Goal: Task Accomplishment & Management: Manage account settings

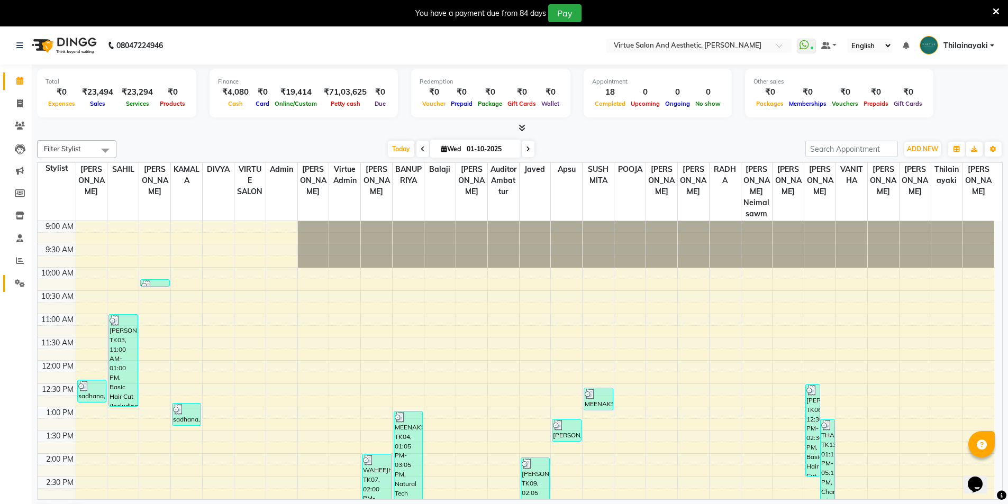
click at [16, 283] on icon at bounding box center [20, 283] width 10 height 8
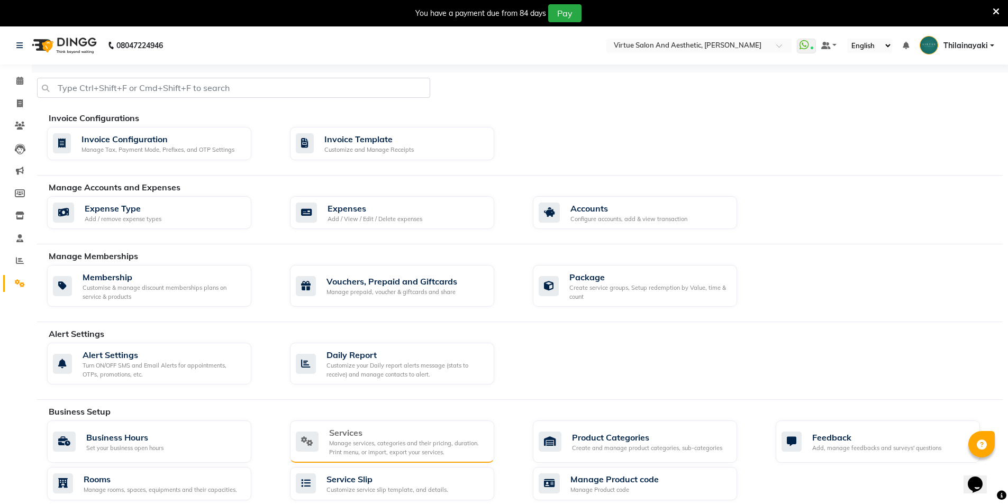
click at [400, 456] on div "Manage services, categories and their pricing, duration. Print menu, or import,…" at bounding box center [407, 447] width 157 height 17
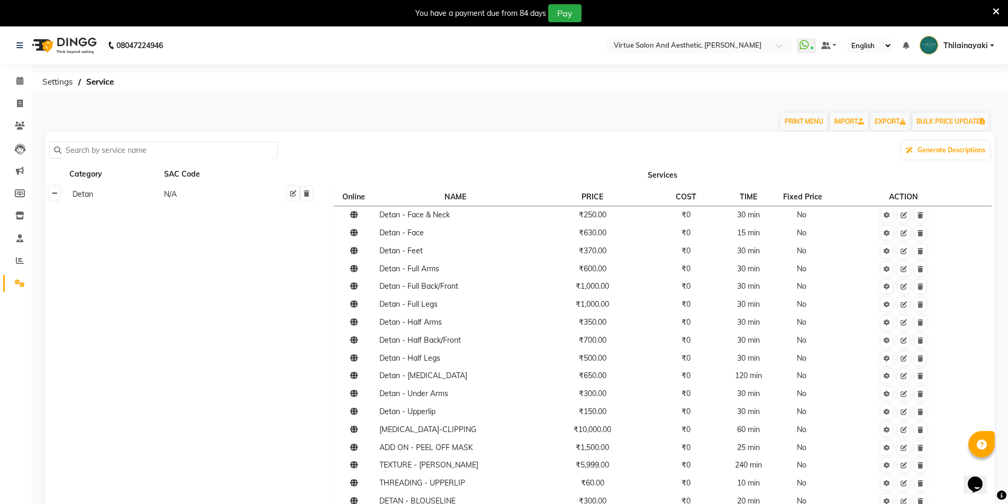
click at [57, 194] on icon at bounding box center [55, 193] width 6 height 6
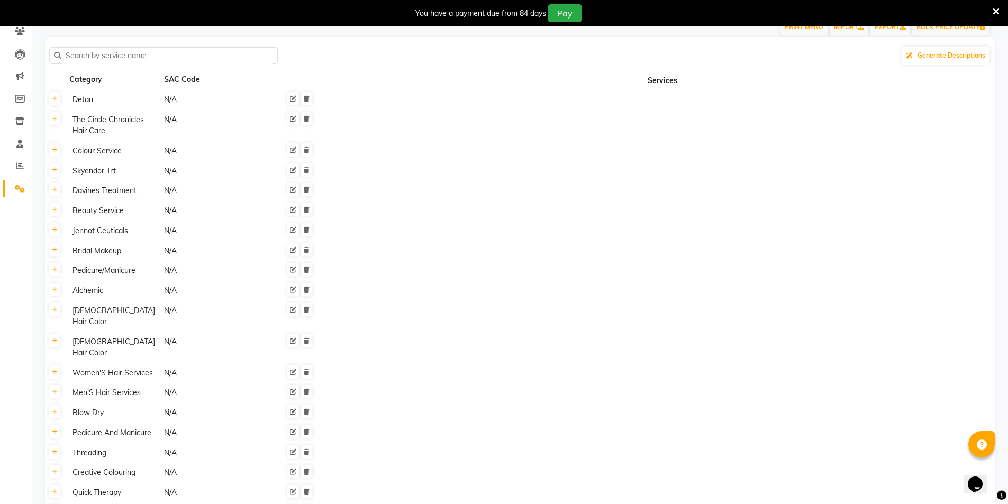
scroll to position [159, 0]
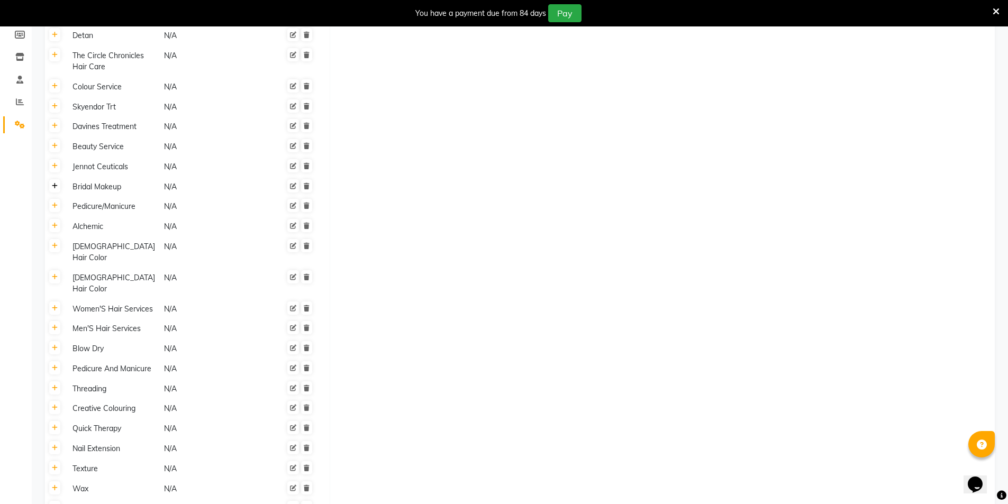
click at [54, 189] on icon at bounding box center [55, 186] width 6 height 6
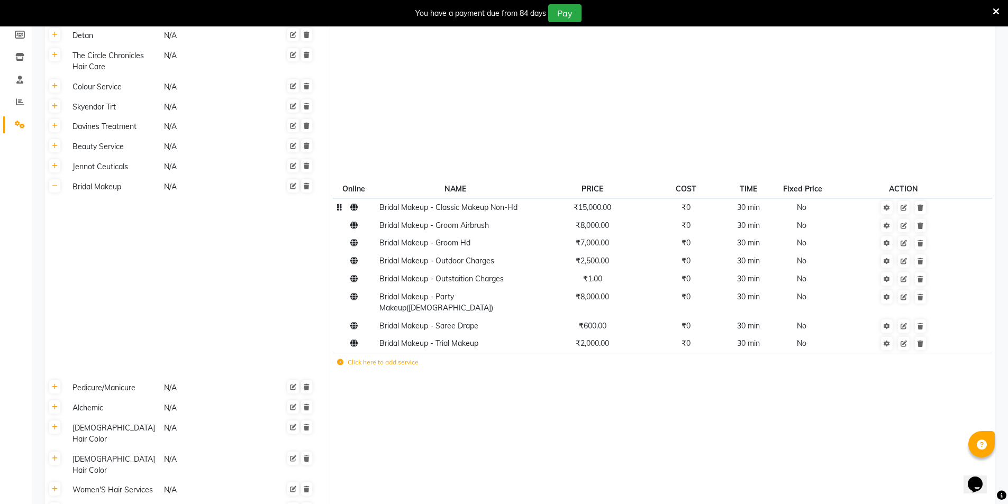
click at [583, 211] on span "₹15,000.00" at bounding box center [592, 208] width 38 height 10
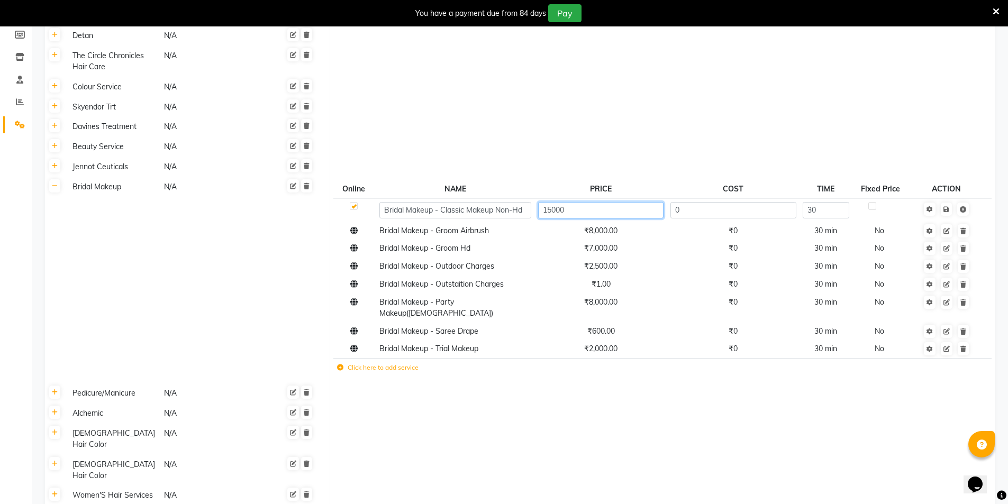
click at [583, 211] on input "15000" at bounding box center [600, 210] width 125 height 16
type input "14999"
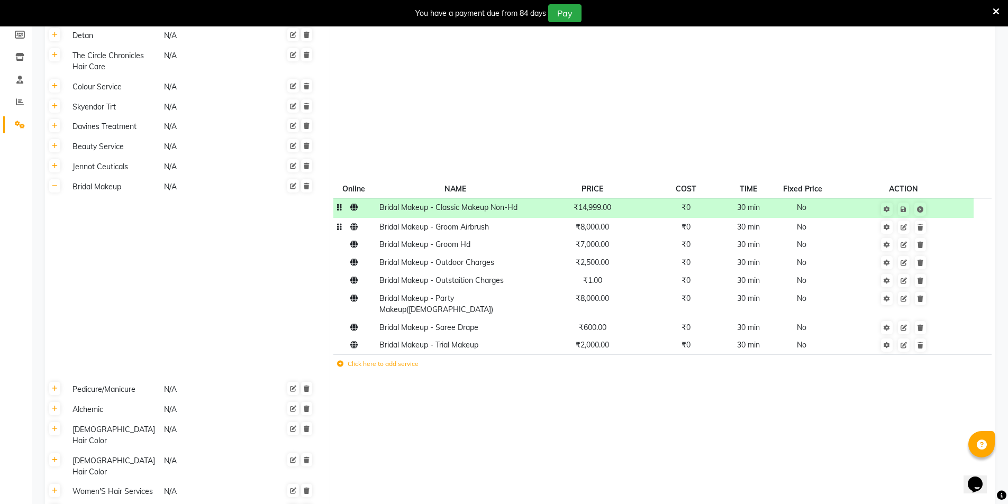
click at [597, 231] on span "₹8,000.00" at bounding box center [591, 227] width 33 height 10
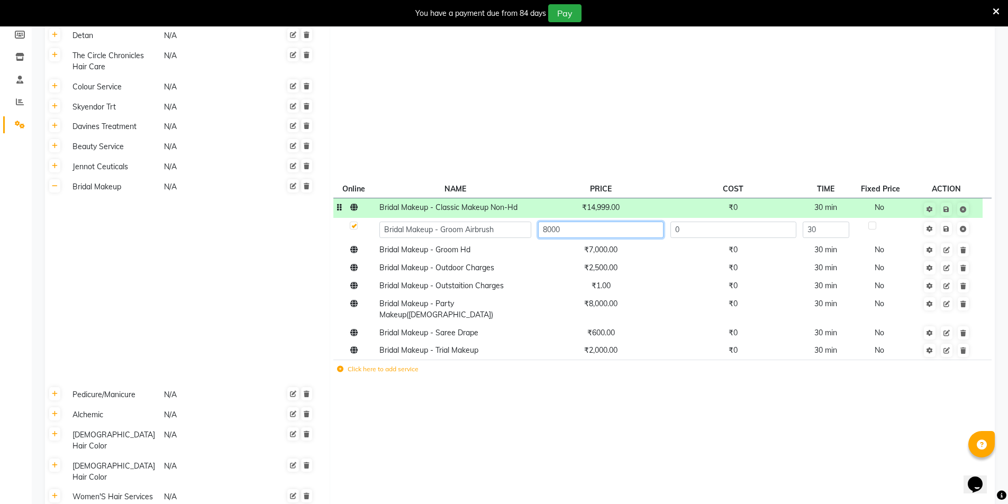
click at [597, 231] on input "8000" at bounding box center [600, 230] width 125 height 16
click at [596, 230] on input "8000" at bounding box center [600, 230] width 125 height 16
type input "8400"
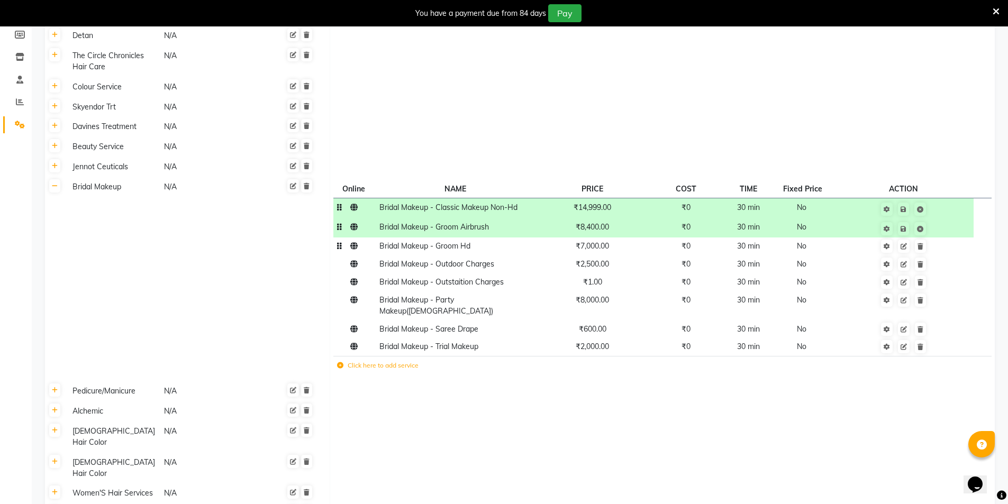
click at [598, 253] on td "₹7,000.00" at bounding box center [592, 246] width 116 height 18
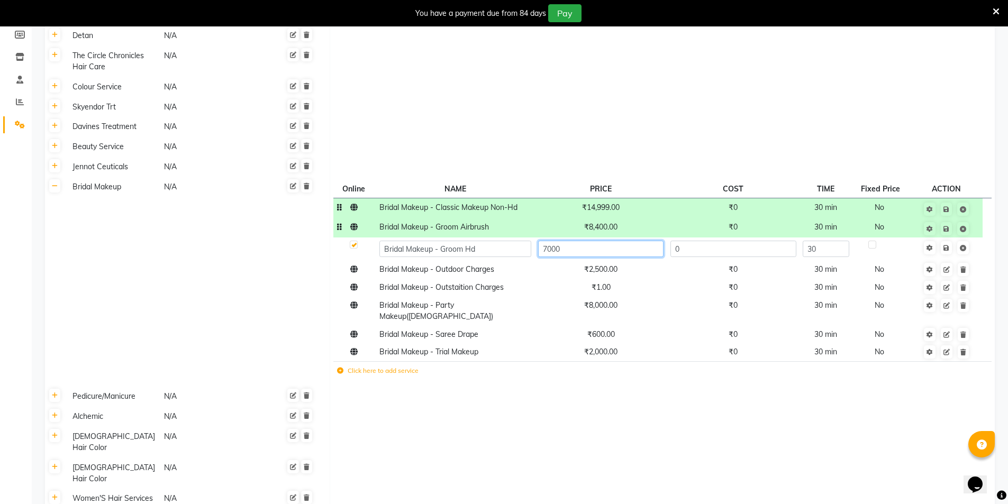
click at [598, 252] on input "7000" at bounding box center [600, 249] width 125 height 16
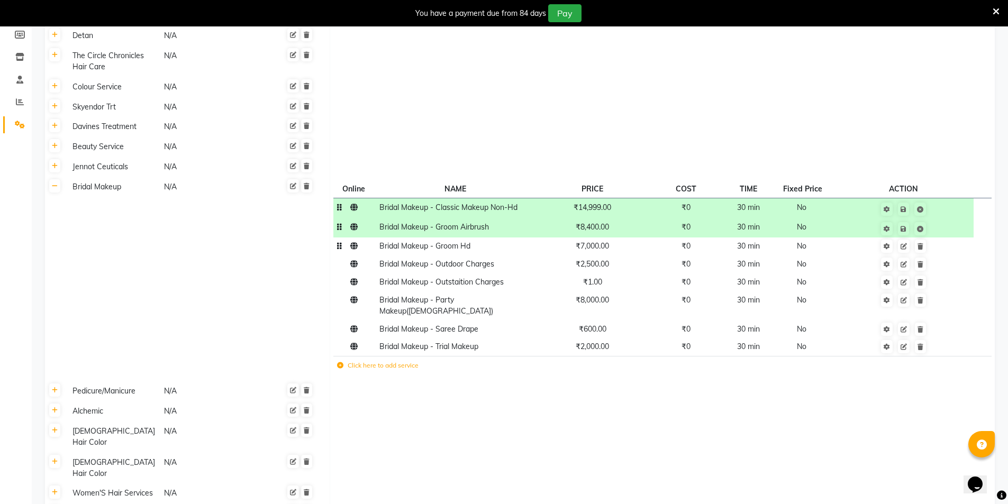
click at [597, 248] on span "₹7,000.00" at bounding box center [591, 246] width 33 height 10
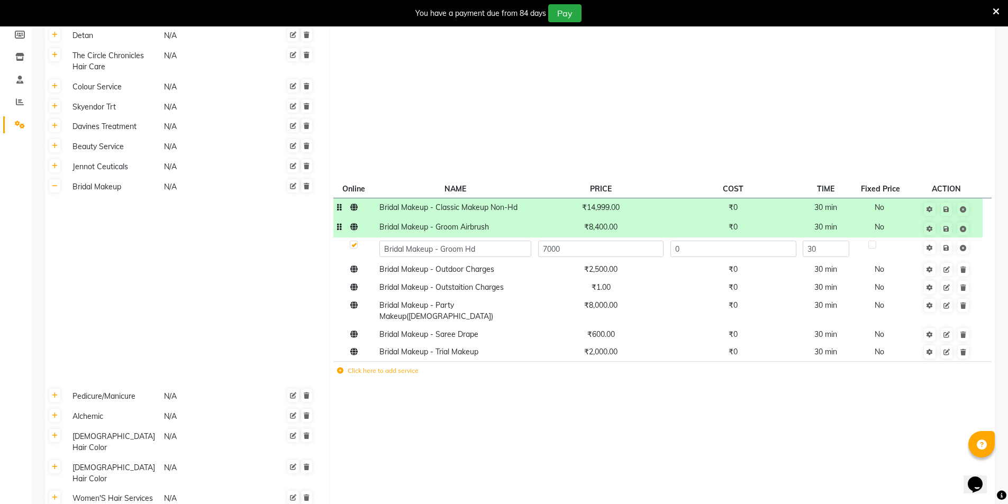
click at [597, 248] on input "7000" at bounding box center [600, 249] width 125 height 16
type input "6000"
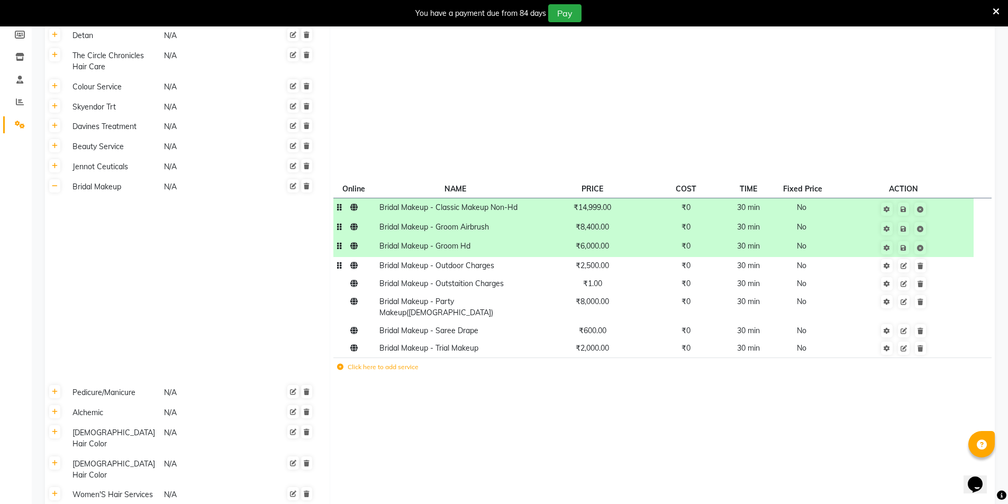
click at [601, 267] on span "₹2,500.00" at bounding box center [591, 266] width 33 height 10
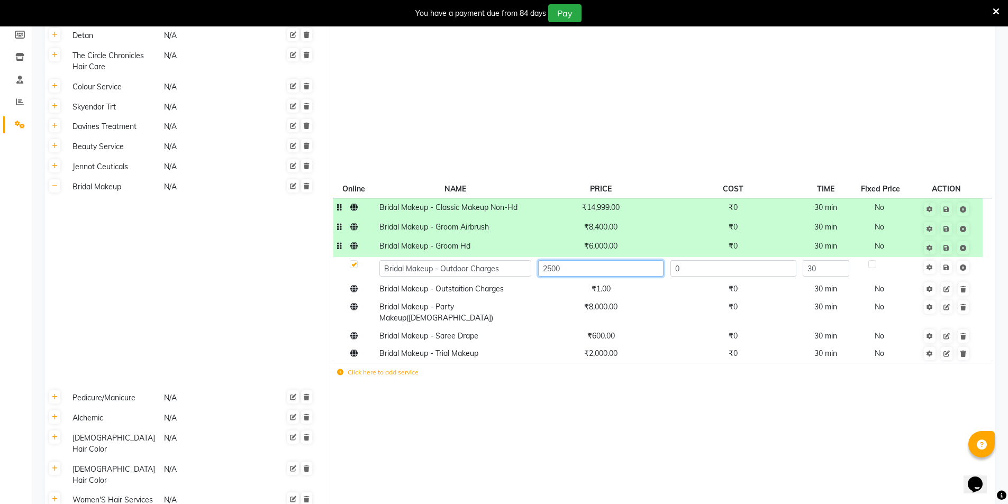
click at [601, 268] on input "2500" at bounding box center [600, 268] width 125 height 16
click at [600, 268] on input "2500" at bounding box center [600, 268] width 125 height 16
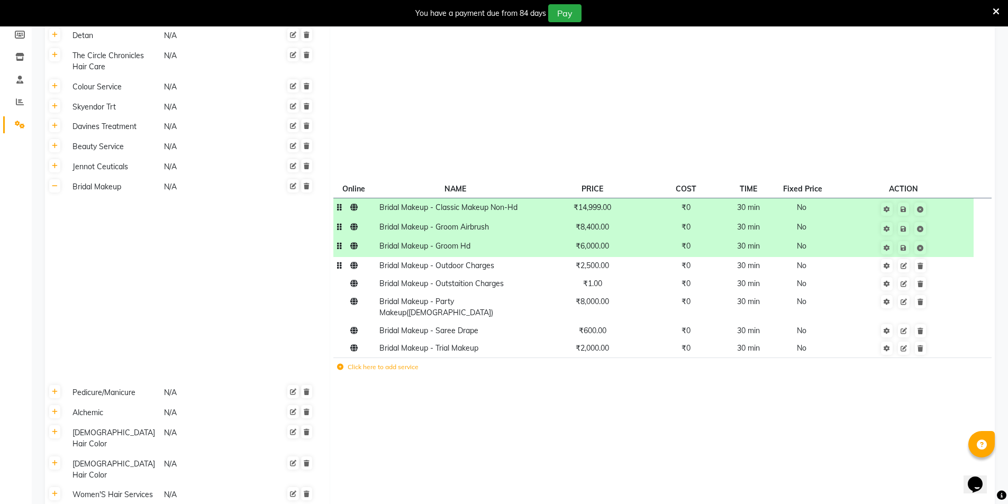
click at [599, 269] on span "₹2,500.00" at bounding box center [591, 266] width 33 height 10
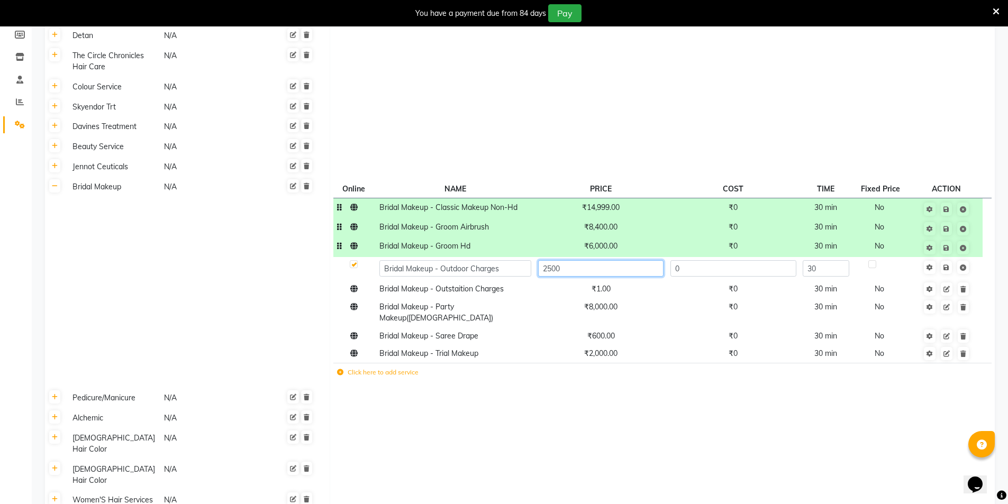
click at [599, 268] on input "2500" at bounding box center [600, 268] width 125 height 16
type input "2650"
click at [607, 294] on tbody "Bridal Makeup - Classic Makeup Non-Hd ₹14,999.00 ₹0 30 min No Bridal Makeup - G…" at bounding box center [661, 291] width 657 height 187
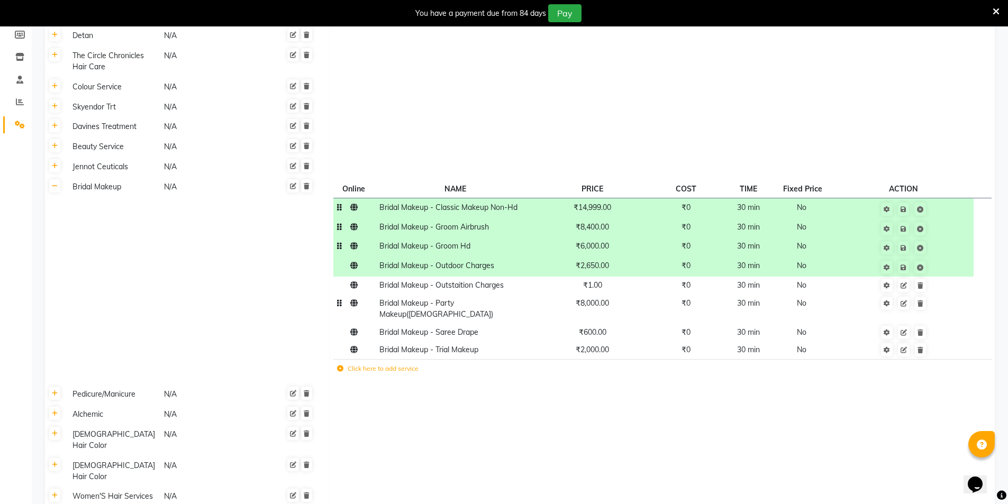
click at [605, 305] on span "₹8,000.00" at bounding box center [591, 303] width 33 height 10
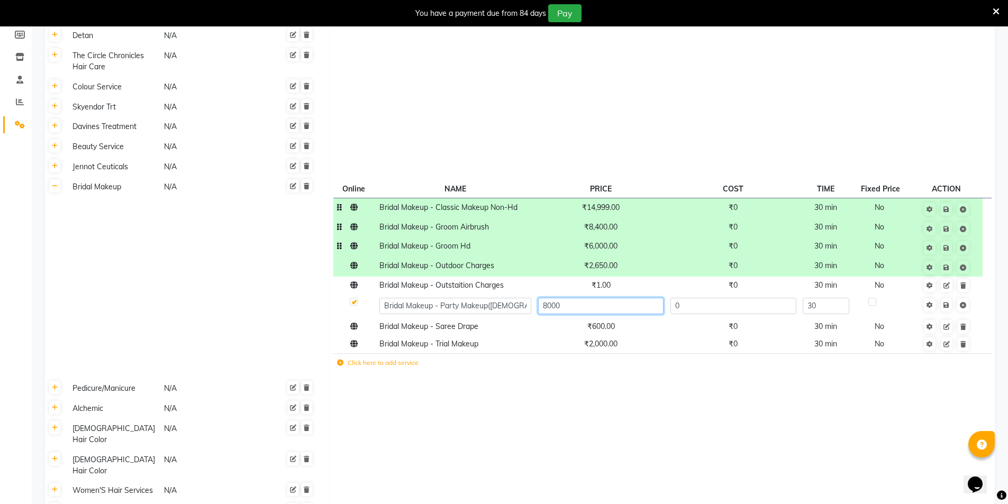
click at [605, 305] on input "8000" at bounding box center [600, 306] width 125 height 16
type input "8950"
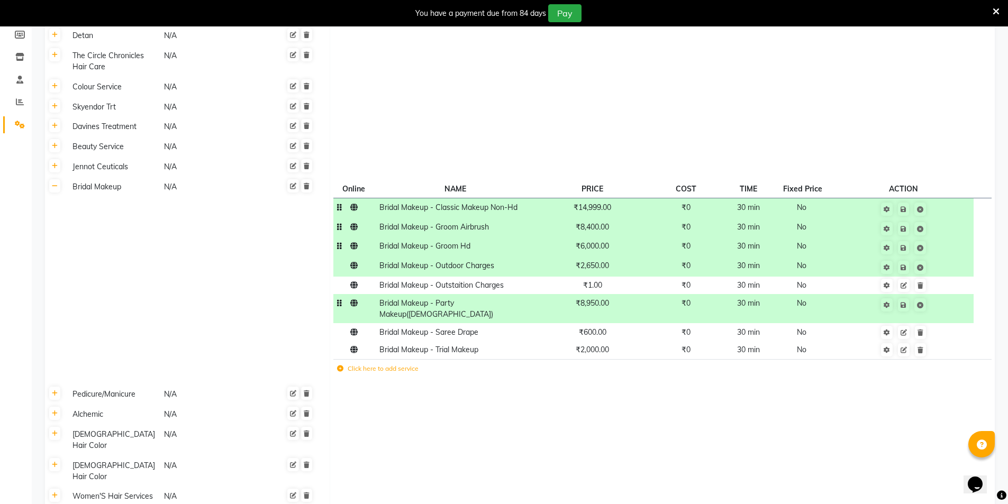
click at [601, 311] on td "₹8,950.00" at bounding box center [592, 308] width 116 height 29
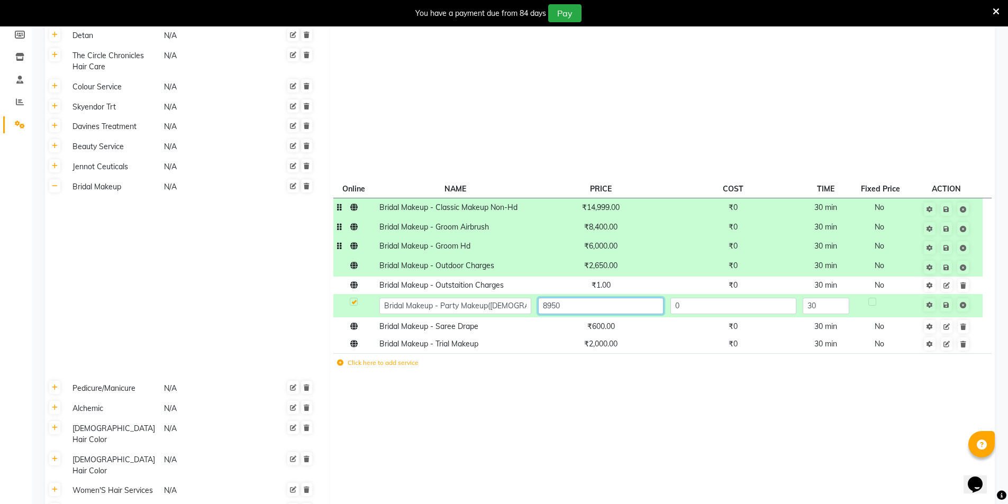
click at [602, 310] on input "8950" at bounding box center [600, 306] width 125 height 16
type input "8999"
click at [602, 325] on span "₹600.00" at bounding box center [601, 327] width 28 height 10
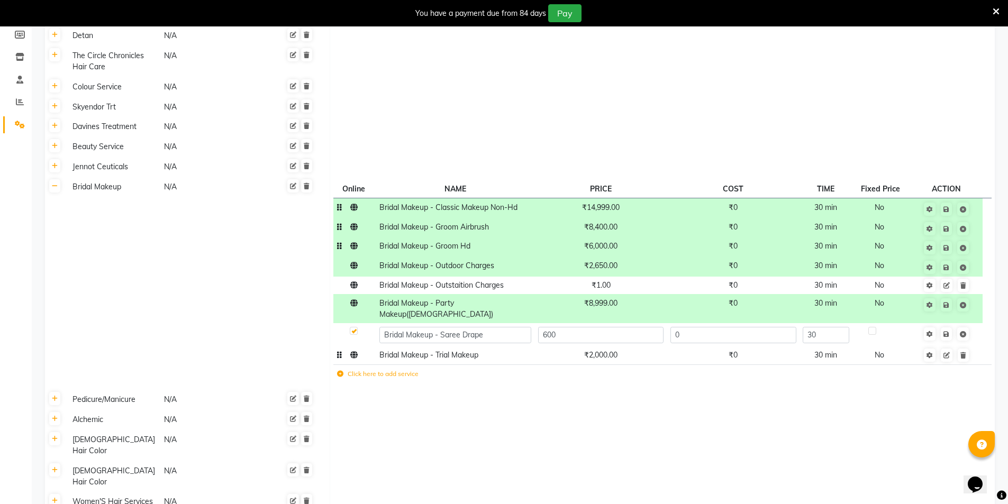
click at [602, 346] on td "₹2,000.00" at bounding box center [600, 355] width 132 height 18
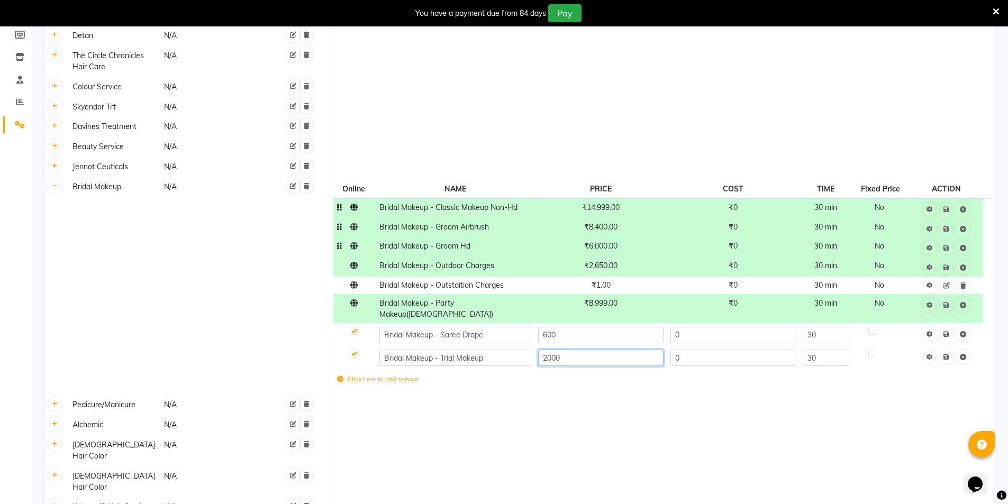
click at [598, 350] on input "2000" at bounding box center [600, 358] width 125 height 16
click at [597, 350] on input "2000" at bounding box center [600, 358] width 125 height 16
type input "2100"
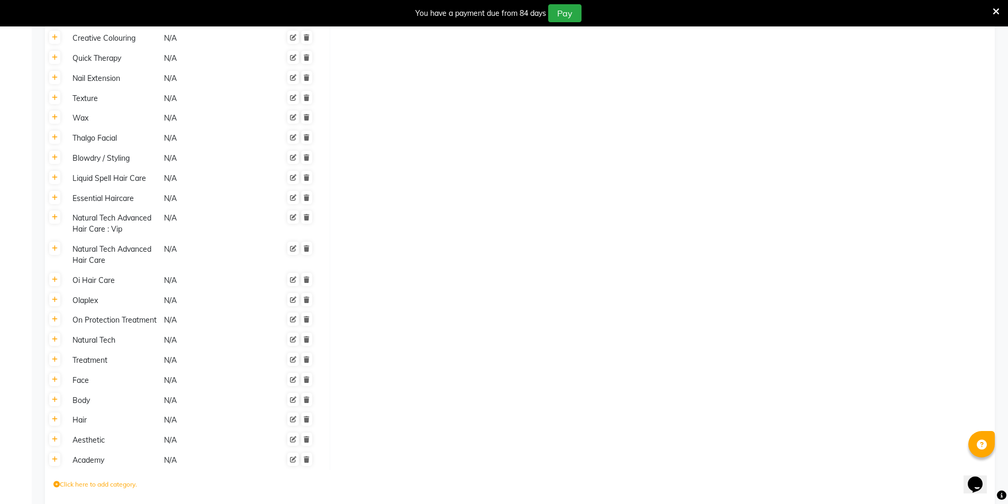
scroll to position [738, 0]
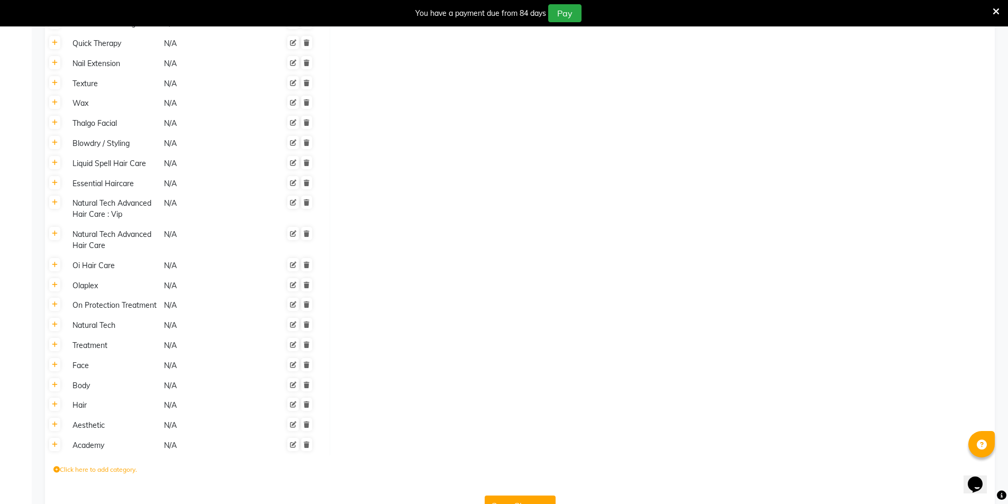
click at [540, 496] on button "Save Changes" at bounding box center [519, 506] width 71 height 20
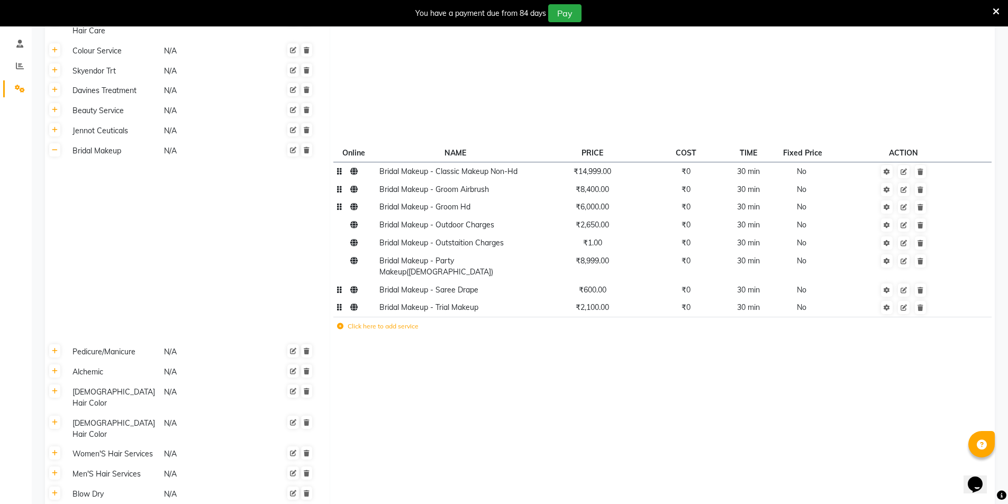
scroll to position [248, 0]
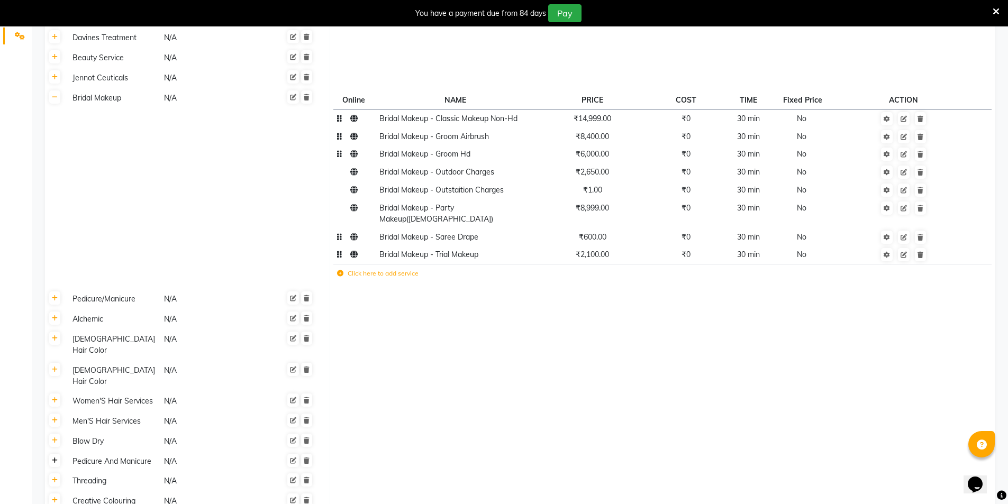
click at [54, 458] on icon at bounding box center [55, 461] width 6 height 6
click at [57, 458] on icon at bounding box center [55, 461] width 6 height 6
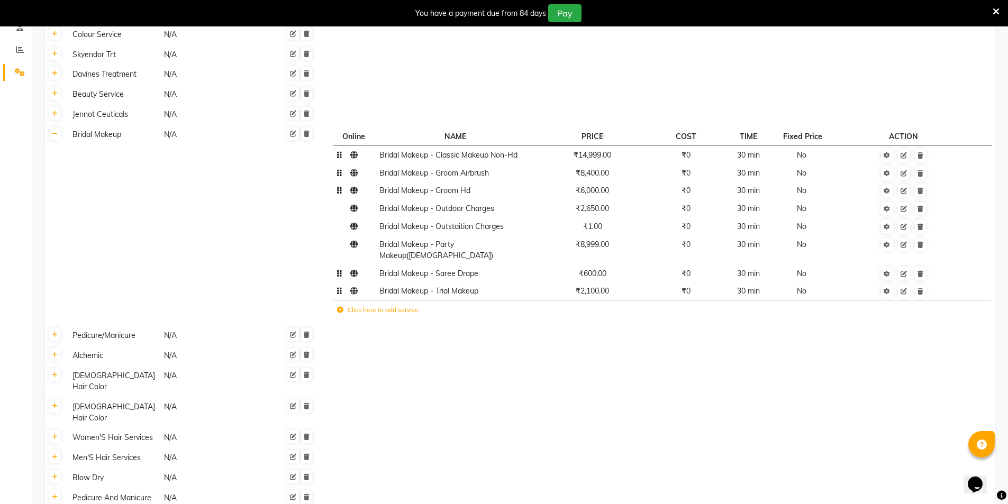
scroll to position [212, 0]
click at [59, 138] on link at bounding box center [54, 132] width 11 height 13
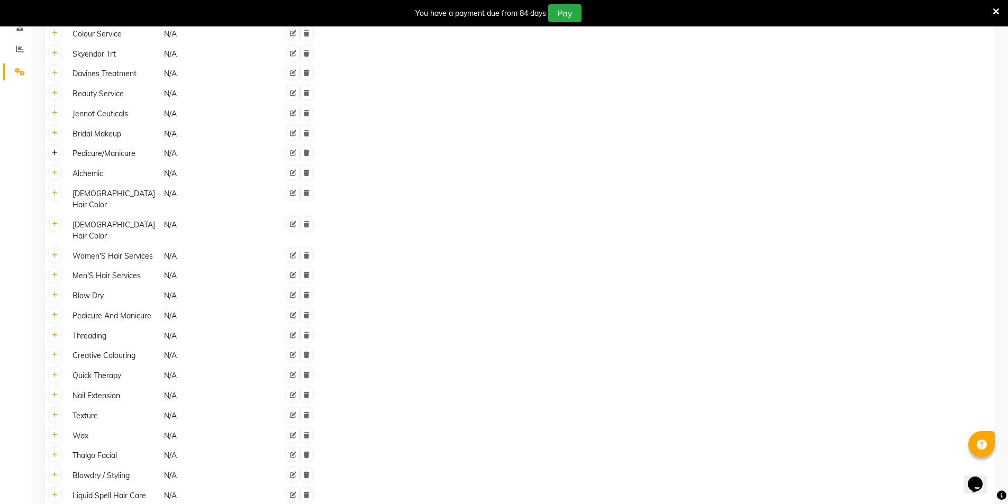
click at [56, 155] on icon at bounding box center [55, 153] width 6 height 6
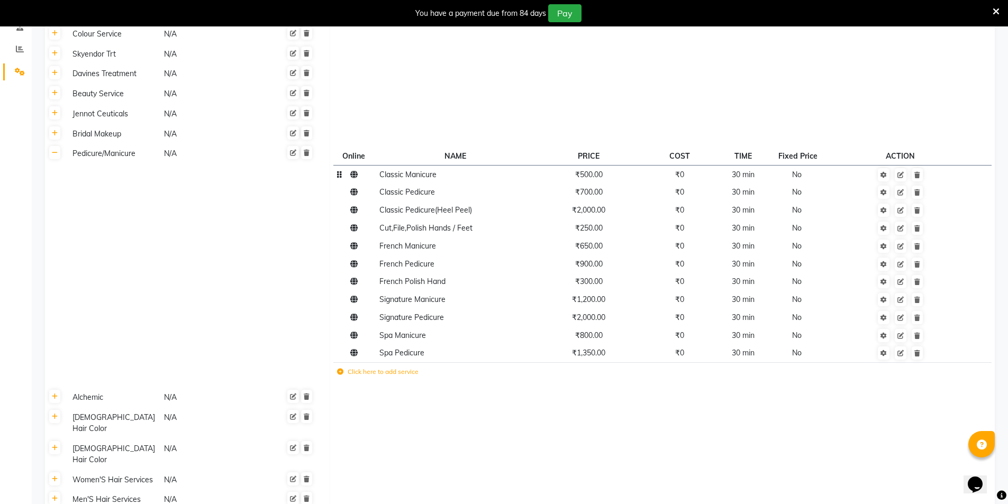
click at [428, 180] on td "Classic Manicure" at bounding box center [455, 175] width 159 height 18
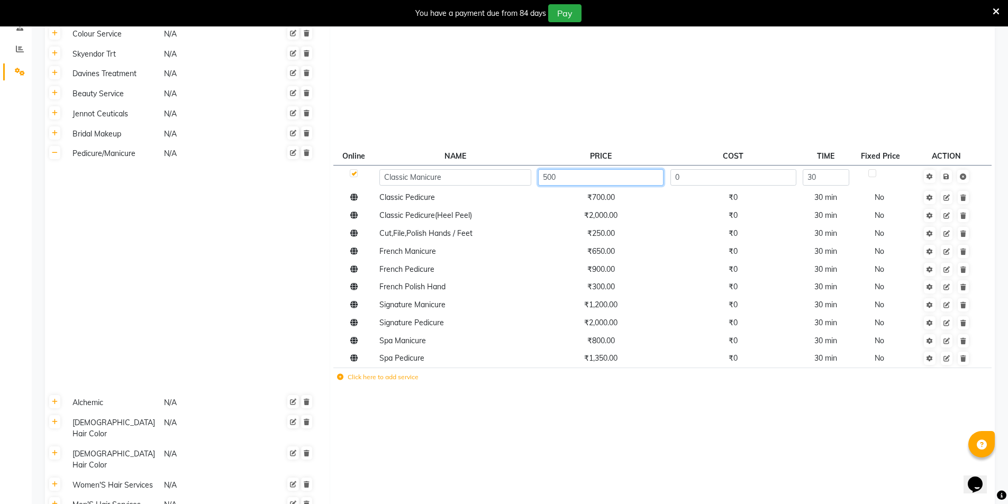
click at [623, 180] on input "500" at bounding box center [600, 177] width 125 height 16
type input "530"
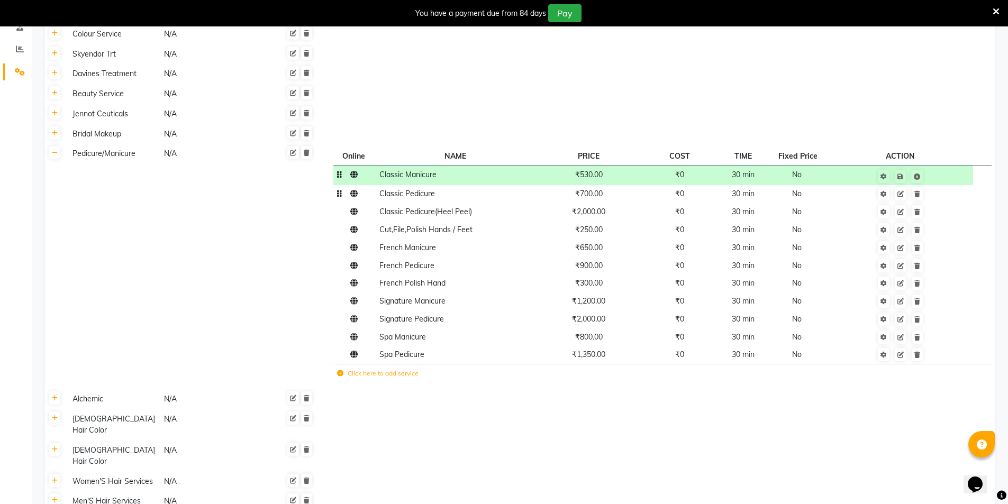
click at [594, 195] on span "₹700.00" at bounding box center [589, 194] width 28 height 10
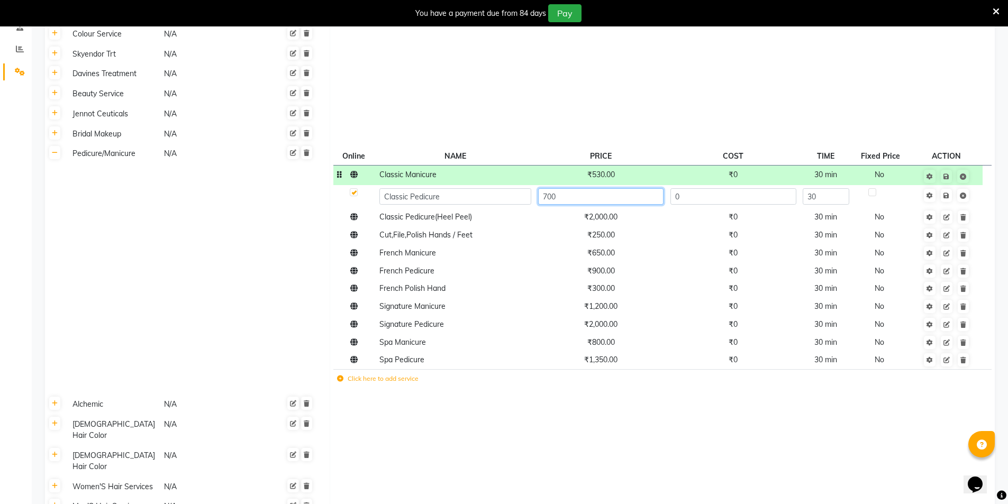
click at [593, 195] on input "700" at bounding box center [600, 196] width 125 height 16
type input "750"
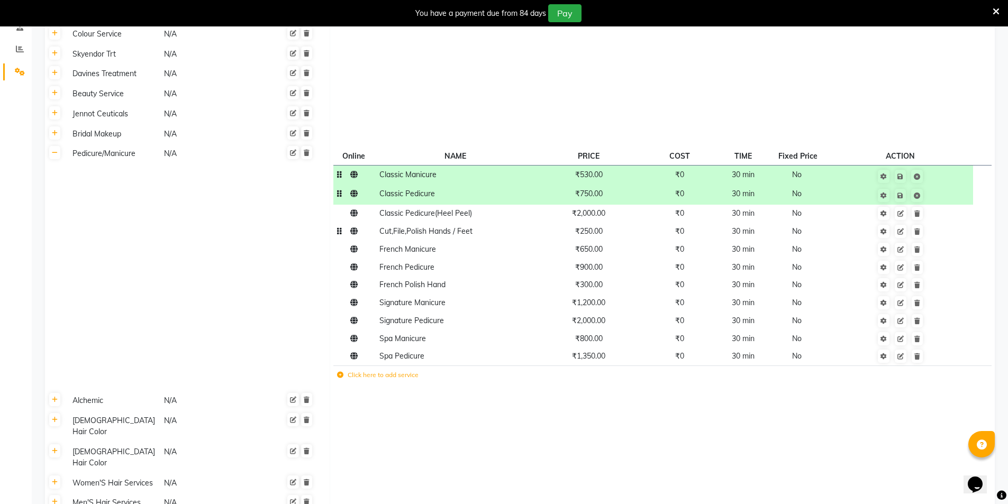
click at [593, 233] on span "₹250.00" at bounding box center [589, 231] width 28 height 10
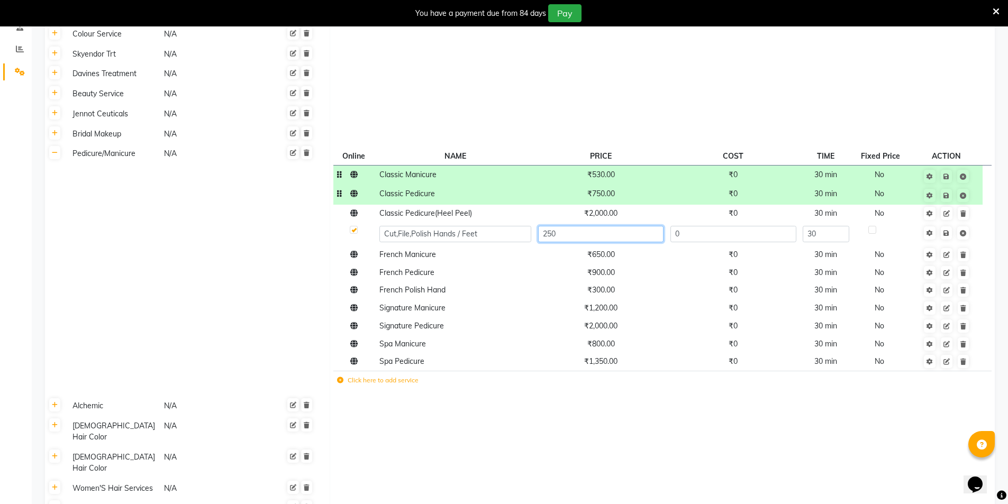
click at [593, 233] on input "250" at bounding box center [600, 234] width 125 height 16
type input "150"
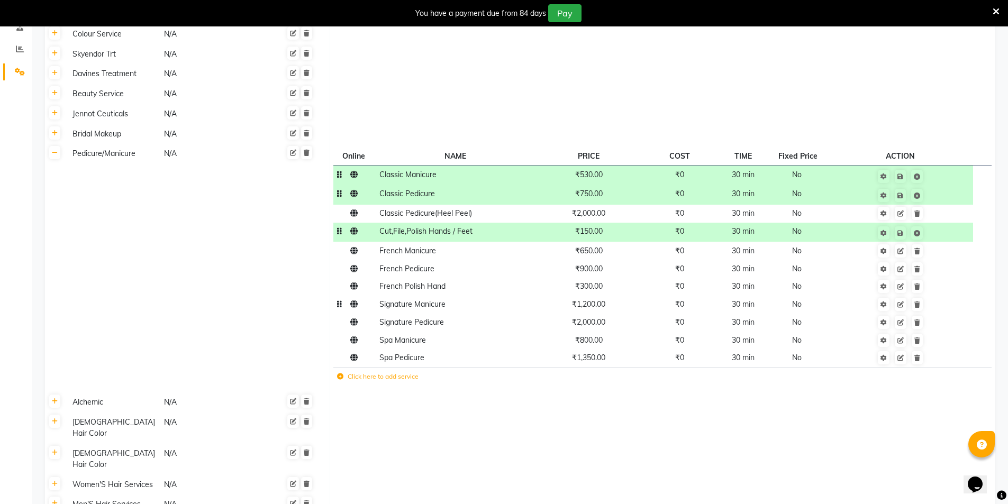
click at [453, 306] on td "Signature Manicure" at bounding box center [455, 305] width 159 height 18
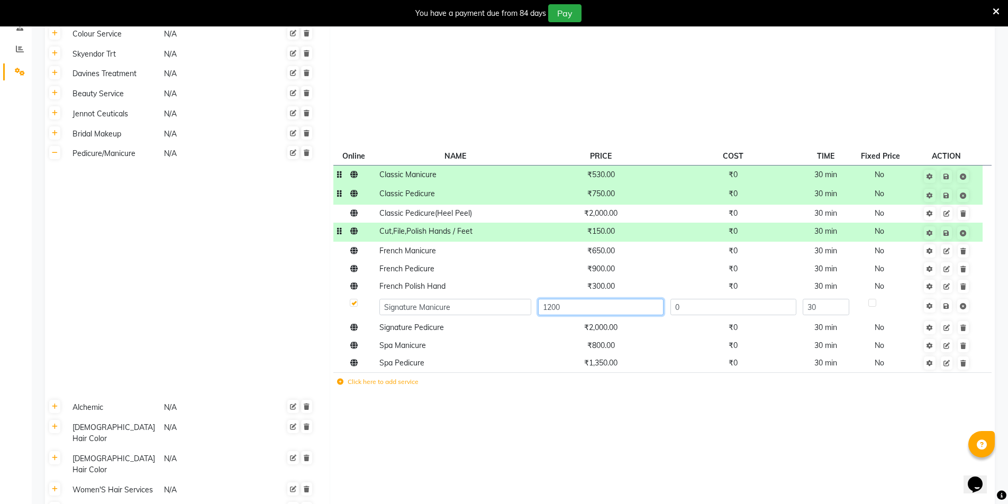
click at [588, 312] on input "1200" at bounding box center [600, 307] width 125 height 16
type input "1250"
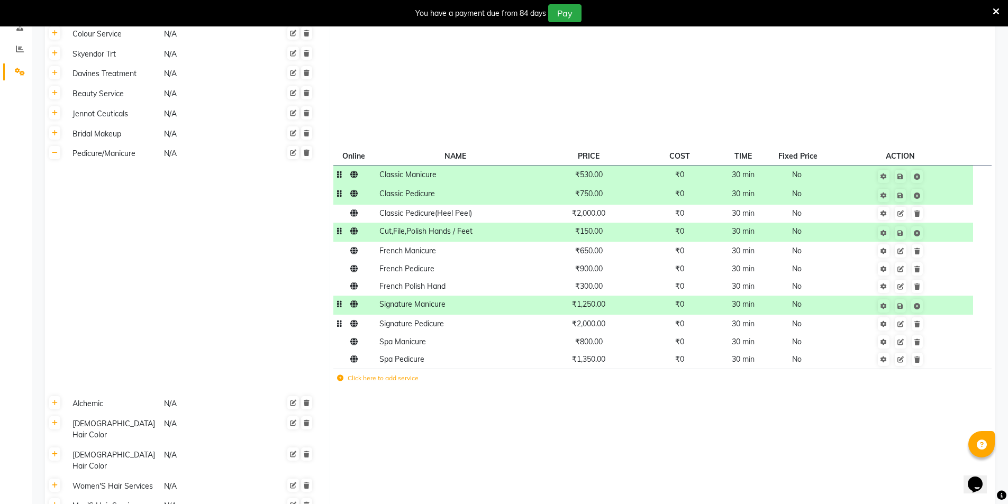
click at [604, 328] on span "₹2,000.00" at bounding box center [588, 324] width 33 height 10
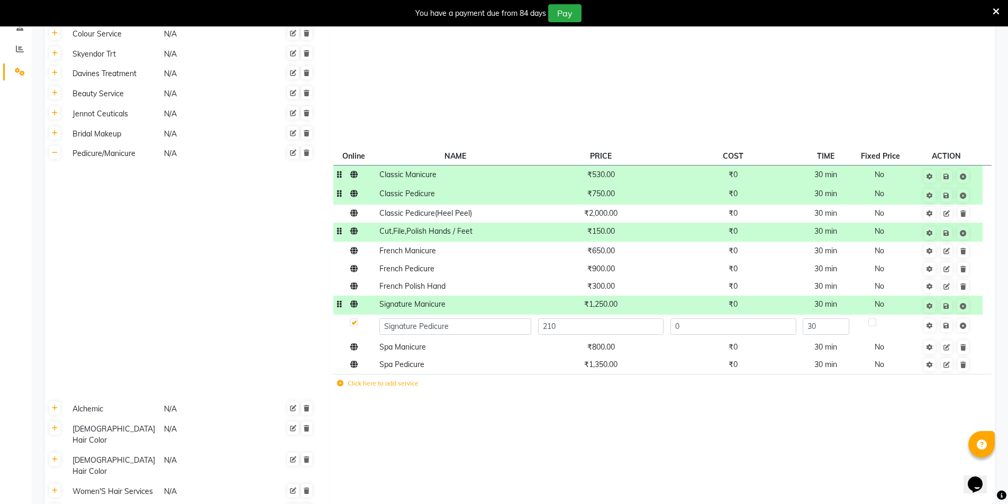
type input "2100"
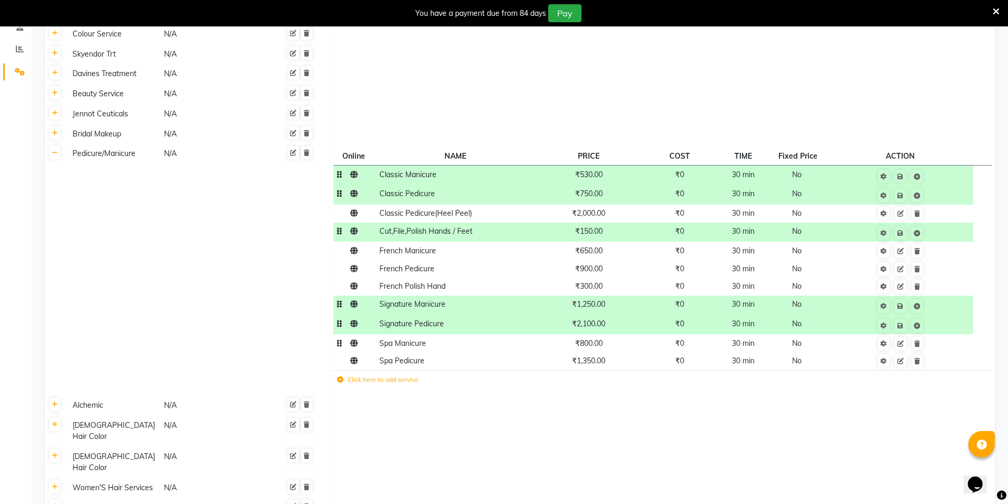
click at [600, 345] on span "₹800.00" at bounding box center [589, 343] width 28 height 10
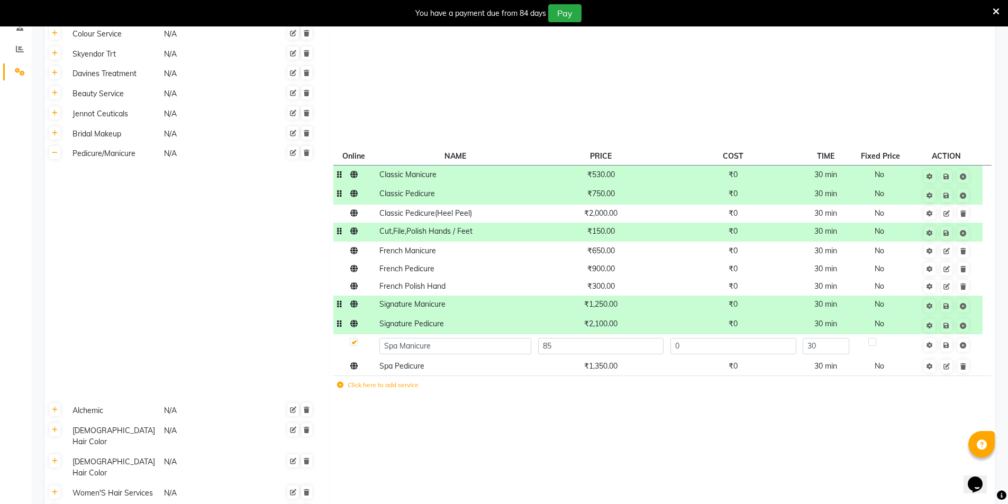
type input "850"
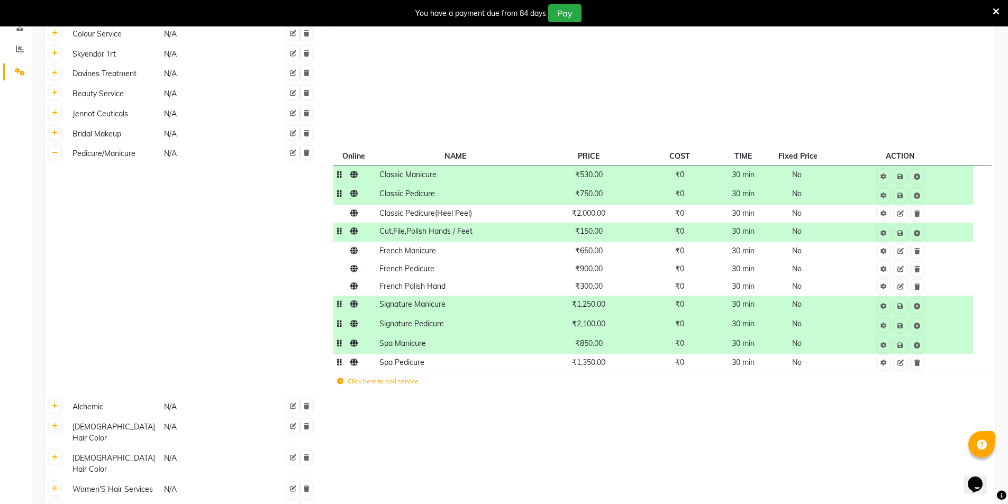
click at [601, 365] on span "₹1,350.00" at bounding box center [588, 363] width 33 height 10
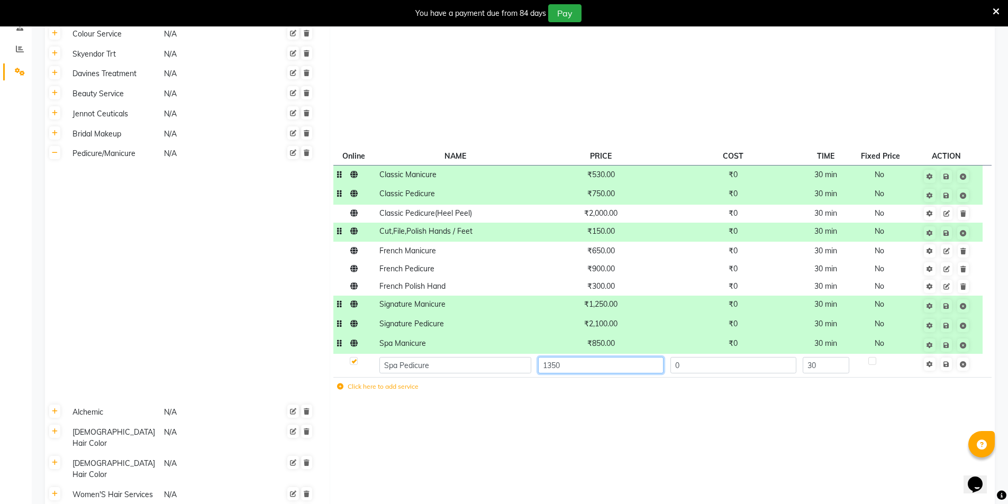
click at [601, 365] on input "1350" at bounding box center [600, 365] width 125 height 16
type input "1400"
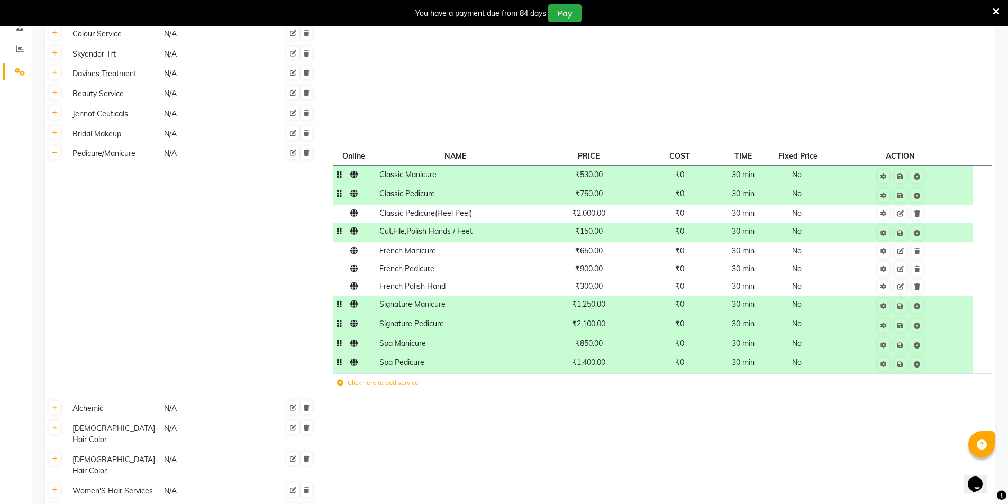
click at [621, 450] on td at bounding box center [662, 465] width 665 height 31
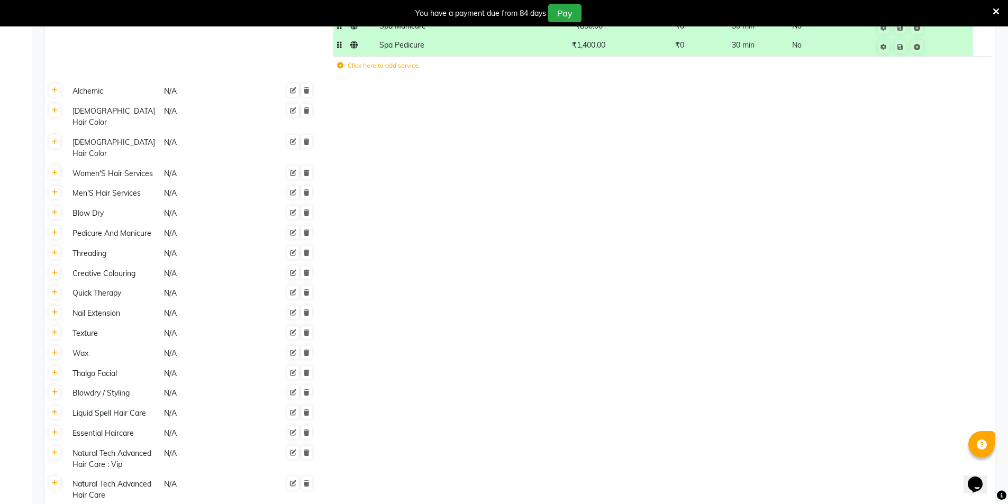
scroll to position [789, 0]
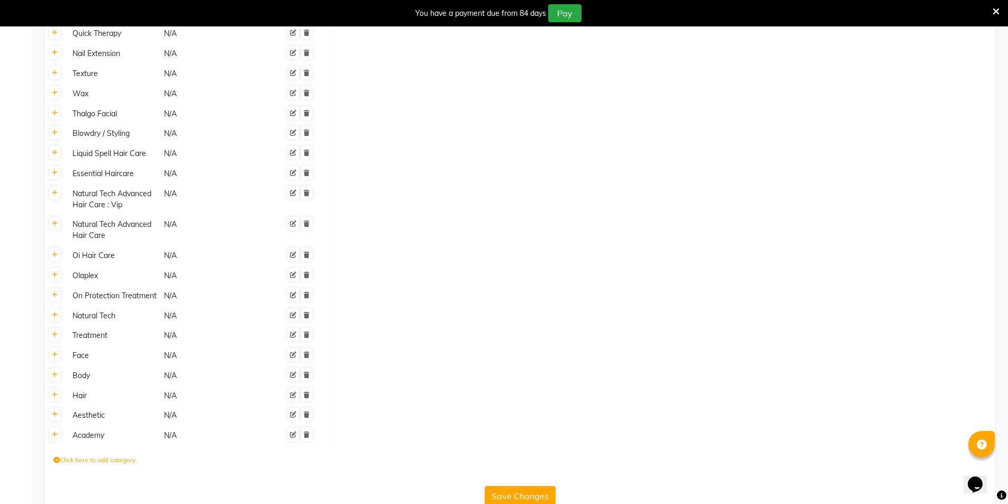
click at [530, 486] on button "Save Changes" at bounding box center [519, 496] width 71 height 20
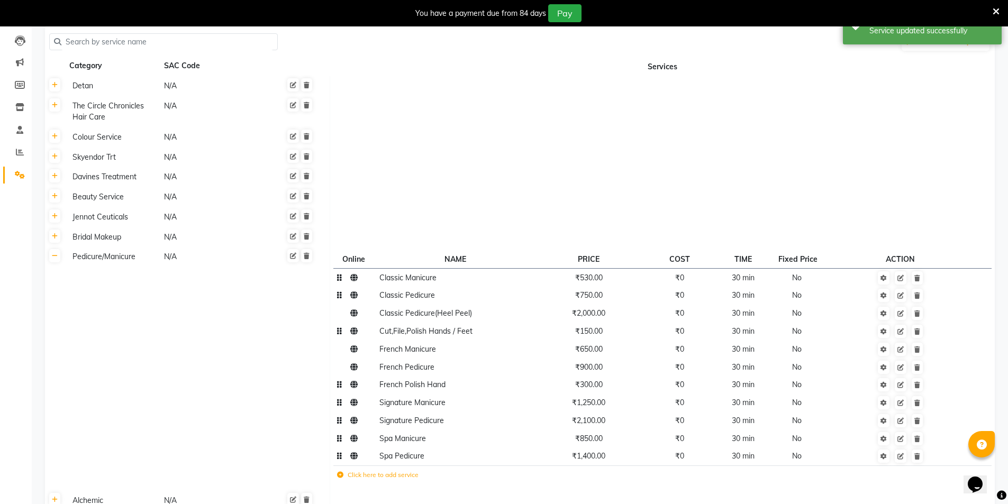
scroll to position [90, 0]
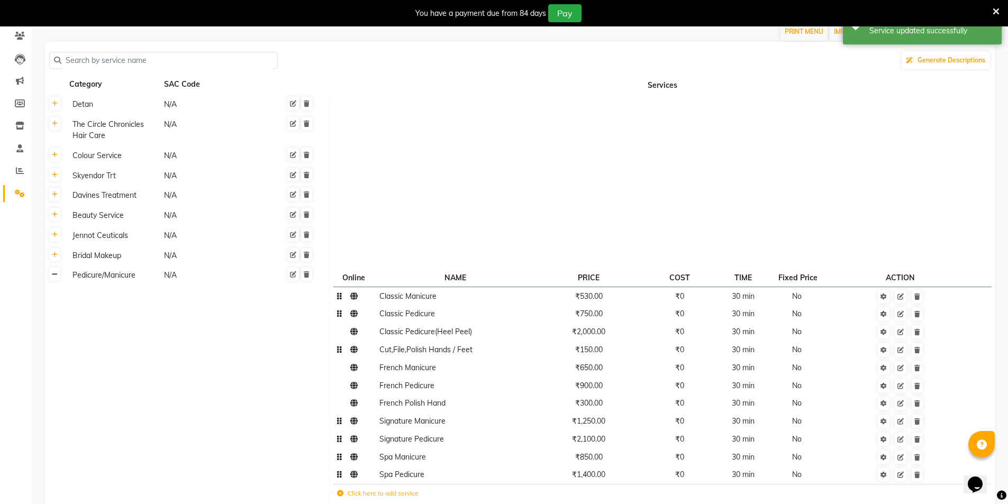
click at [56, 276] on icon at bounding box center [55, 274] width 6 height 6
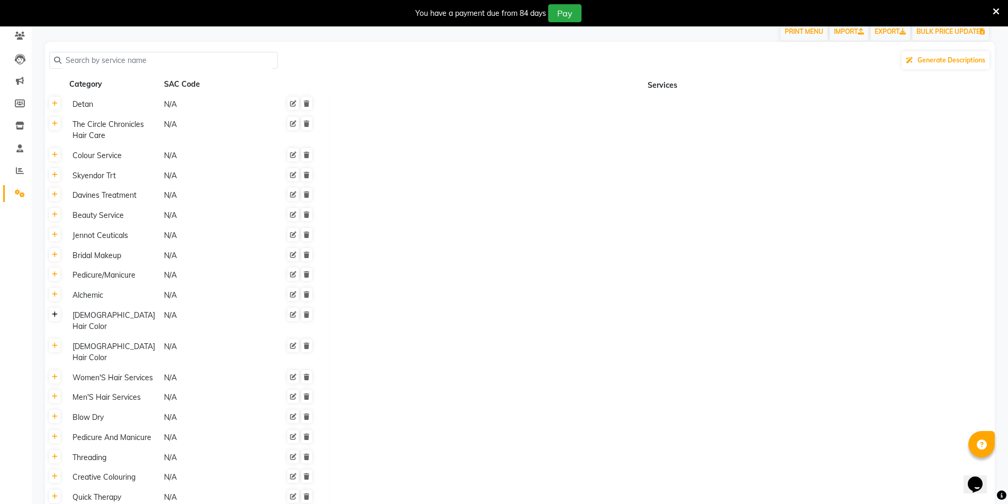
click at [58, 317] on link at bounding box center [54, 314] width 11 height 13
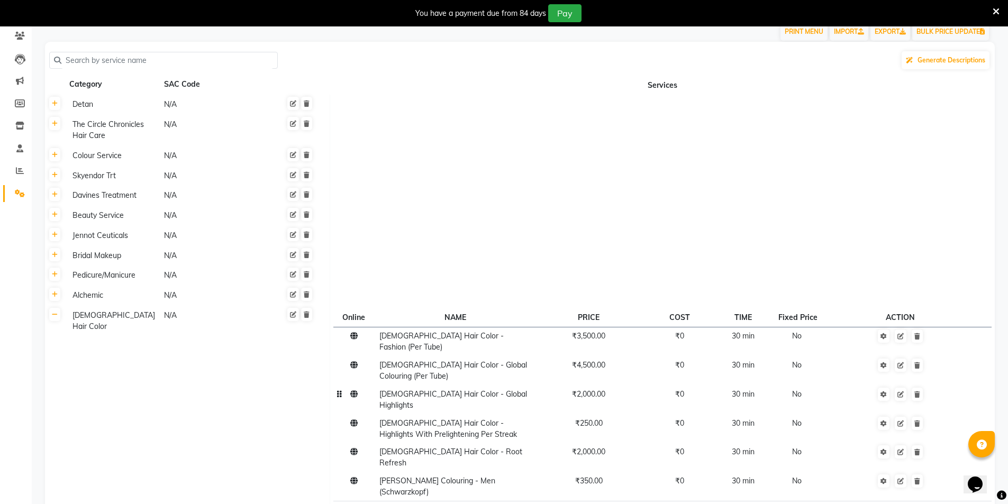
click at [458, 389] on span "[DEMOGRAPHIC_DATA] Hair Color - Global Highlights" at bounding box center [453, 399] width 148 height 21
click at [568, 385] on td "₹2,000.00" at bounding box center [588, 399] width 108 height 29
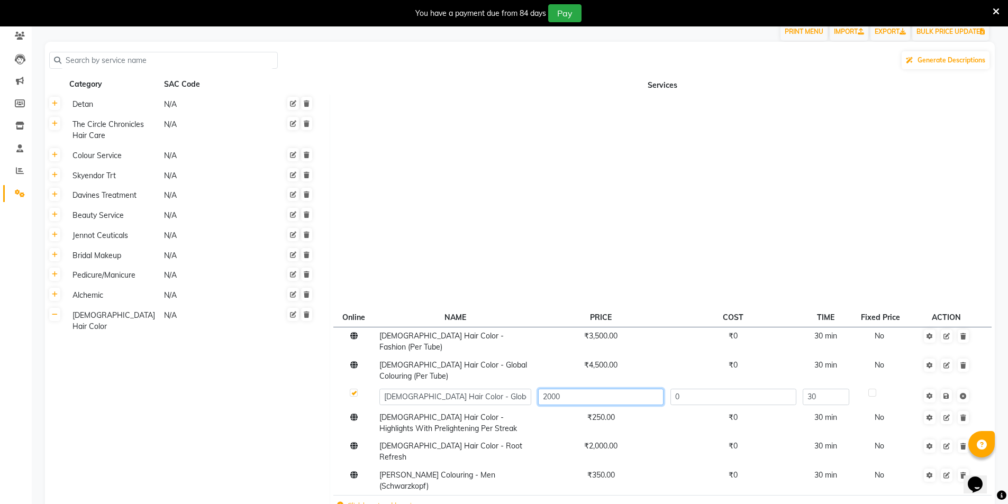
click at [569, 389] on input "2000" at bounding box center [600, 397] width 125 height 16
type input "2070"
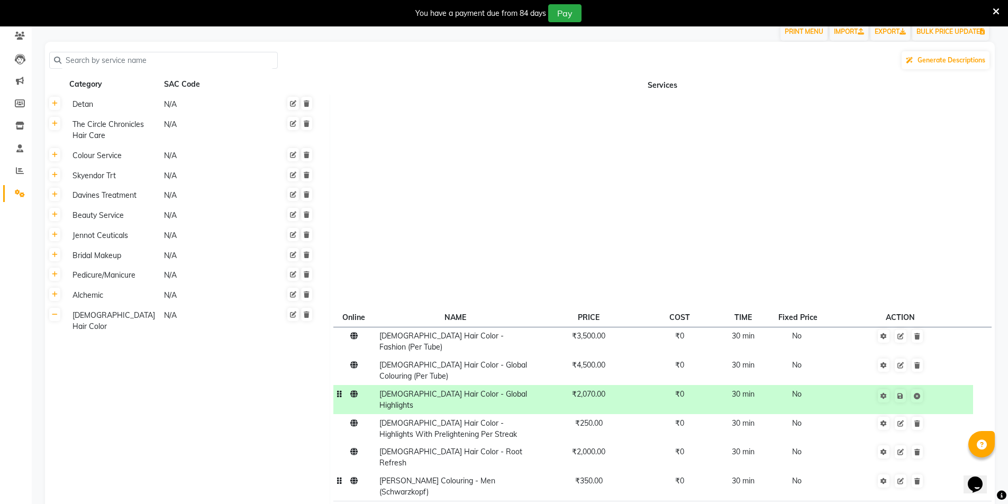
click at [598, 476] on span "₹350.00" at bounding box center [589, 481] width 28 height 10
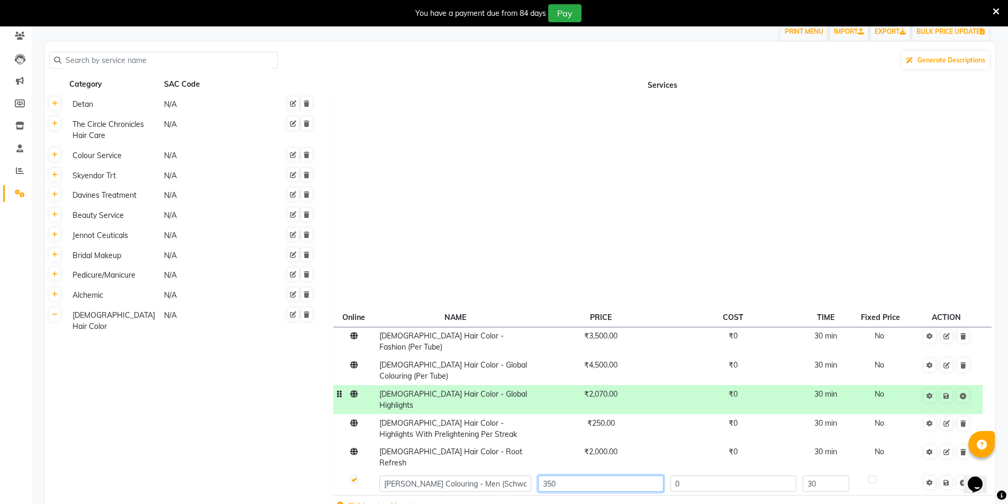
click at [598, 475] on input "350" at bounding box center [600, 483] width 125 height 16
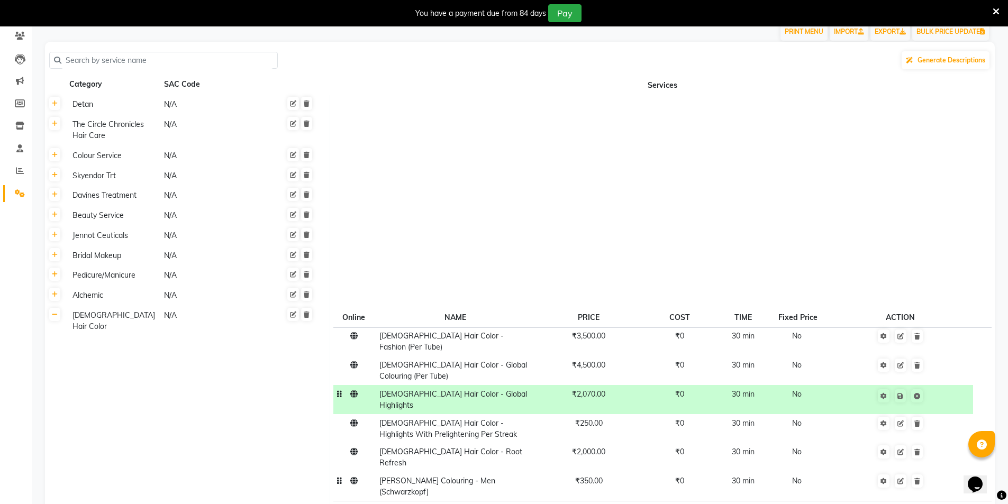
click at [597, 476] on span "₹350.00" at bounding box center [589, 481] width 28 height 10
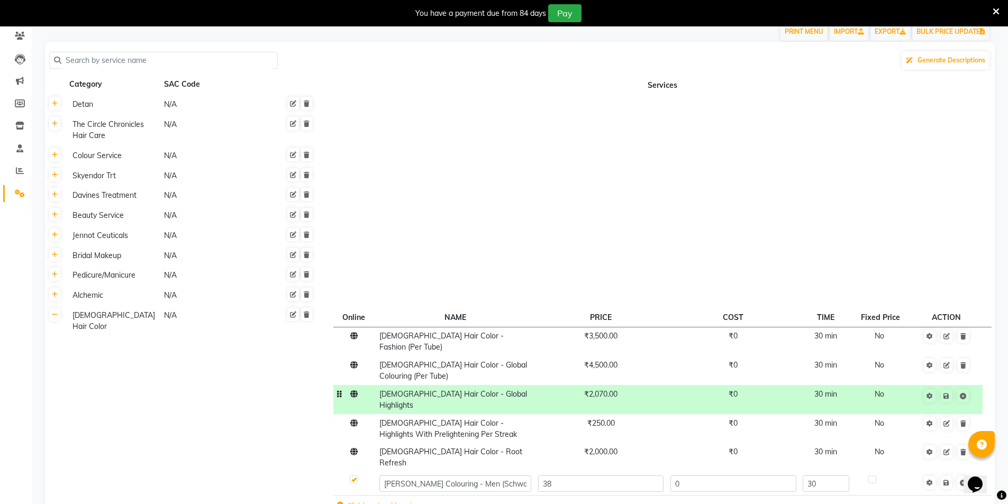
type input "385"
click at [587, 496] on td "Click here to add service" at bounding box center [566, 507] width 466 height 22
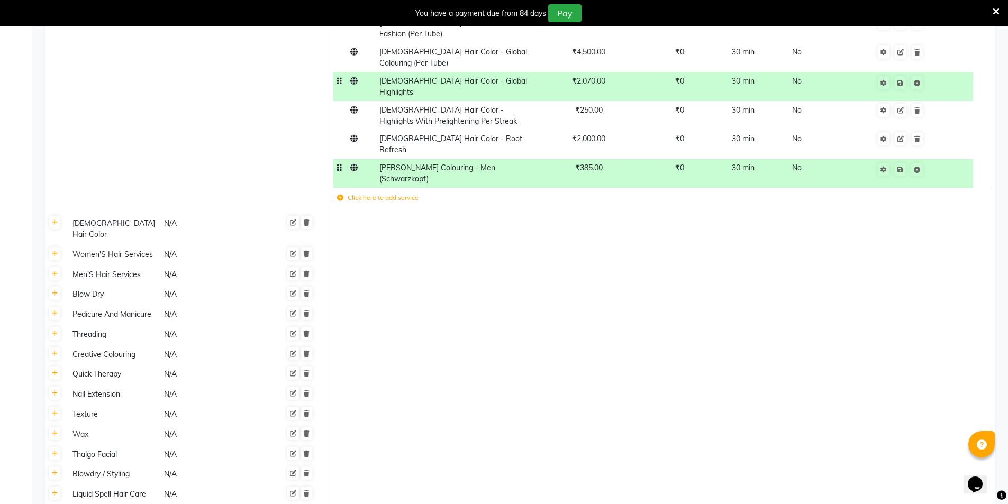
scroll to position [354, 0]
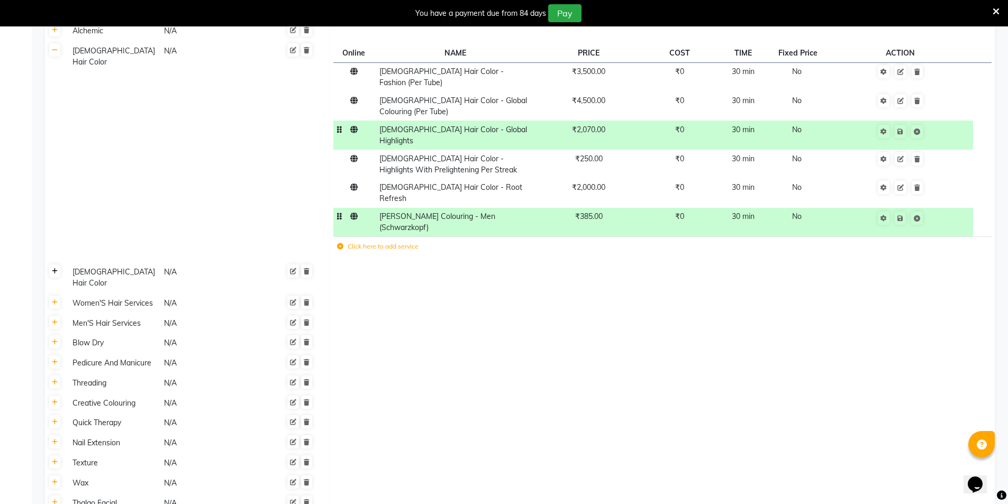
click at [53, 268] on icon at bounding box center [55, 271] width 6 height 6
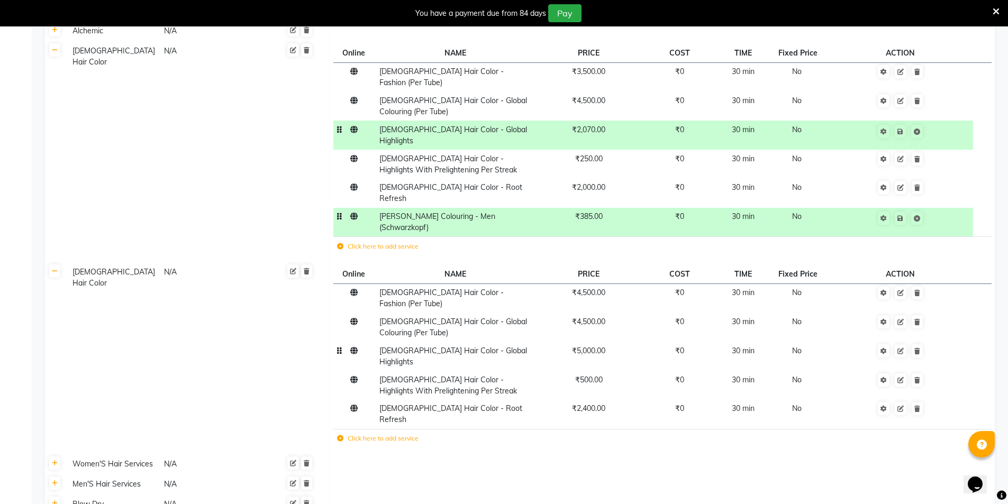
click at [485, 342] on td "[DEMOGRAPHIC_DATA] Hair Color - Global Highlights" at bounding box center [455, 356] width 159 height 29
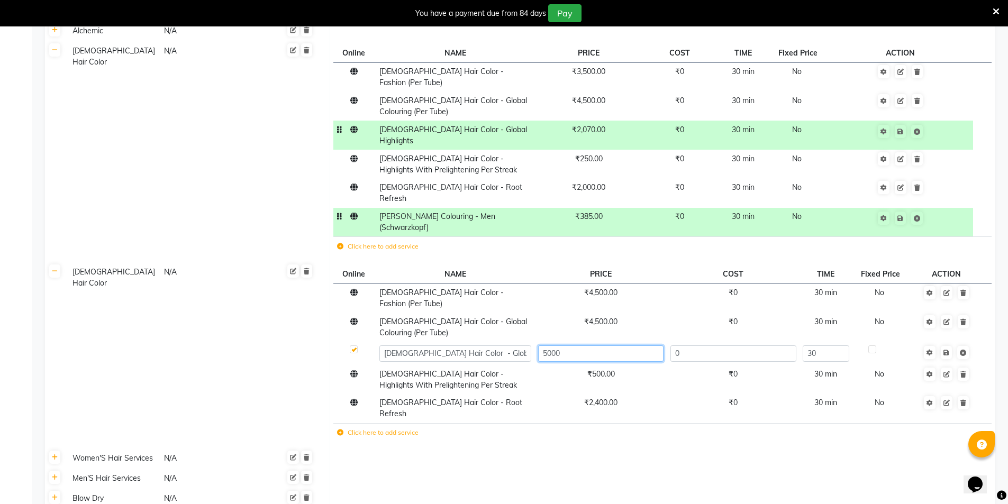
click at [572, 345] on input "5000" at bounding box center [600, 353] width 125 height 16
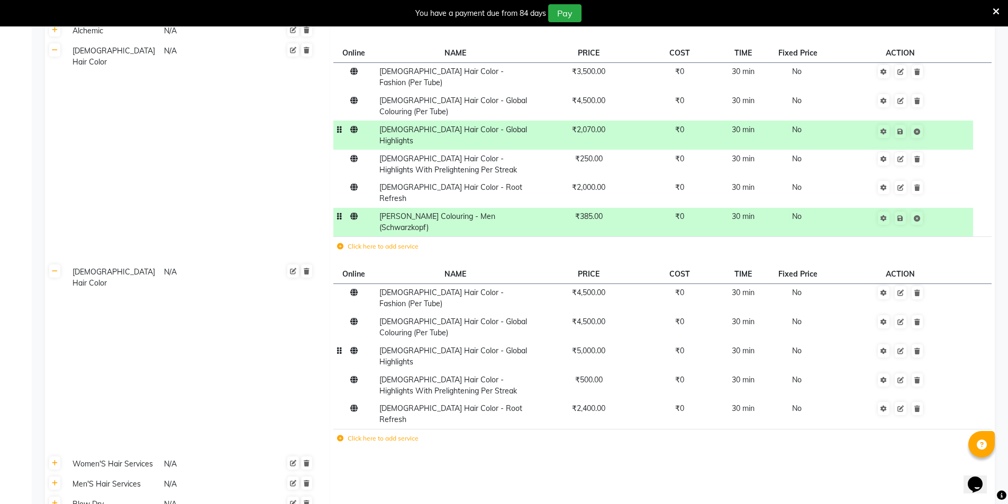
click at [583, 346] on span "₹5,000.00" at bounding box center [588, 351] width 33 height 10
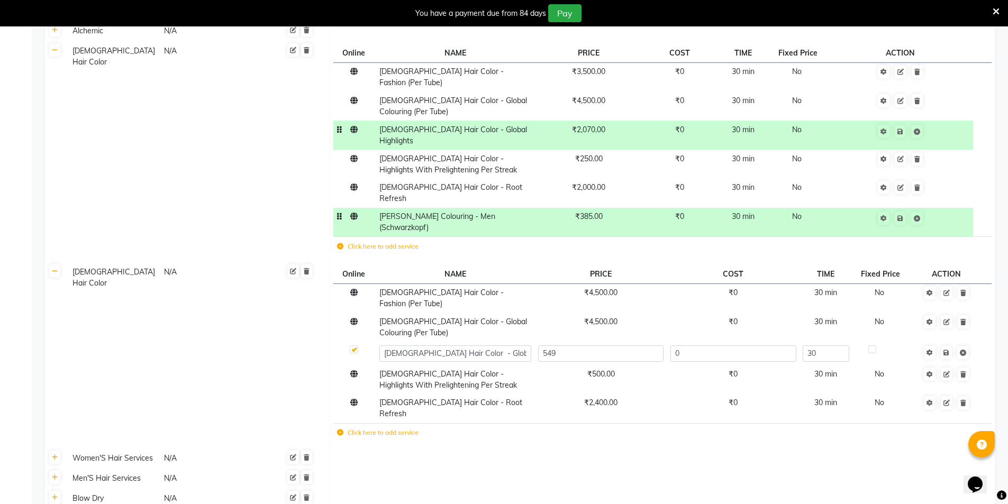
type input "5499"
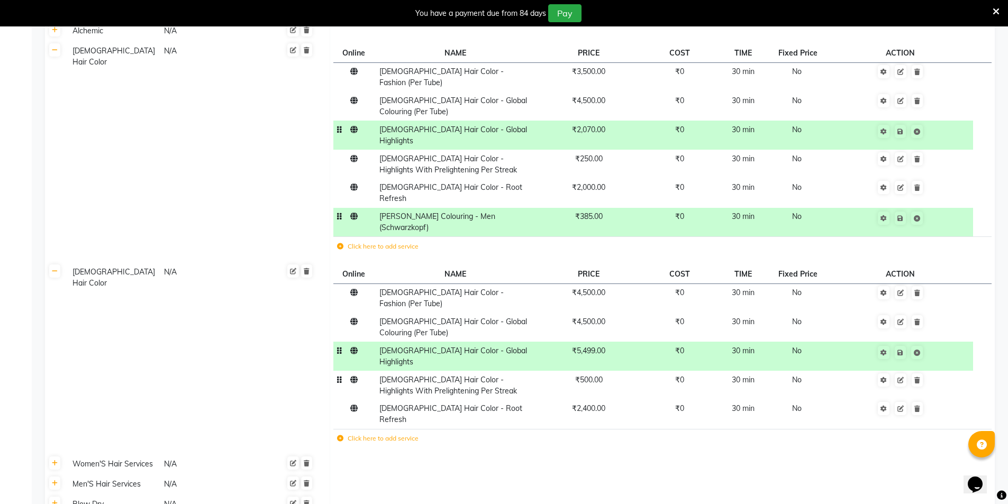
click at [599, 371] on td "₹500.00" at bounding box center [588, 385] width 108 height 29
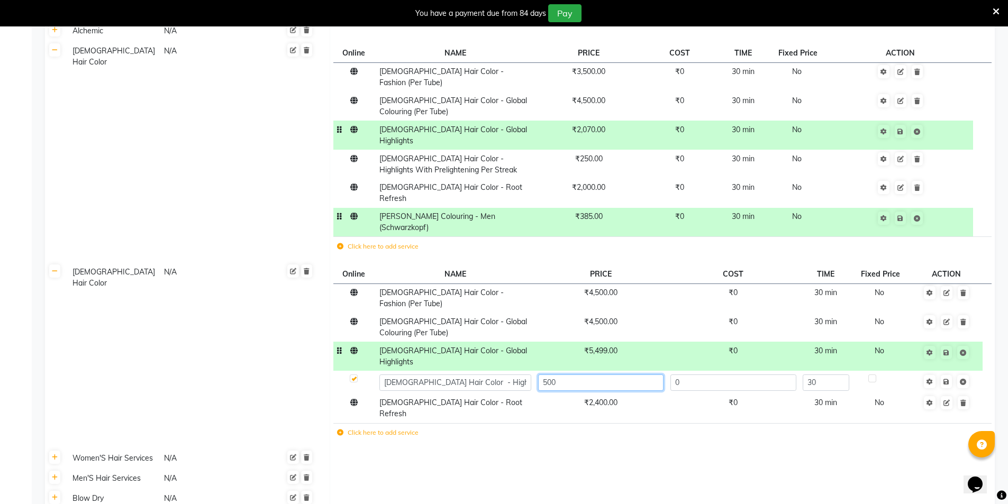
click at [599, 374] on input "500" at bounding box center [600, 382] width 125 height 16
type input "599"
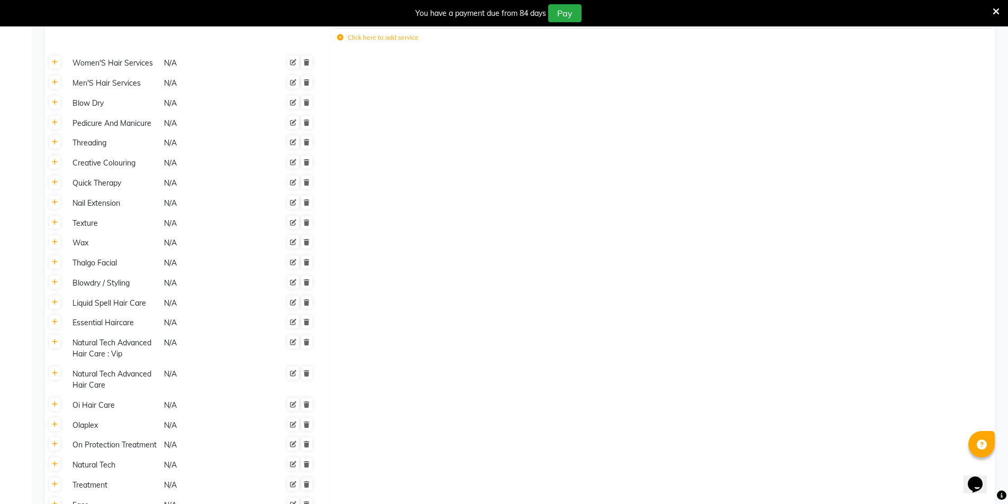
scroll to position [848, 0]
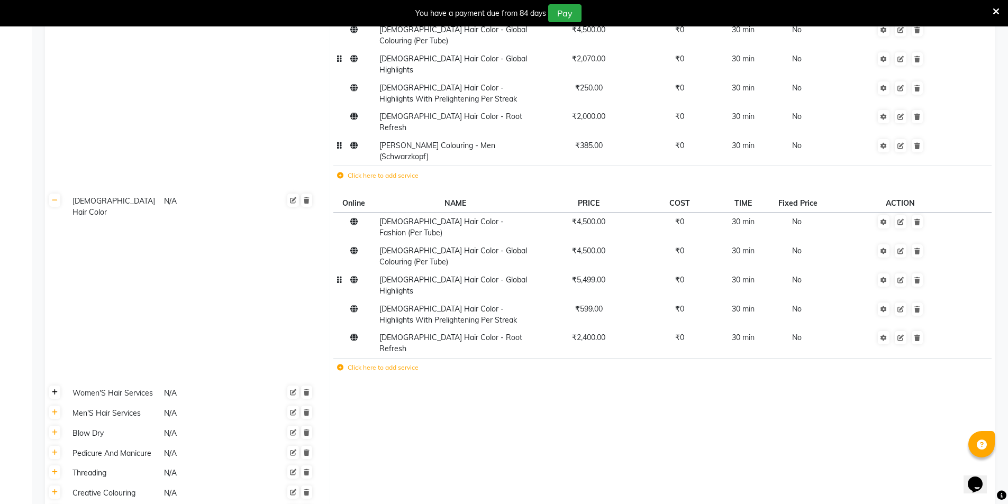
scroll to position [425, 0]
click at [57, 198] on icon at bounding box center [55, 201] width 6 height 6
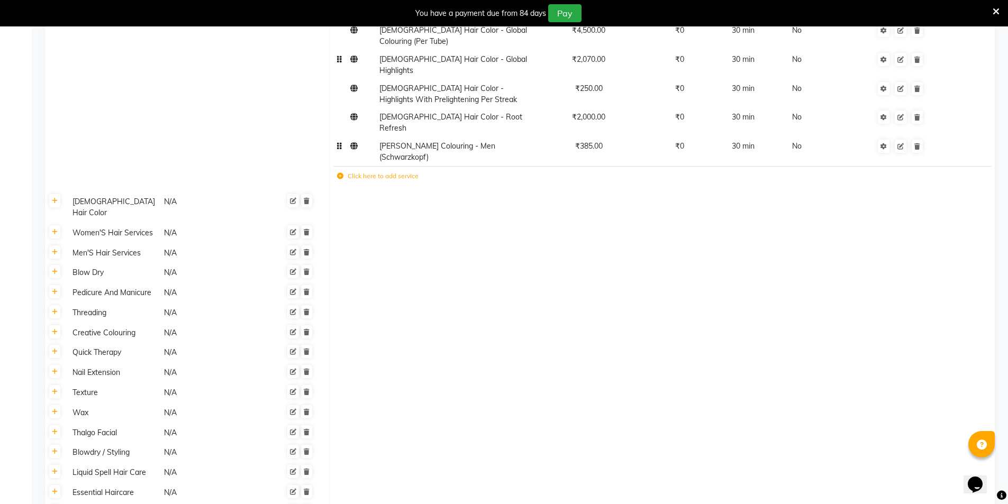
scroll to position [266, 0]
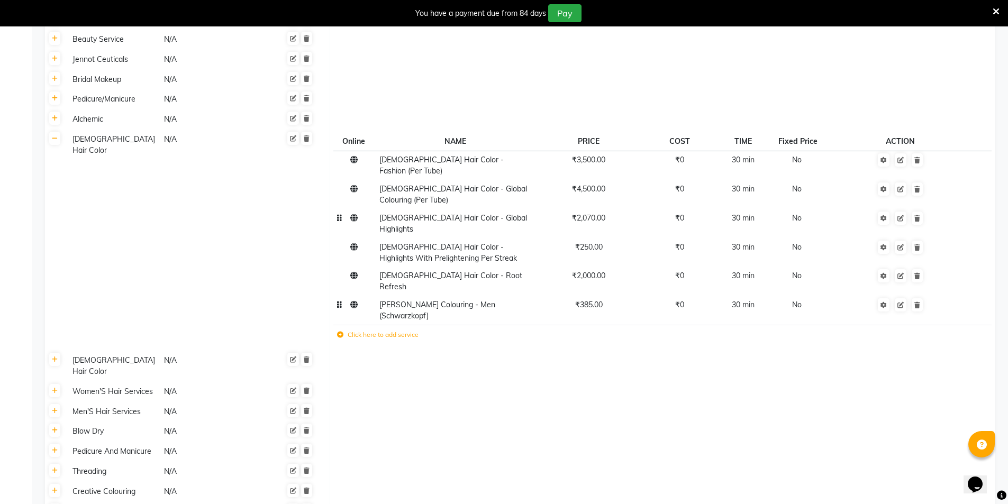
click at [57, 147] on th at bounding box center [55, 240] width 20 height 221
click at [57, 145] on th at bounding box center [55, 240] width 20 height 221
click at [57, 142] on link at bounding box center [54, 138] width 11 height 13
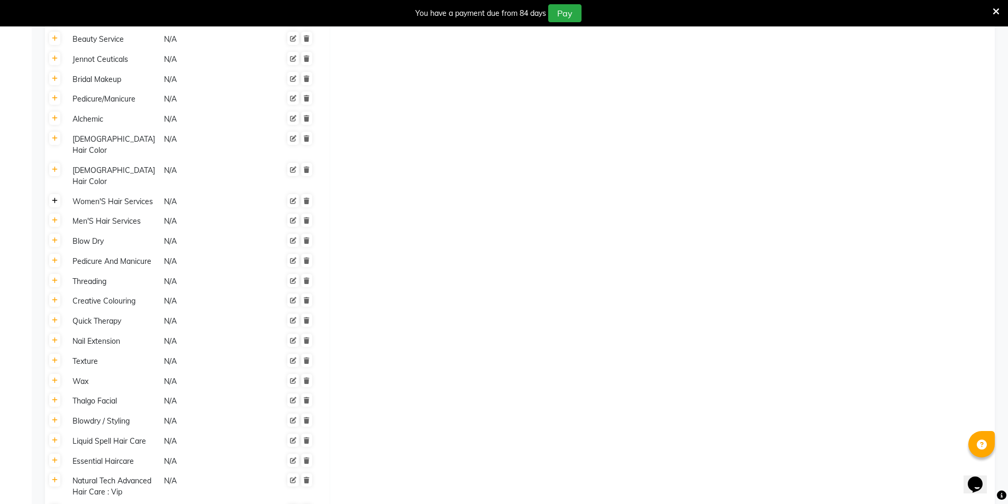
click at [57, 198] on icon at bounding box center [55, 201] width 6 height 6
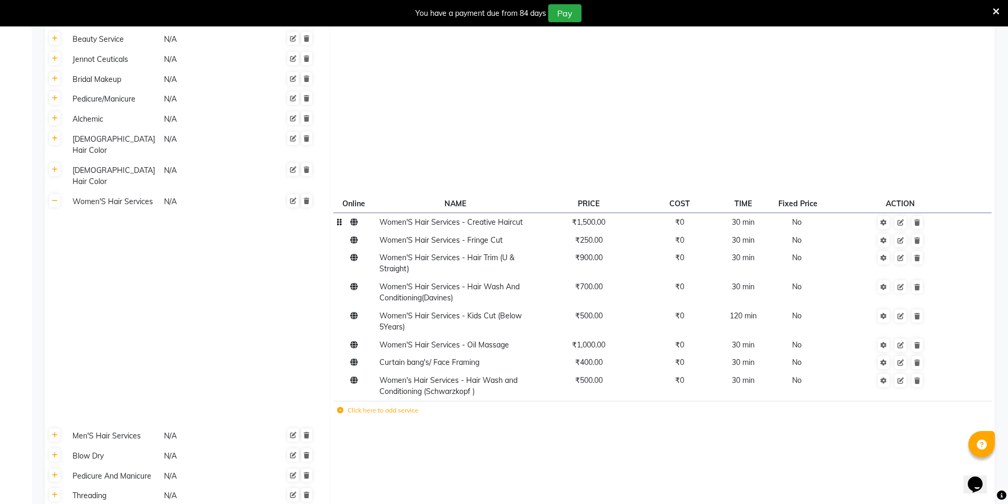
click at [579, 217] on span "₹1,500.00" at bounding box center [588, 222] width 33 height 10
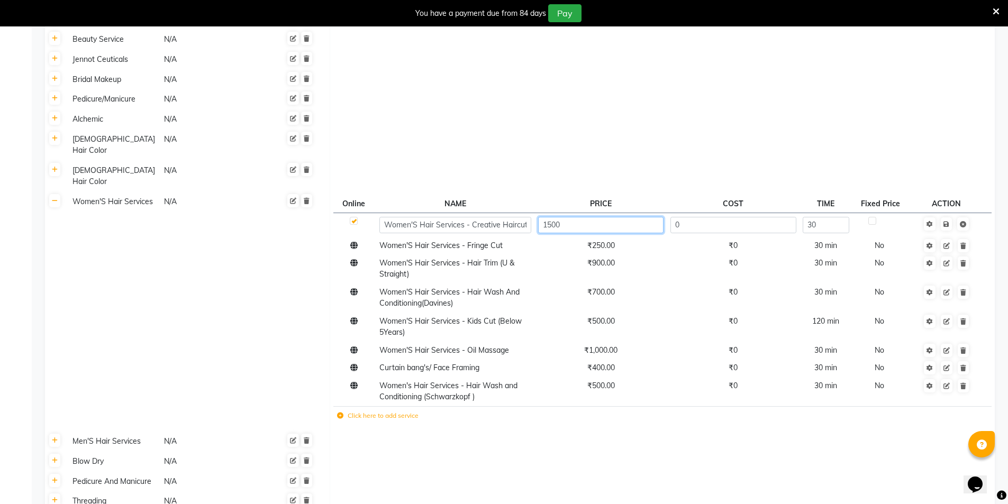
click at [579, 217] on input "1500" at bounding box center [600, 225] width 125 height 16
click at [577, 217] on input "1500" at bounding box center [600, 225] width 125 height 16
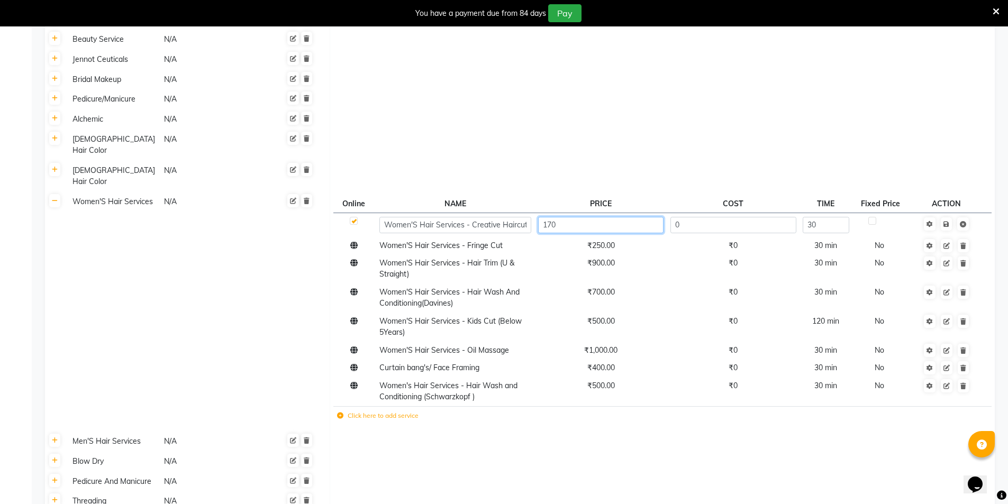
type input "1700"
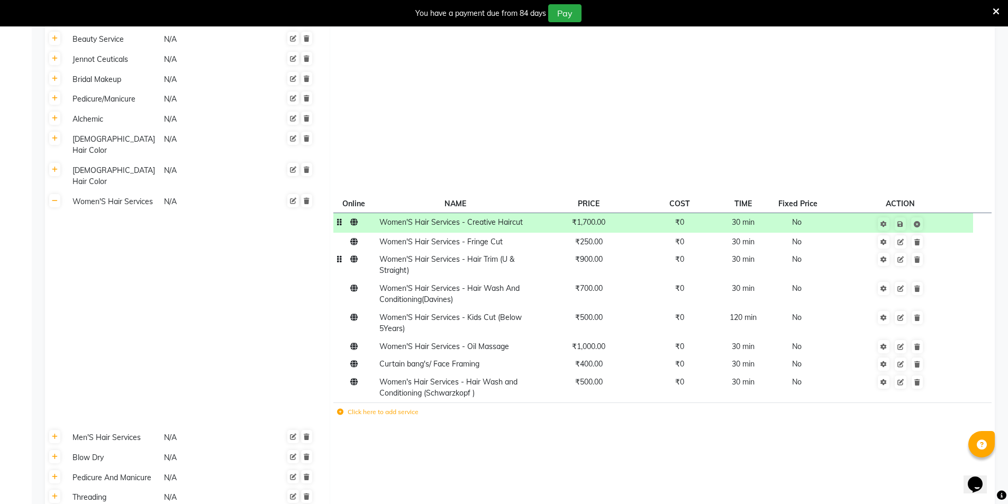
click at [589, 251] on td "₹900.00" at bounding box center [588, 265] width 108 height 29
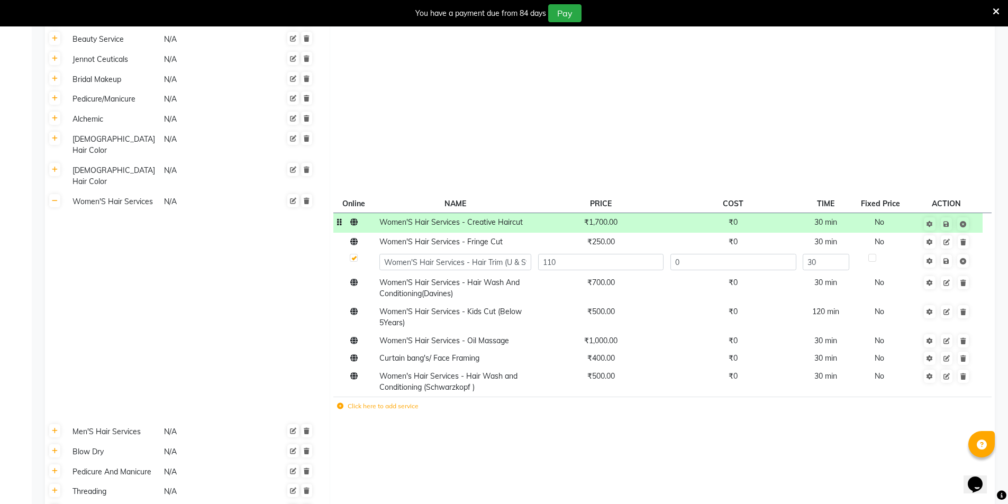
type input "1100"
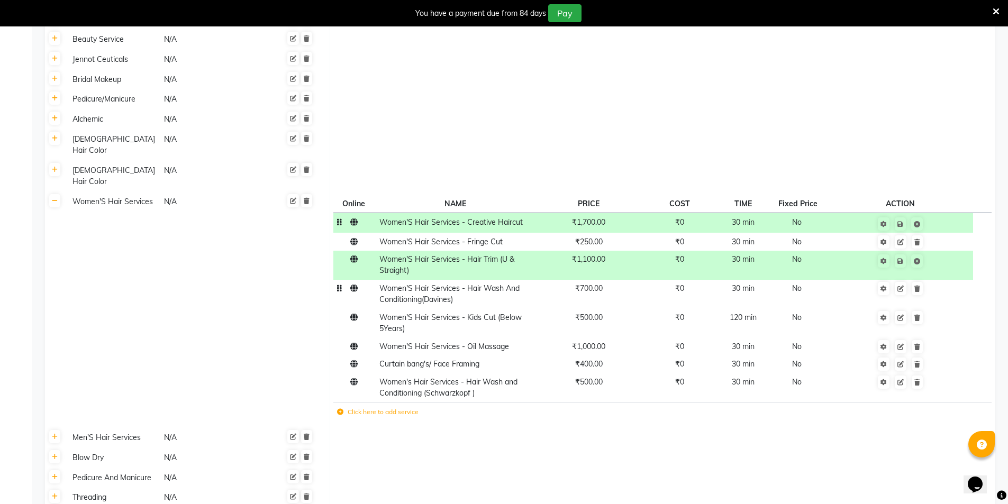
click at [588, 283] on span "₹700.00" at bounding box center [589, 288] width 28 height 10
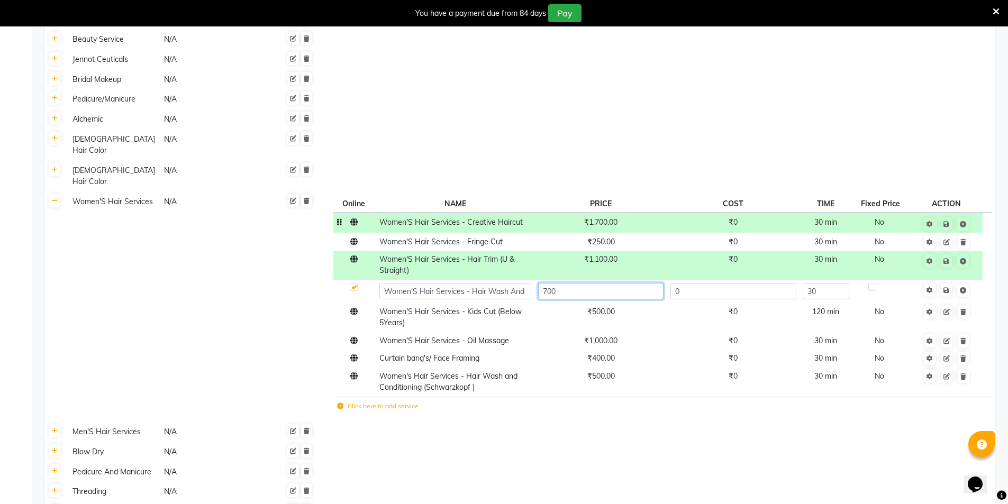
click at [588, 283] on input "700" at bounding box center [600, 291] width 125 height 16
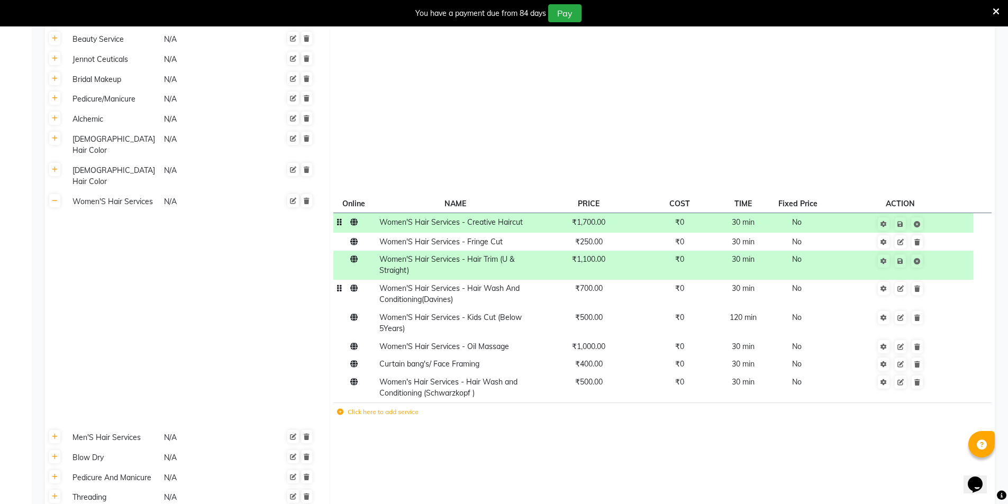
click at [582, 283] on span "₹700.00" at bounding box center [589, 288] width 28 height 10
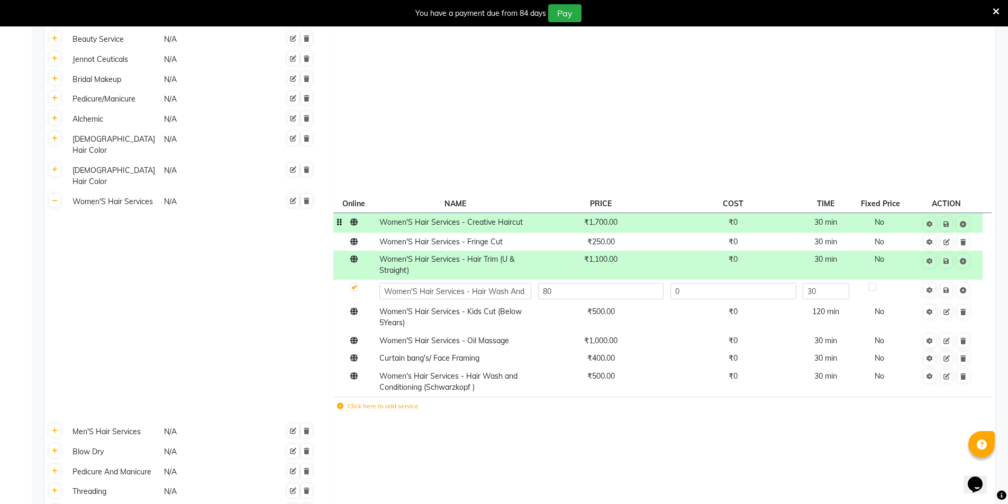
type input "800"
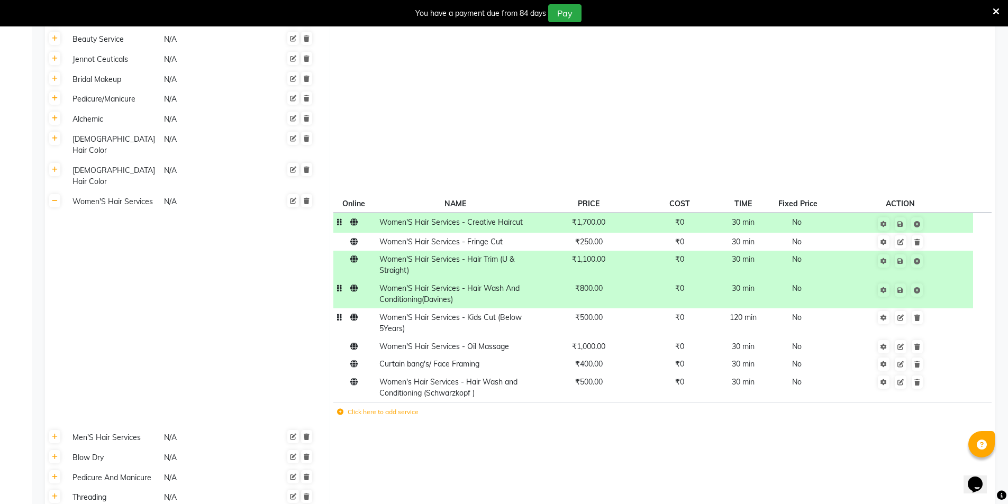
click at [585, 313] on span "₹500.00" at bounding box center [589, 318] width 28 height 10
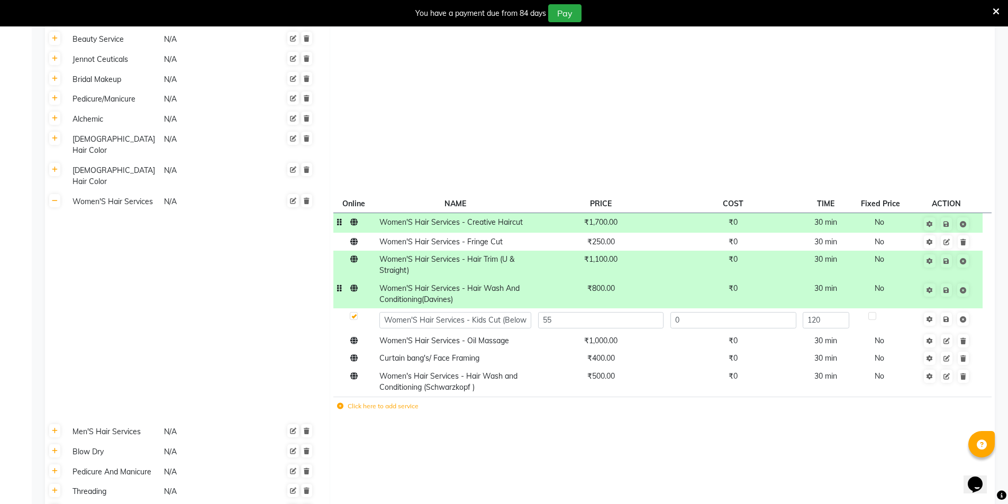
type input "550"
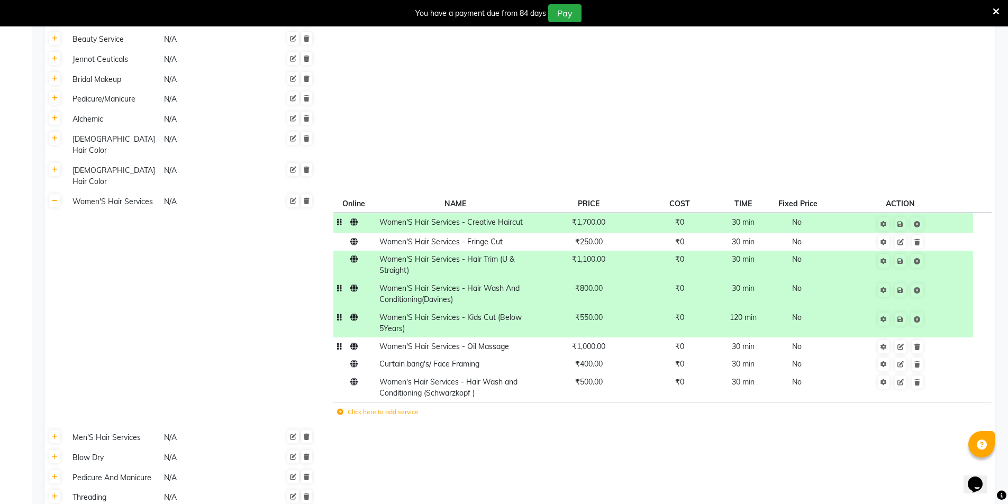
click at [596, 342] on span "₹1,000.00" at bounding box center [588, 347] width 33 height 10
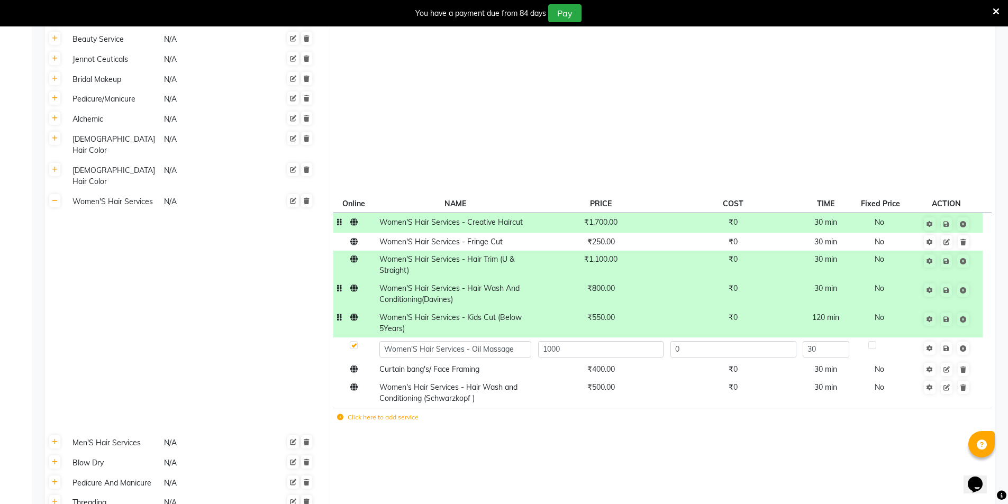
click at [596, 341] on input "1000" at bounding box center [600, 349] width 125 height 16
type input "1200"
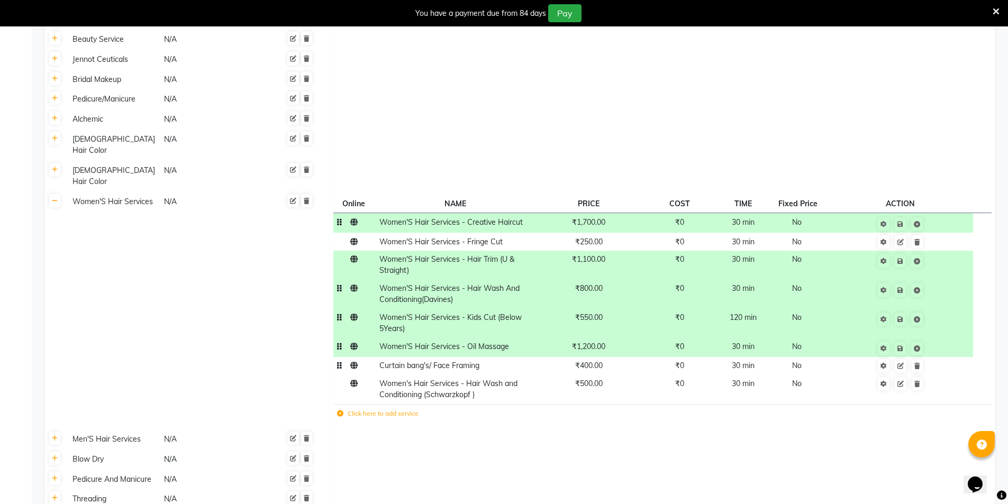
click at [596, 361] on span "₹400.00" at bounding box center [589, 366] width 28 height 10
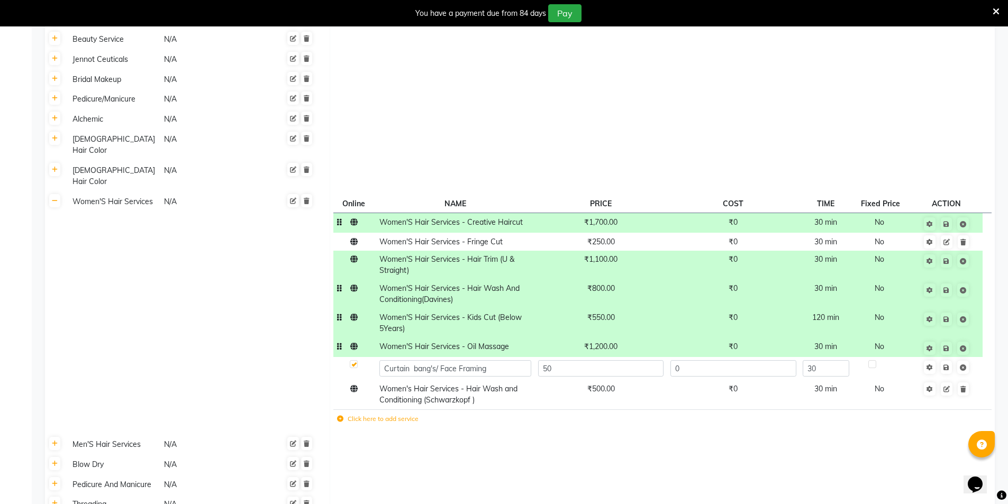
type input "500"
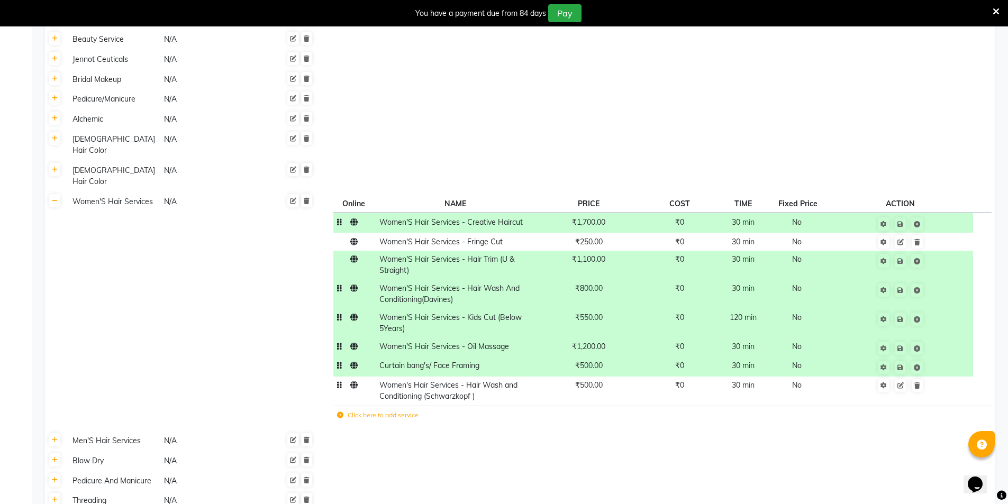
click at [599, 377] on td "₹500.00" at bounding box center [588, 391] width 108 height 29
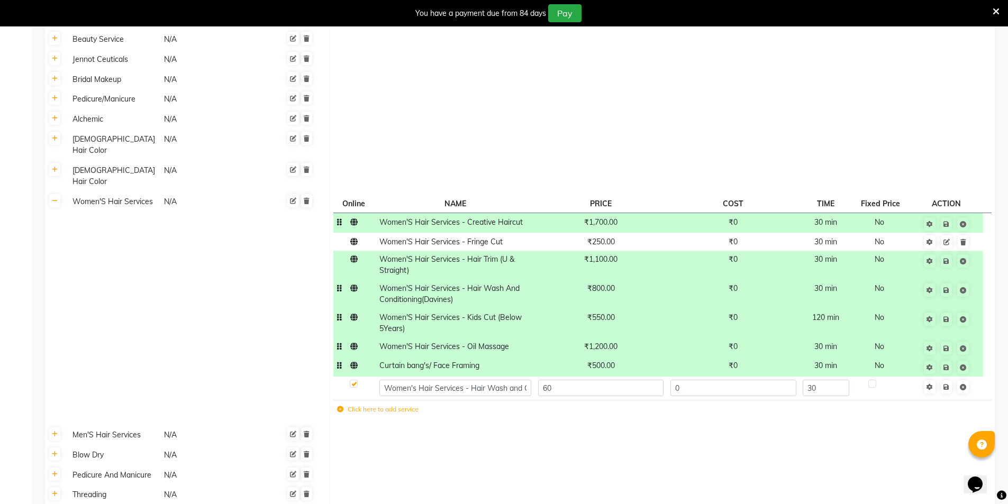
type input "600"
click at [581, 445] on td at bounding box center [662, 455] width 665 height 20
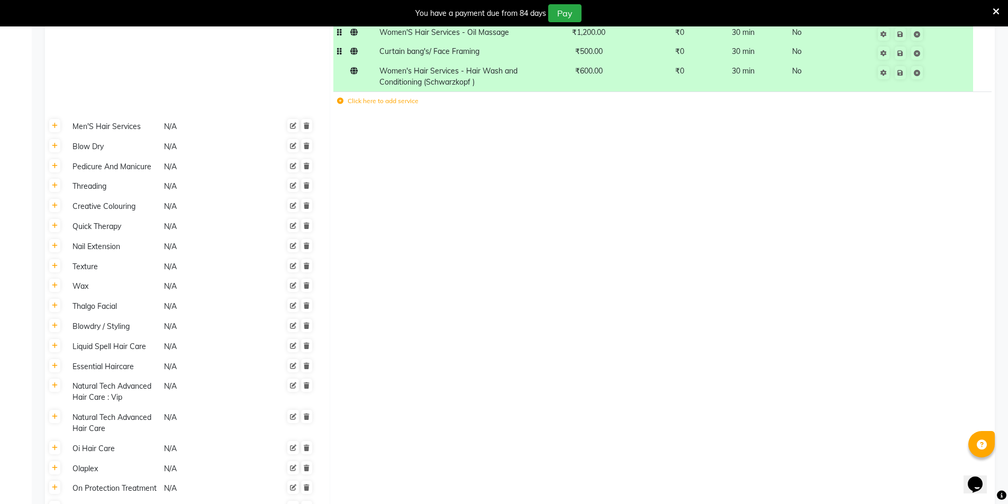
scroll to position [773, 0]
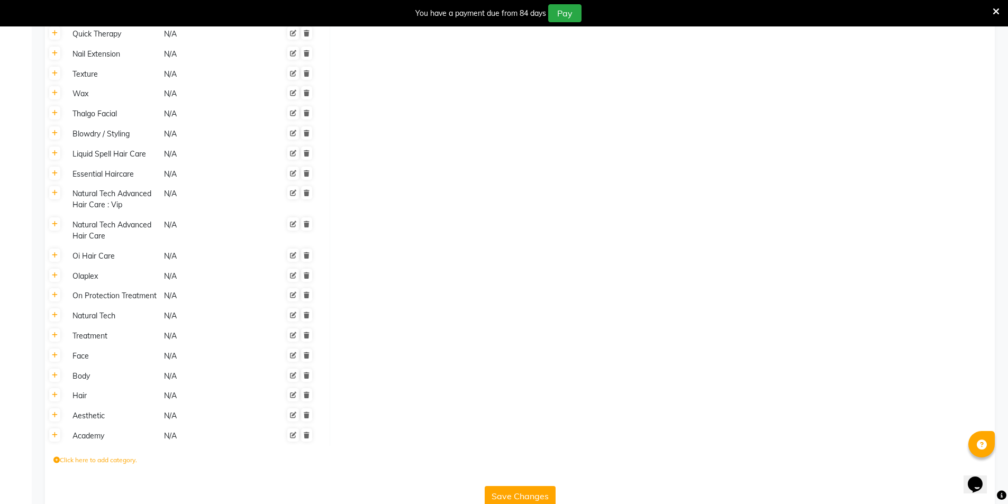
click at [521, 486] on button "Save Changes" at bounding box center [519, 496] width 71 height 20
click at [526, 486] on button "Save Changes" at bounding box center [519, 496] width 71 height 20
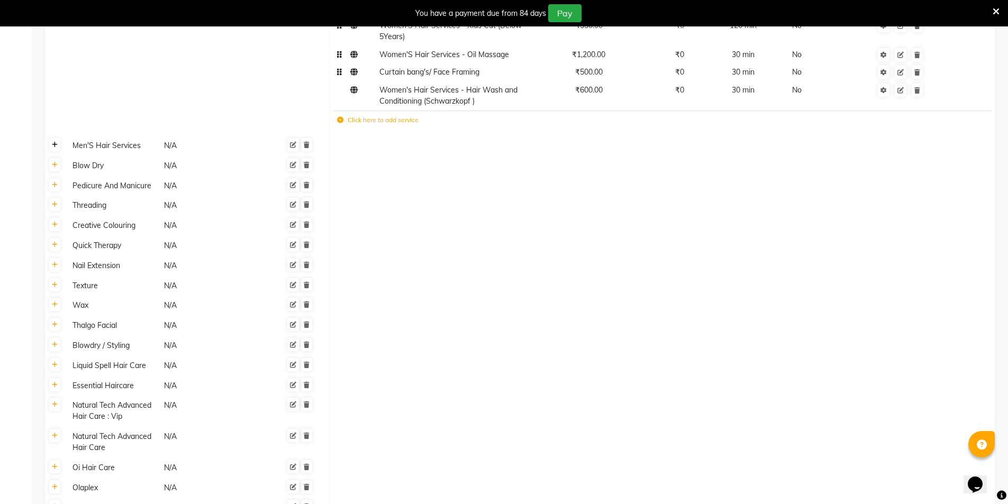
click at [56, 142] on icon at bounding box center [55, 145] width 6 height 6
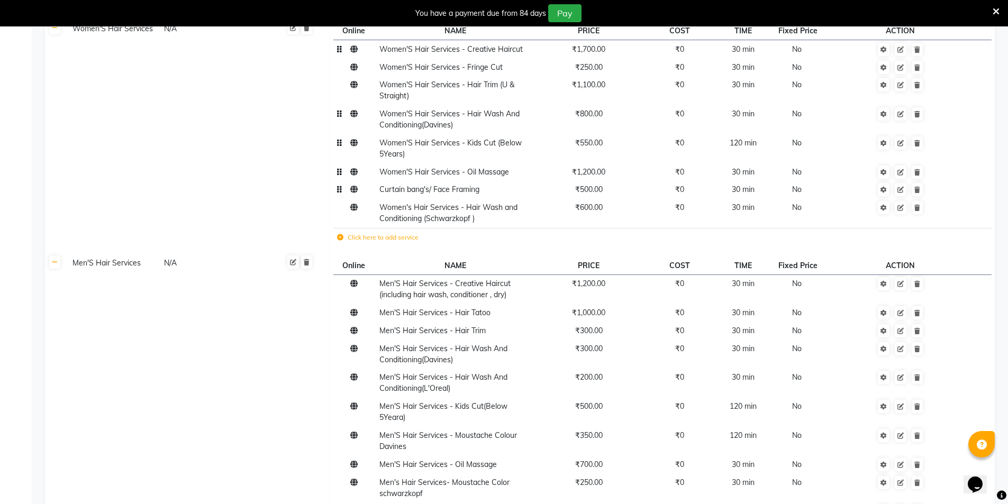
scroll to position [345, 0]
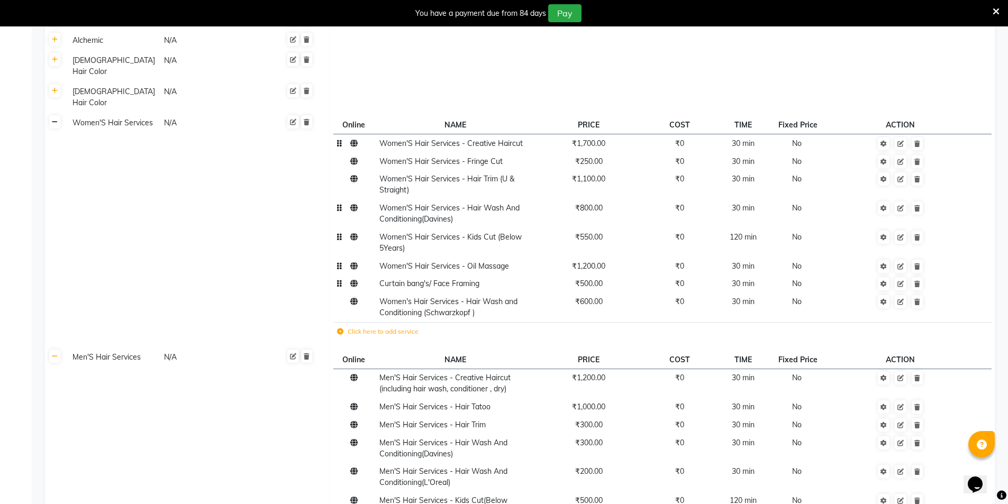
click at [60, 115] on link at bounding box center [54, 121] width 11 height 13
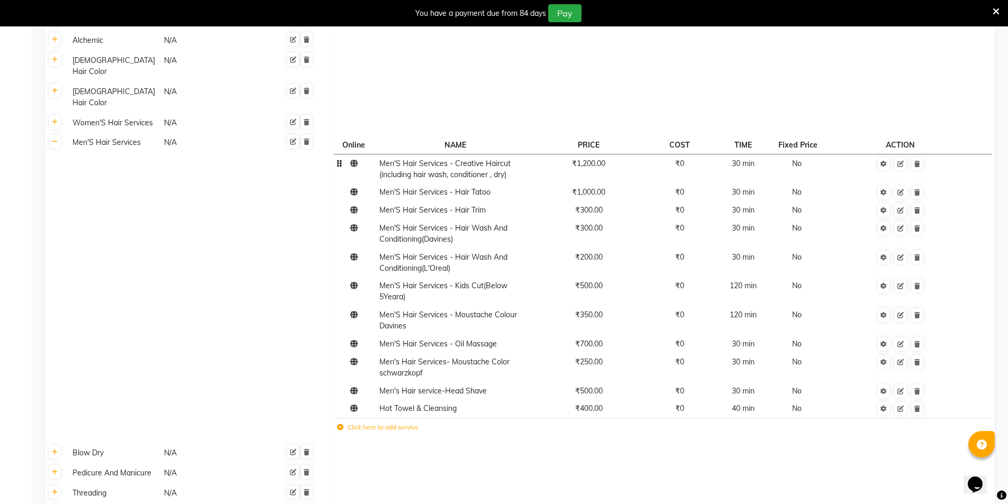
click at [584, 154] on td "₹1,200.00" at bounding box center [588, 168] width 108 height 29
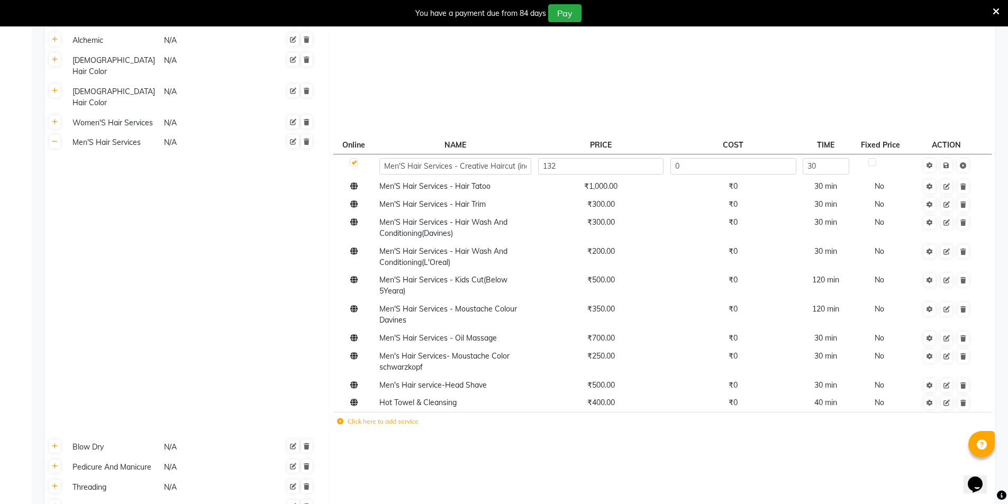
type input "1320"
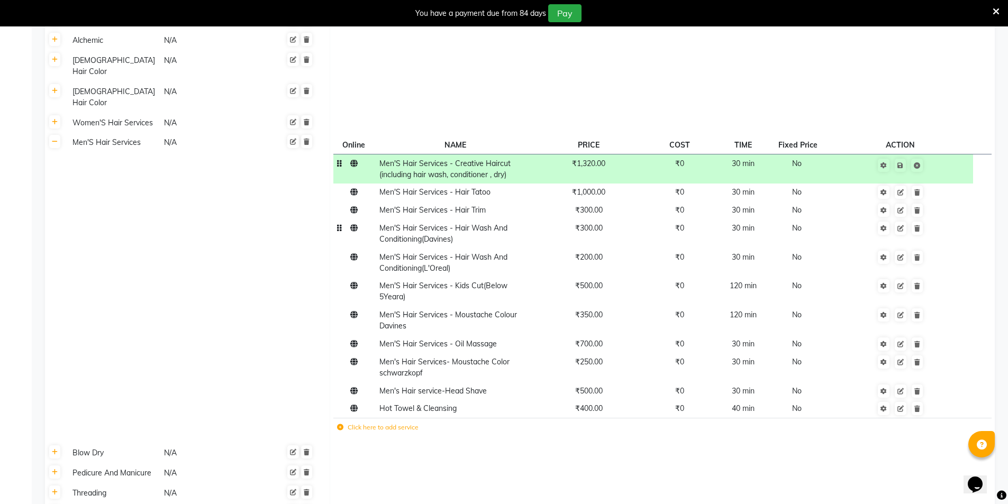
click at [589, 223] on span "₹300.00" at bounding box center [589, 228] width 28 height 10
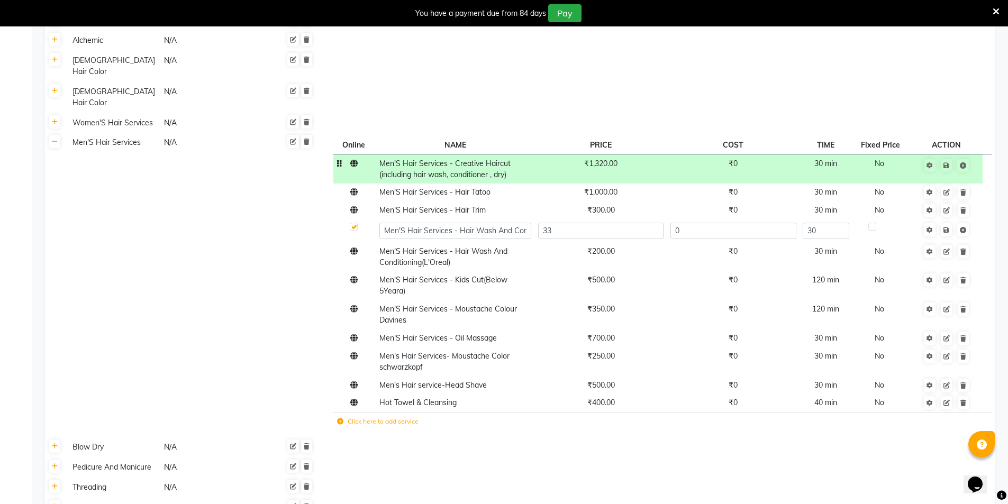
type input "330"
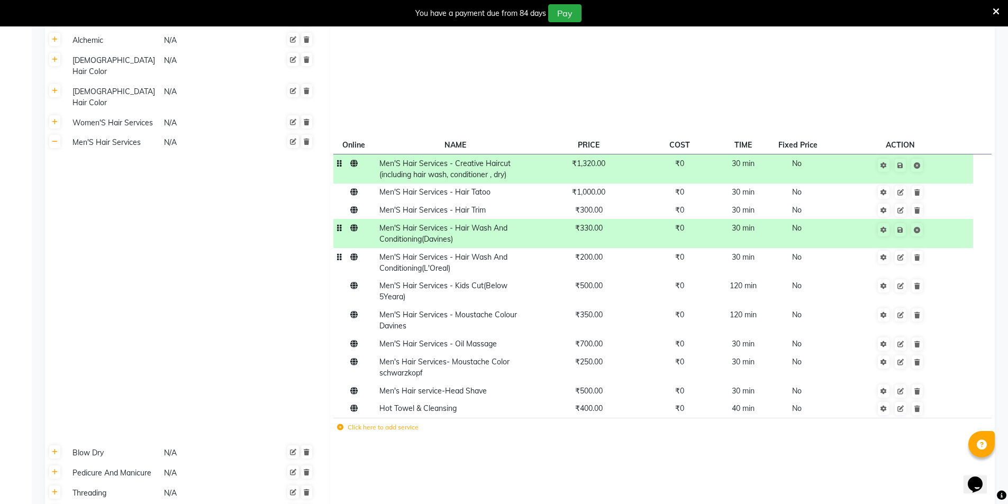
click at [597, 248] on td "₹200.00" at bounding box center [588, 262] width 108 height 29
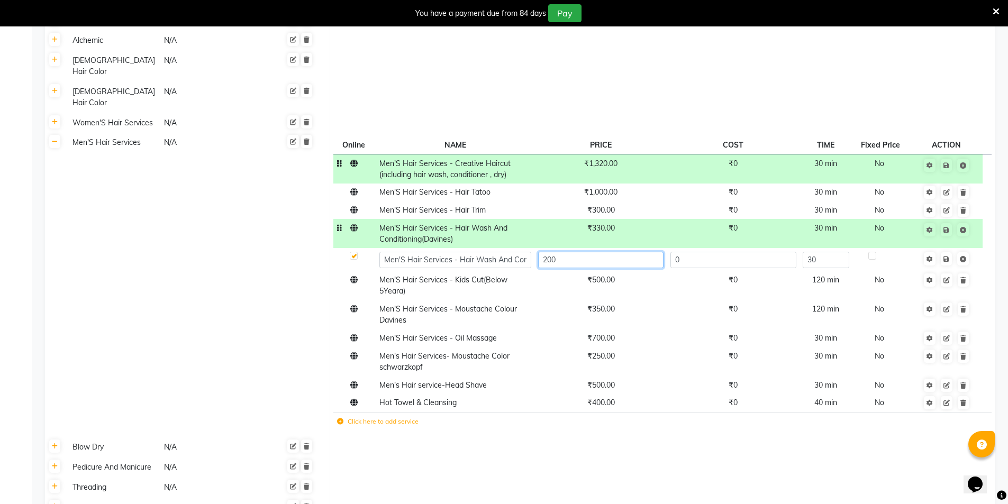
click at [597, 252] on input "200" at bounding box center [600, 260] width 125 height 16
type input "220"
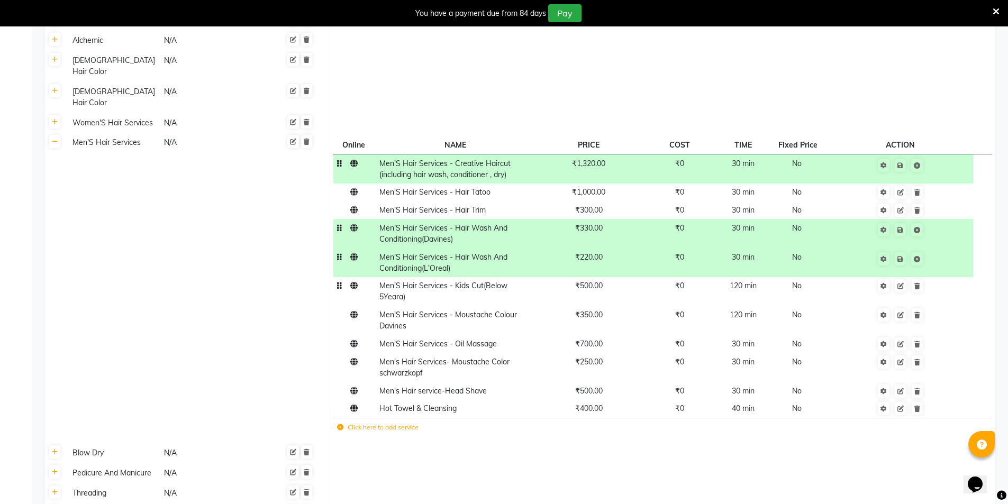
click at [585, 277] on td "₹500.00" at bounding box center [588, 291] width 108 height 29
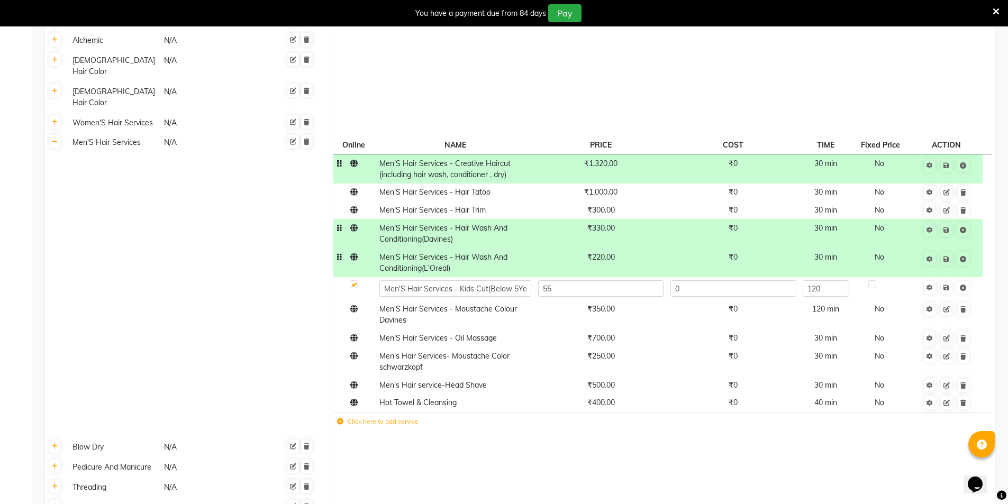
type input "550"
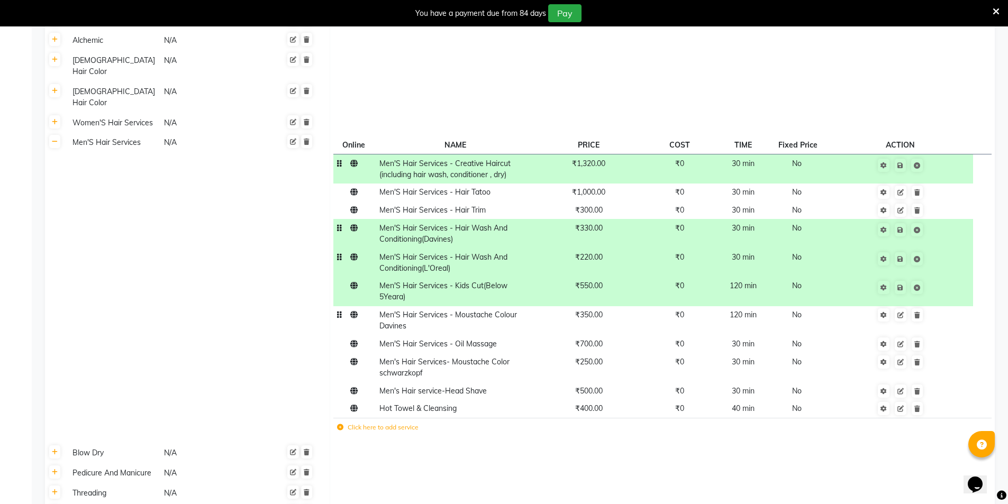
click at [586, 306] on td "₹350.00" at bounding box center [588, 320] width 108 height 29
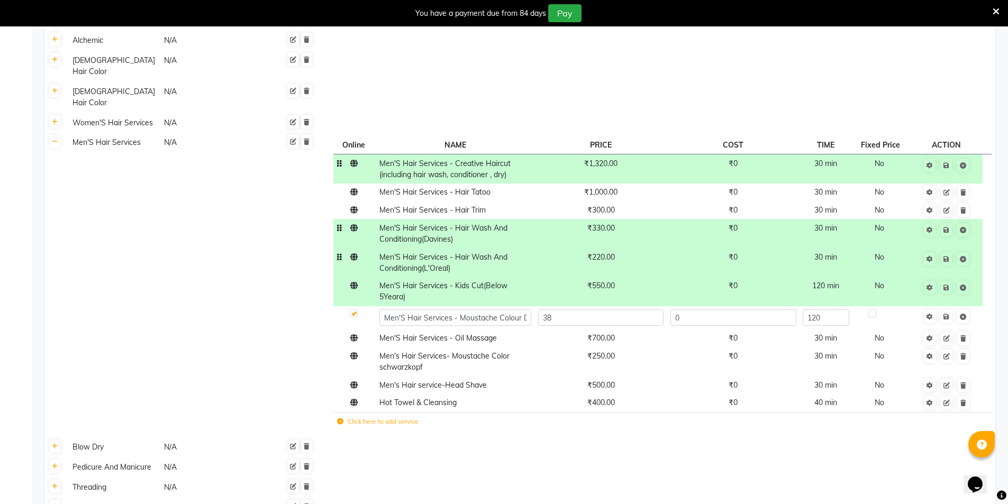
type input "385"
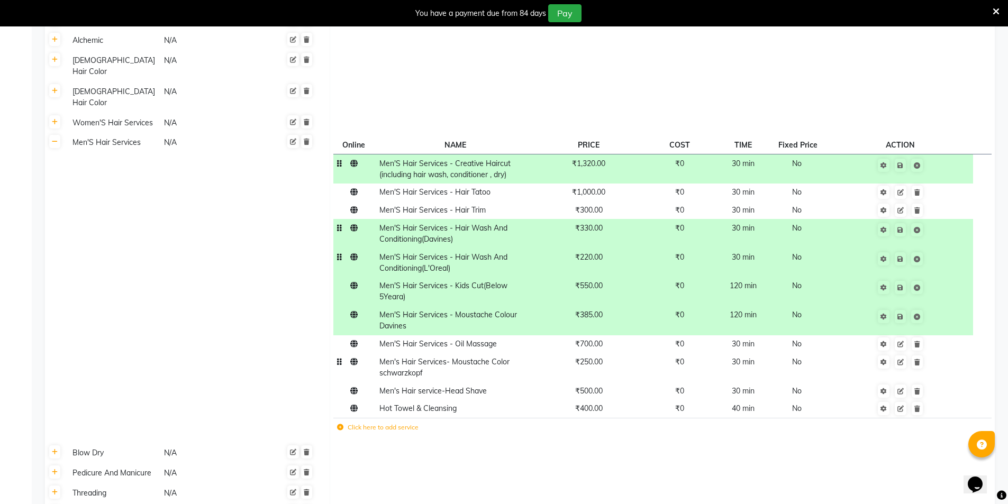
click at [587, 353] on td "₹250.00" at bounding box center [588, 367] width 108 height 29
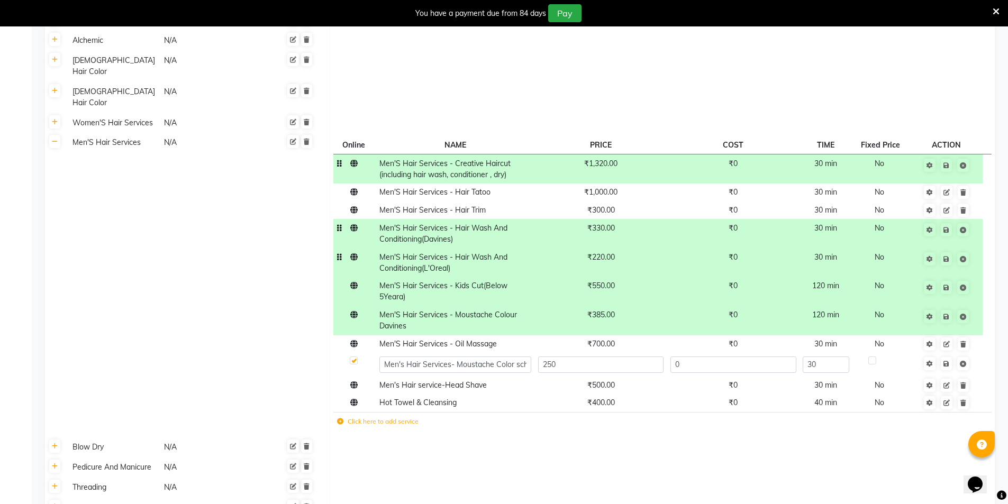
click at [587, 356] on input "250" at bounding box center [600, 364] width 125 height 16
type input "385"
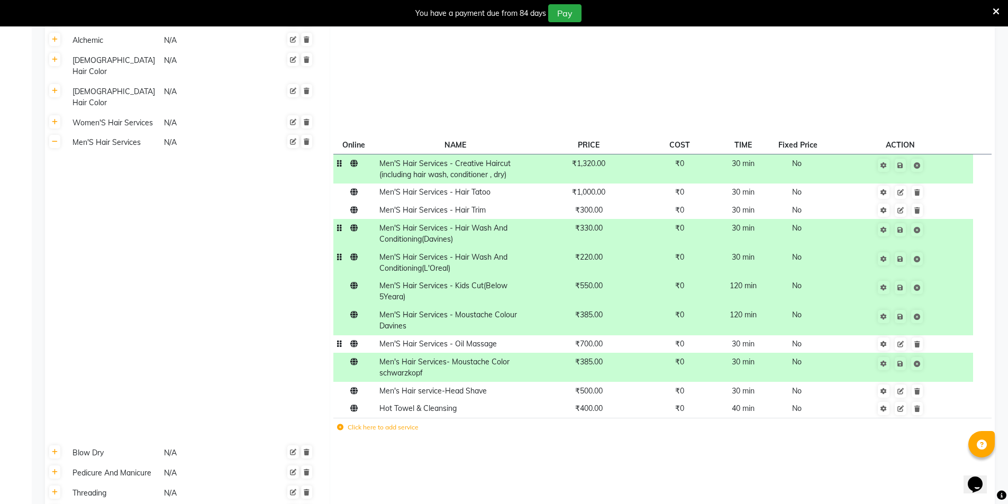
click at [601, 335] on td "₹700.00" at bounding box center [588, 344] width 108 height 18
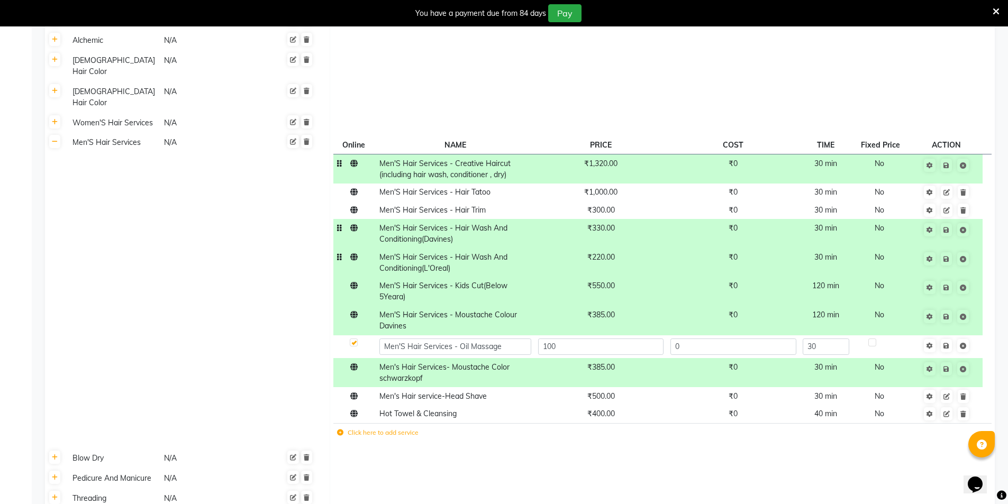
type input "1000"
click at [600, 362] on span "₹385.00" at bounding box center [601, 367] width 28 height 10
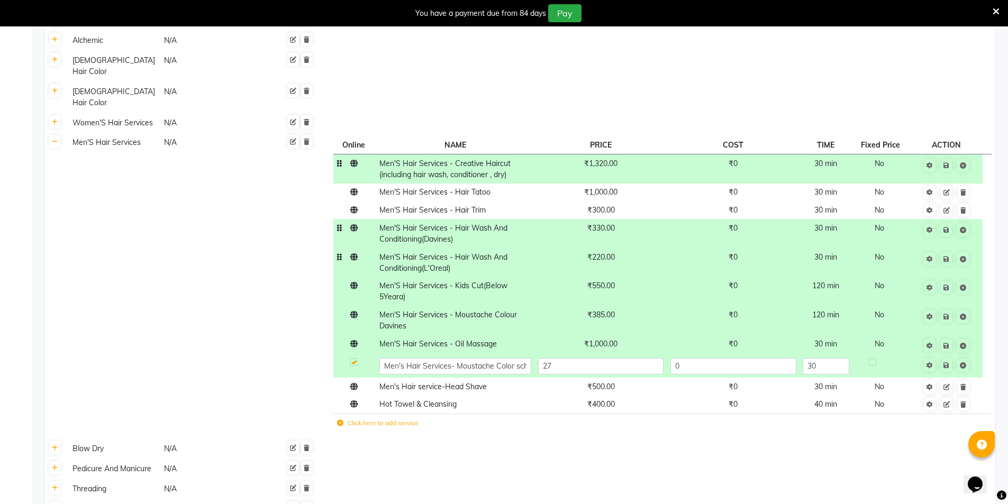
type input "275"
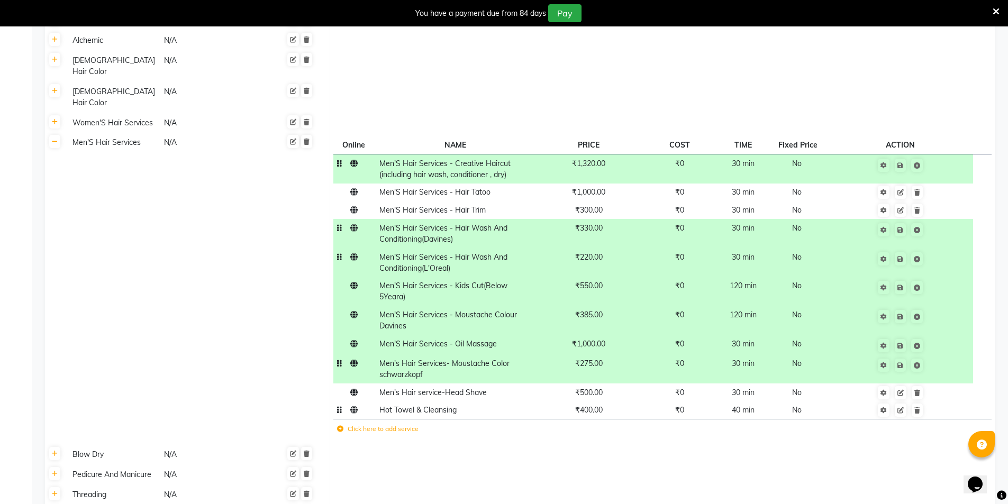
click at [599, 405] on span "₹400.00" at bounding box center [589, 410] width 28 height 10
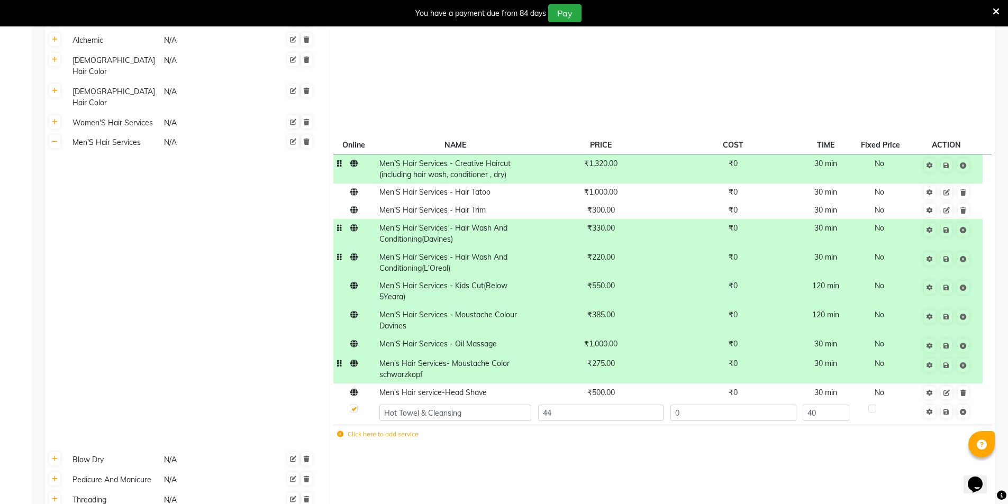
type input "440"
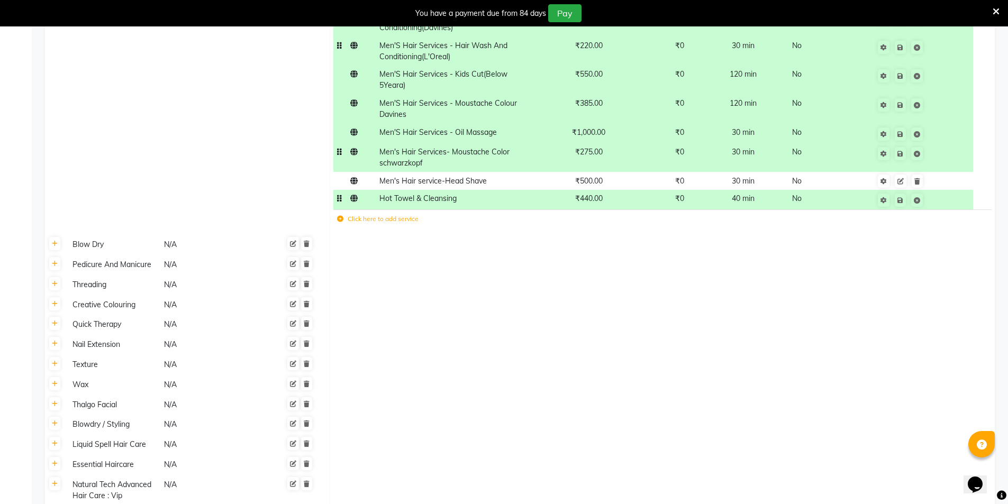
scroll to position [821, 0]
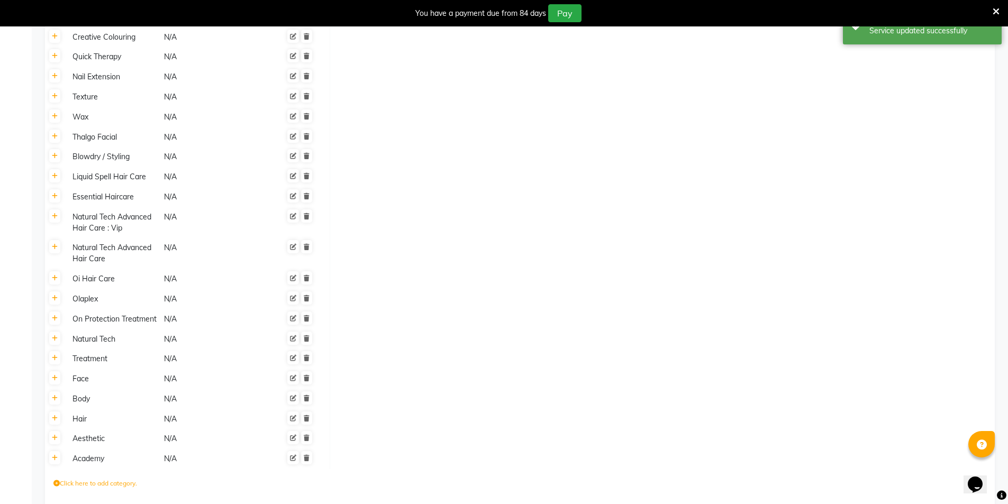
scroll to position [609, 0]
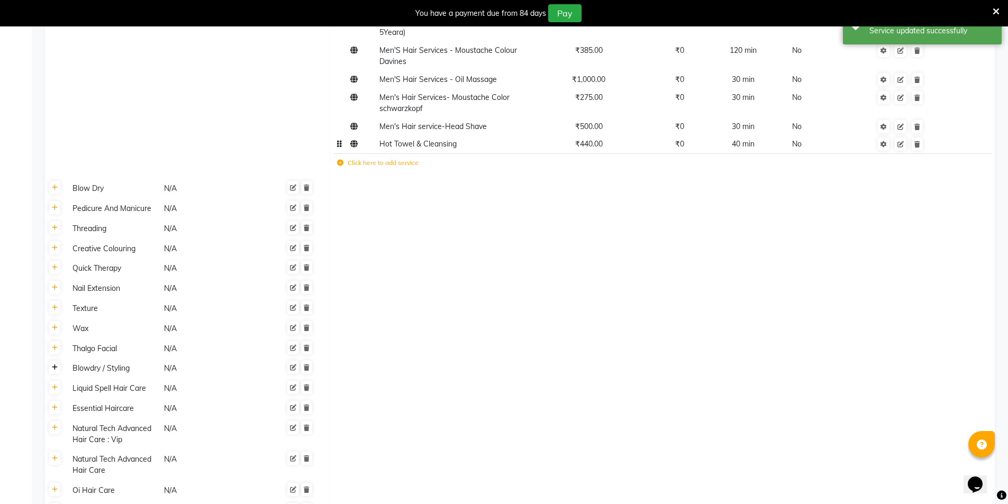
click at [57, 361] on link at bounding box center [54, 367] width 11 height 13
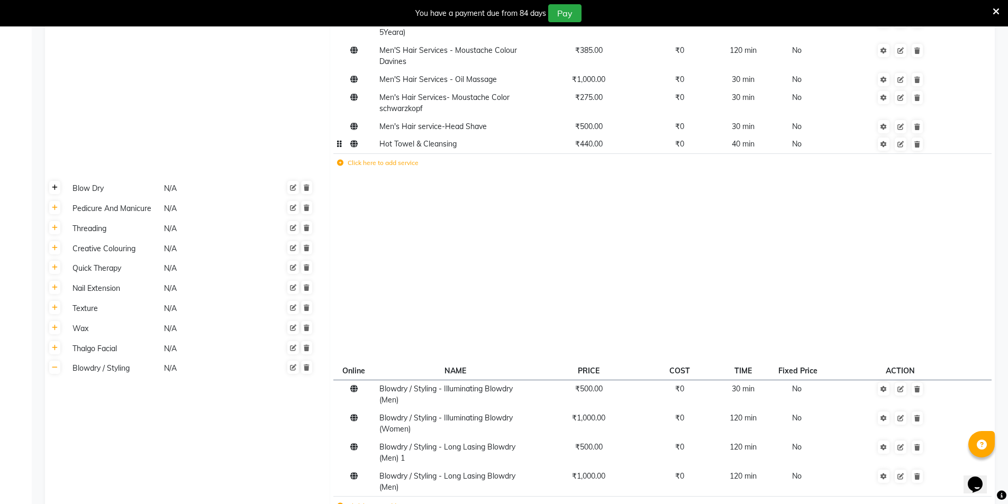
click at [59, 181] on link at bounding box center [54, 187] width 11 height 13
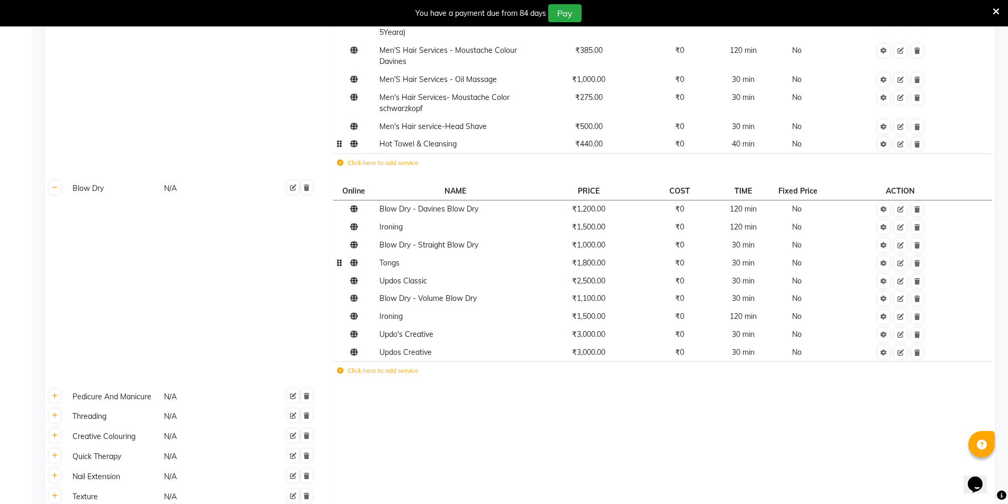
click at [600, 258] on span "₹1,800.00" at bounding box center [588, 263] width 33 height 10
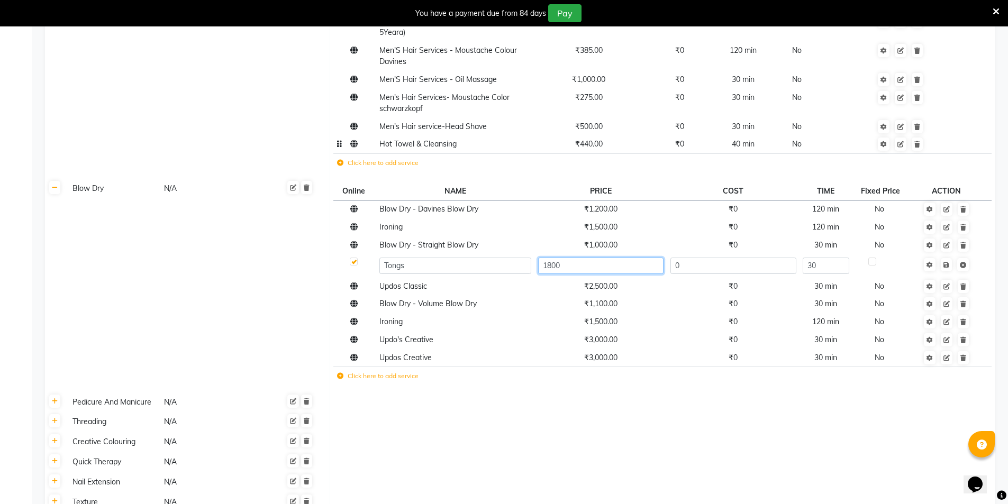
click at [600, 258] on input "1800" at bounding box center [600, 266] width 125 height 16
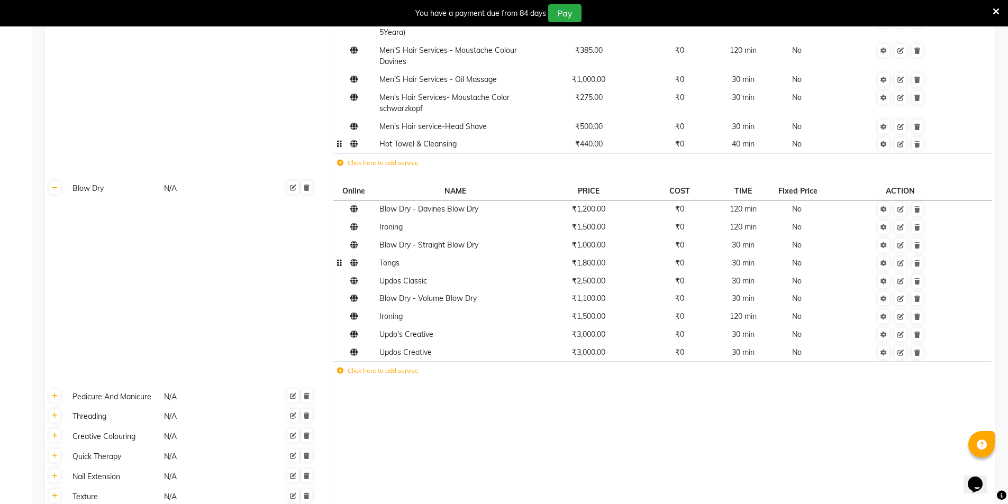
click at [600, 258] on span "₹1,800.00" at bounding box center [588, 263] width 33 height 10
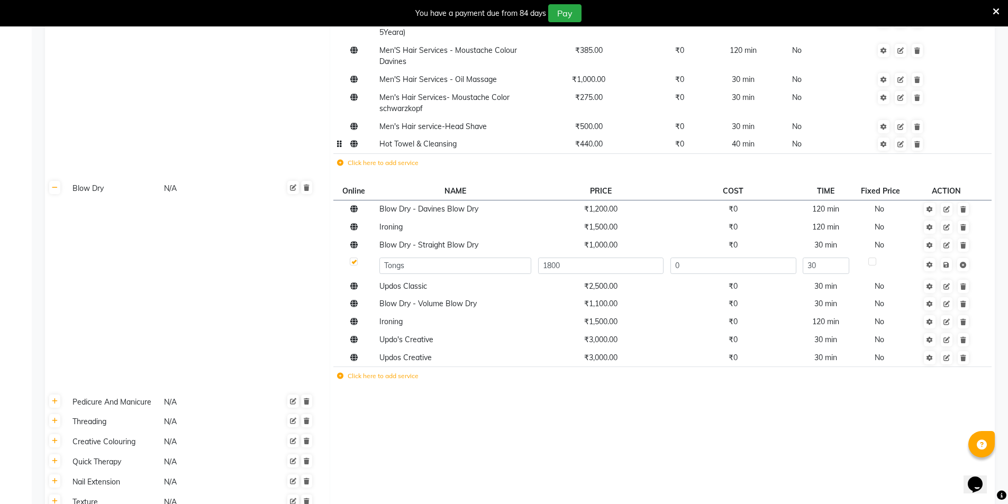
click at [600, 258] on input "1800" at bounding box center [600, 266] width 125 height 16
type input "2000"
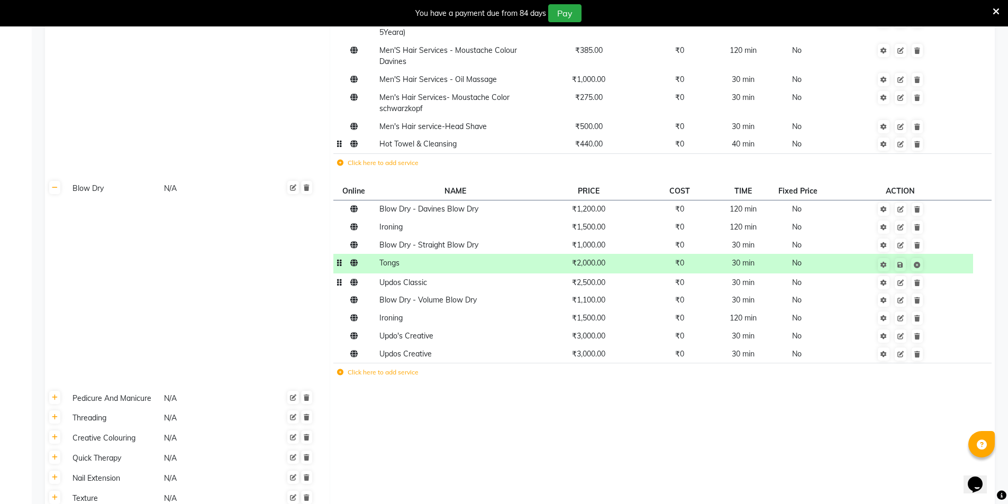
click at [593, 278] on span "₹2,500.00" at bounding box center [588, 283] width 33 height 10
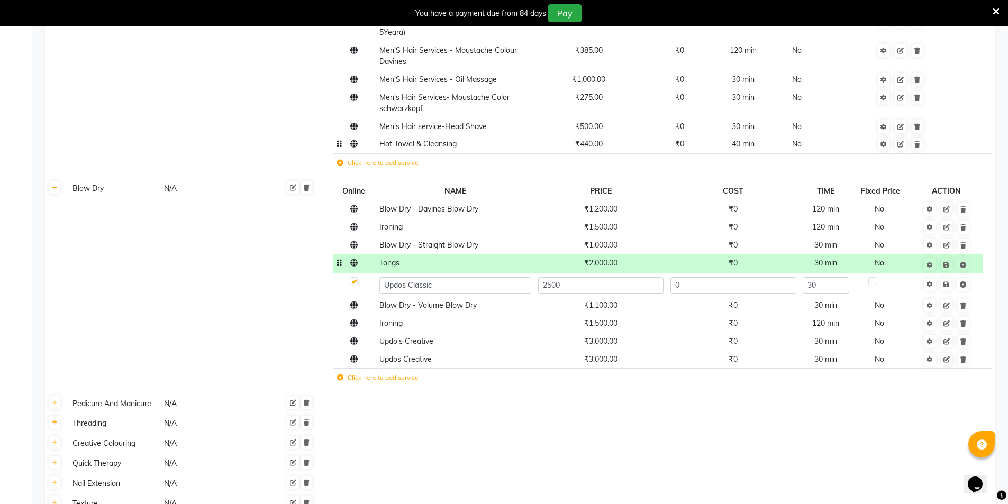
click at [593, 277] on input "2500" at bounding box center [600, 285] width 125 height 16
type input "300"
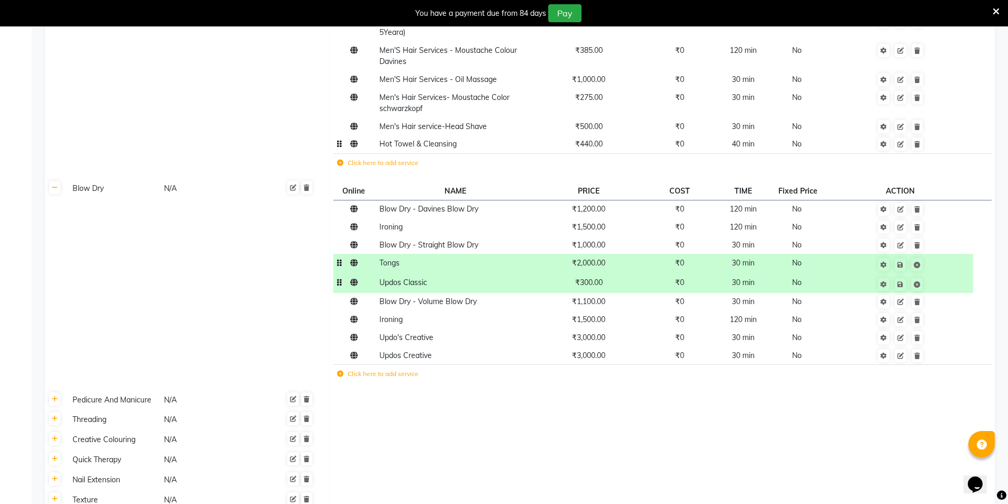
click at [593, 278] on span "₹300.00" at bounding box center [589, 283] width 28 height 10
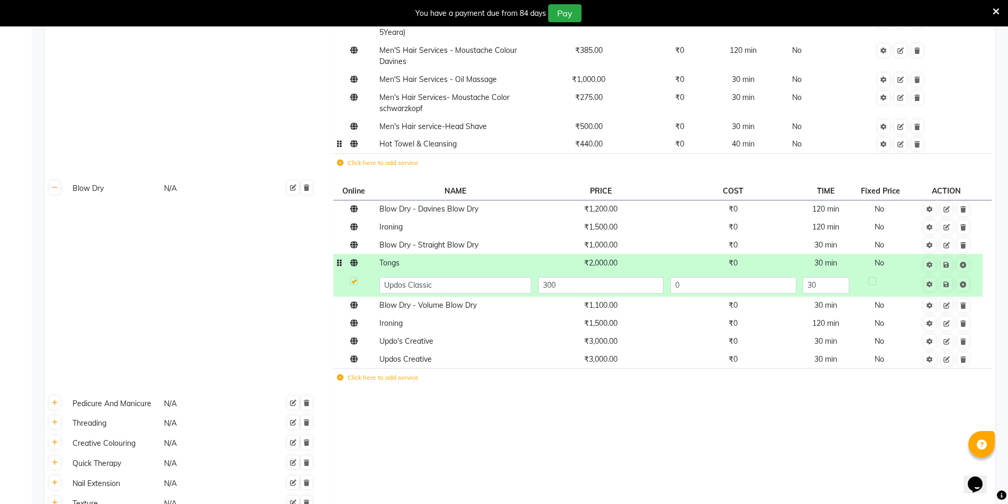
click at [593, 277] on input "300" at bounding box center [600, 285] width 125 height 16
type input "3000"
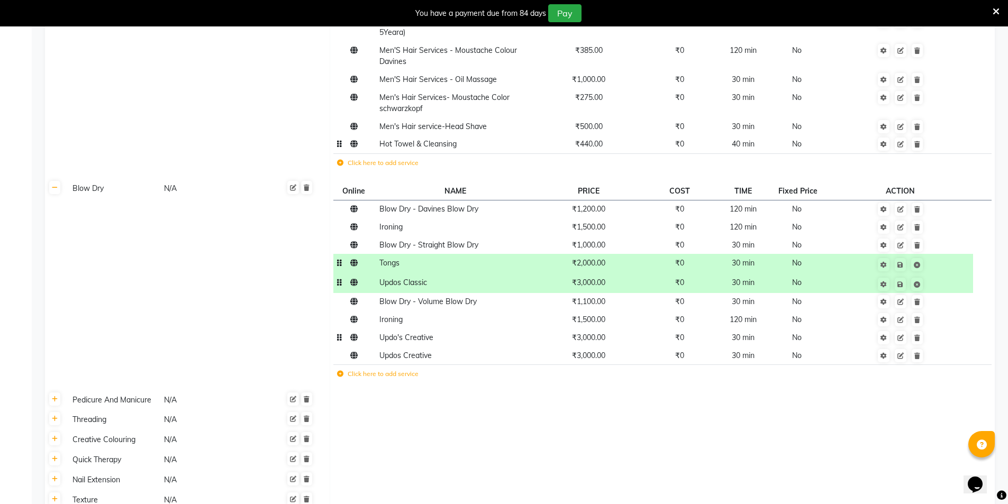
click at [595, 333] on span "₹3,000.00" at bounding box center [588, 338] width 33 height 10
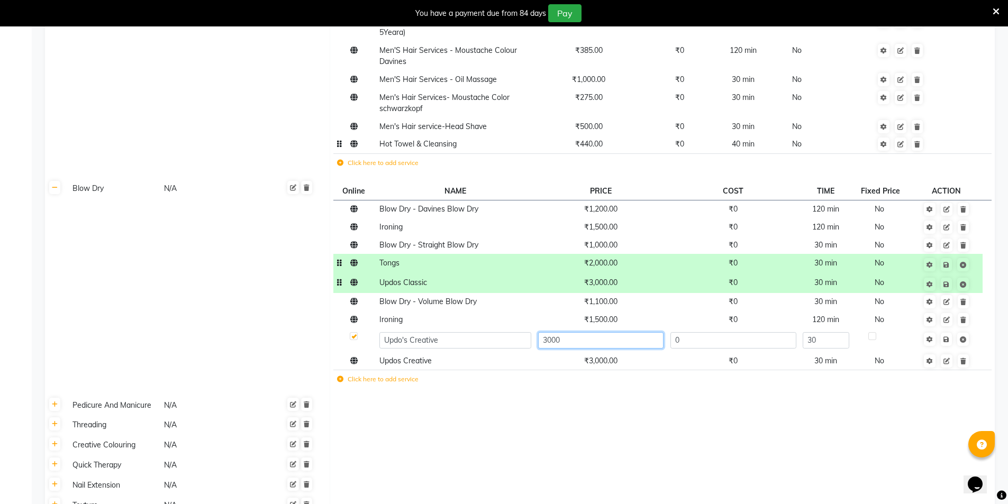
click at [595, 332] on input "3000" at bounding box center [600, 340] width 125 height 16
type input "3500"
click at [614, 395] on td at bounding box center [662, 405] width 665 height 20
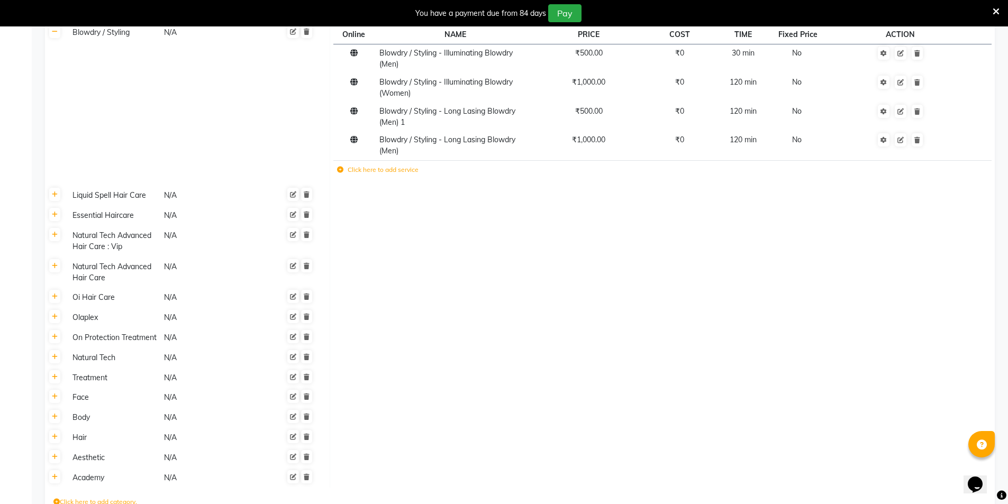
scroll to position [1180, 0]
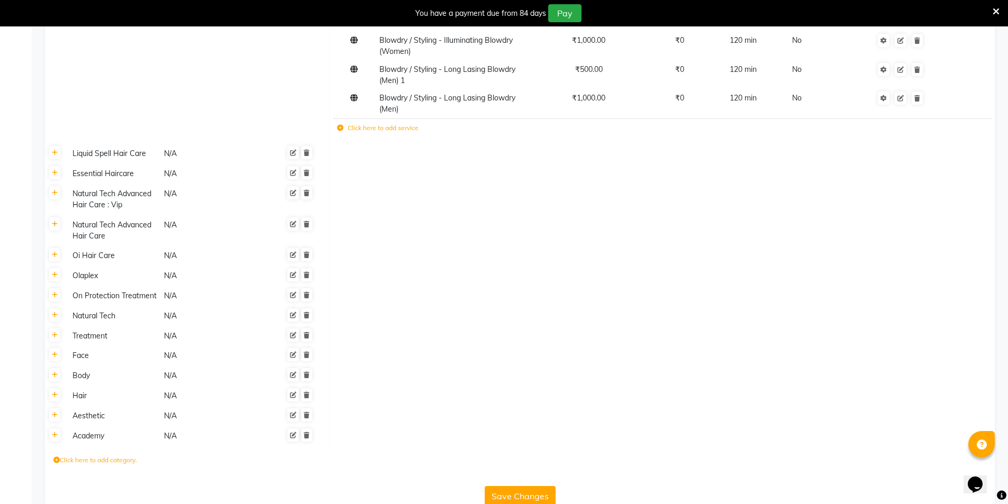
click at [529, 486] on button "Save Changes" at bounding box center [519, 496] width 71 height 20
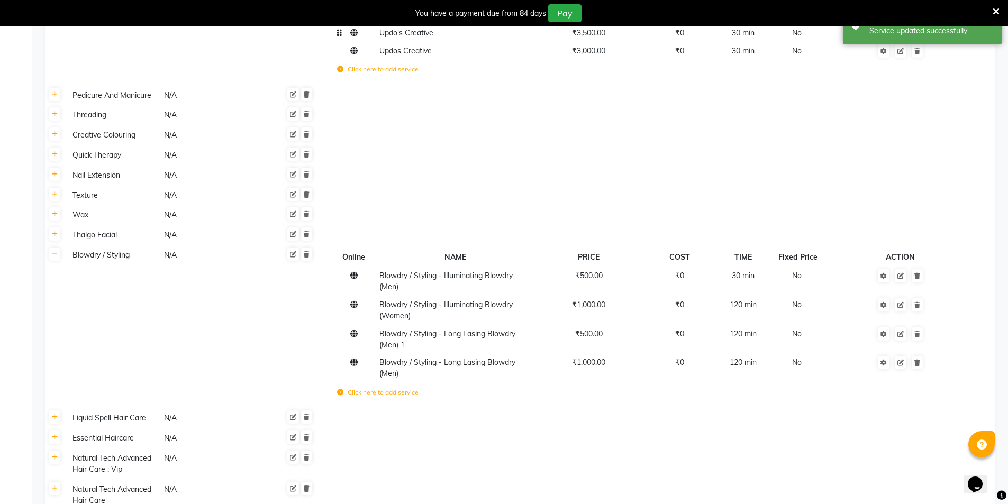
scroll to position [593, 0]
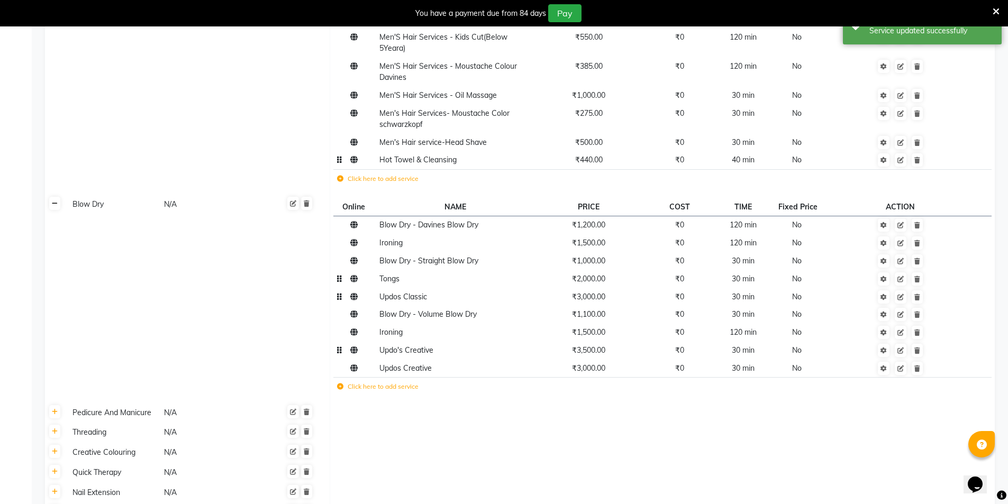
click at [52, 197] on link at bounding box center [54, 203] width 11 height 13
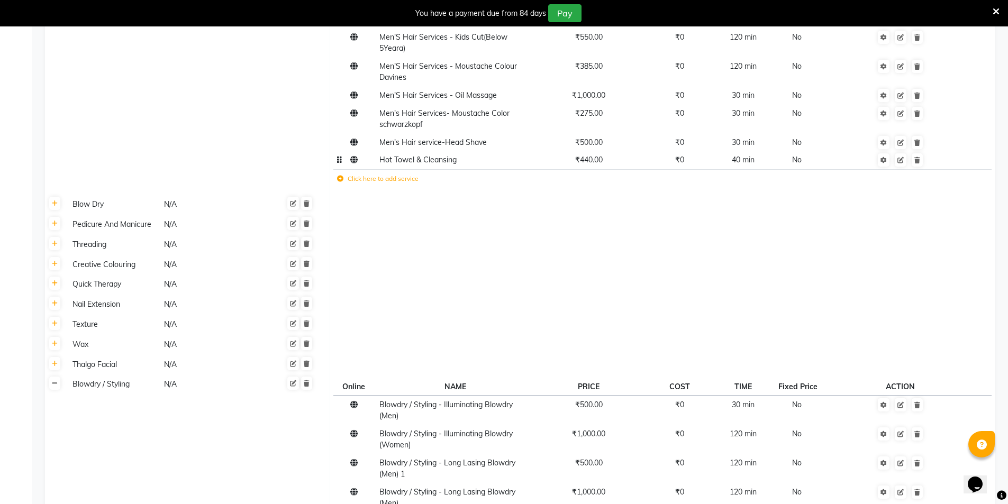
click at [58, 377] on link at bounding box center [54, 383] width 11 height 13
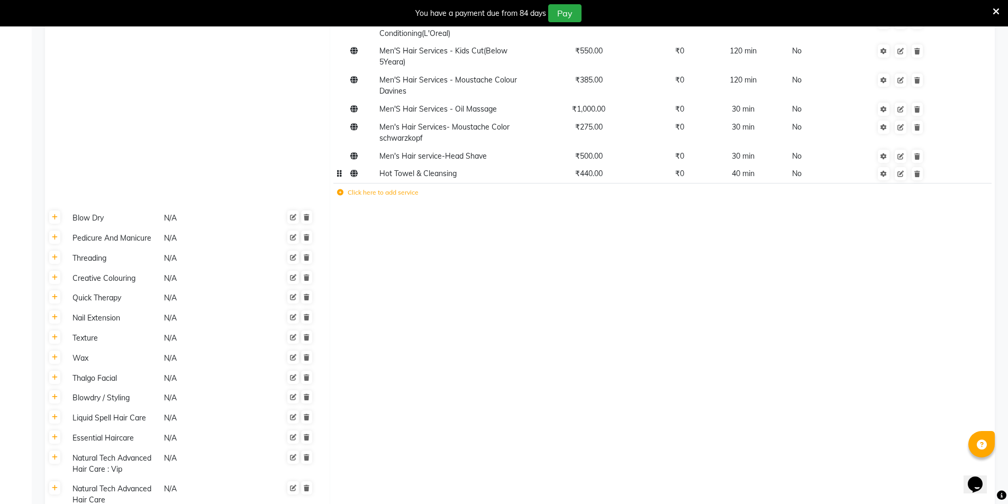
scroll to position [315, 0]
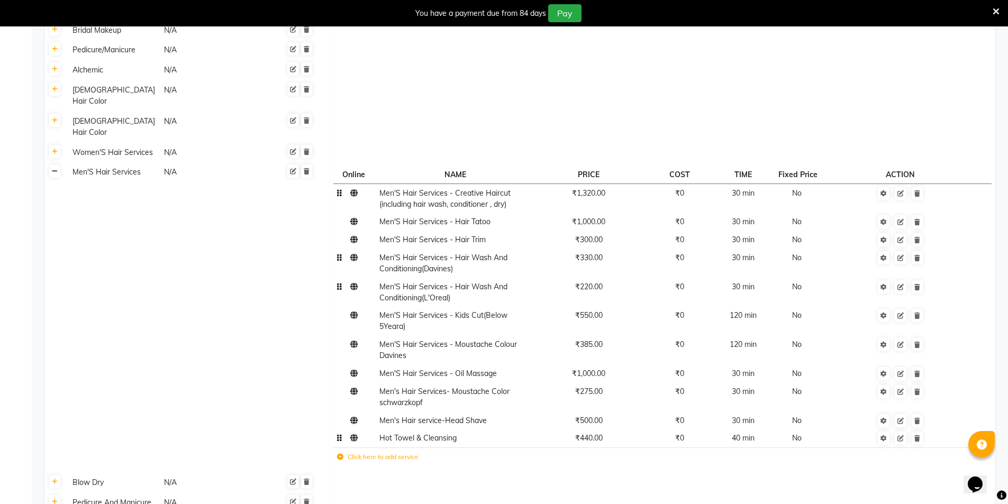
click at [58, 164] on link at bounding box center [54, 170] width 11 height 13
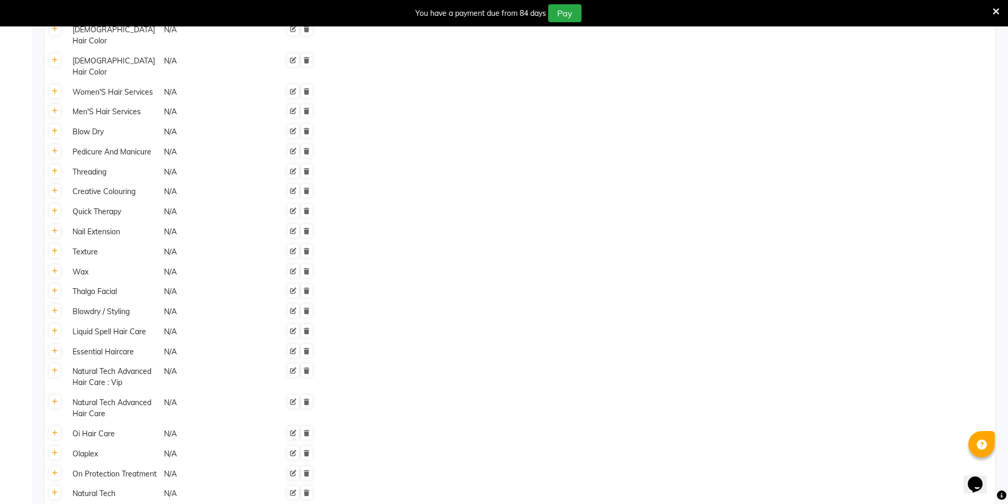
scroll to position [421, 0]
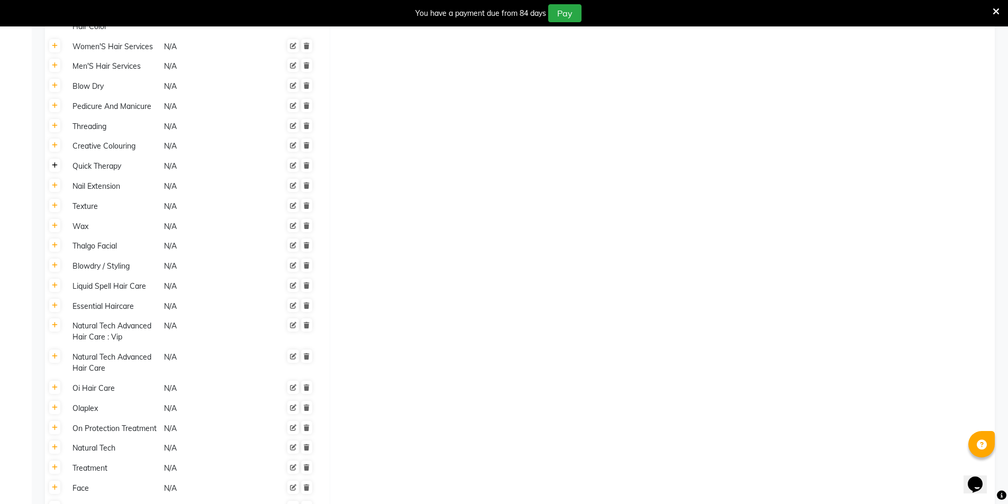
click at [59, 159] on link at bounding box center [54, 165] width 11 height 13
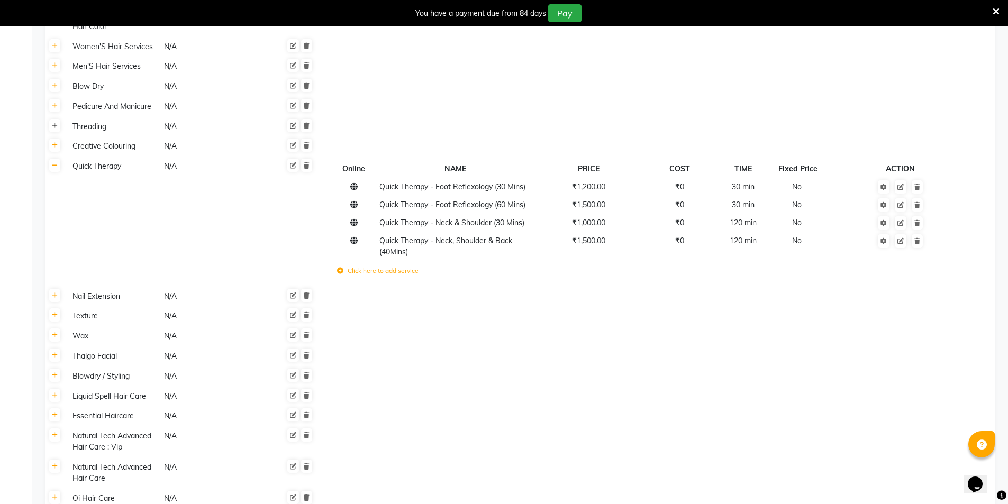
click at [56, 123] on icon at bounding box center [55, 126] width 6 height 6
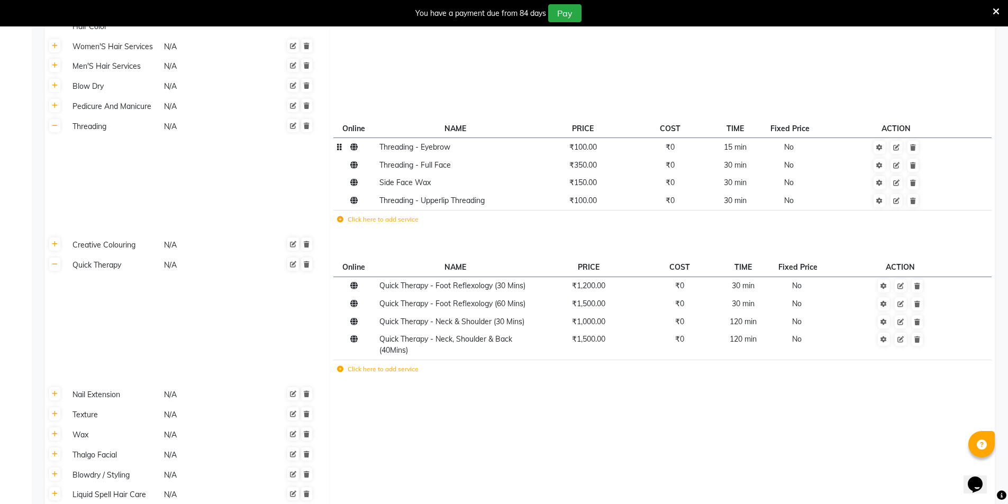
click at [591, 142] on span "₹100.00" at bounding box center [583, 147] width 28 height 10
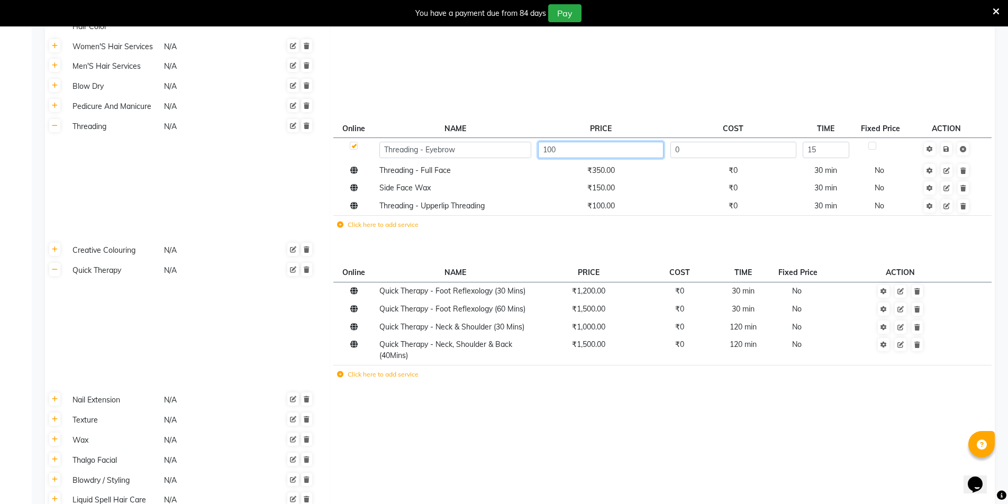
click at [591, 142] on input "100" at bounding box center [600, 150] width 125 height 16
type input "105"
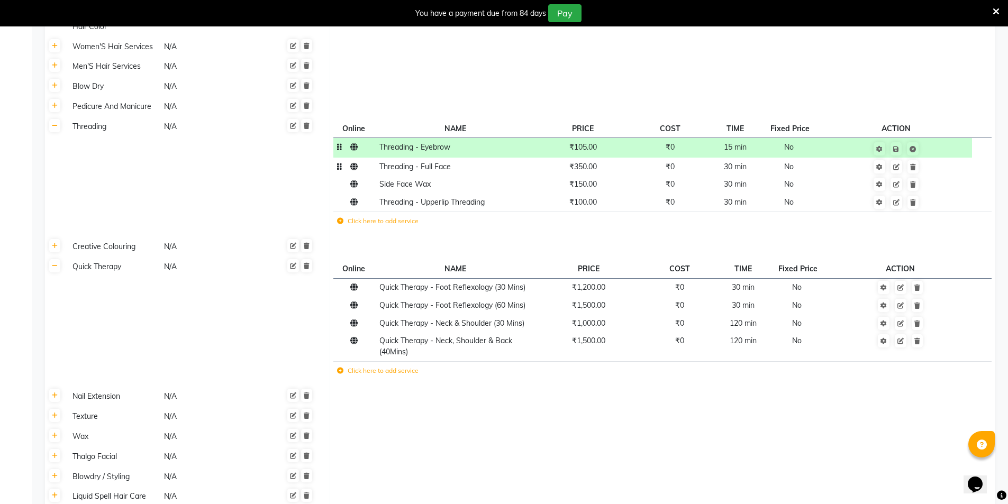
click at [590, 158] on td "₹350.00" at bounding box center [582, 167] width 97 height 18
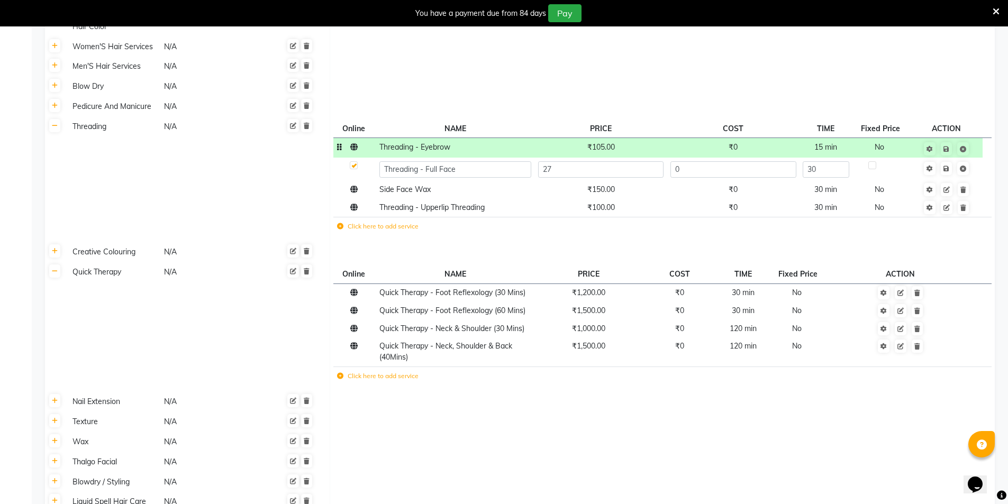
type input "270"
click at [415, 283] on tbody "Quick Therapy - Foot Reflexology (30 Mins) ₹1,200.00 ₹0 30 min No Quick Therapy…" at bounding box center [661, 335] width 657 height 105
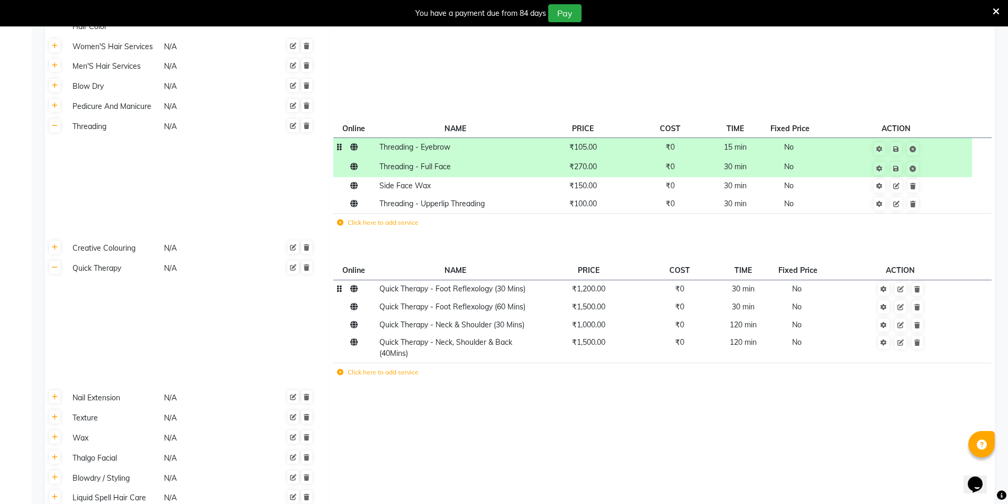
click at [597, 280] on td "₹1,200.00" at bounding box center [588, 289] width 108 height 18
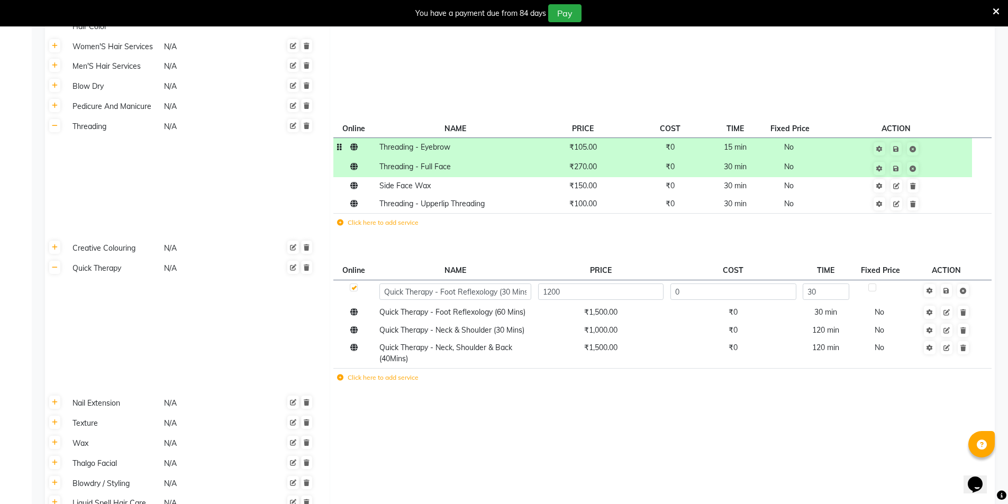
click at [597, 283] on input "1200" at bounding box center [600, 291] width 125 height 16
type input "1260"
click at [597, 307] on span "₹1,500.00" at bounding box center [600, 312] width 33 height 10
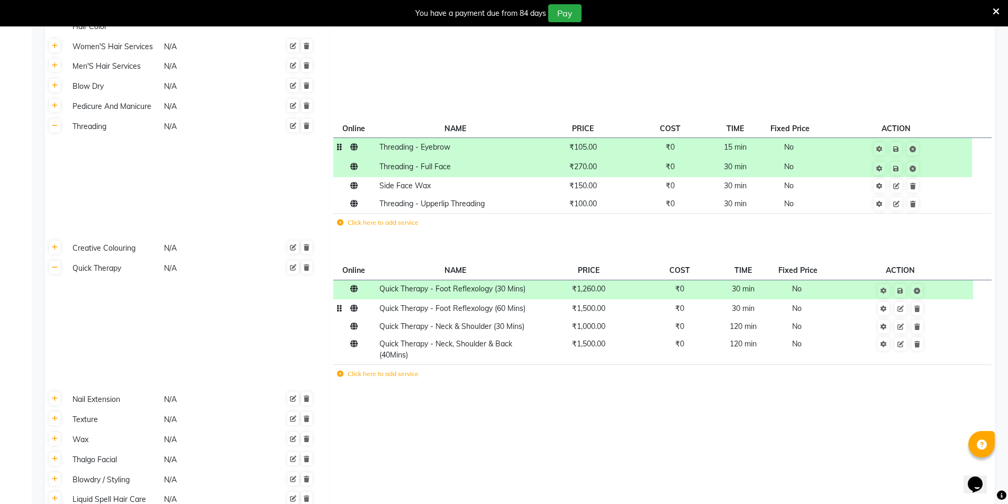
click at [596, 304] on span "₹1,500.00" at bounding box center [588, 309] width 33 height 10
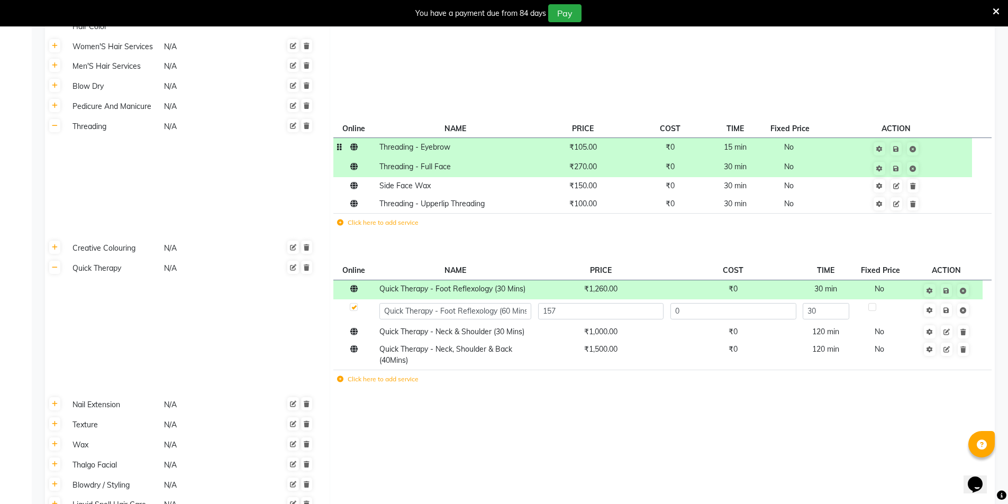
type input "1575"
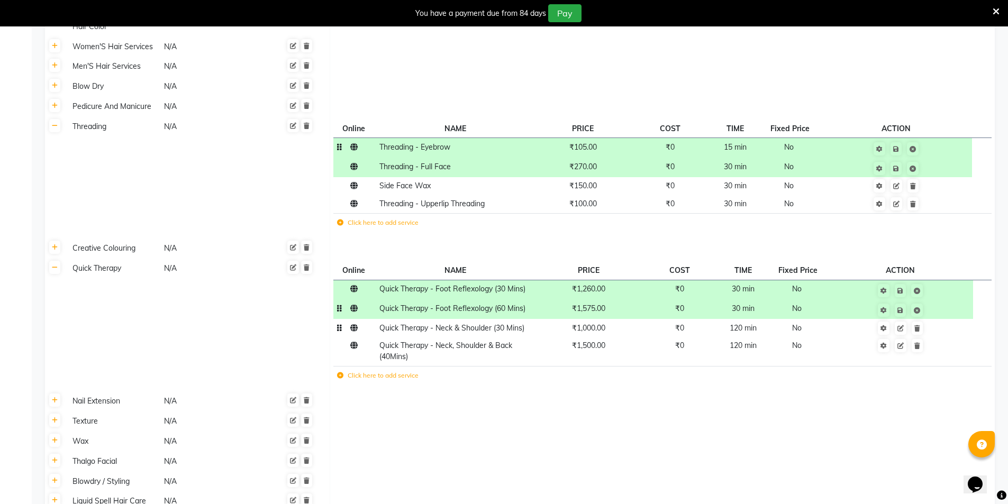
click at [592, 323] on span "₹1,000.00" at bounding box center [588, 328] width 33 height 10
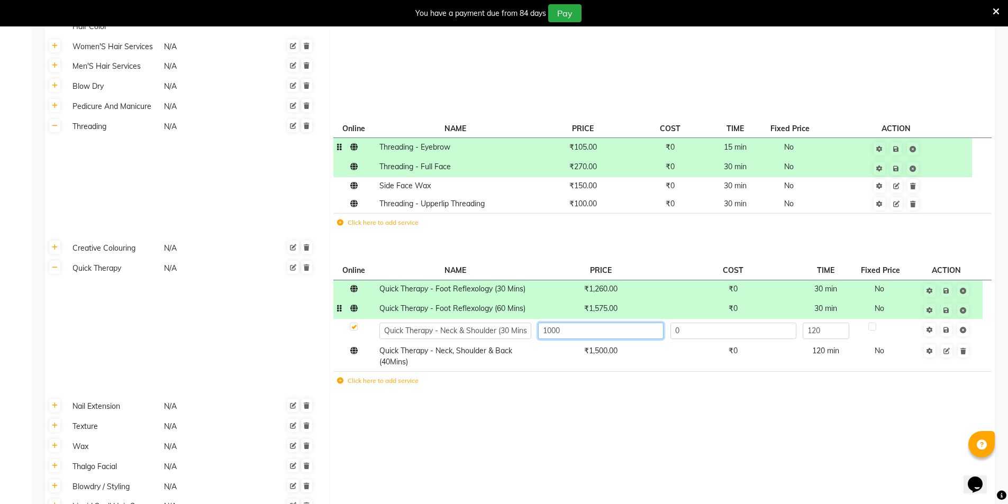
click at [592, 323] on input "1000" at bounding box center [600, 331] width 125 height 16
type input "1050"
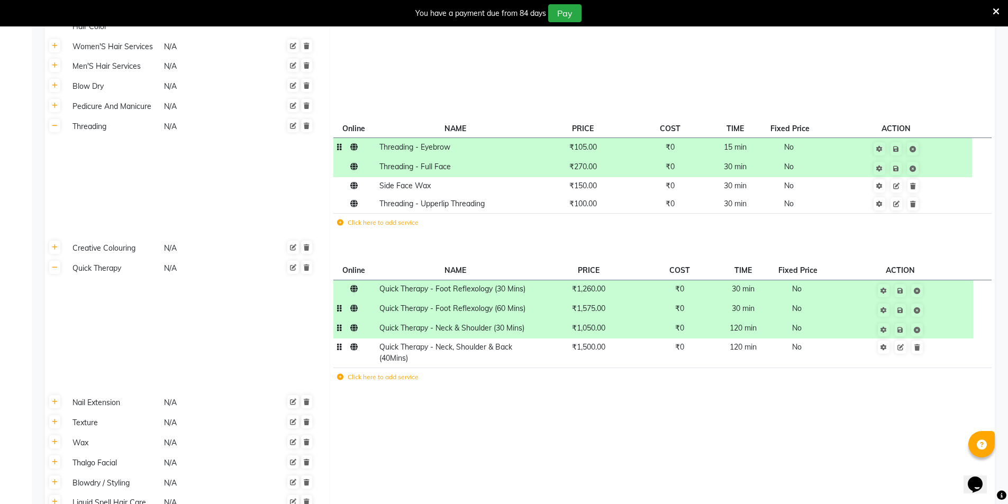
click at [586, 338] on td "₹1,500.00" at bounding box center [588, 352] width 108 height 29
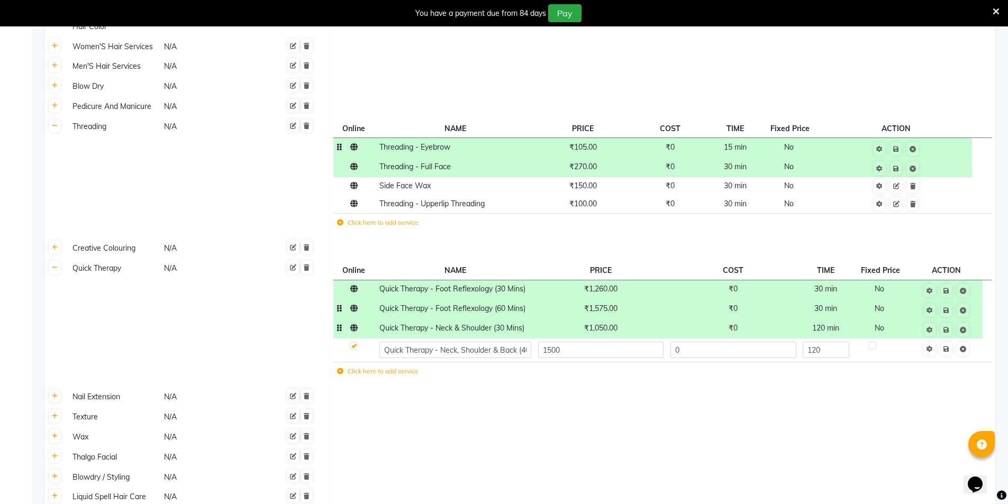
click at [586, 342] on input "1500" at bounding box center [600, 350] width 125 height 16
type input "1575"
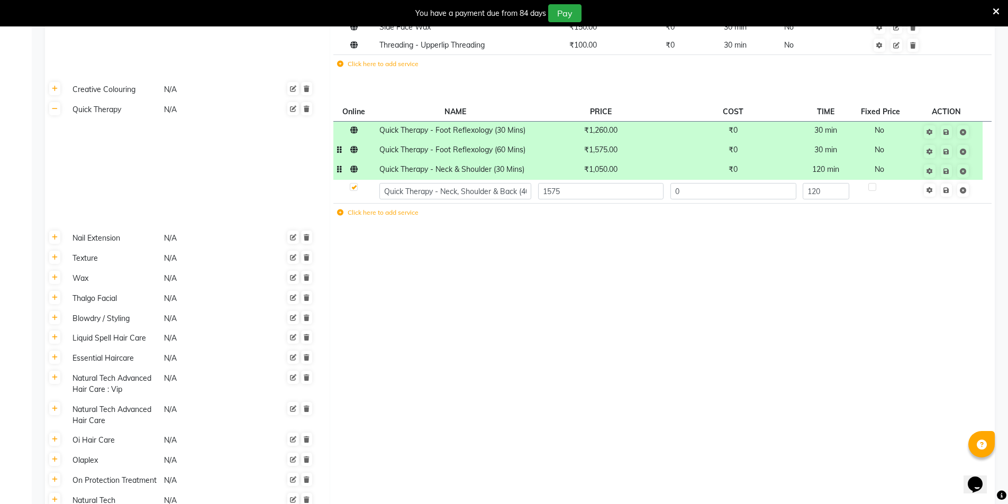
scroll to position [764, 0]
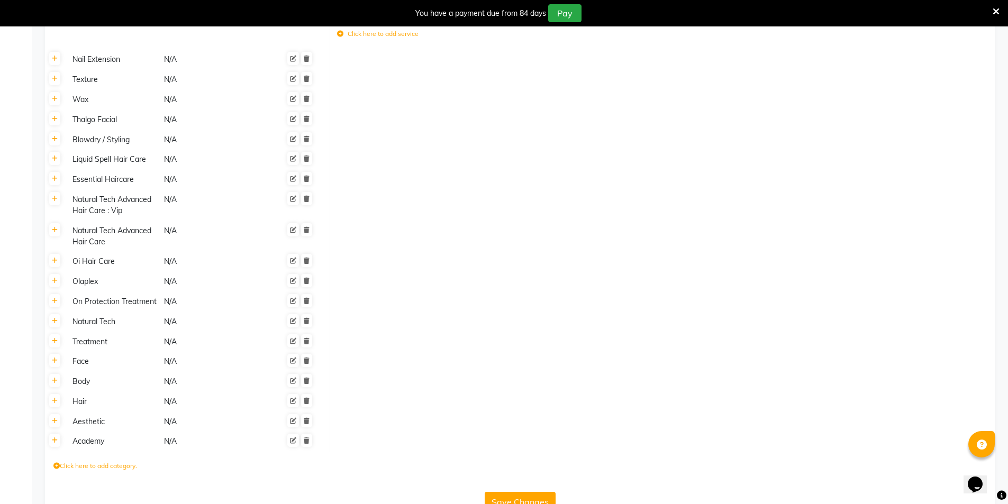
click at [519, 492] on button "Save Changes" at bounding box center [519, 502] width 71 height 20
click at [520, 492] on button "Save Changes" at bounding box center [519, 502] width 71 height 20
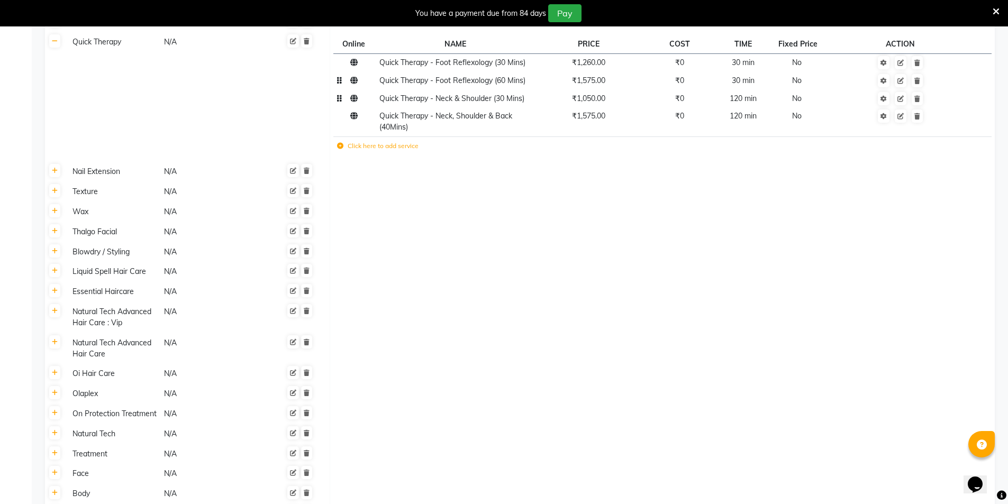
scroll to position [551, 0]
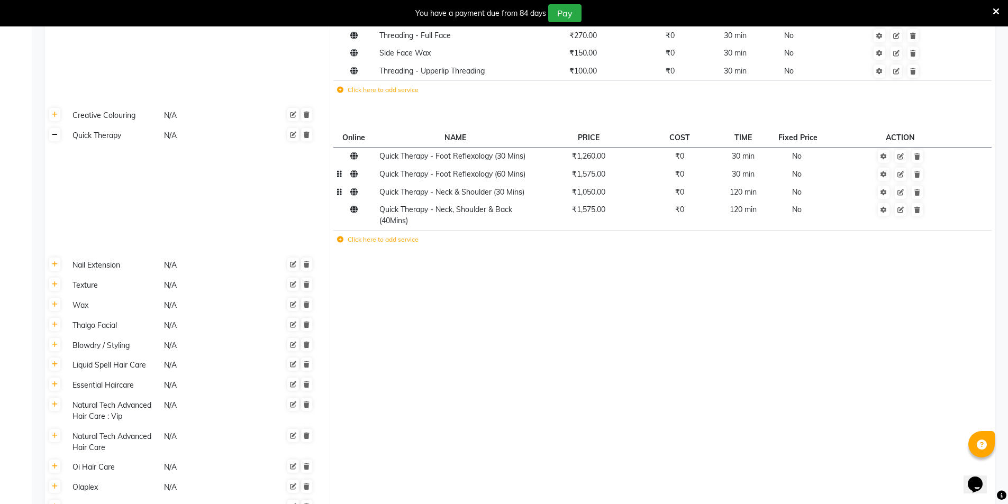
click at [58, 128] on link at bounding box center [54, 134] width 11 height 13
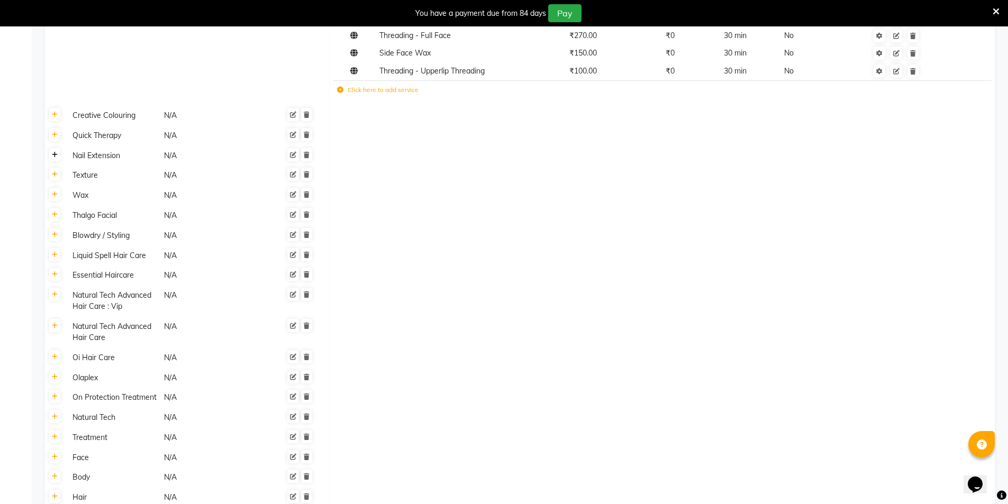
click at [55, 152] on icon at bounding box center [55, 155] width 6 height 6
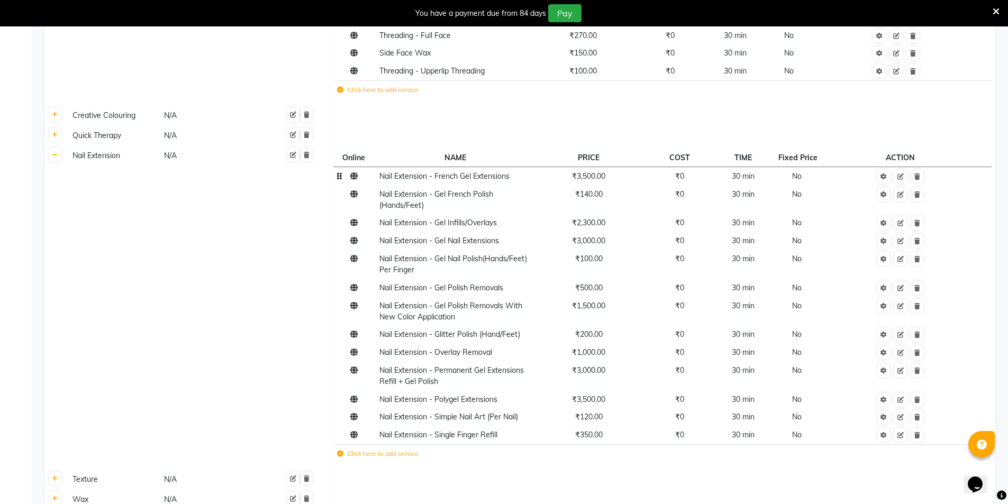
click at [602, 171] on span "₹3,500.00" at bounding box center [588, 176] width 33 height 10
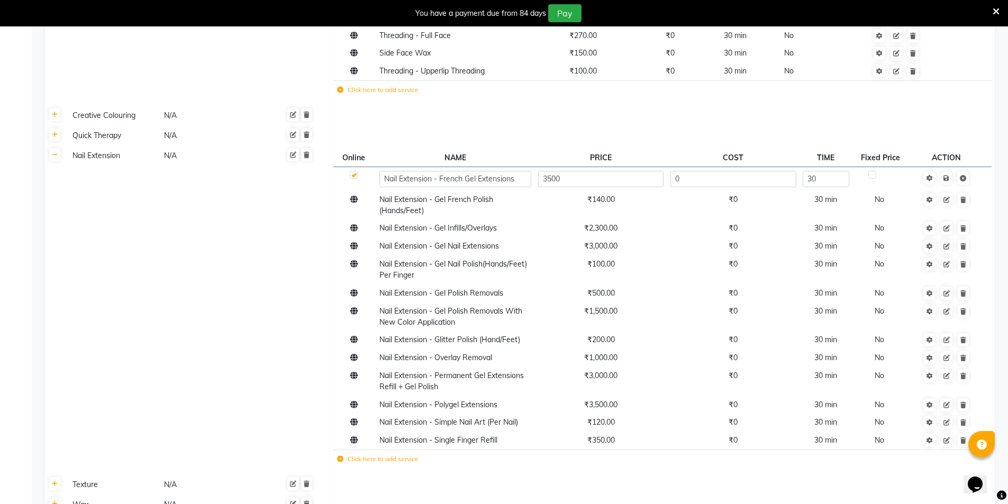
click at [602, 171] on input "3500" at bounding box center [600, 179] width 125 height 16
type input "4000"
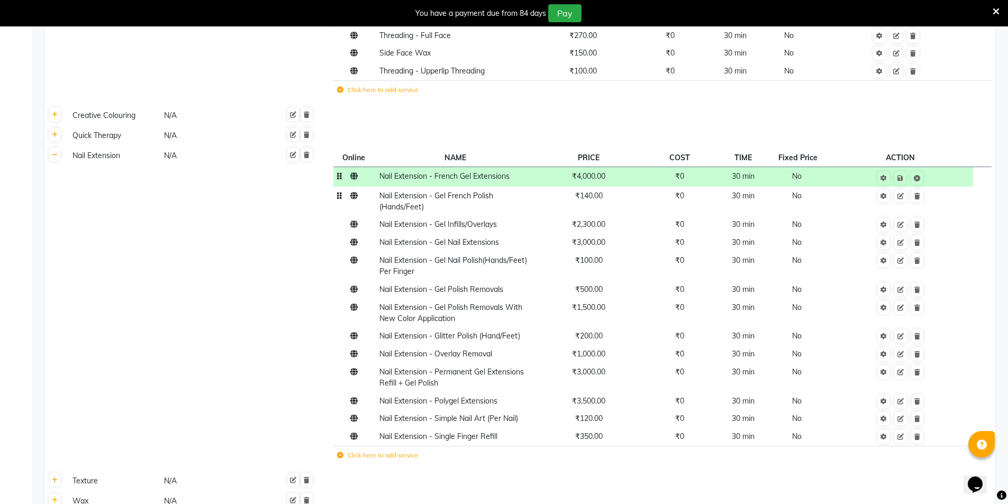
click at [596, 191] on span "₹140.00" at bounding box center [589, 196] width 28 height 10
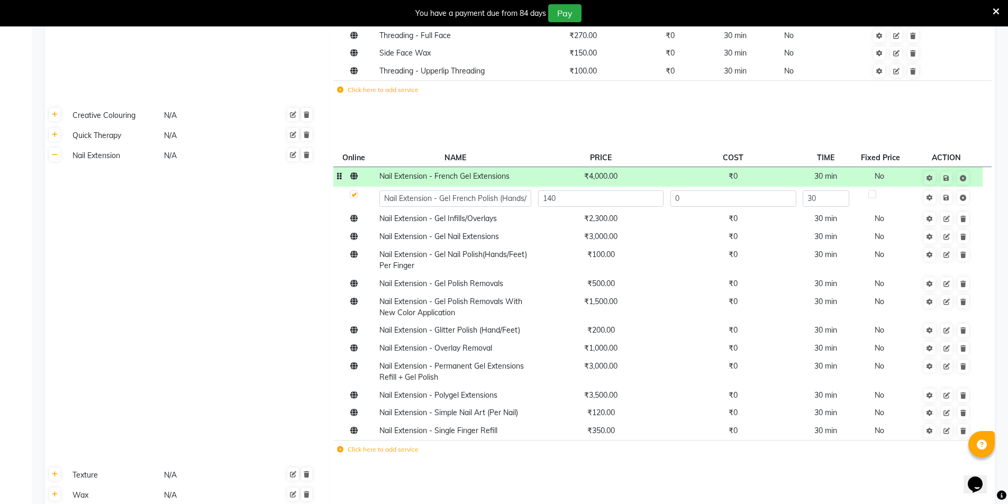
click at [596, 190] on input "140" at bounding box center [600, 198] width 125 height 16
type input "120"
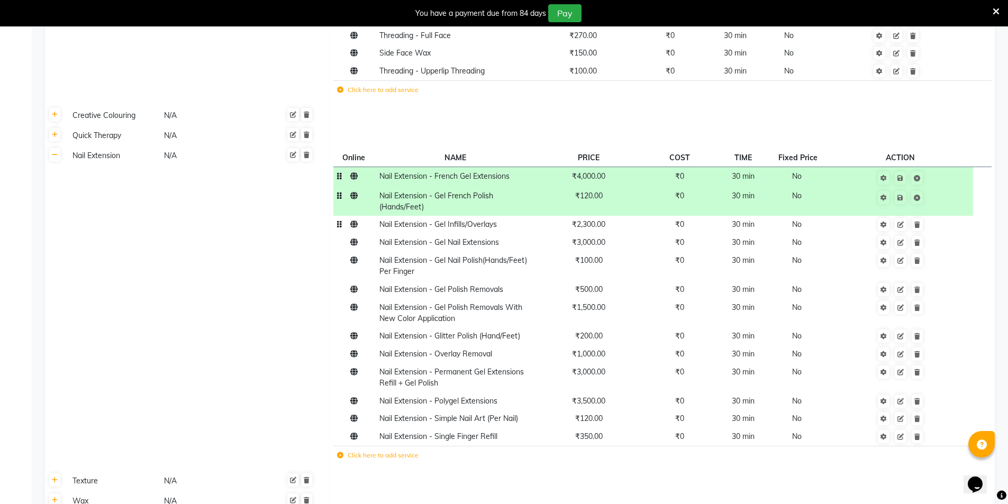
click at [595, 216] on td "₹2,300.00" at bounding box center [588, 225] width 108 height 18
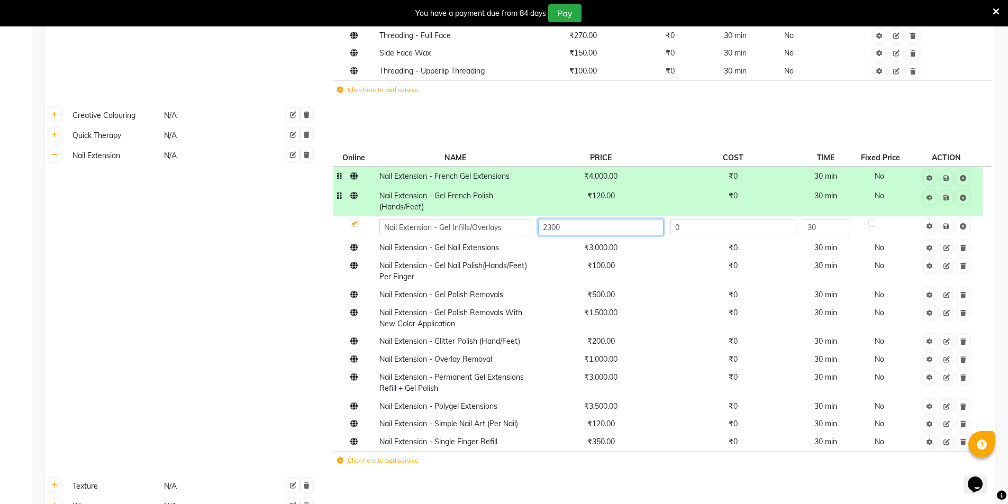
click at [595, 219] on input "2300" at bounding box center [600, 227] width 125 height 16
type input "2500"
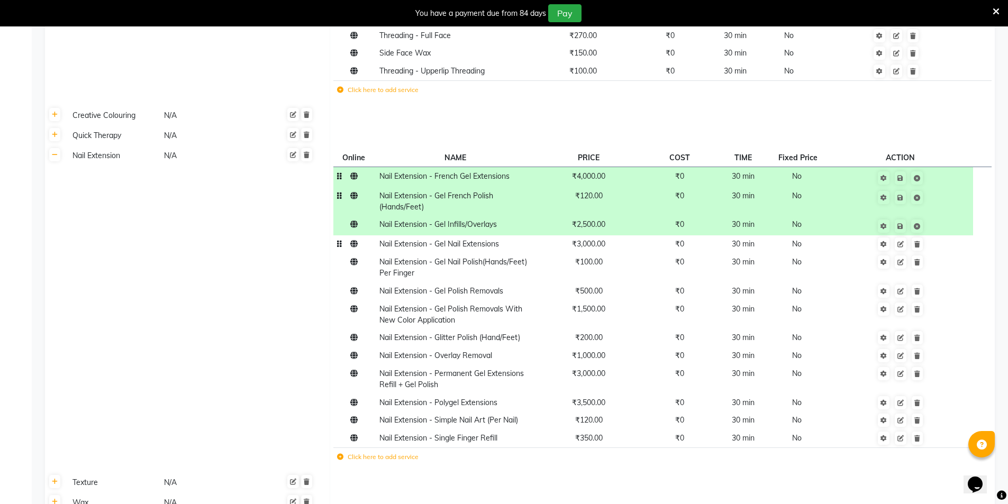
click at [596, 235] on td "₹3,000.00" at bounding box center [588, 244] width 108 height 18
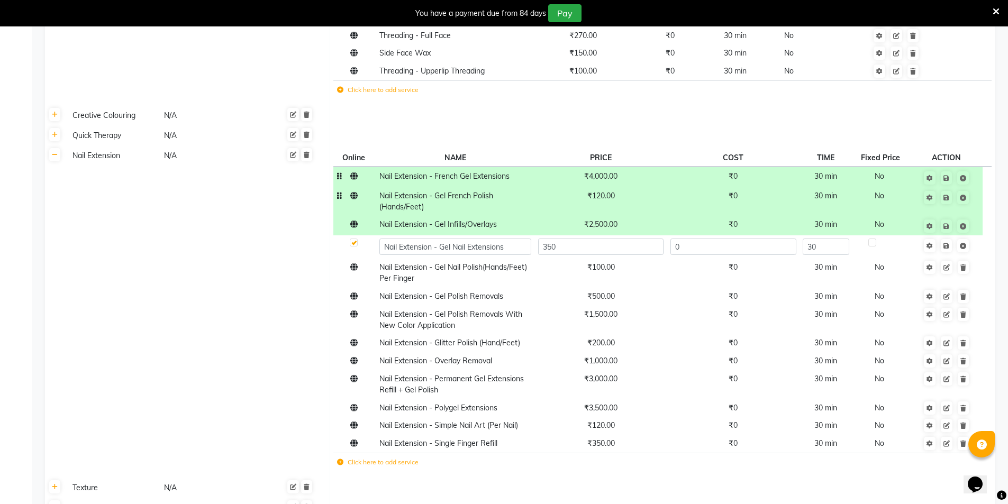
type input "3500"
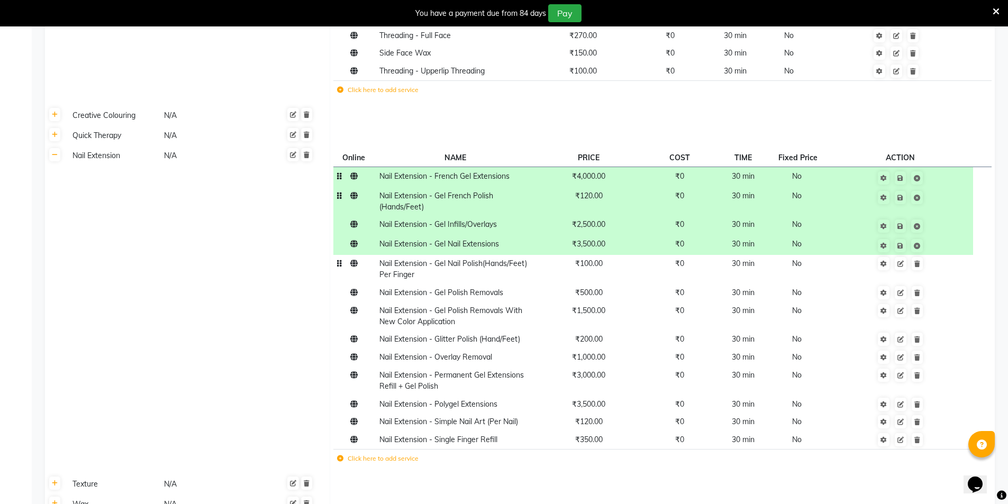
click at [592, 259] on span "₹100.00" at bounding box center [589, 264] width 28 height 10
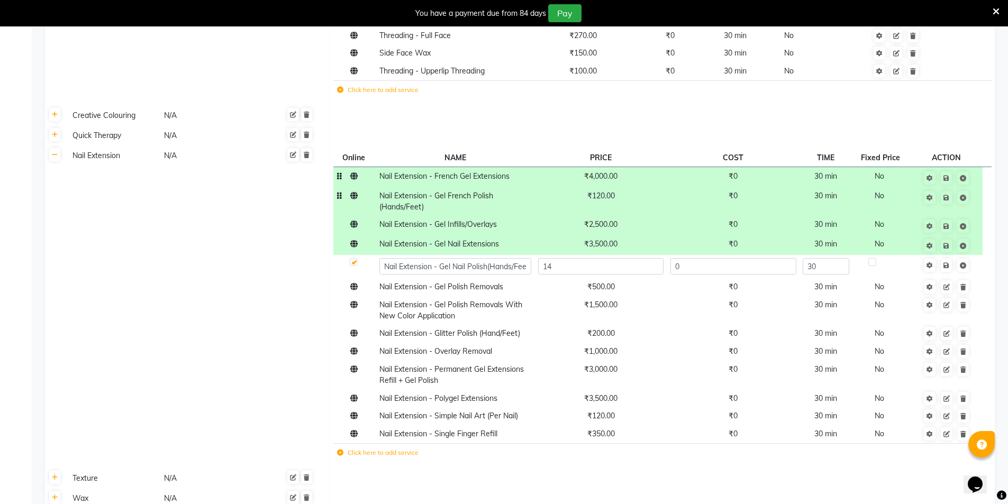
type input "140"
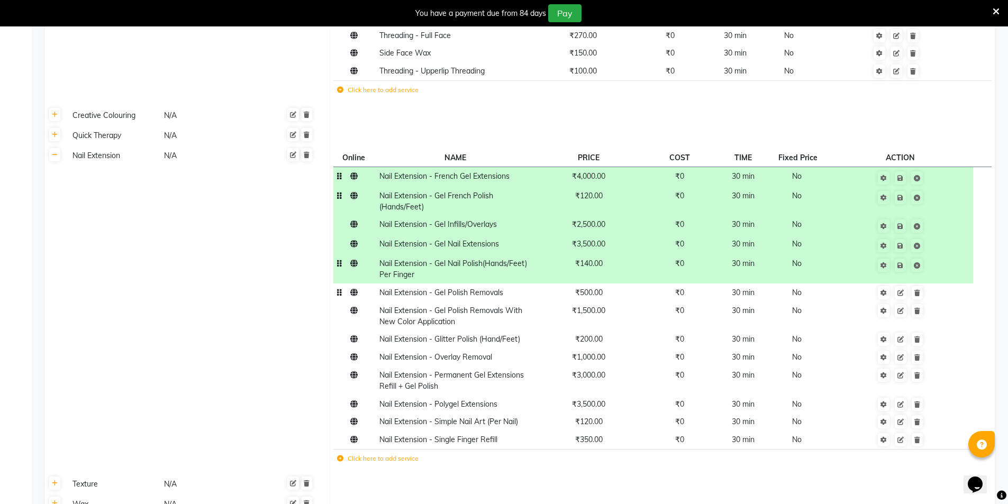
click at [595, 288] on span "₹500.00" at bounding box center [589, 293] width 28 height 10
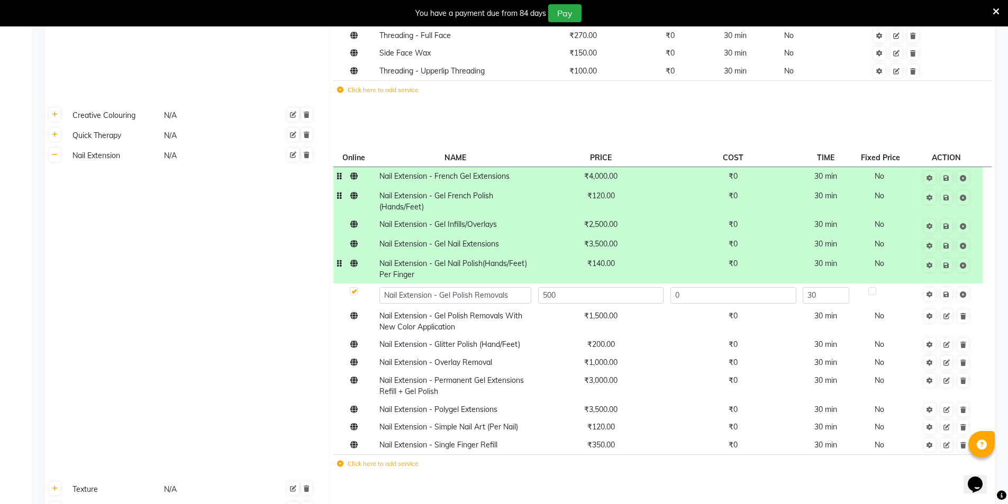
click at [595, 287] on input "500" at bounding box center [600, 295] width 125 height 16
type input "550"
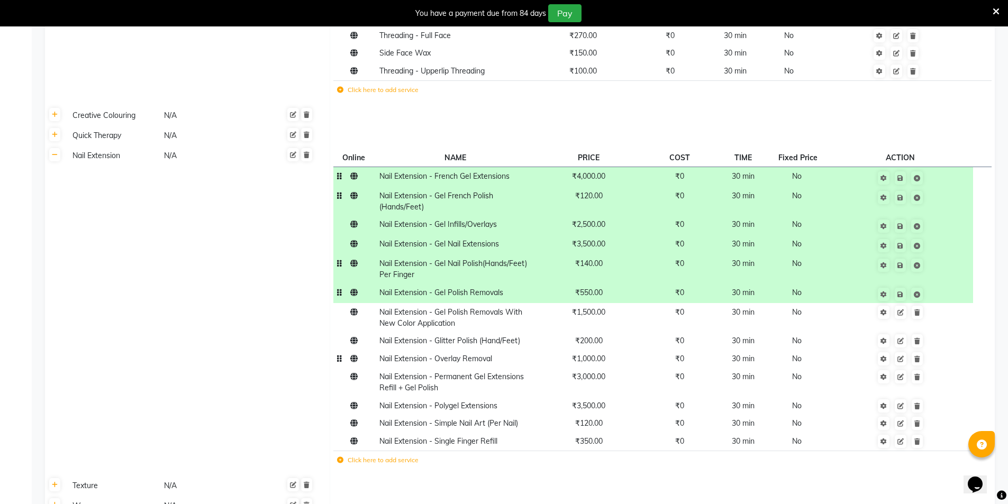
click at [585, 354] on span "₹1,000.00" at bounding box center [588, 359] width 33 height 10
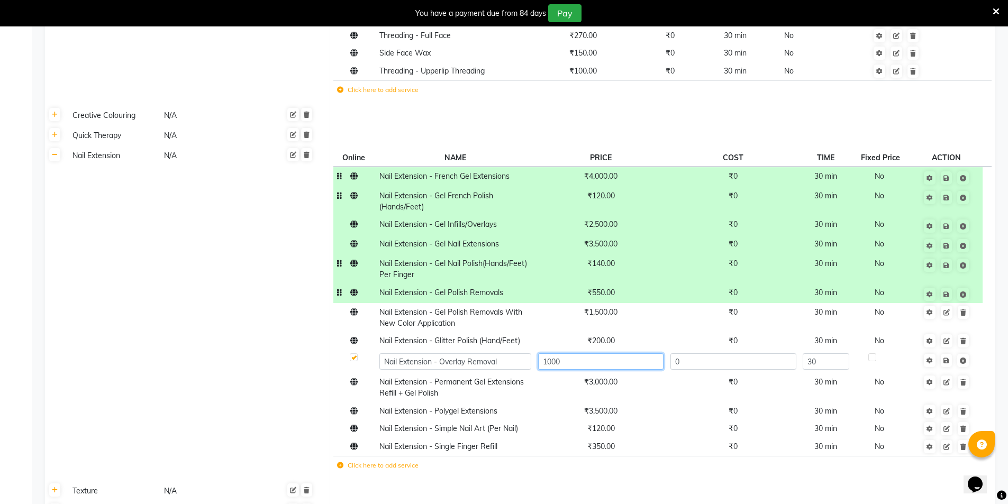
click at [585, 353] on input "1000" at bounding box center [600, 361] width 125 height 16
type input "700"
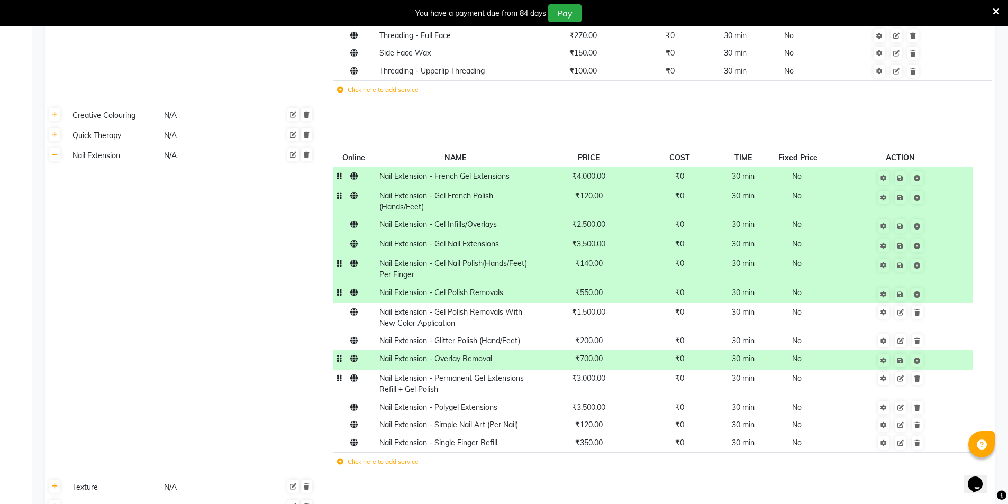
click at [584, 370] on td "₹3,000.00" at bounding box center [588, 384] width 108 height 29
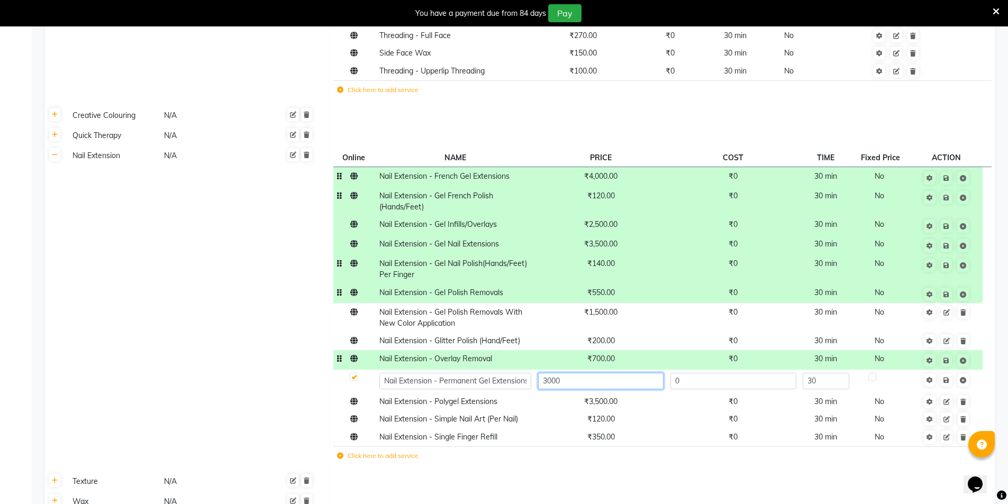
click at [584, 373] on input "3000" at bounding box center [600, 381] width 125 height 16
type input "2350"
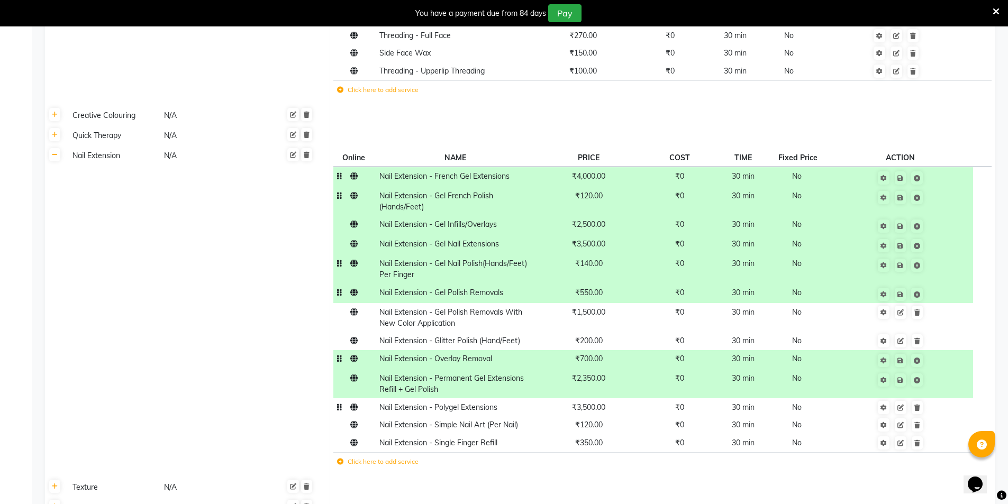
click at [588, 402] on span "₹3,500.00" at bounding box center [588, 407] width 33 height 10
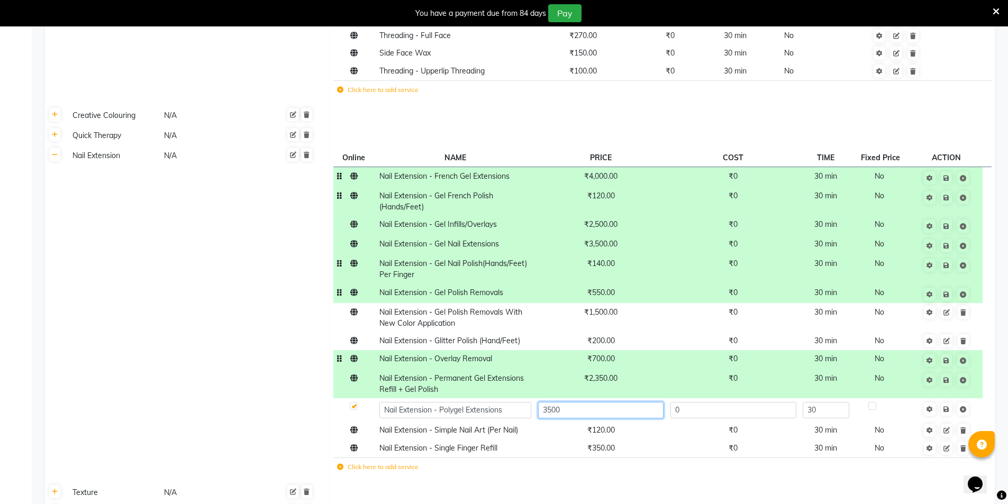
click at [588, 402] on input "3500" at bounding box center [600, 410] width 125 height 16
type input "4000"
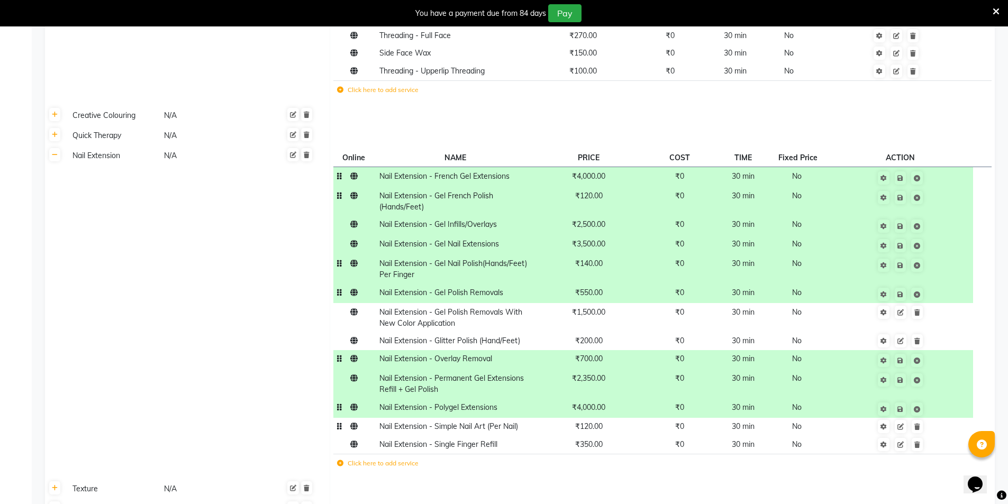
click at [596, 418] on td "₹120.00" at bounding box center [588, 427] width 108 height 18
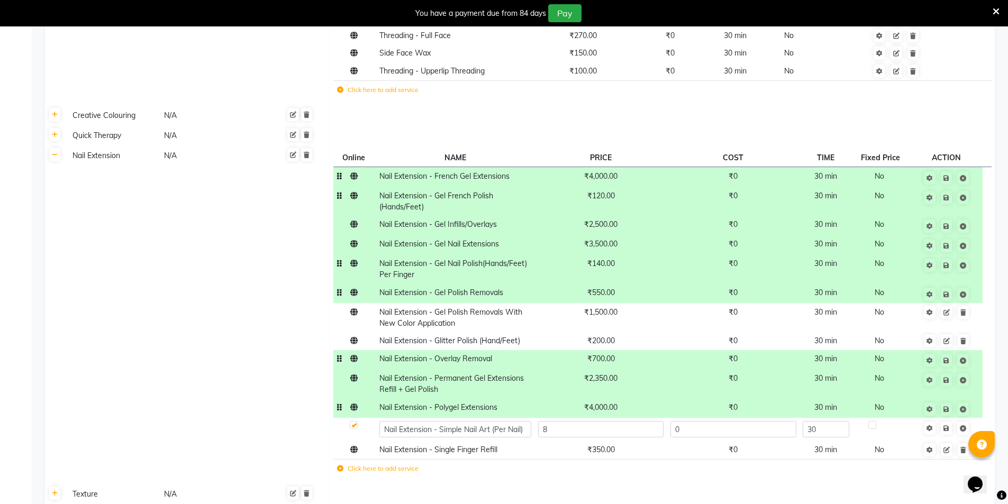
type input "80"
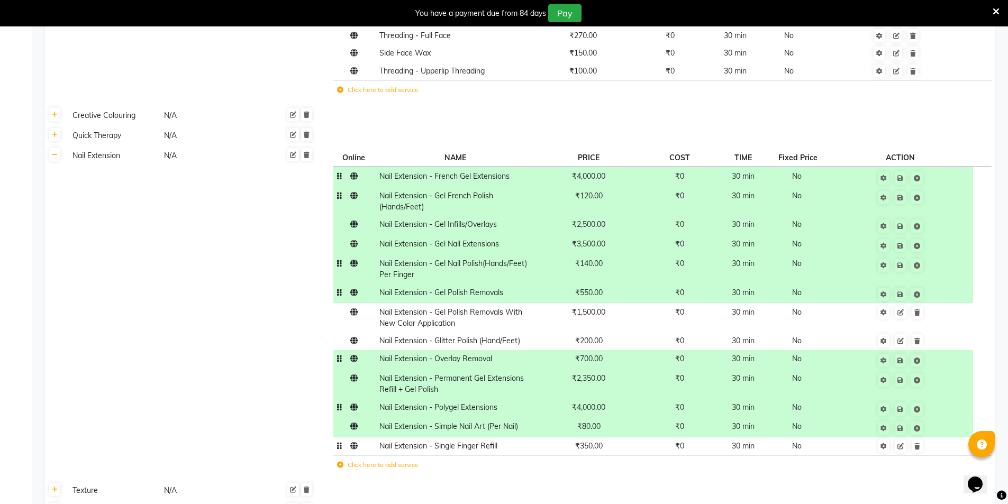
click at [596, 441] on span "₹350.00" at bounding box center [589, 446] width 28 height 10
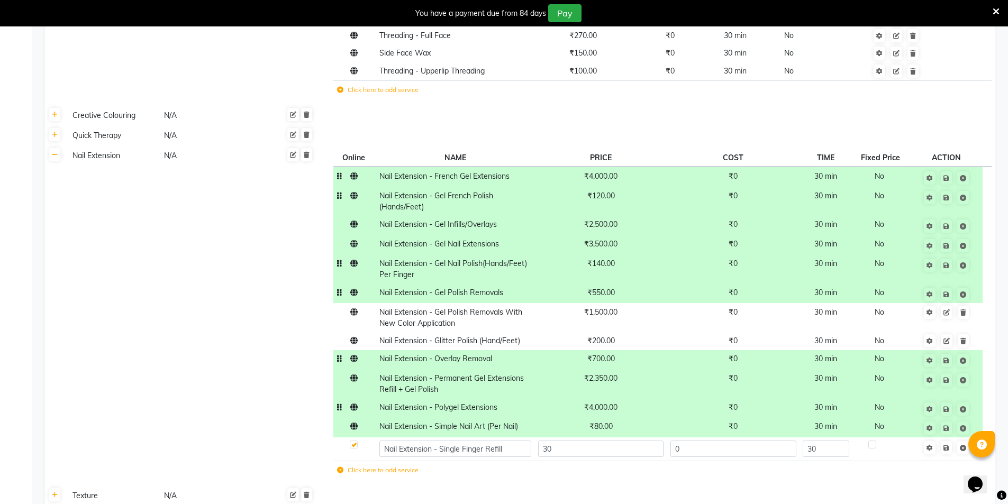
type input "300"
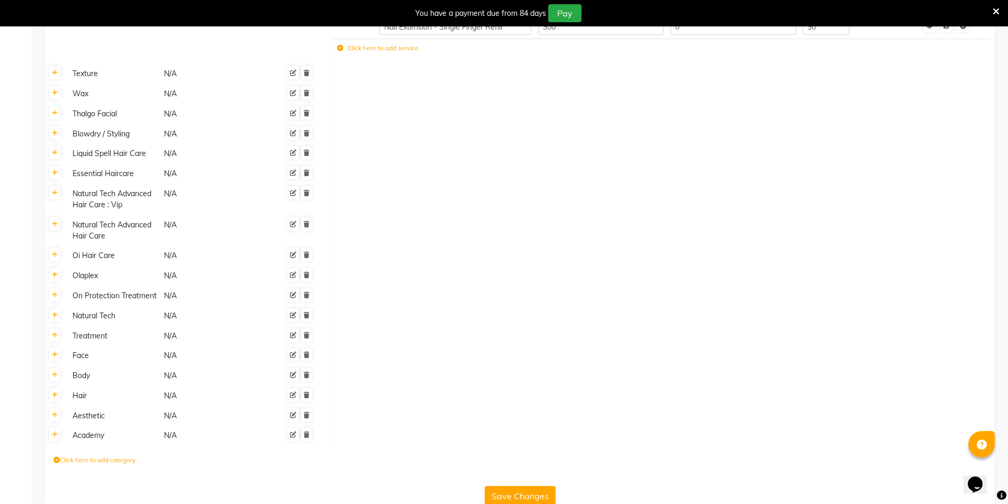
click at [531, 486] on button "Save Changes" at bounding box center [519, 496] width 71 height 20
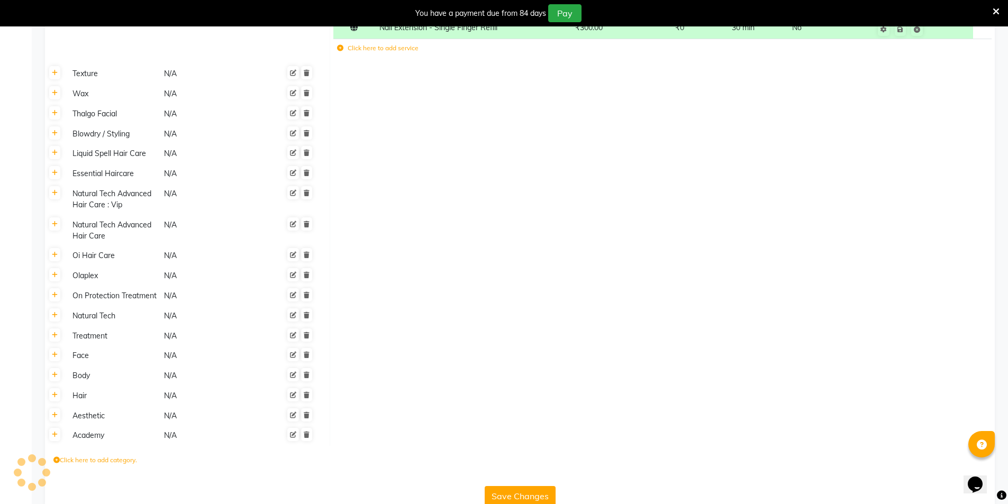
click at [531, 486] on button "Save Changes" at bounding box center [519, 496] width 71 height 20
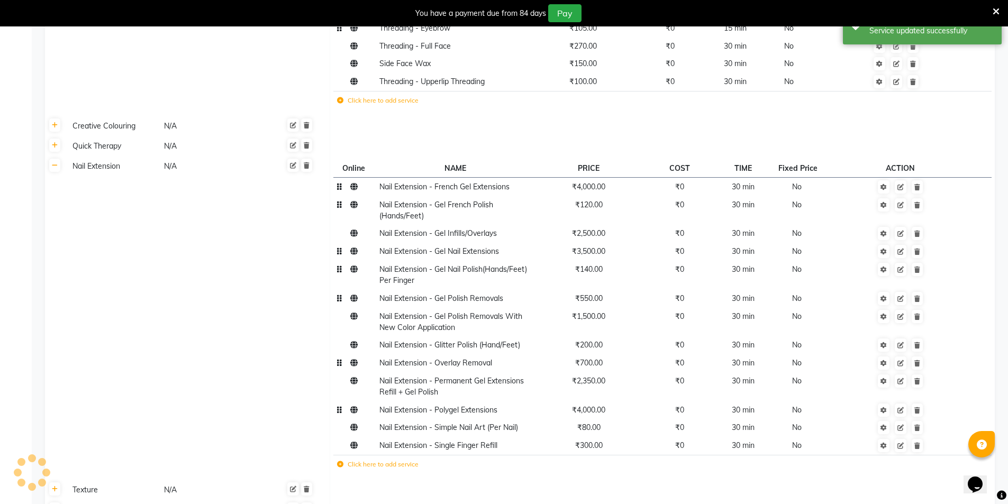
scroll to position [533, 0]
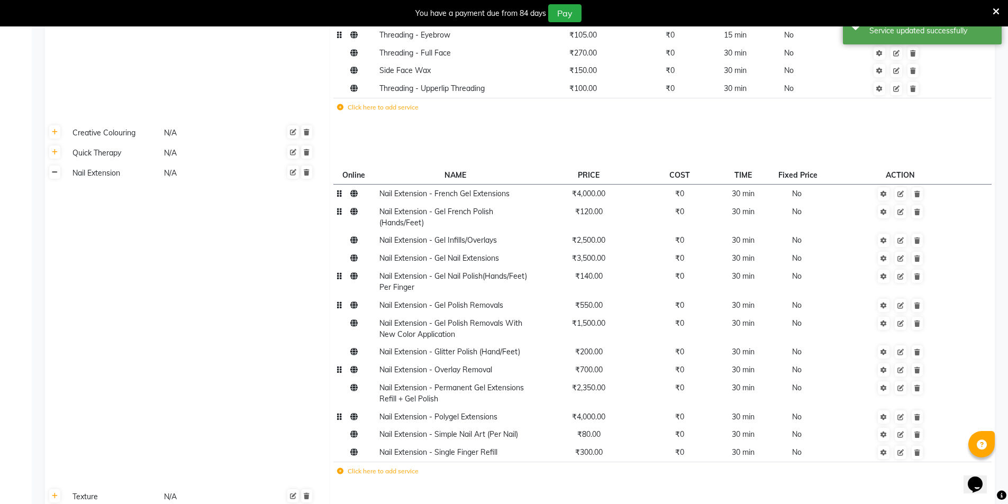
click at [59, 166] on link at bounding box center [54, 172] width 11 height 13
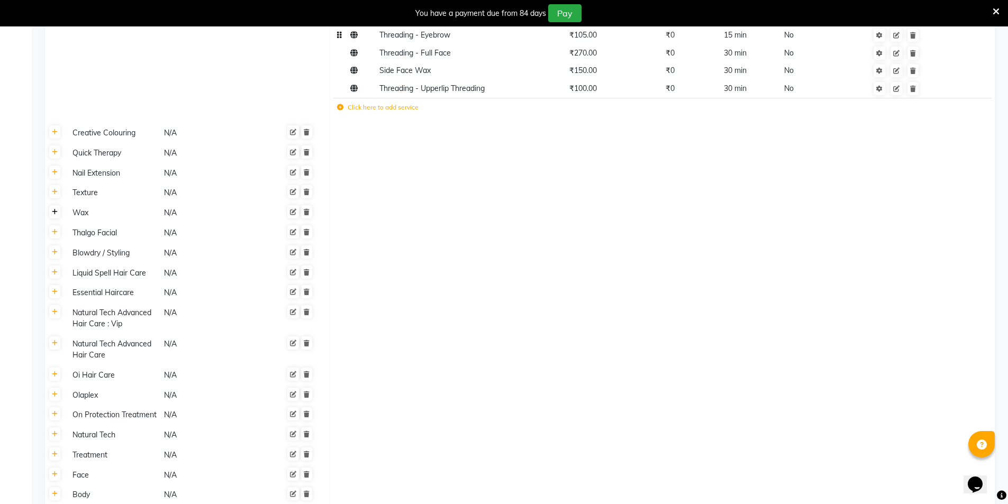
click at [57, 209] on icon at bounding box center [55, 212] width 6 height 6
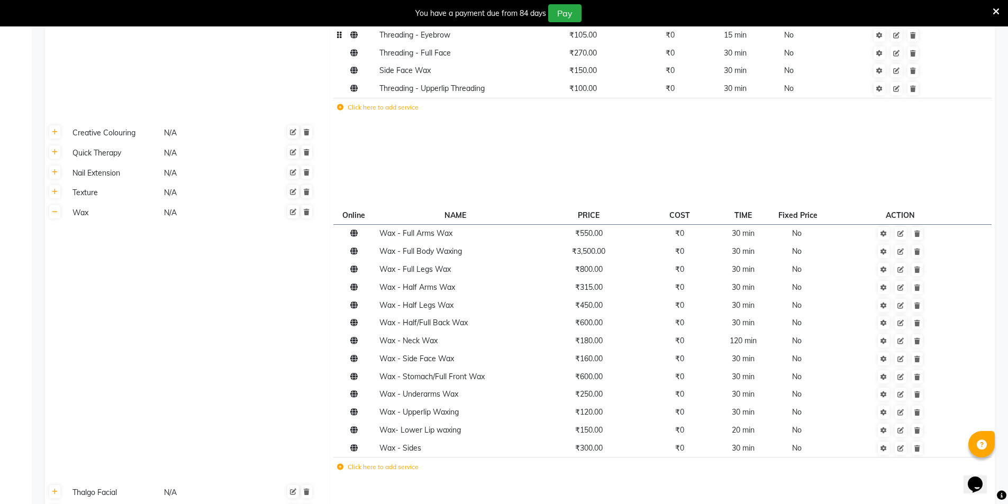
scroll to position [374, 0]
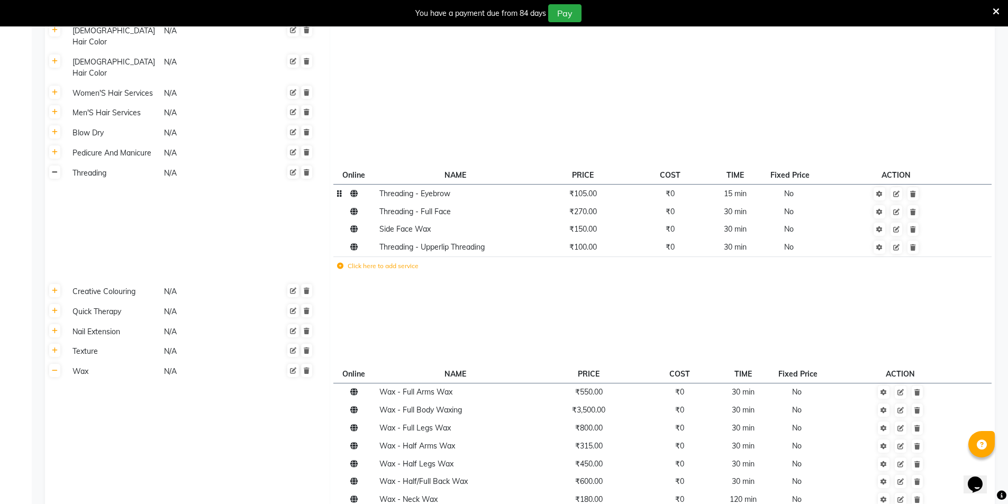
click at [60, 166] on link at bounding box center [54, 172] width 11 height 13
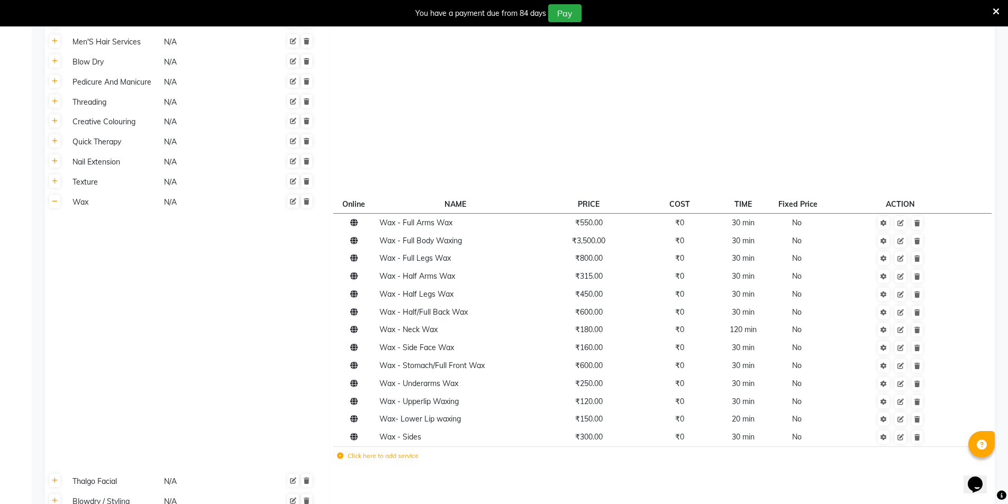
scroll to position [586, 0]
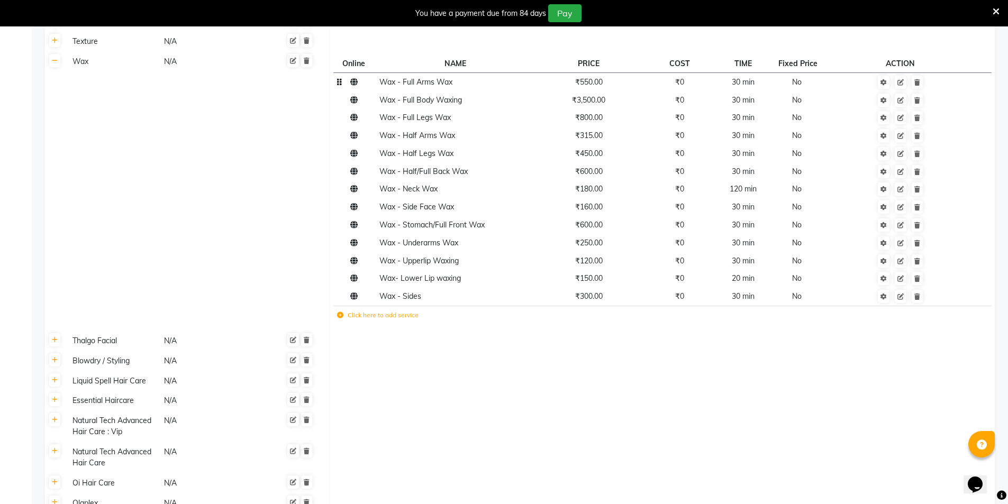
click at [602, 77] on span "₹550.00" at bounding box center [589, 82] width 28 height 10
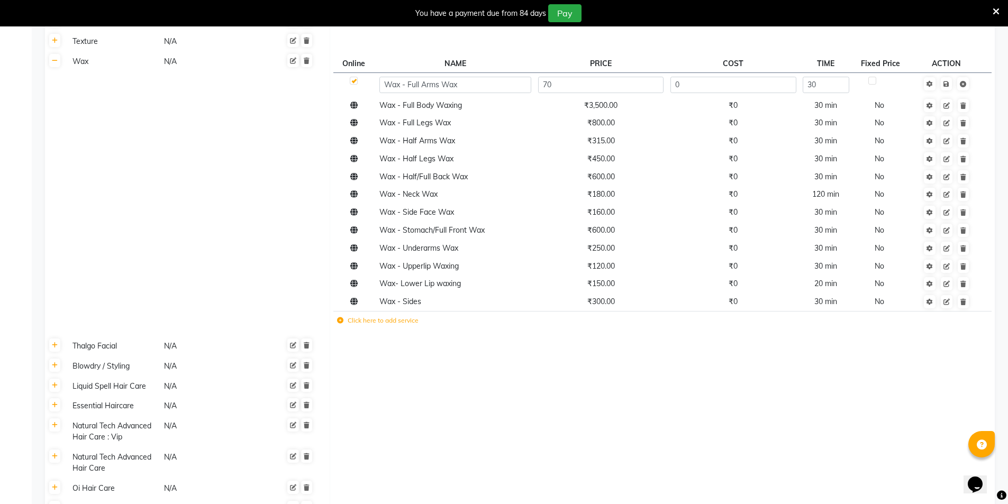
type input "700"
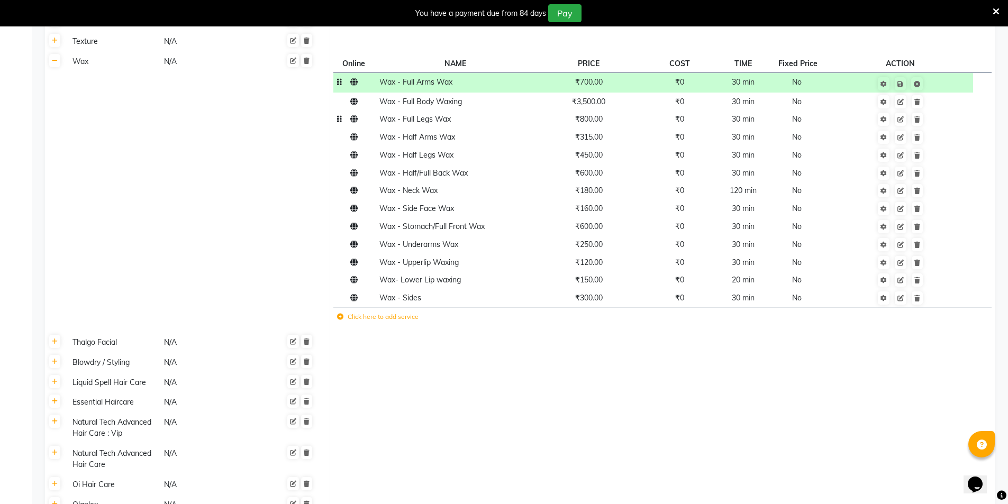
click at [597, 111] on td "₹800.00" at bounding box center [588, 120] width 108 height 18
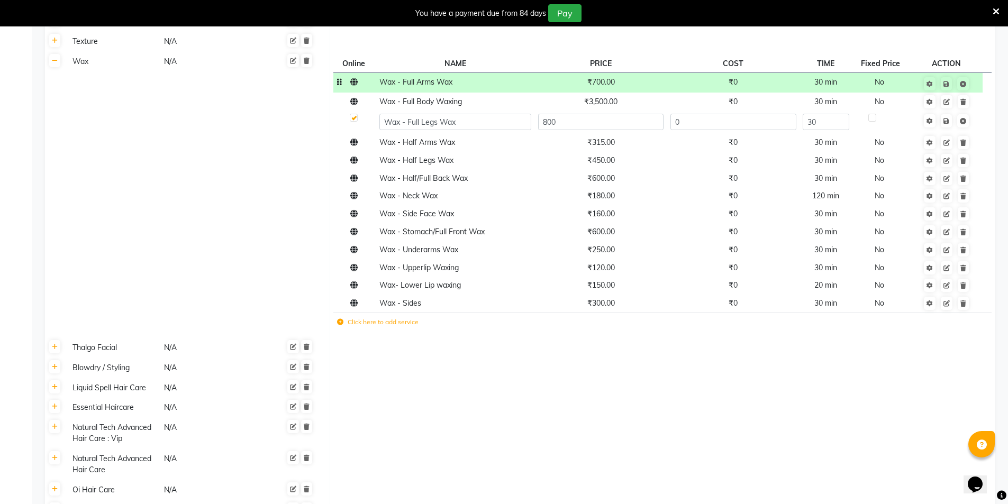
click at [597, 111] on td "800" at bounding box center [600, 122] width 132 height 23
click at [598, 93] on td "₹3,500.00" at bounding box center [600, 102] width 132 height 18
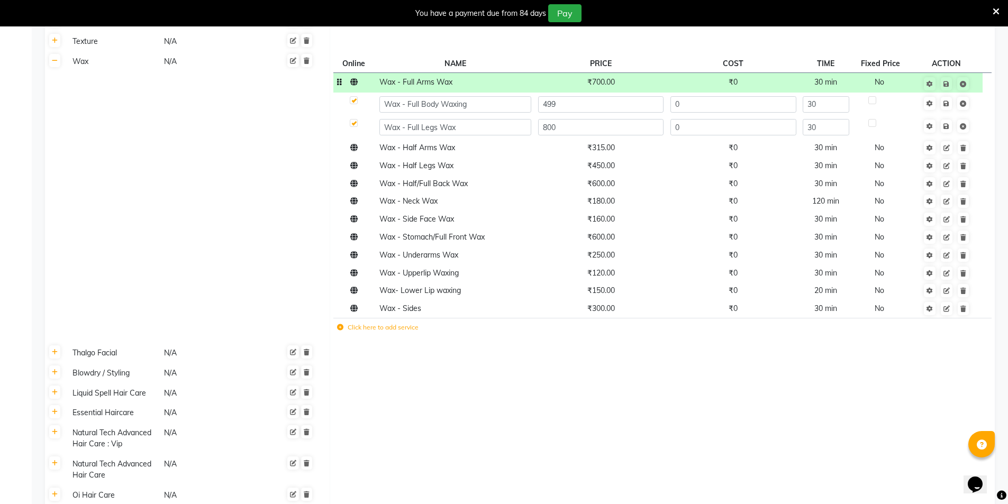
type input "4999"
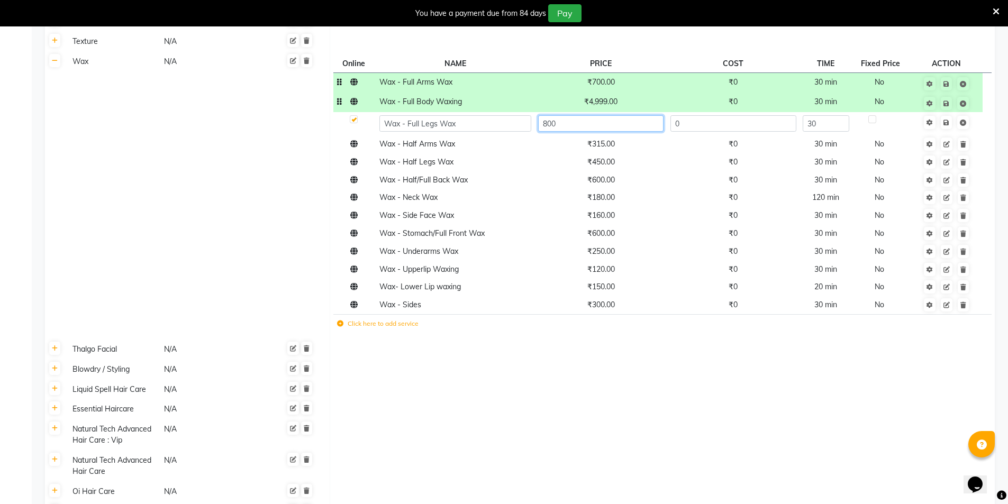
click at [597, 115] on input "800" at bounding box center [600, 123] width 125 height 16
type input "1050"
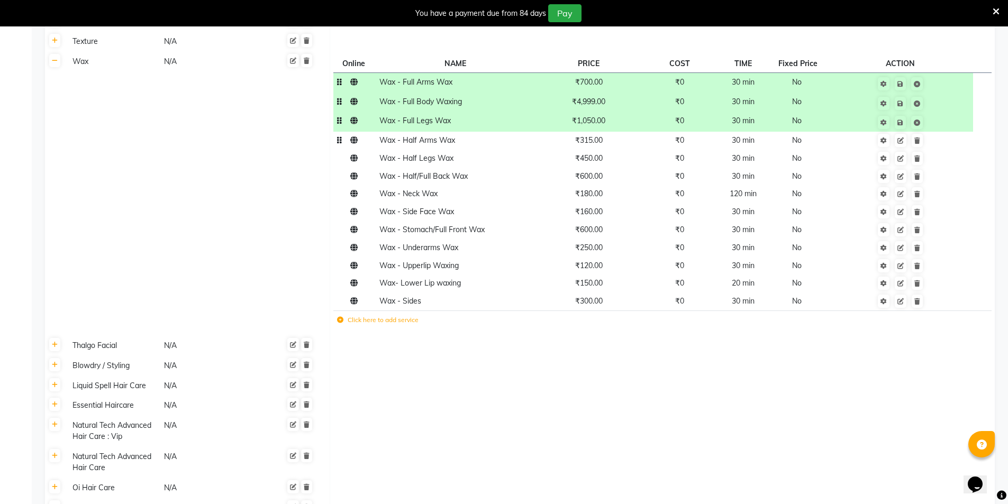
click at [602, 135] on span "₹315.00" at bounding box center [589, 140] width 28 height 10
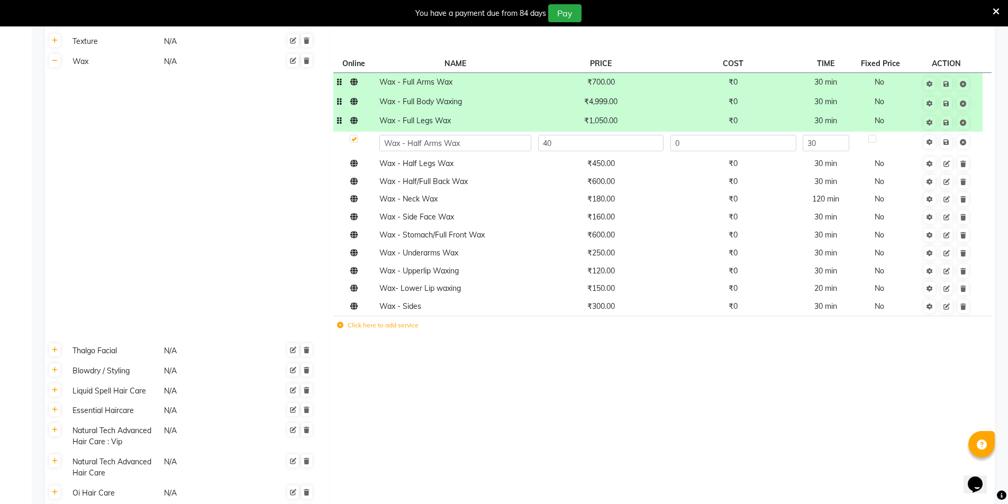
type input "400"
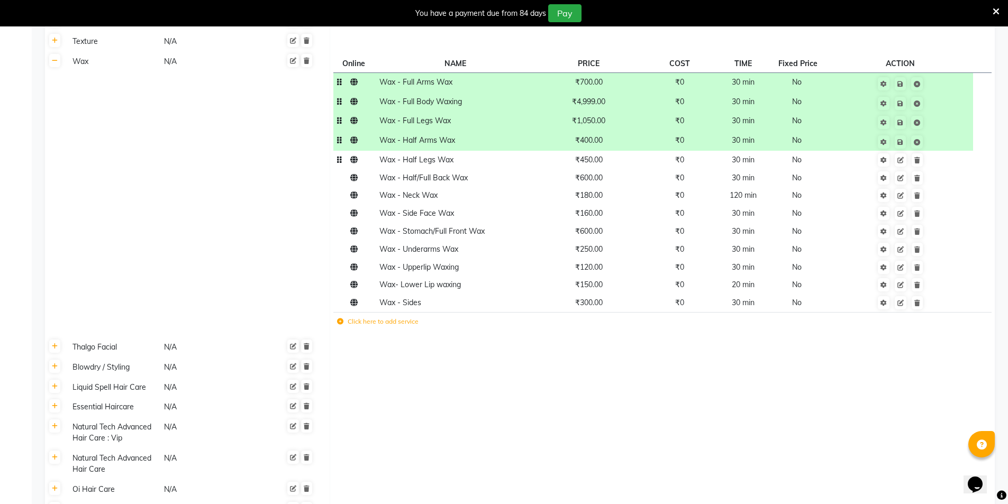
click at [602, 151] on td "₹450.00" at bounding box center [588, 160] width 108 height 18
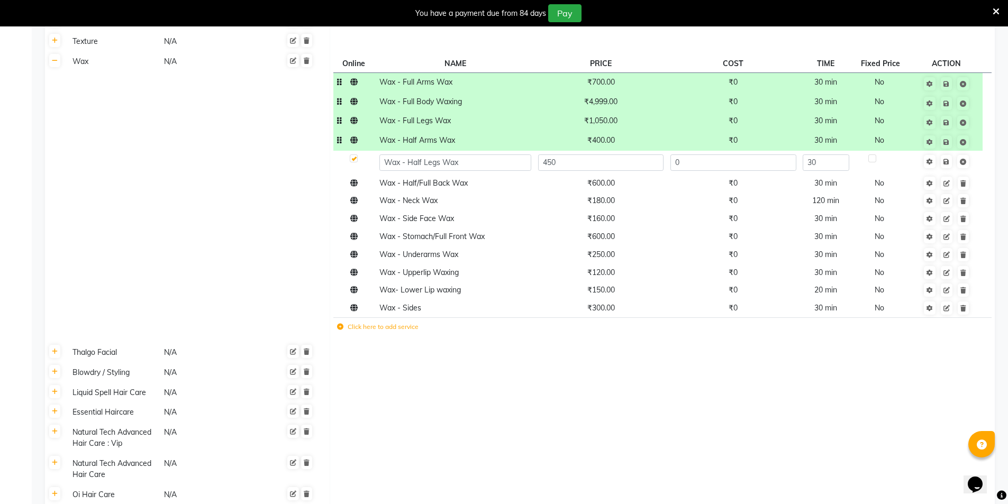
click at [602, 154] on input "450" at bounding box center [600, 162] width 125 height 16
type input "700"
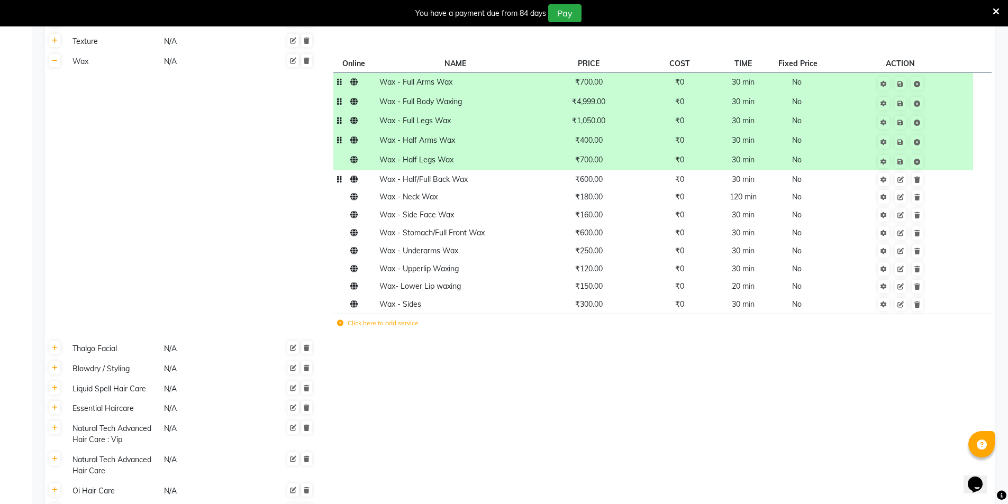
click at [446, 170] on td "Wax - Half/Full Back Wax" at bounding box center [455, 179] width 159 height 18
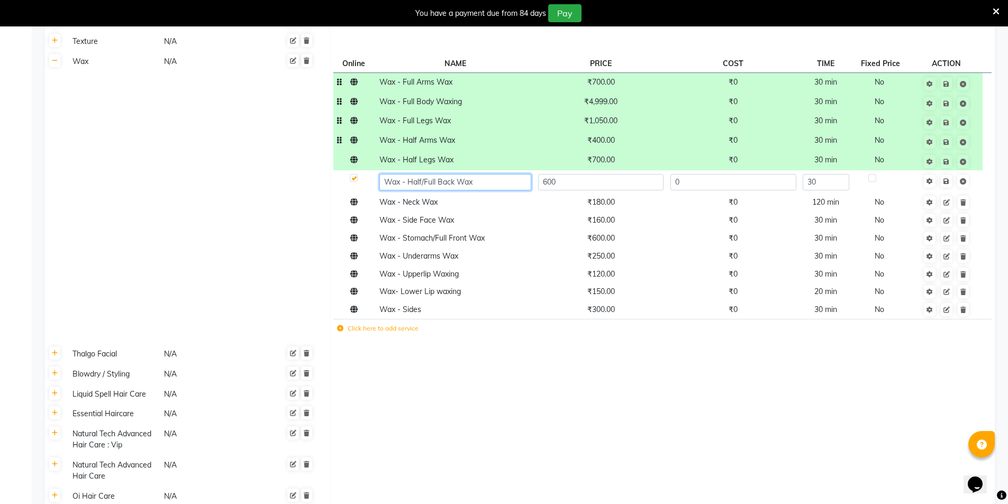
click at [446, 174] on input "Wax - Half/Full Back Wax" at bounding box center [455, 182] width 152 height 16
click at [565, 170] on td "600" at bounding box center [600, 181] width 132 height 23
click at [561, 174] on input "600" at bounding box center [600, 182] width 125 height 16
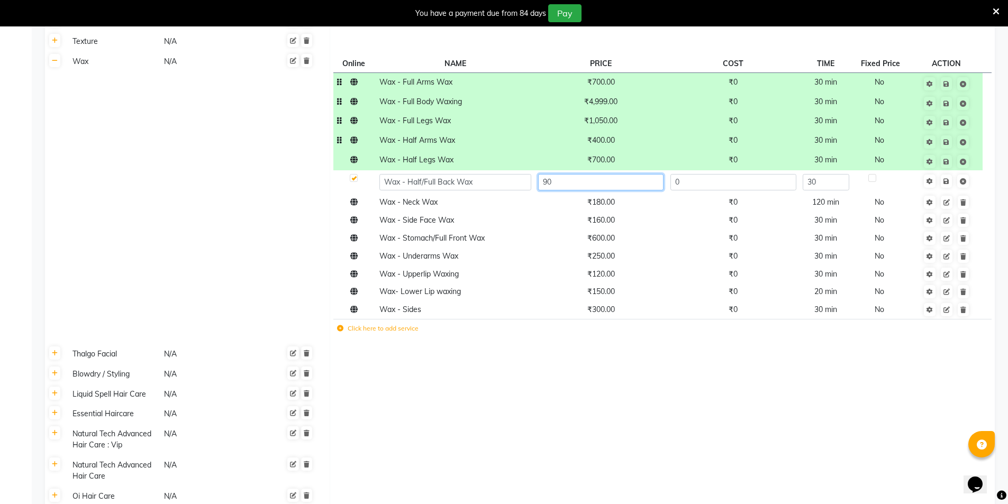
type input "900"
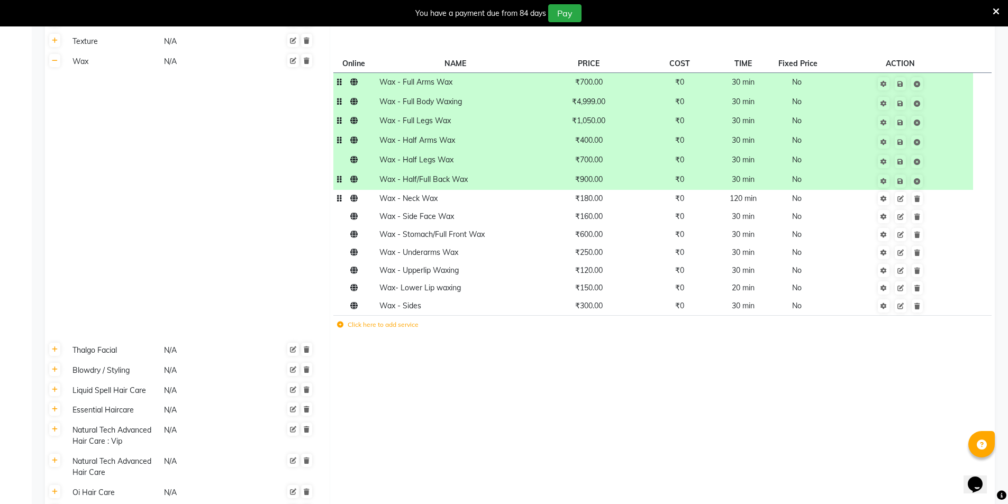
click at [589, 194] on span "₹180.00" at bounding box center [589, 199] width 28 height 10
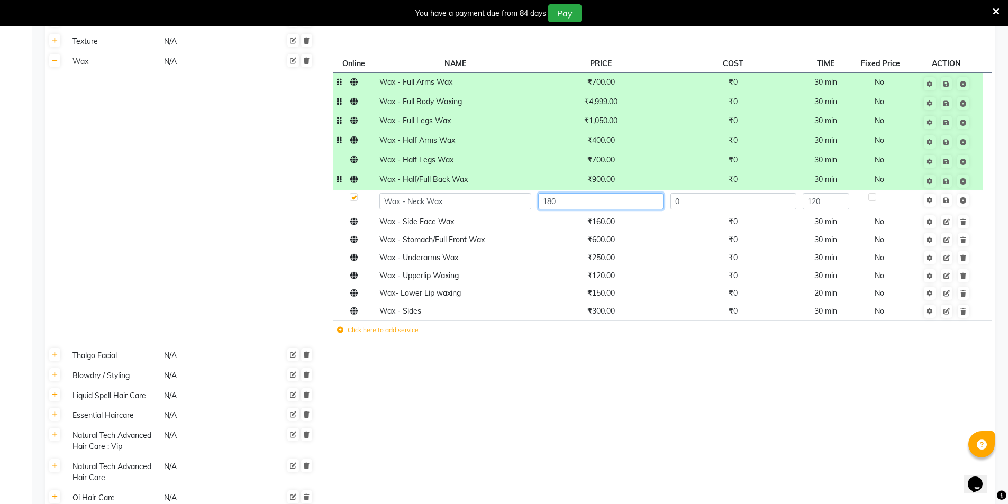
click at [589, 193] on input "180" at bounding box center [600, 201] width 125 height 16
type input "300"
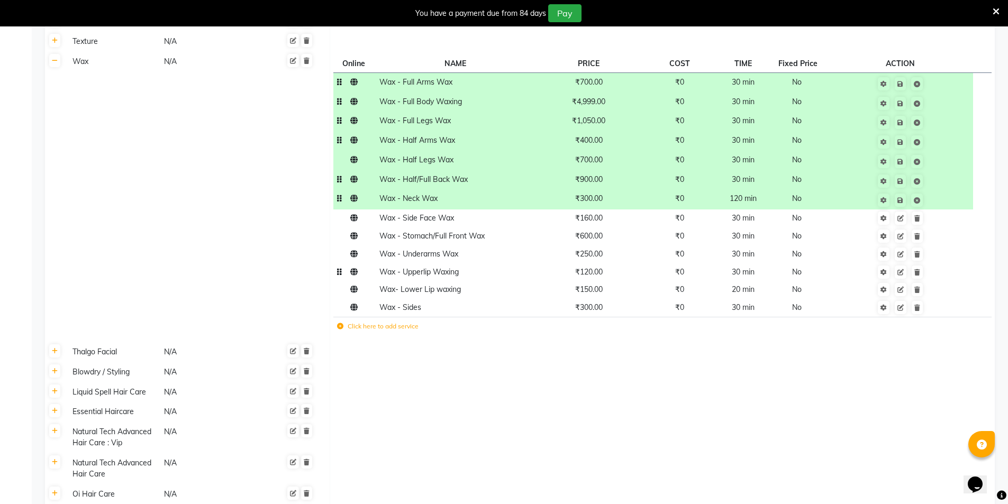
click at [592, 263] on td "₹120.00" at bounding box center [588, 272] width 108 height 18
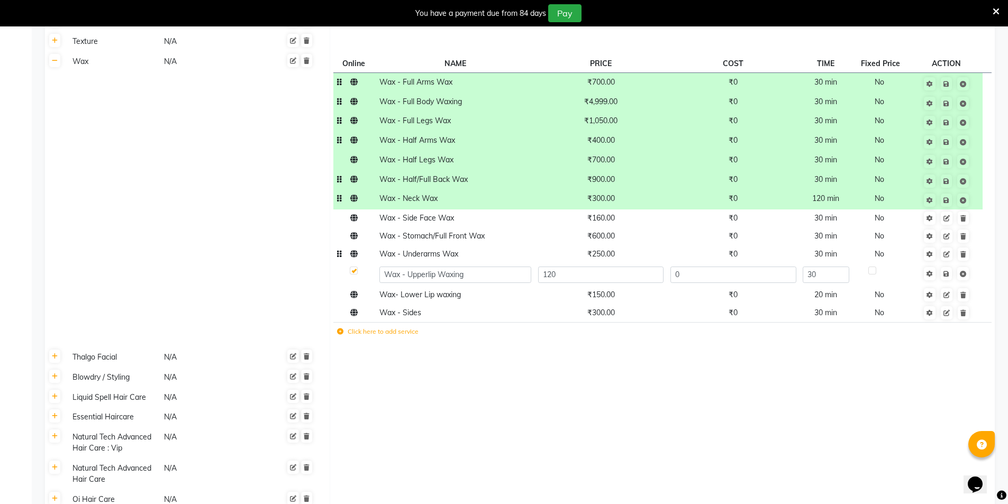
click at [604, 249] on span "₹250.00" at bounding box center [601, 254] width 28 height 10
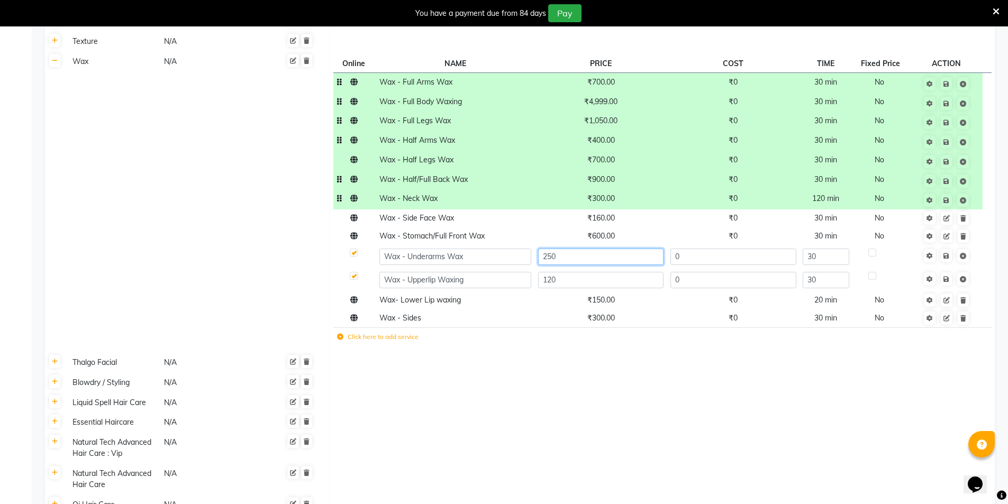
click at [604, 249] on input "250" at bounding box center [600, 257] width 125 height 16
type input "350"
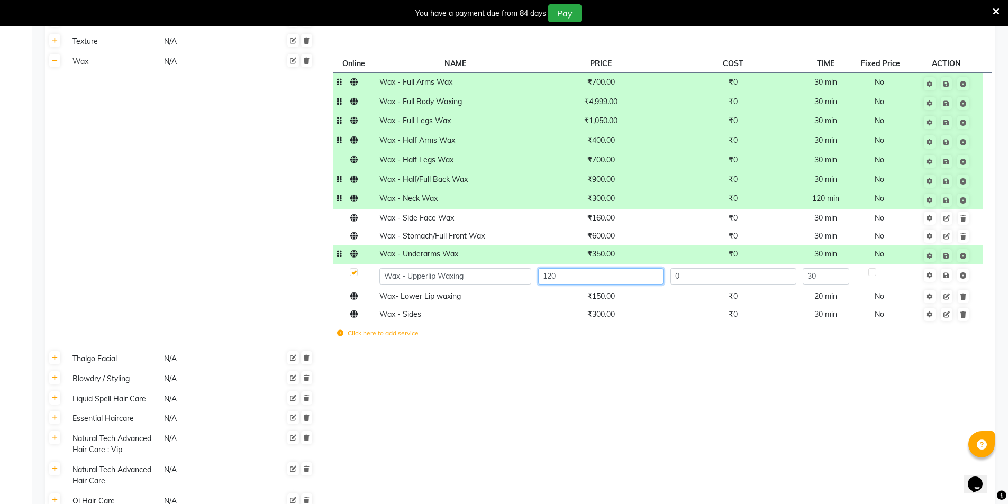
click at [591, 268] on input "120" at bounding box center [600, 276] width 125 height 16
type input "180"
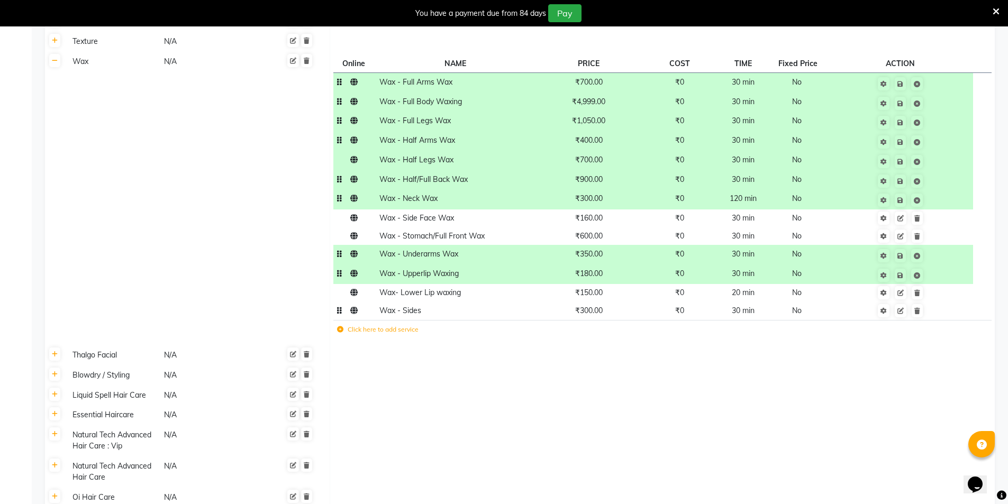
click at [588, 306] on span "₹300.00" at bounding box center [589, 311] width 28 height 10
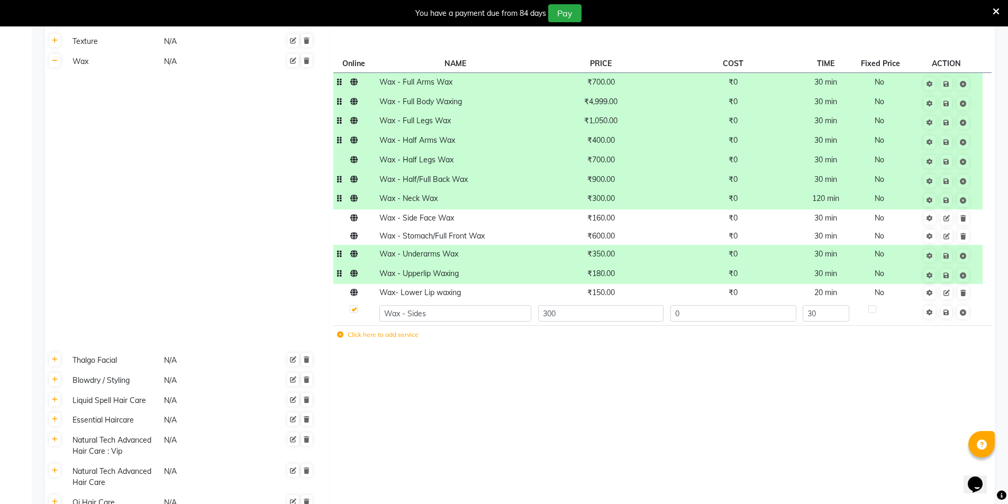
click at [588, 305] on input "300" at bounding box center [600, 313] width 125 height 16
type input "350"
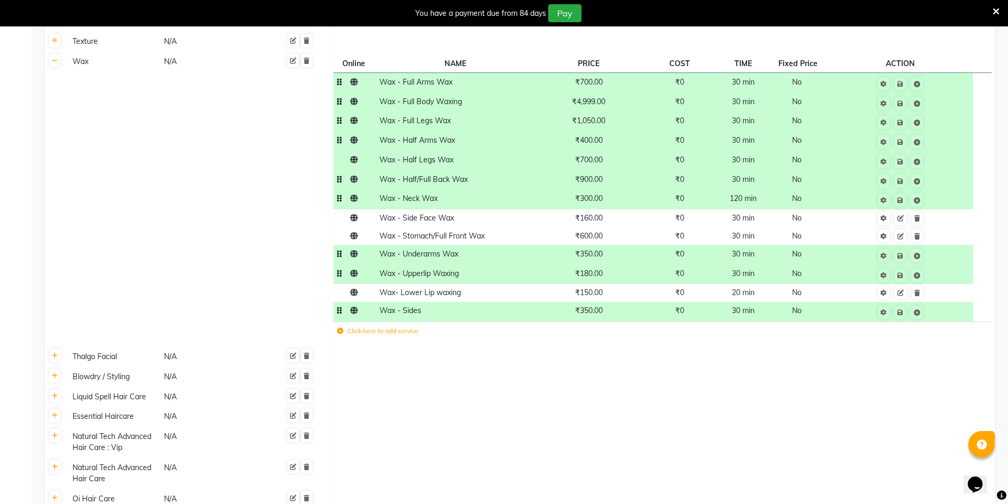
click at [577, 367] on td at bounding box center [662, 377] width 665 height 20
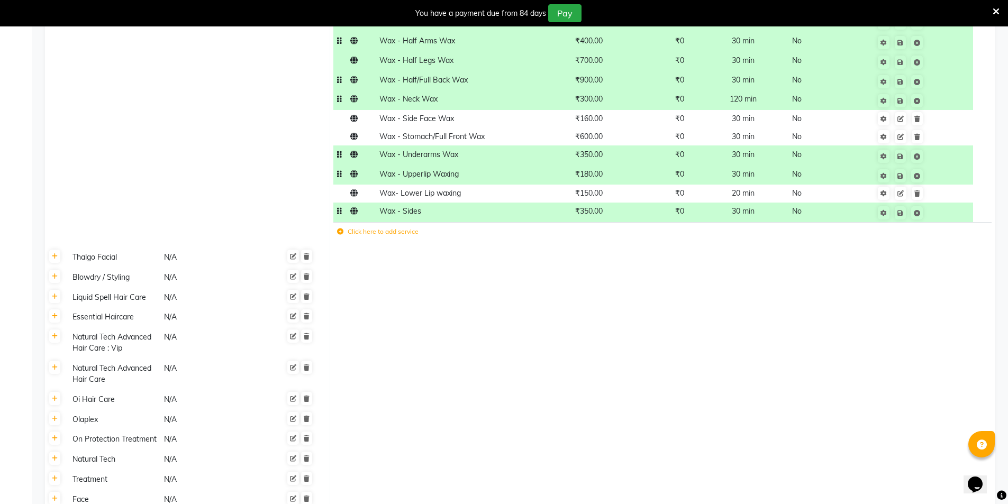
scroll to position [829, 0]
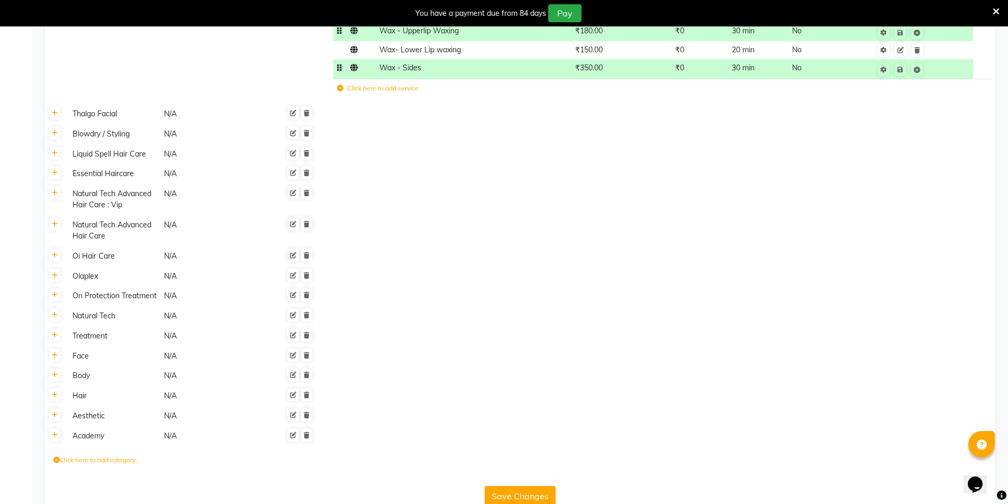
click at [529, 486] on button "Save Changes" at bounding box center [519, 496] width 71 height 20
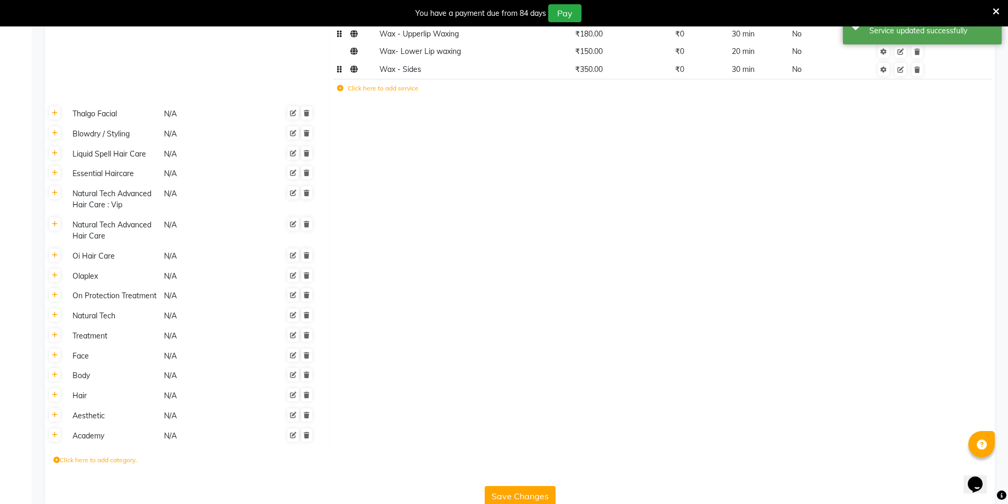
click at [528, 486] on button "Save Changes" at bounding box center [519, 496] width 71 height 20
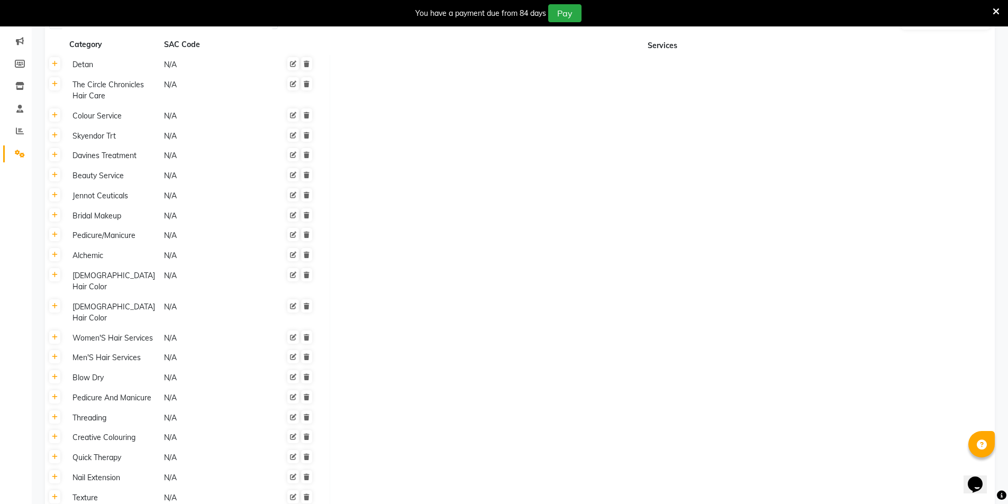
scroll to position [0, 0]
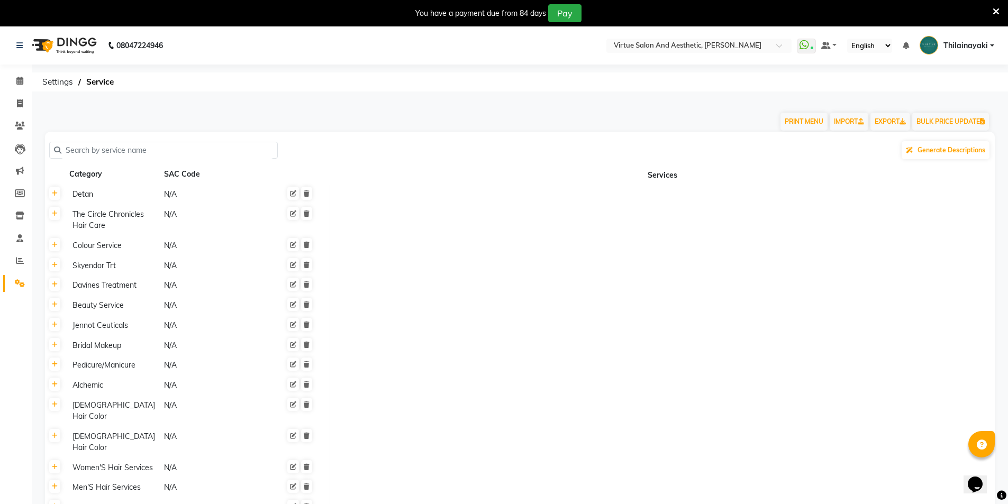
click at [134, 151] on input "text" at bounding box center [167, 150] width 212 height 16
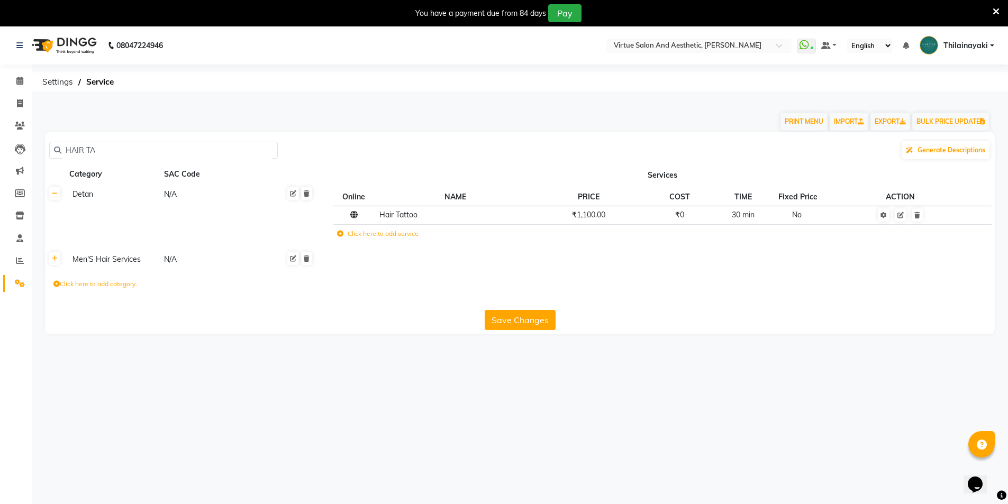
click at [133, 150] on input "HAIR TA" at bounding box center [167, 150] width 212 height 16
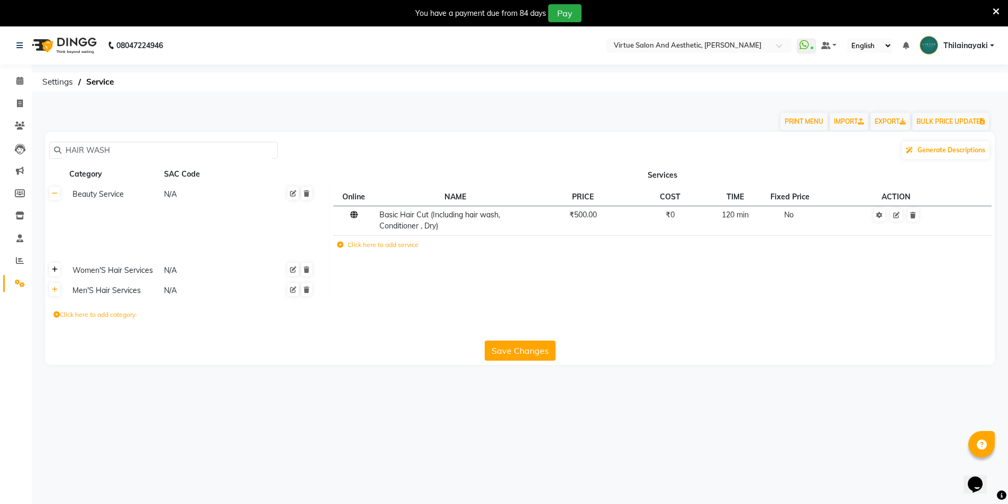
type input "HAIR WASH"
click at [59, 273] on link at bounding box center [54, 269] width 11 height 13
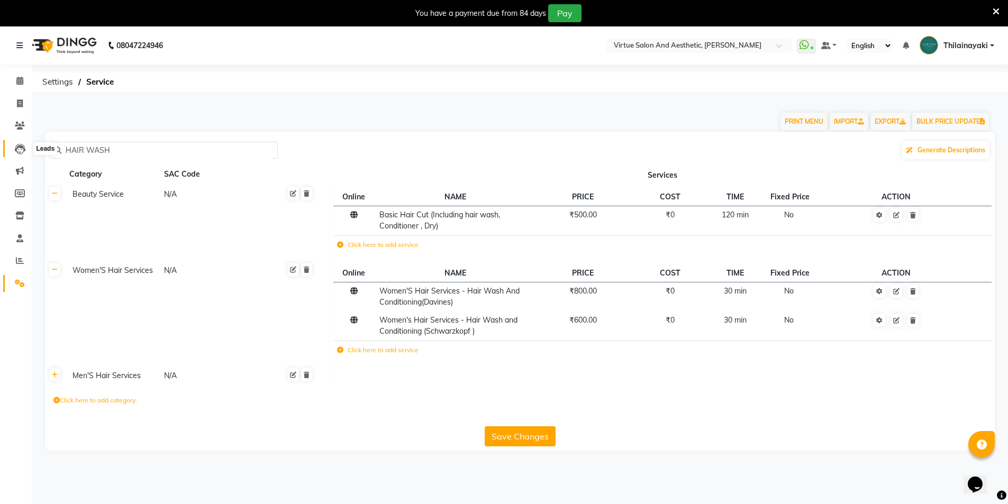
drag, startPoint x: 120, startPoint y: 148, endPoint x: 20, endPoint y: 149, distance: 100.0
click at [20, 149] on app-home "08047224946 Select Location × Virtue Salon And Aesthetic, [PERSON_NAME] WhatsAp…" at bounding box center [504, 246] width 1008 height 440
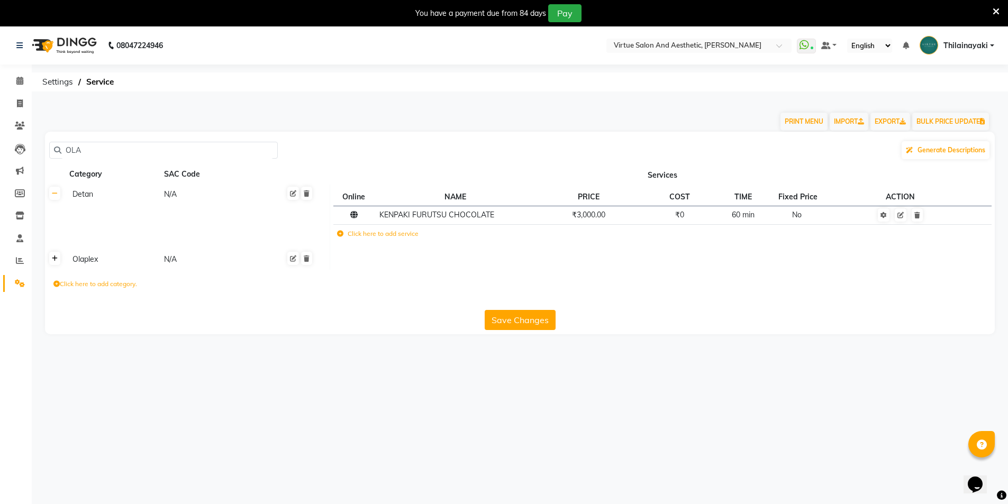
click at [57, 261] on icon at bounding box center [55, 258] width 6 height 6
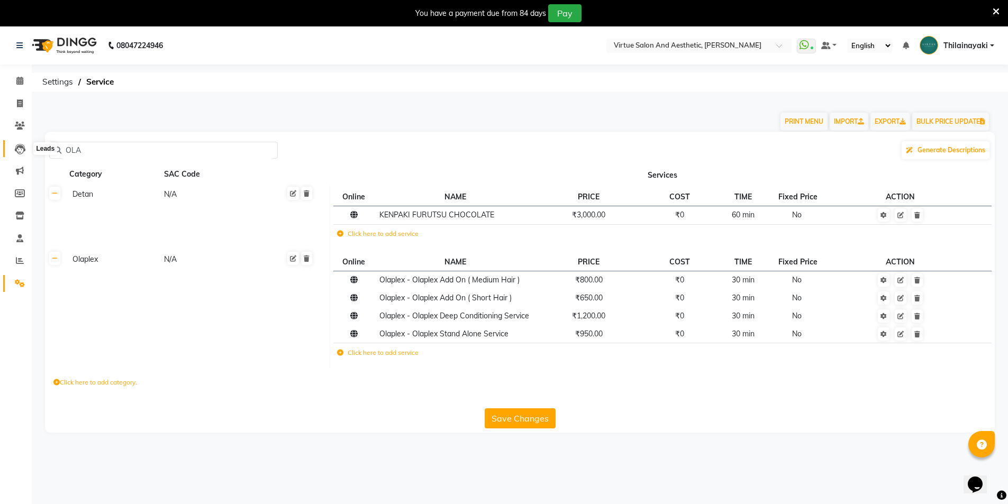
drag, startPoint x: 127, startPoint y: 152, endPoint x: 15, endPoint y: 151, distance: 112.1
click at [15, 151] on app-home "08047224946 Select Location × Virtue Salon And Aesthetic, [PERSON_NAME] WhatsAp…" at bounding box center [504, 237] width 1008 height 422
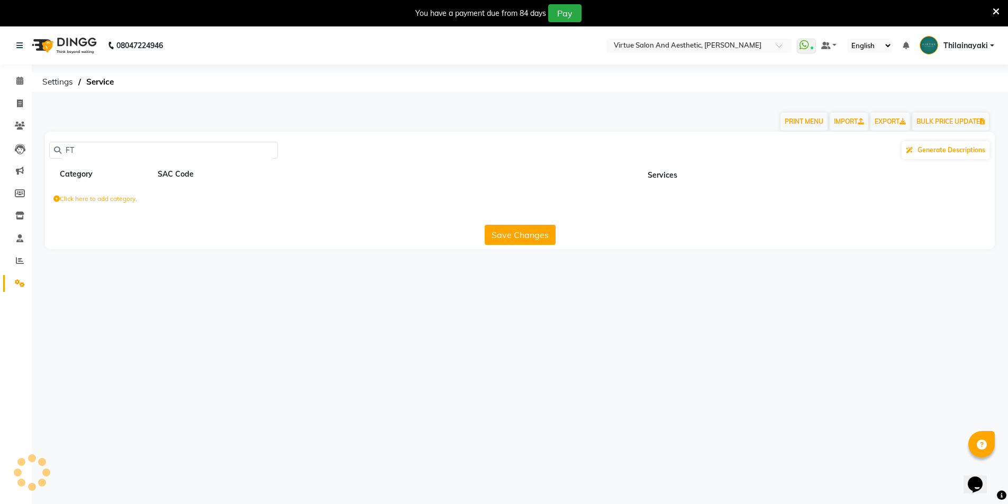
type input "F"
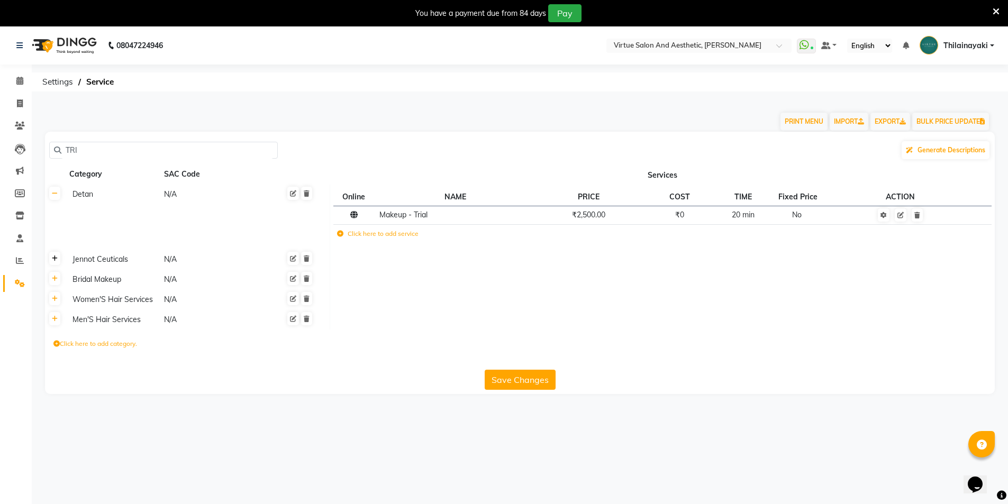
type input "TRI"
click at [55, 262] on link at bounding box center [54, 258] width 11 height 13
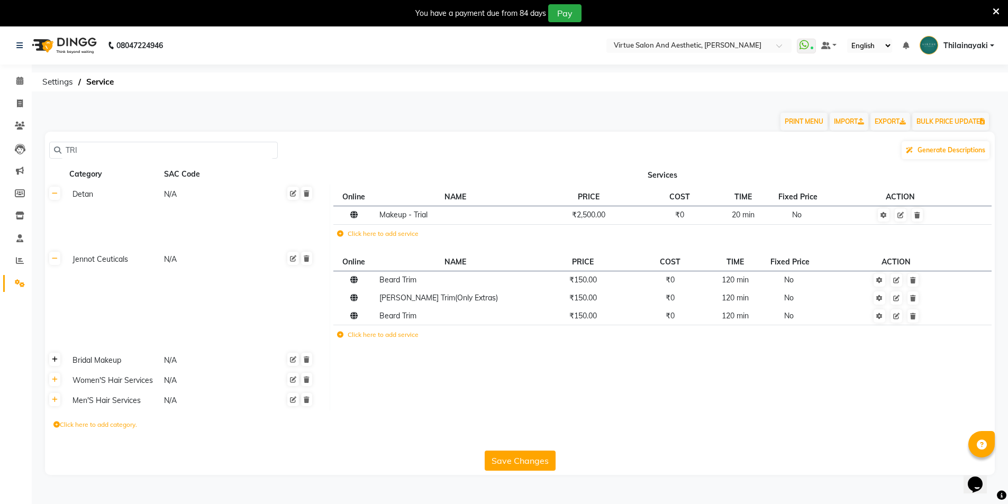
click at [56, 359] on icon at bounding box center [55, 359] width 6 height 6
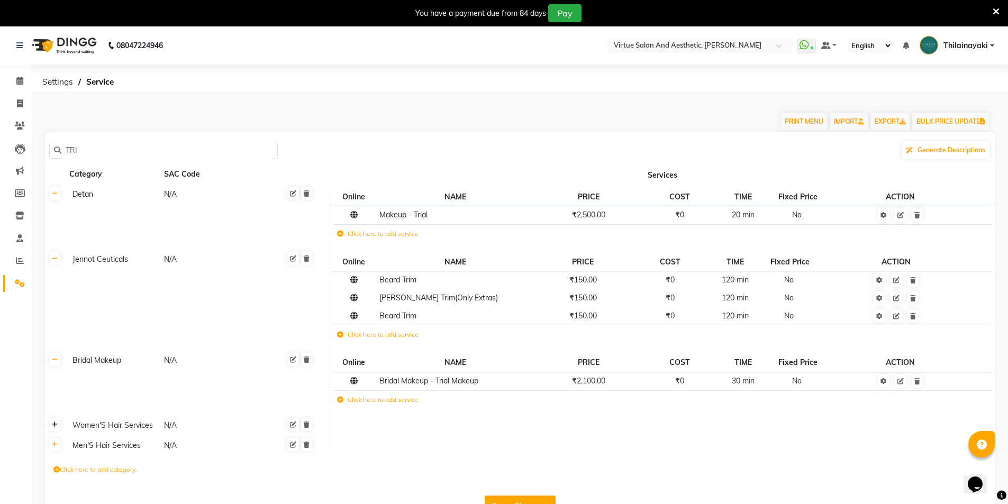
click at [54, 427] on icon at bounding box center [55, 425] width 6 height 6
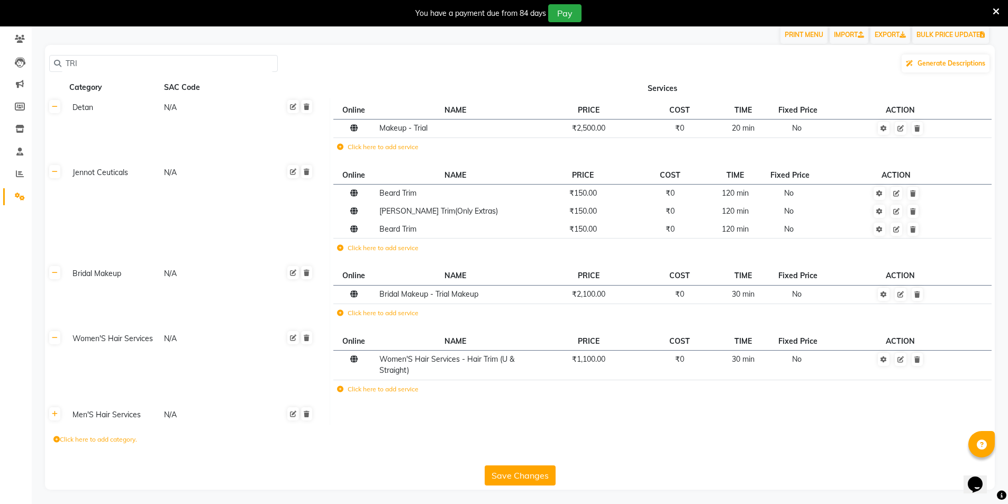
scroll to position [88, 0]
click at [56, 416] on link at bounding box center [54, 412] width 11 height 13
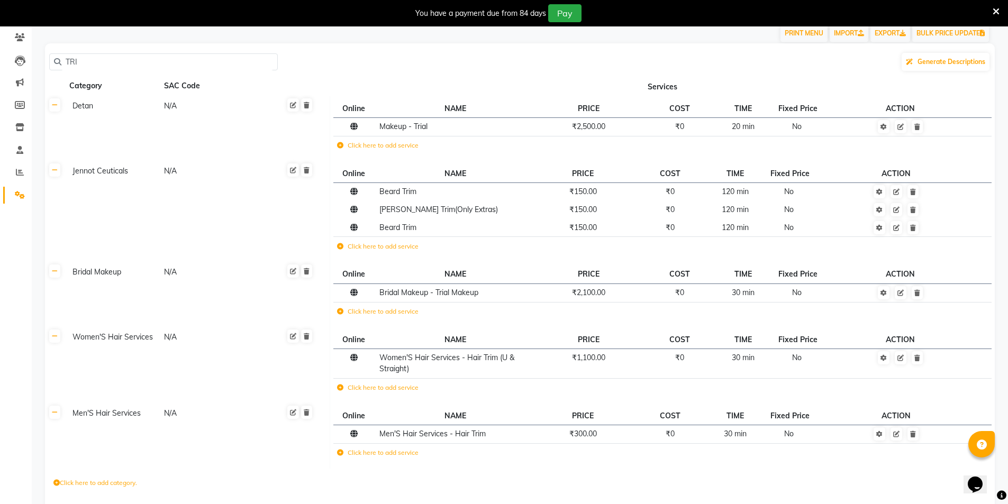
scroll to position [0, 0]
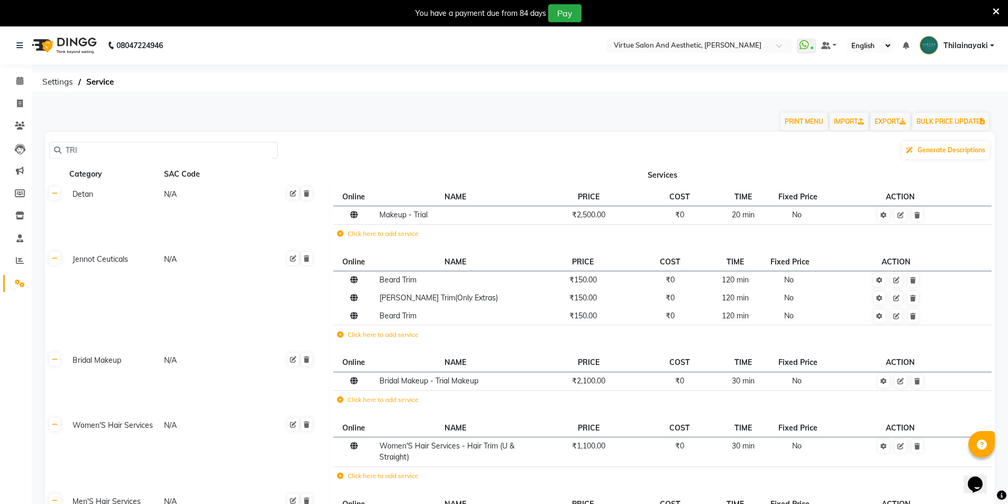
click at [102, 144] on input "TRI" at bounding box center [167, 150] width 212 height 16
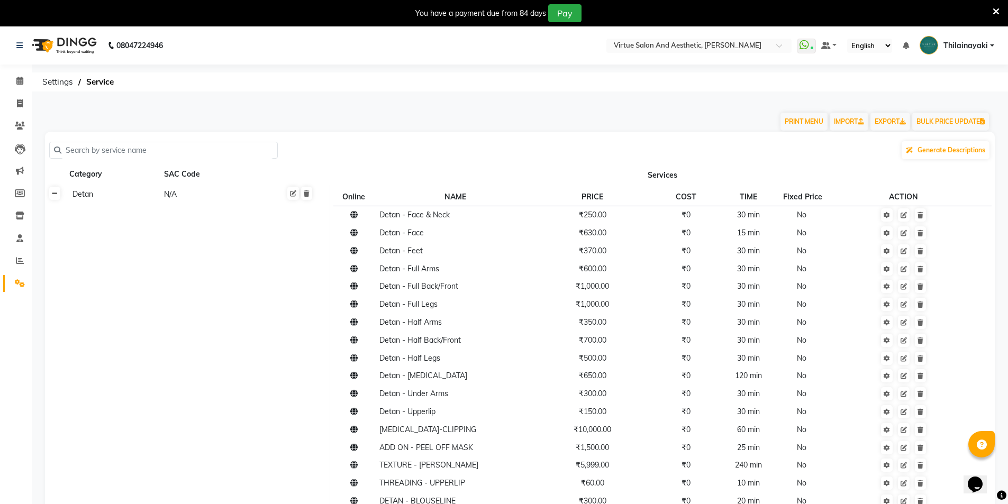
click at [55, 192] on icon at bounding box center [55, 193] width 6 height 6
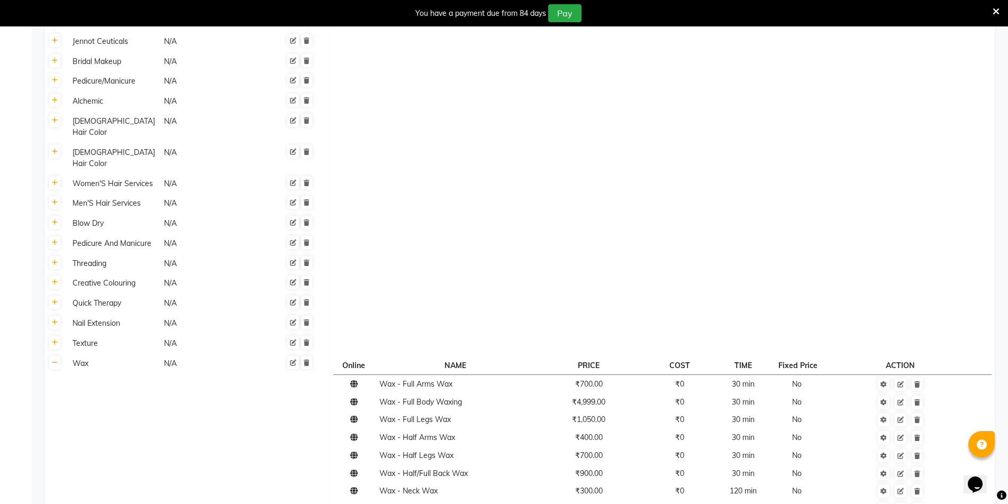
scroll to position [423, 0]
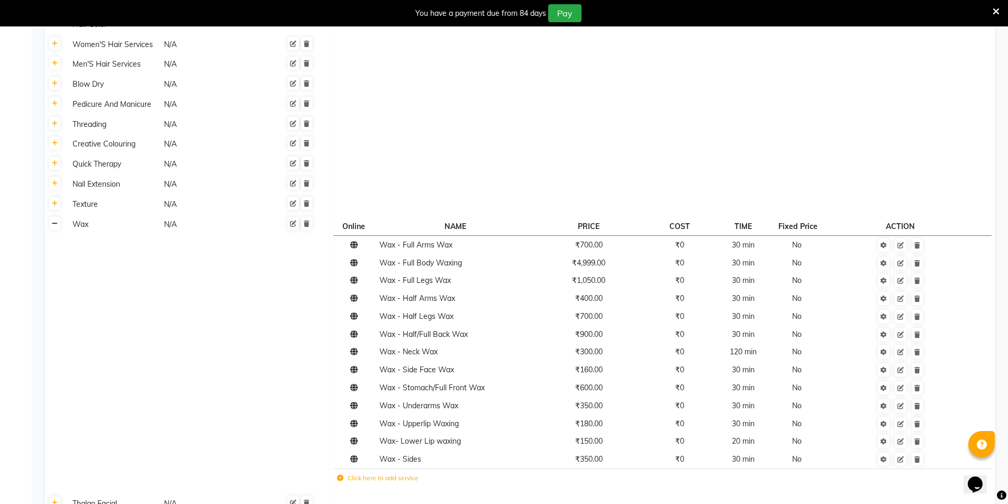
click at [57, 217] on link at bounding box center [54, 223] width 11 height 13
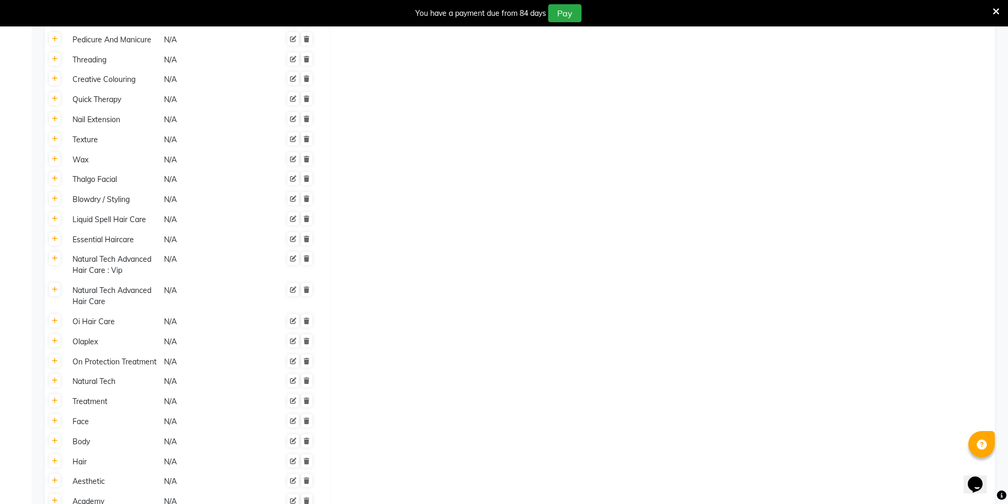
scroll to position [553, 0]
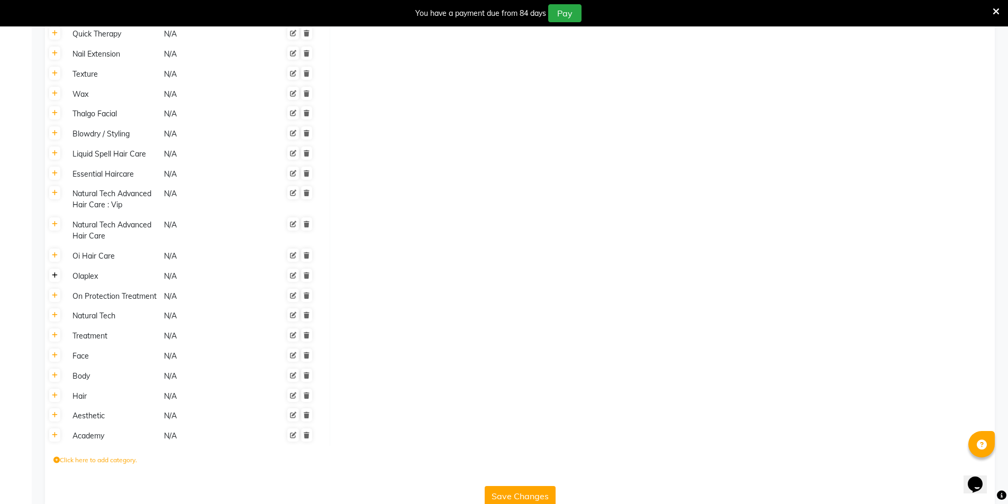
click at [57, 272] on icon at bounding box center [55, 275] width 6 height 6
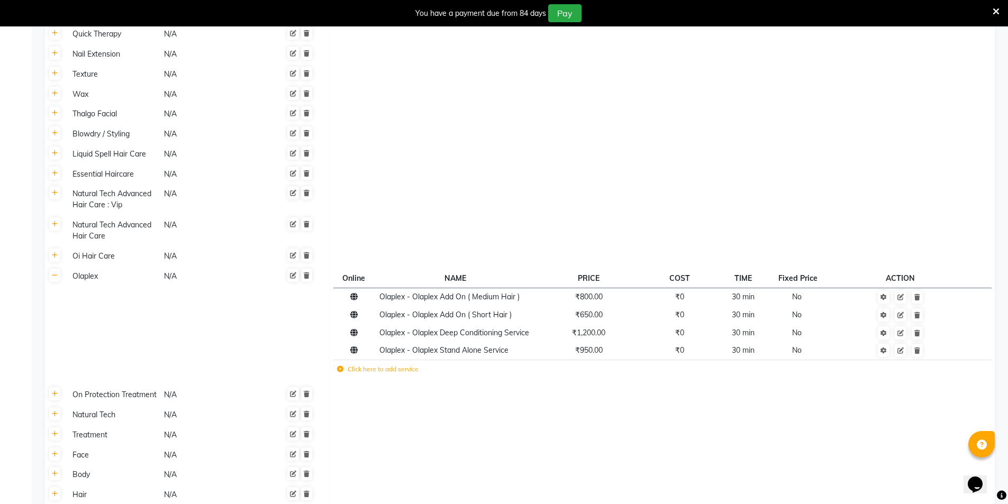
click at [340, 366] on icon at bounding box center [340, 369] width 6 height 6
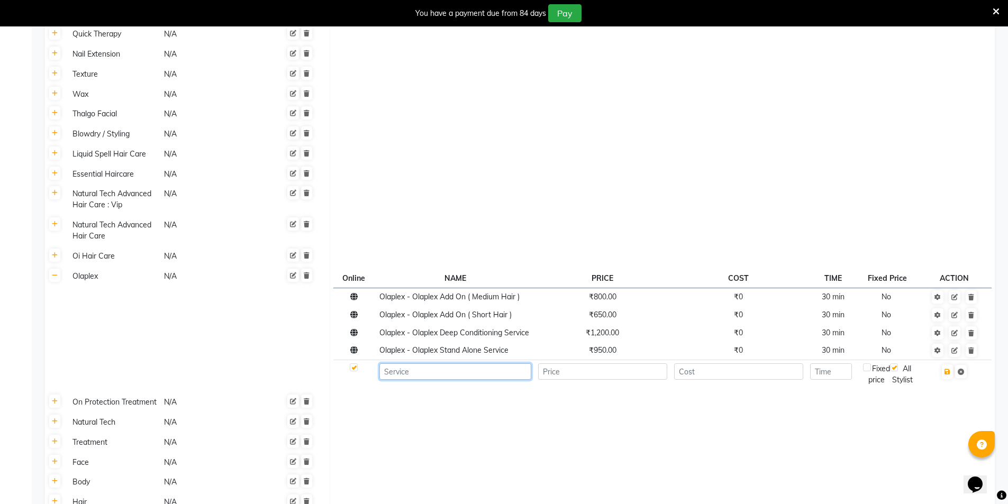
click at [434, 363] on input at bounding box center [455, 371] width 152 height 16
paste input "Olaplex Standalone Treatment-short"
type input "Olaplex Standalone Treatment-short"
click at [593, 363] on input "number" at bounding box center [602, 371] width 129 height 16
type input "2200"
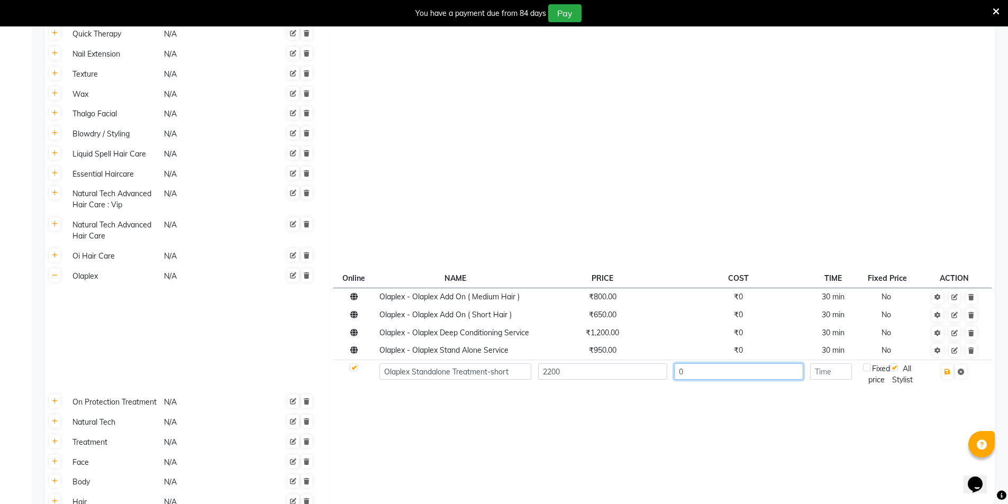
type input "0"
type input "30"
click at [953, 364] on button "button" at bounding box center [946, 371] width 11 height 15
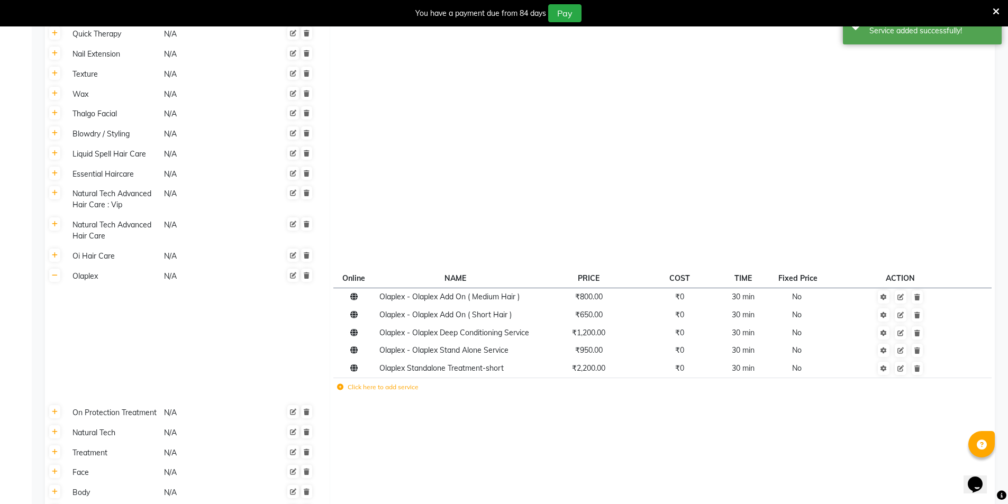
click at [339, 384] on icon at bounding box center [340, 387] width 6 height 6
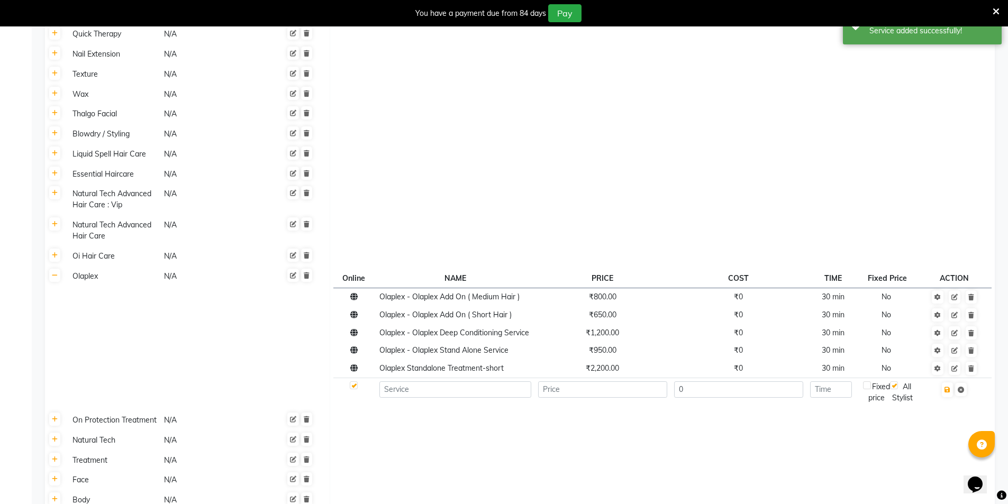
click at [339, 378] on td at bounding box center [354, 392] width 42 height 29
click at [340, 378] on td at bounding box center [354, 392] width 42 height 29
click at [410, 381] on input at bounding box center [455, 389] width 152 height 16
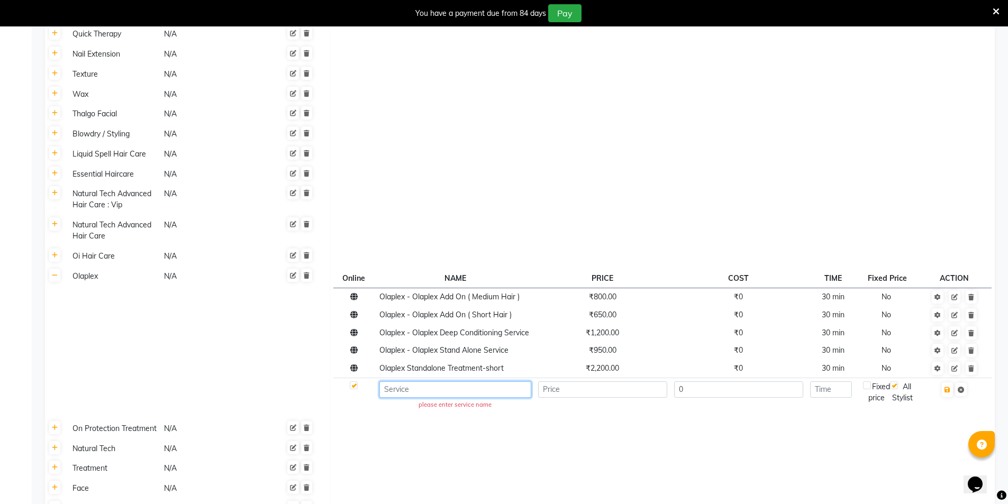
paste input "Olaplex Standalone Treatment-medium"
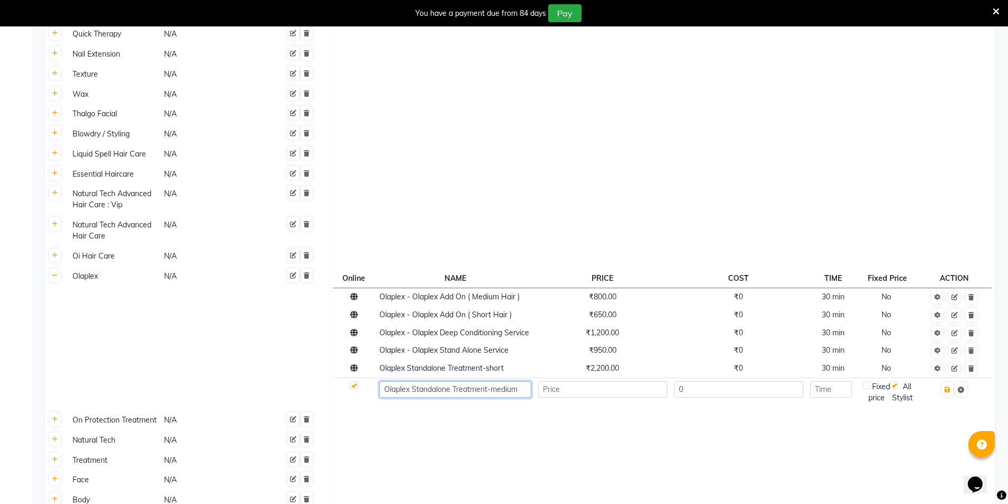
type input "Olaplex Standalone Treatment-medium"
click at [566, 381] on input "number" at bounding box center [602, 389] width 129 height 16
type input "2750"
type input "30"
click at [949, 387] on icon "button" at bounding box center [947, 390] width 6 height 6
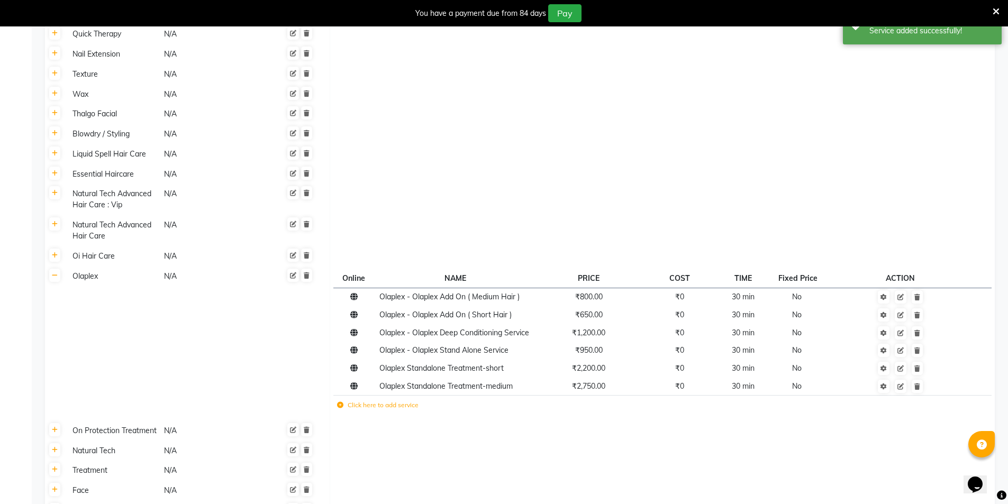
click at [341, 402] on icon at bounding box center [340, 405] width 6 height 6
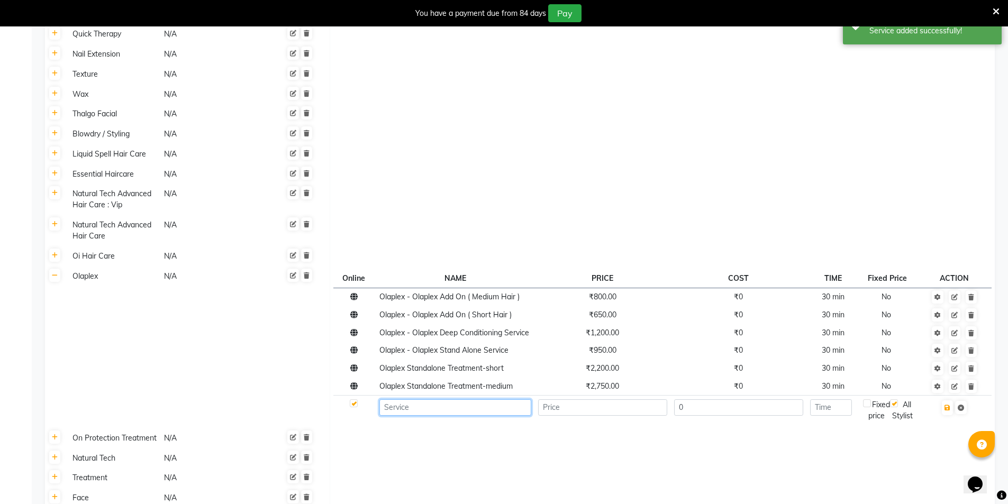
click at [429, 399] on input at bounding box center [455, 407] width 152 height 16
paste input "Olaplex Standalone Treatment-long"
type input "Olaplex Standalone Treatment-long"
click at [625, 399] on input "number" at bounding box center [602, 407] width 129 height 16
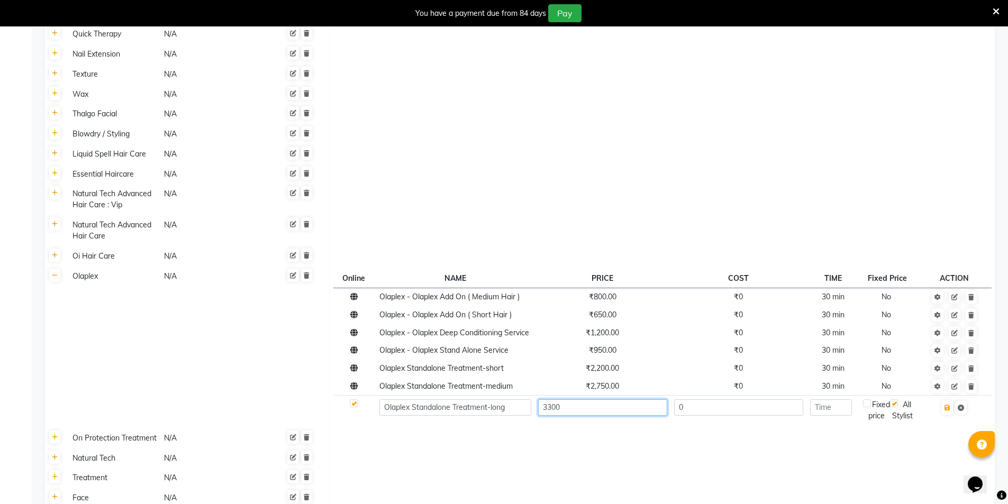
type input "3300"
type input "30"
click at [949, 405] on icon "button" at bounding box center [947, 408] width 6 height 6
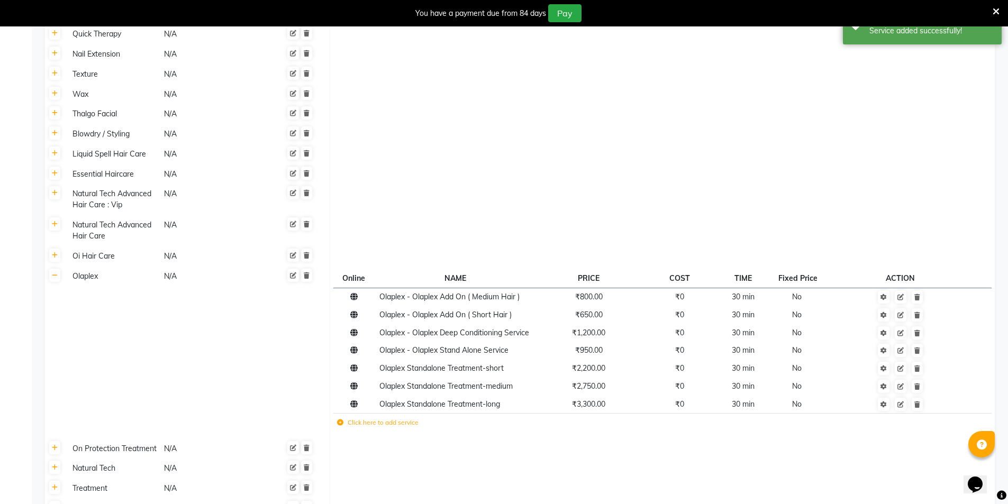
click at [340, 419] on icon at bounding box center [340, 422] width 6 height 6
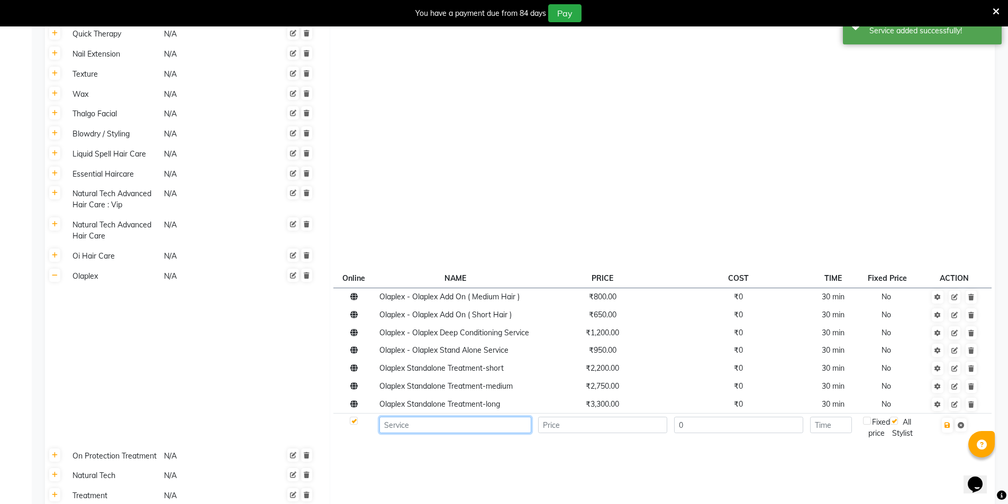
click at [408, 417] on input at bounding box center [455, 425] width 152 height 16
paste input "Olaplex Standolone Treatment with 4 in 1 Mask-short"
type input "Olaplex Standolone Treatment with 4 in 1 Mask-short"
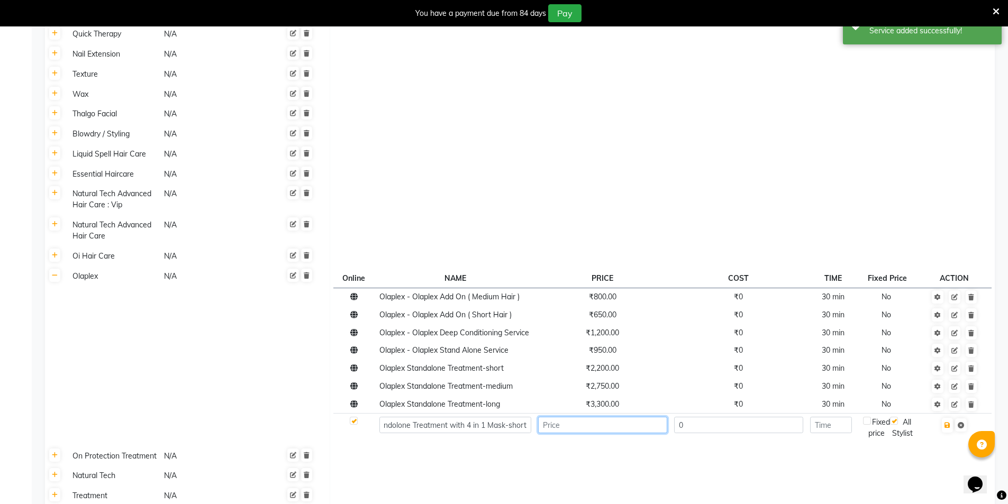
scroll to position [0, 0]
type input "3000"
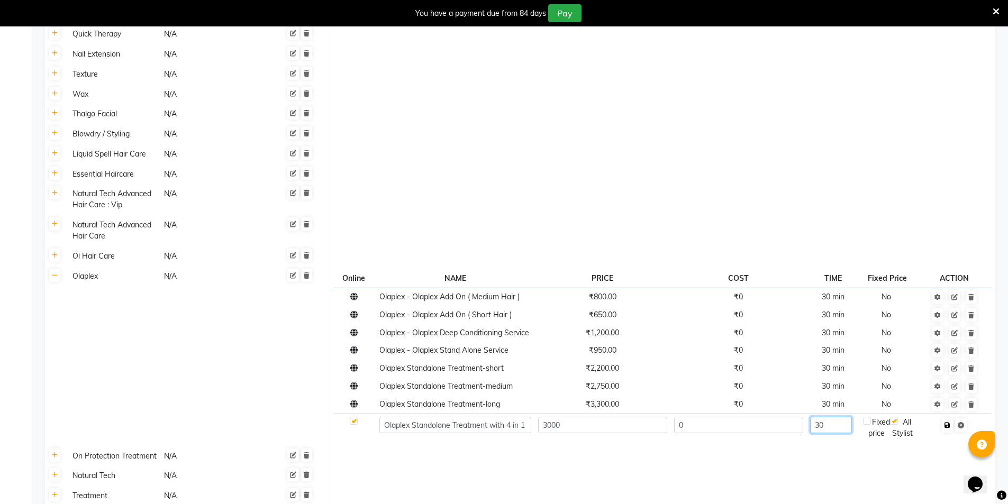
type input "30"
click at [953, 418] on button "button" at bounding box center [946, 425] width 11 height 15
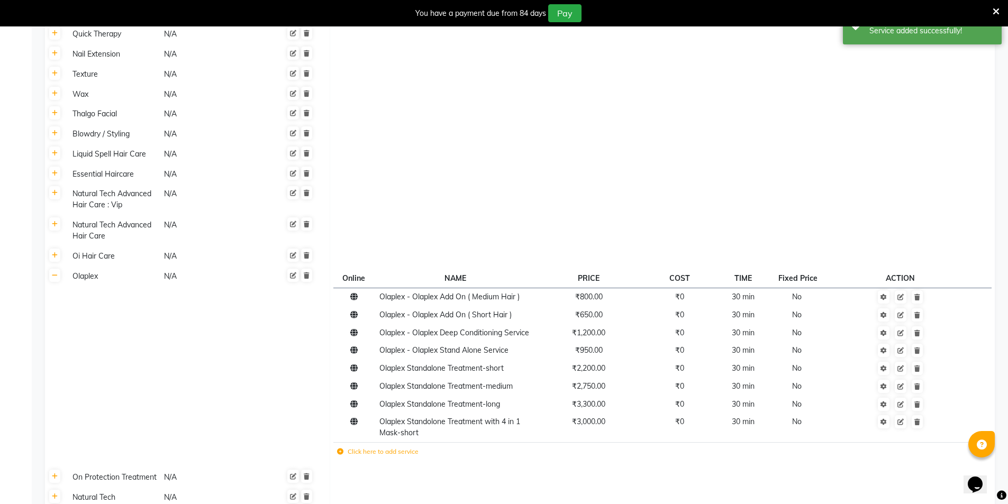
click at [341, 449] on icon at bounding box center [340, 452] width 6 height 6
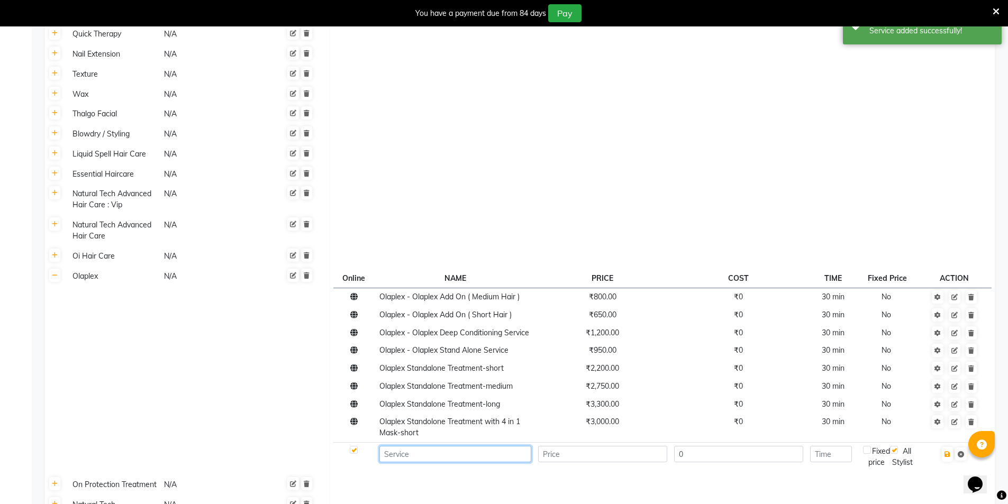
click at [413, 446] on input at bounding box center [455, 454] width 152 height 16
paste input "Olaplex Standolone Treatment with 4 in 1 Mask-medium"
type input "Olaplex Standolone Treatment with 4 in 1 Mask-medium"
click at [569, 446] on input "number" at bounding box center [602, 454] width 129 height 16
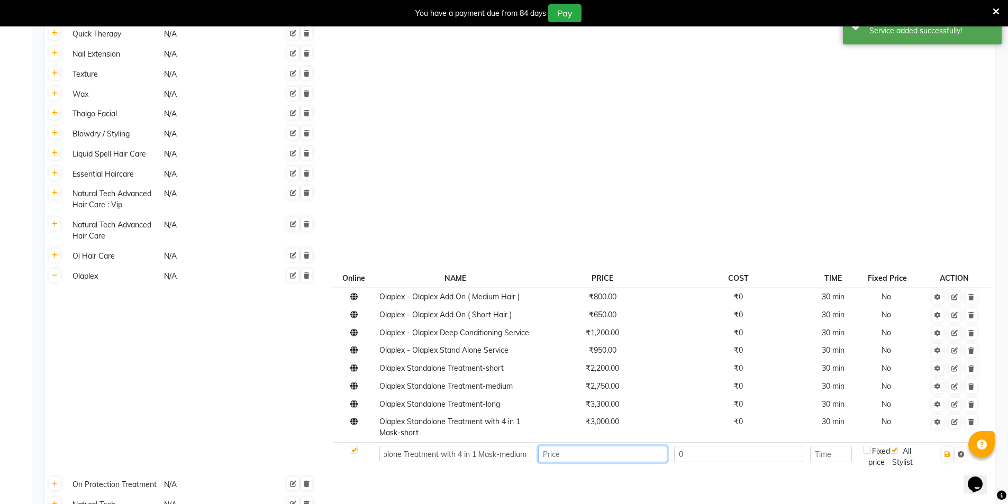
scroll to position [0, 0]
type input "3500"
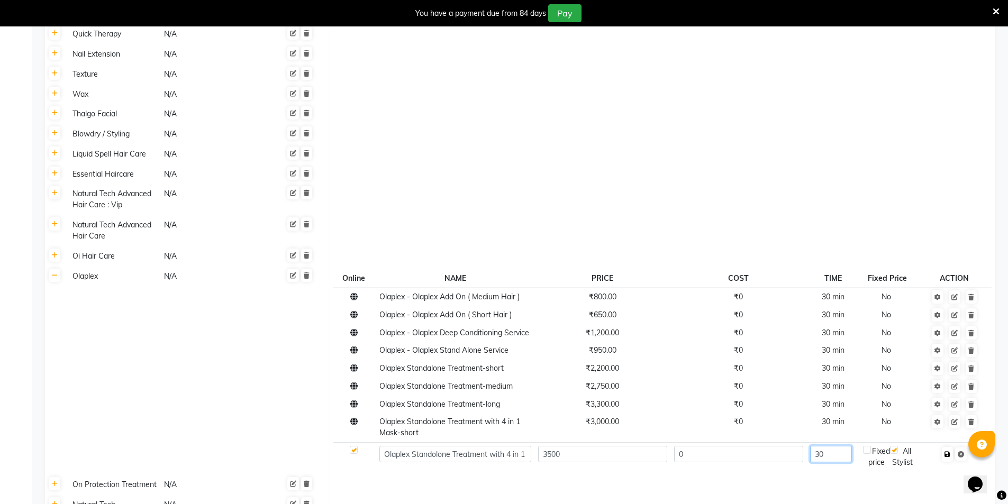
type input "30"
click at [950, 451] on icon "button" at bounding box center [947, 454] width 6 height 6
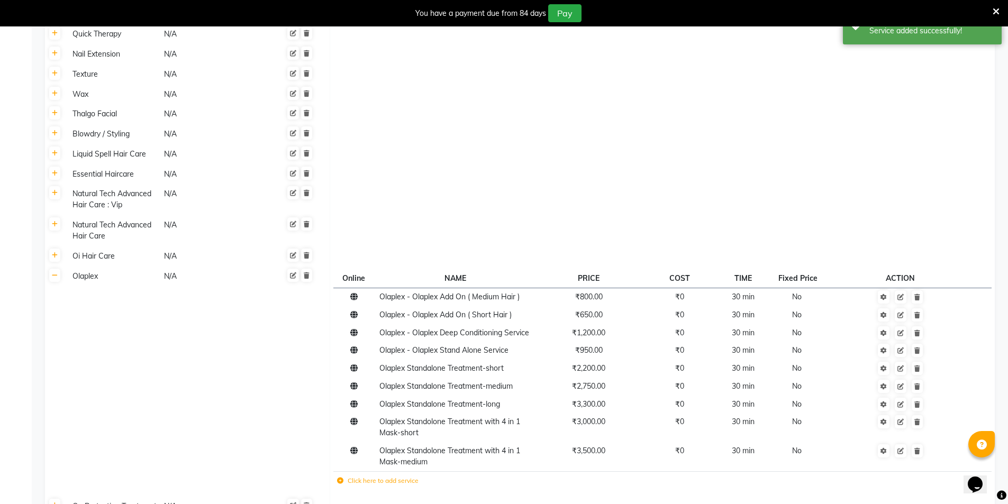
click at [343, 476] on label "Click here to add service" at bounding box center [377, 481] width 81 height 10
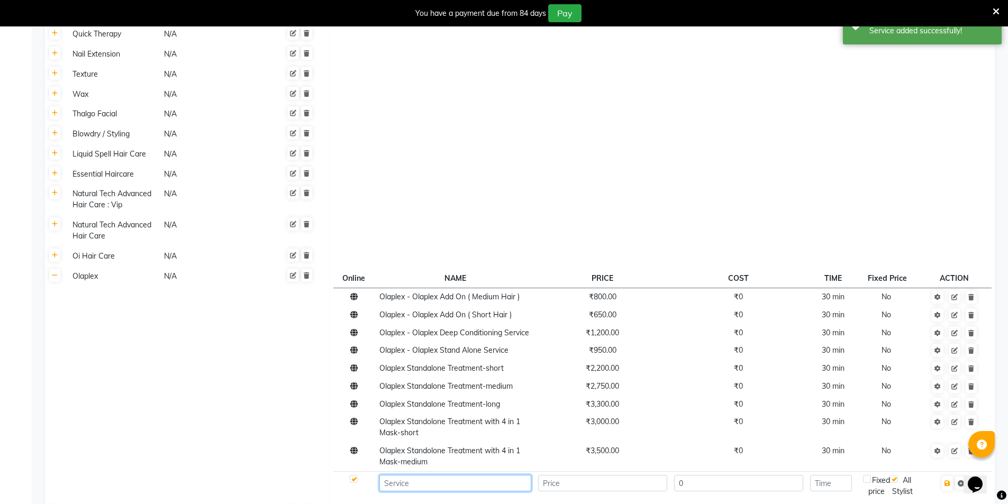
click at [409, 475] on input at bounding box center [455, 483] width 152 height 16
paste input "Olaplex Standolone Treatment with 4 in 1 Mask-long"
type input "Olaplex Standolone Treatment with 4 in 1 Mask-long"
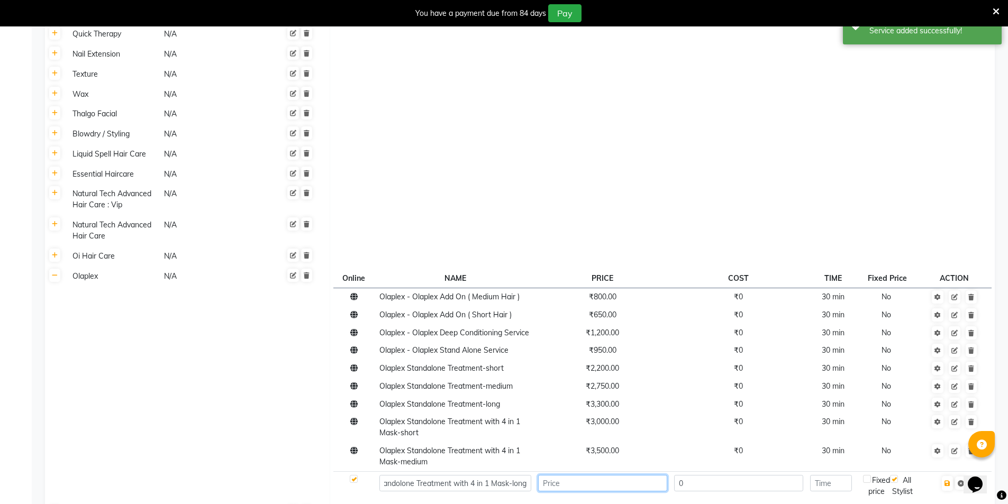
click at [601, 475] on input "number" at bounding box center [602, 483] width 129 height 16
type input "450"
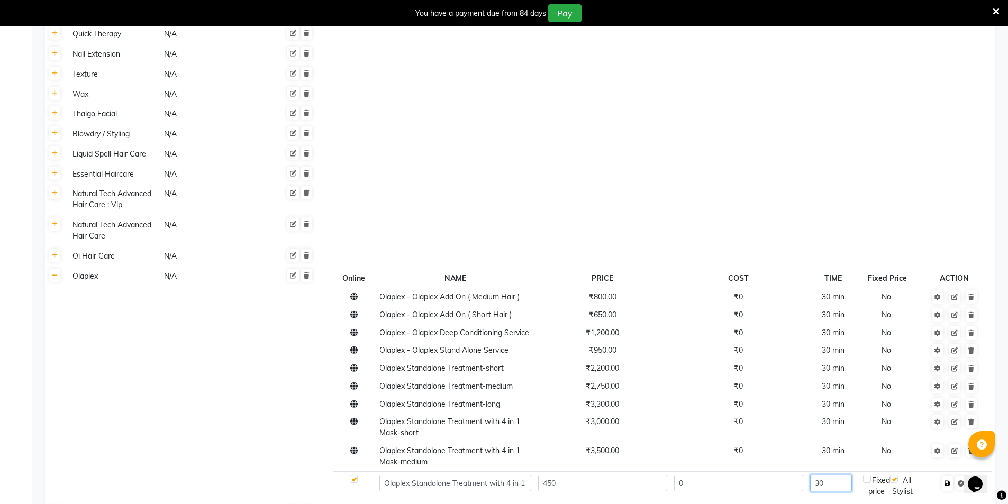
type input "30"
drag, startPoint x: 950, startPoint y: 463, endPoint x: 953, endPoint y: 487, distance: 23.9
click at [950, 480] on icon "button" at bounding box center [947, 483] width 6 height 6
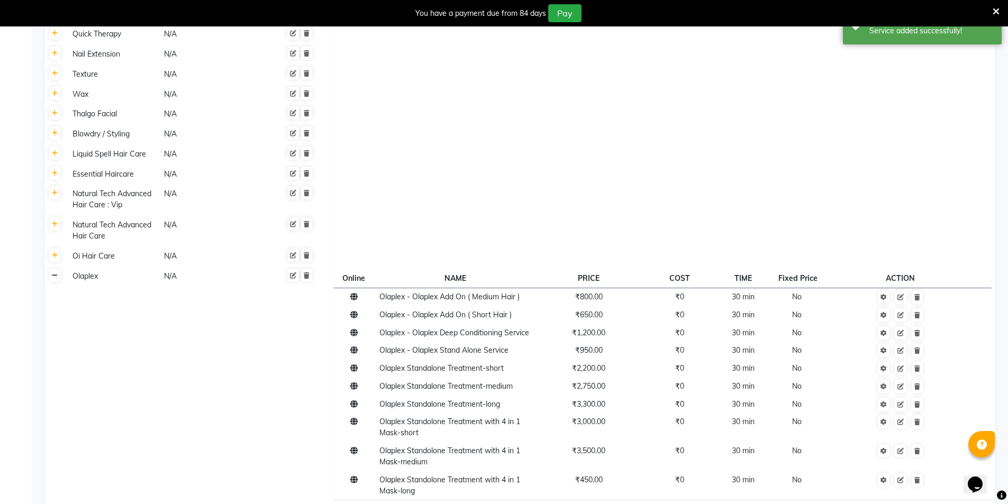
click at [54, 272] on icon at bounding box center [55, 275] width 6 height 6
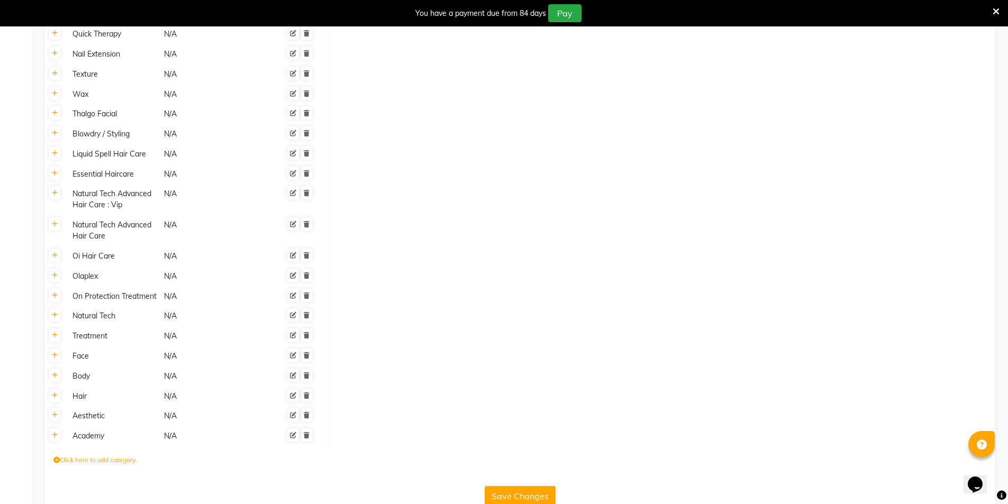
click at [53, 446] on div "Click here to add category." at bounding box center [519, 462] width 949 height 32
click at [57, 457] on icon at bounding box center [56, 460] width 6 height 6
click at [98, 455] on input at bounding box center [99, 463] width 93 height 16
type input "ADD ON"
click at [257, 460] on icon "submit" at bounding box center [254, 463] width 6 height 6
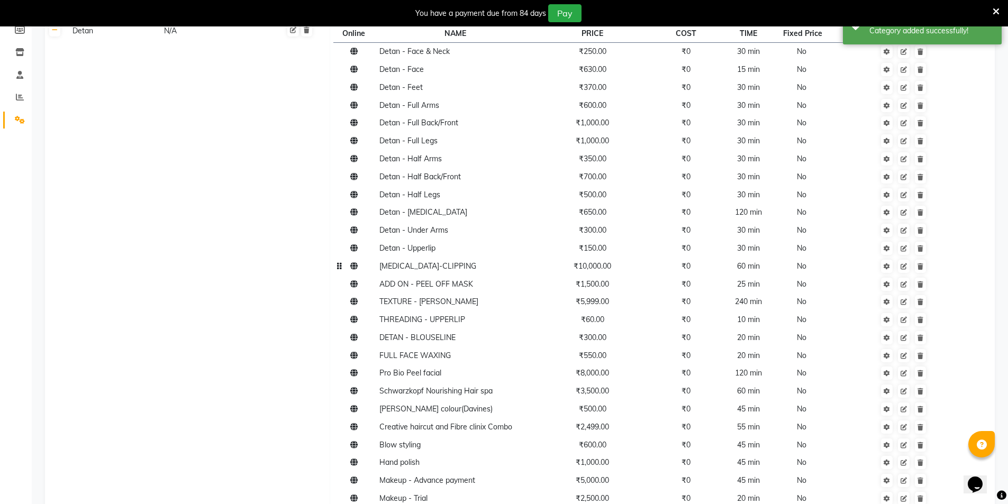
scroll to position [130, 0]
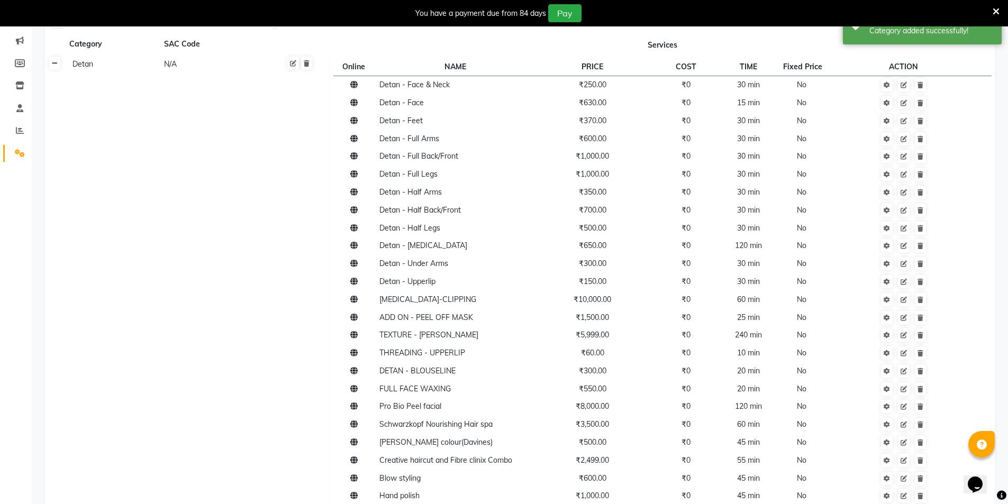
click at [56, 60] on link at bounding box center [54, 63] width 11 height 13
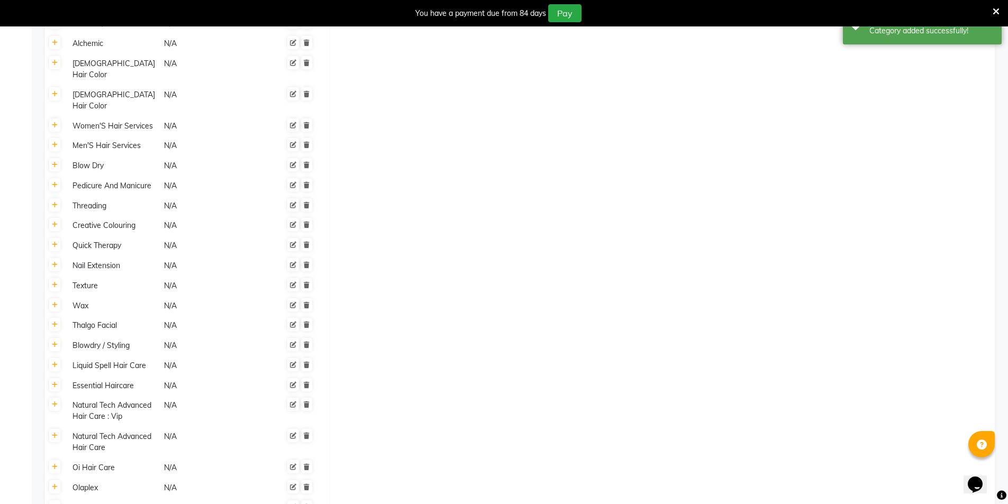
scroll to position [573, 0]
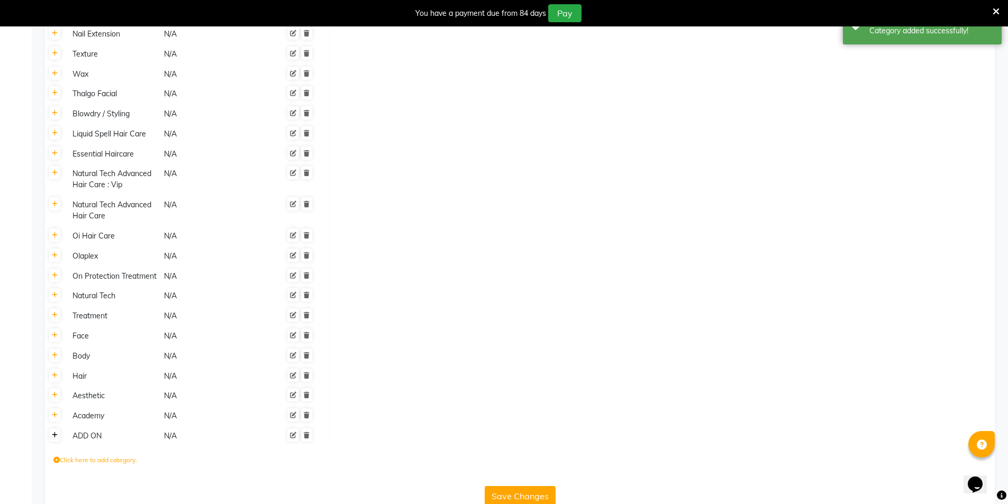
click at [51, 428] on link at bounding box center [54, 434] width 11 height 13
click at [342, 436] on icon at bounding box center [340, 439] width 6 height 6
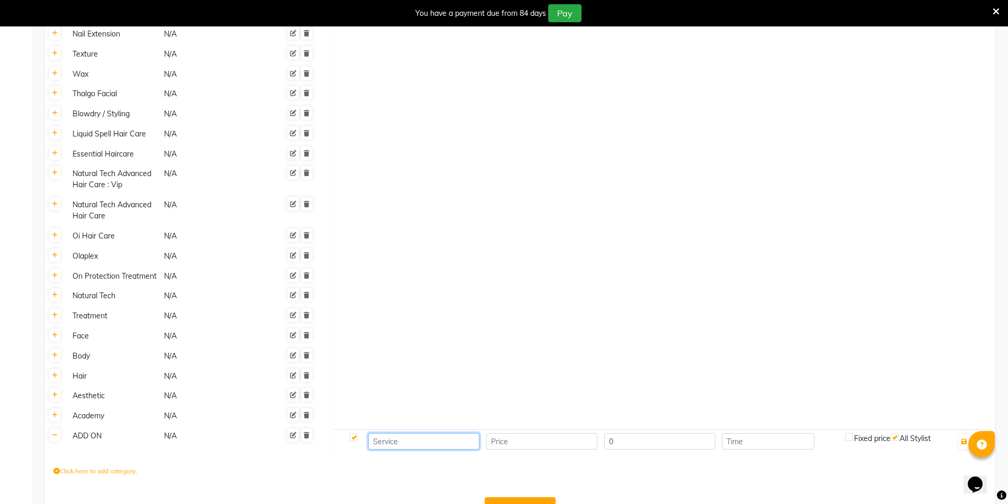
click at [396, 433] on input at bounding box center [423, 441] width 111 height 16
paste input "Add On Along With Chemical Trealment-short"
type input "Add On Along With Chemical Trealment-short"
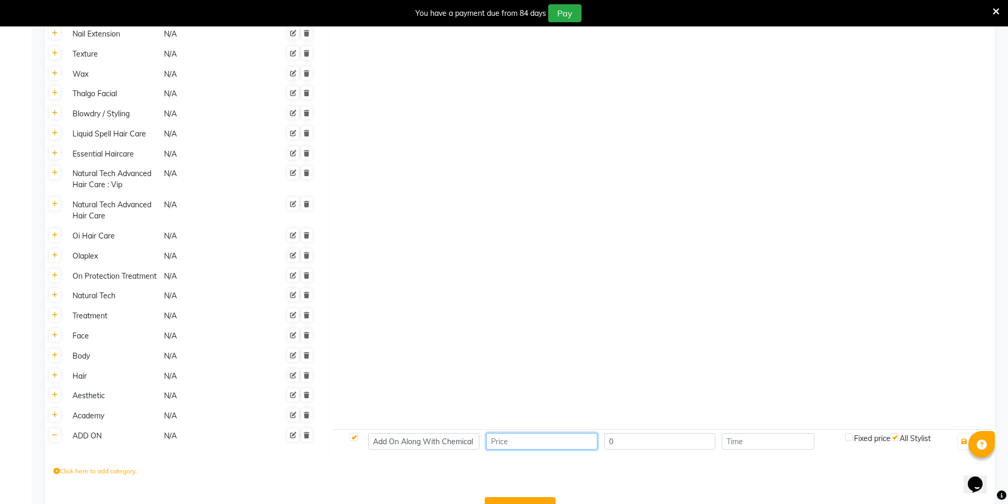
click at [543, 433] on input "number" at bounding box center [541, 441] width 111 height 16
type input "1650"
type input "30"
click at [965, 438] on icon "button" at bounding box center [964, 441] width 6 height 6
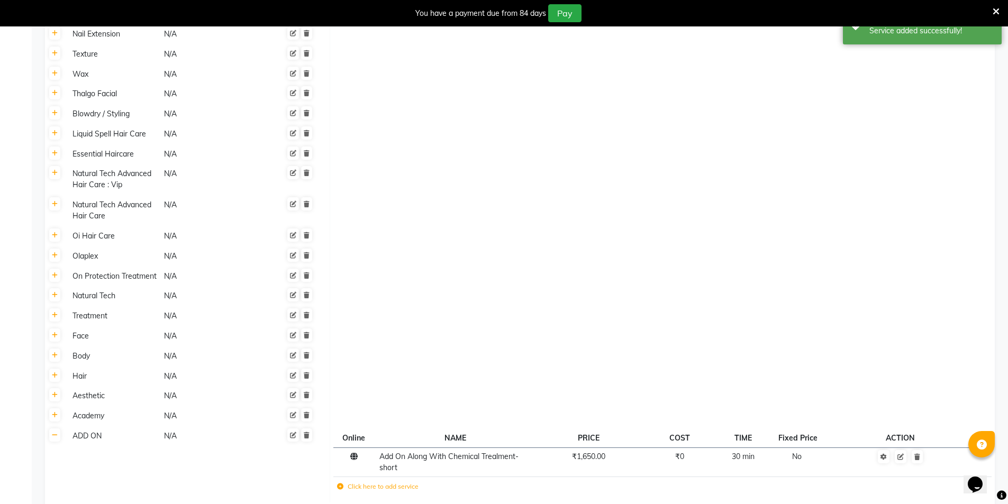
click at [338, 483] on icon at bounding box center [340, 486] width 6 height 6
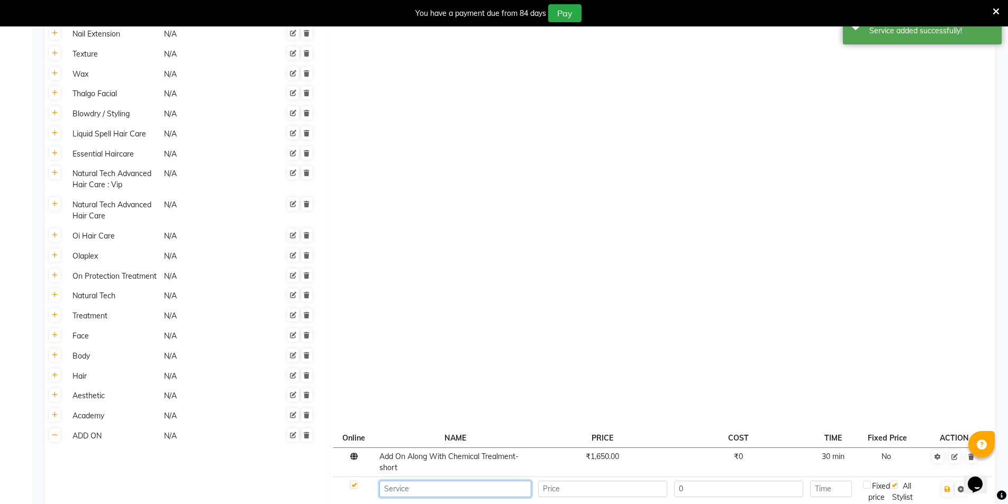
click at [400, 481] on input at bounding box center [455, 489] width 152 height 16
paste input "Add On Along With Chemical Trealment-medium"
type input "Add On Along With Chemical Trealment-medium"
click at [573, 477] on td at bounding box center [602, 491] width 136 height 29
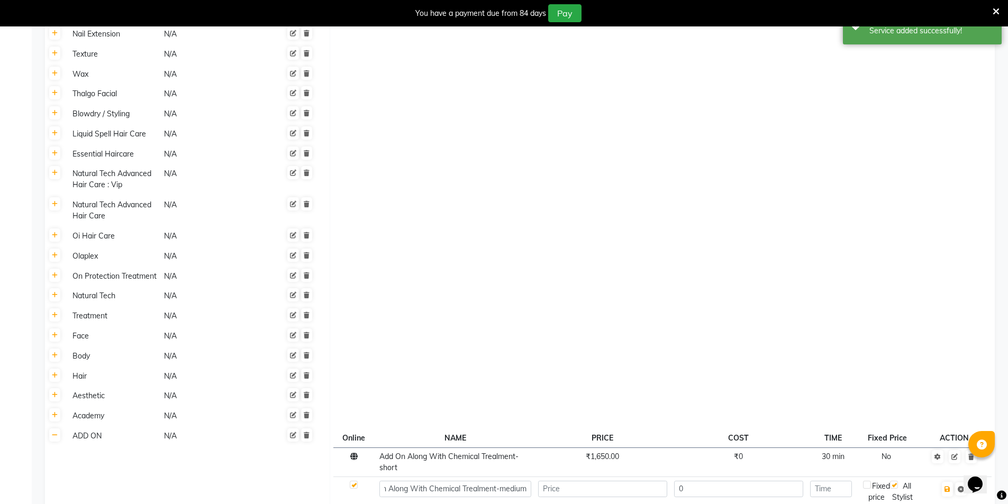
scroll to position [0, 0]
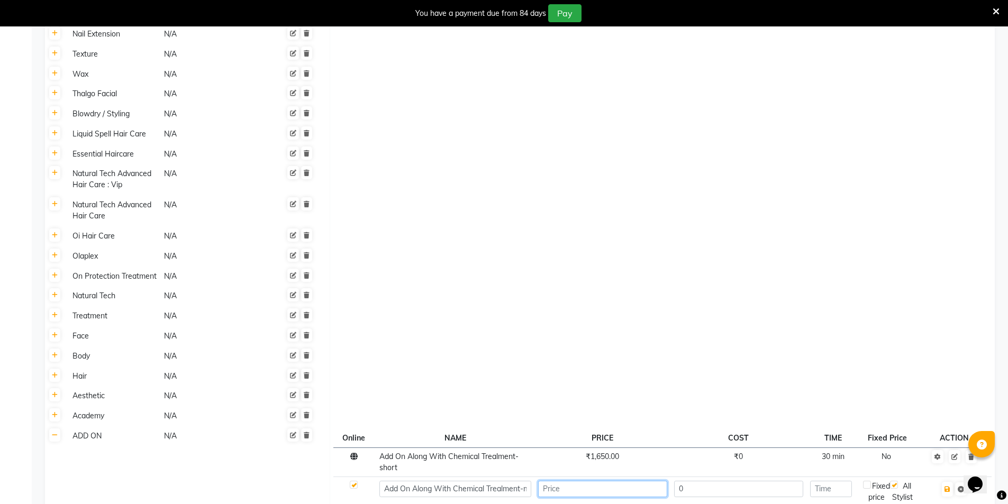
click at [573, 481] on input "number" at bounding box center [602, 489] width 129 height 16
type input "2200"
type input "30"
click at [947, 486] on icon "button" at bounding box center [947, 489] width 6 height 6
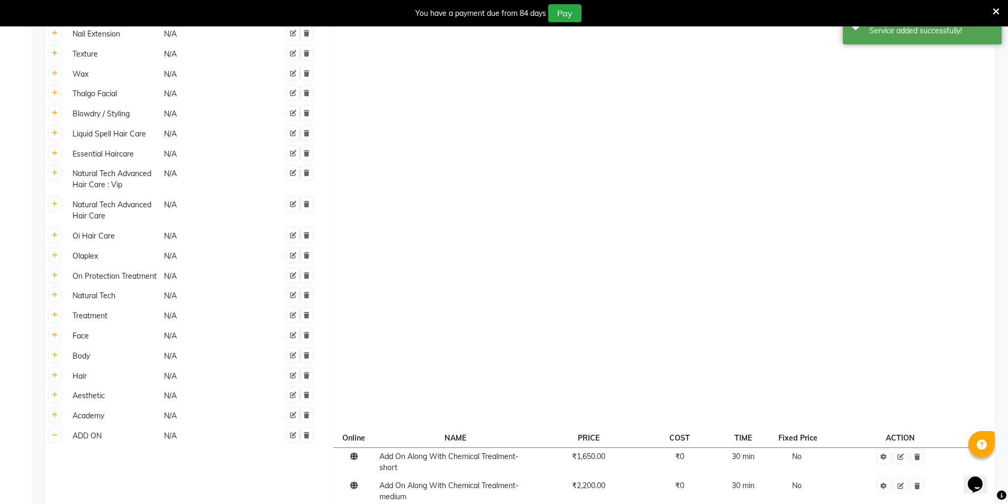
paste input "Add On Along With Chemical Trealment-long"
type input "Add On Along With Chemical Trealment-long"
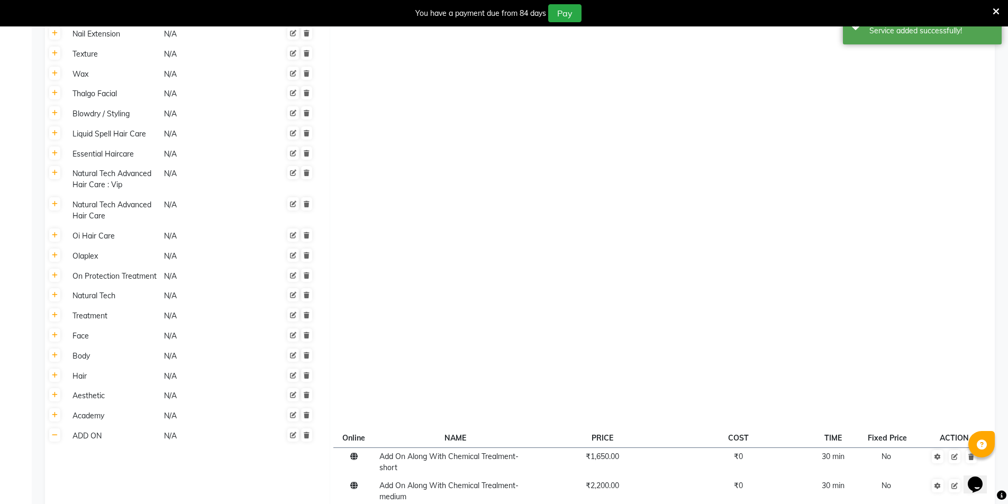
type input "2750"
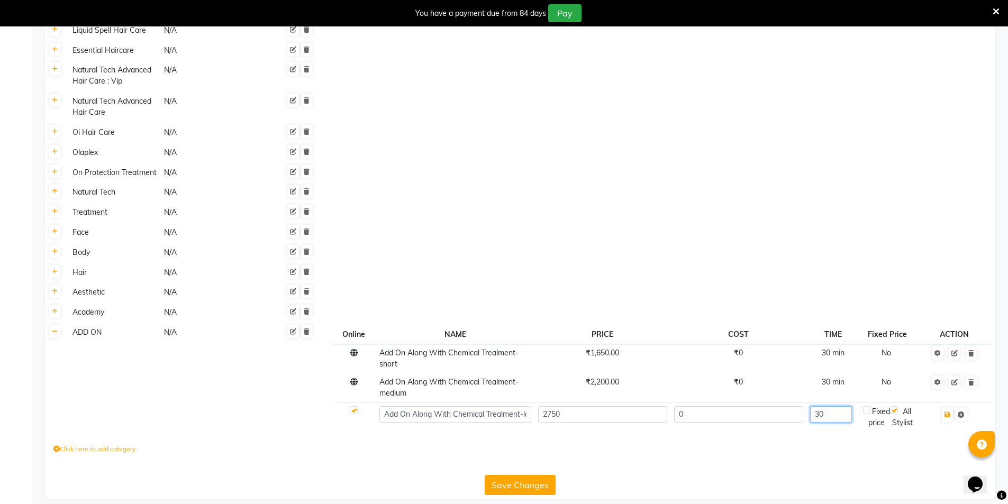
type input "30"
click at [529, 478] on button "Save Changes" at bounding box center [519, 485] width 71 height 20
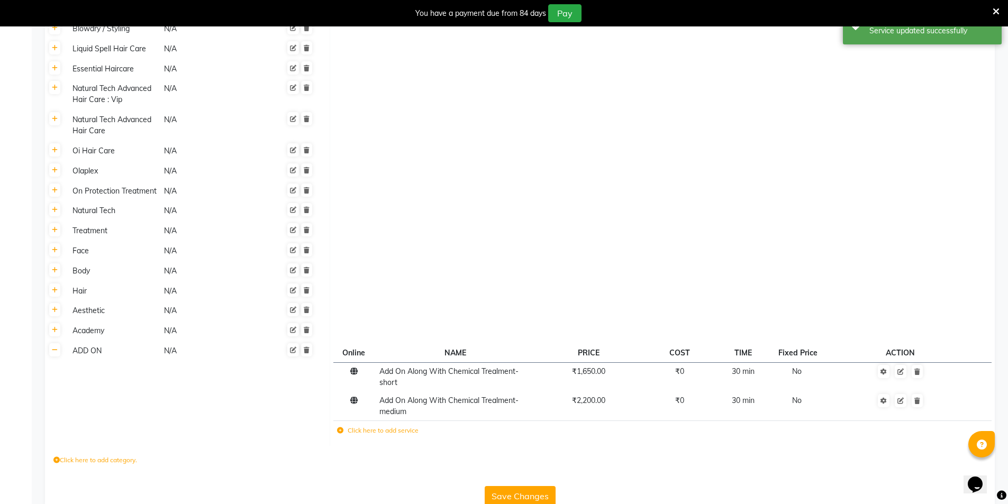
click at [340, 426] on label "Click here to add service" at bounding box center [377, 431] width 81 height 10
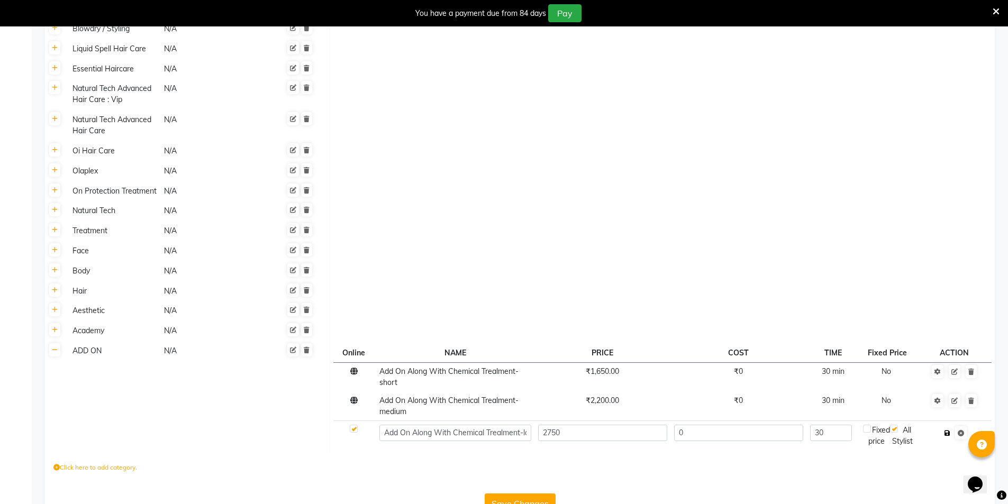
click at [951, 426] on button "button" at bounding box center [946, 433] width 11 height 15
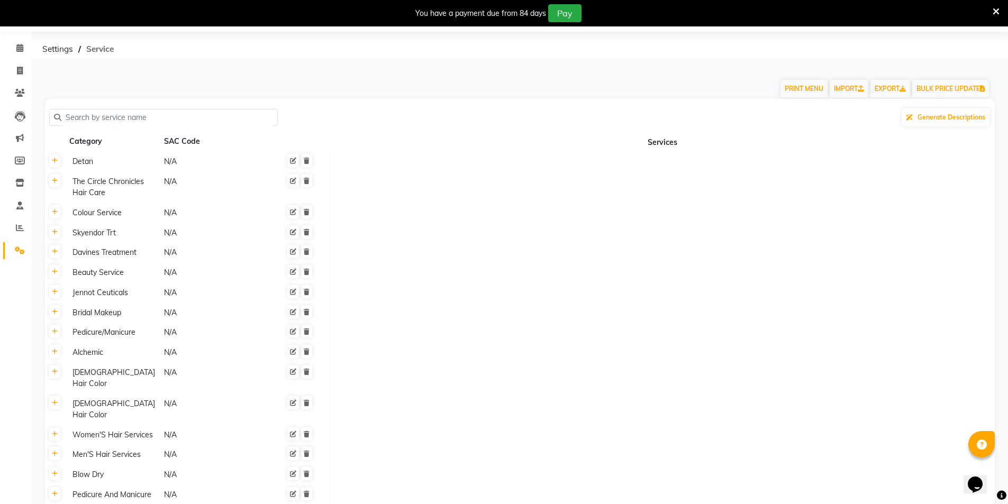
scroll to position [0, 0]
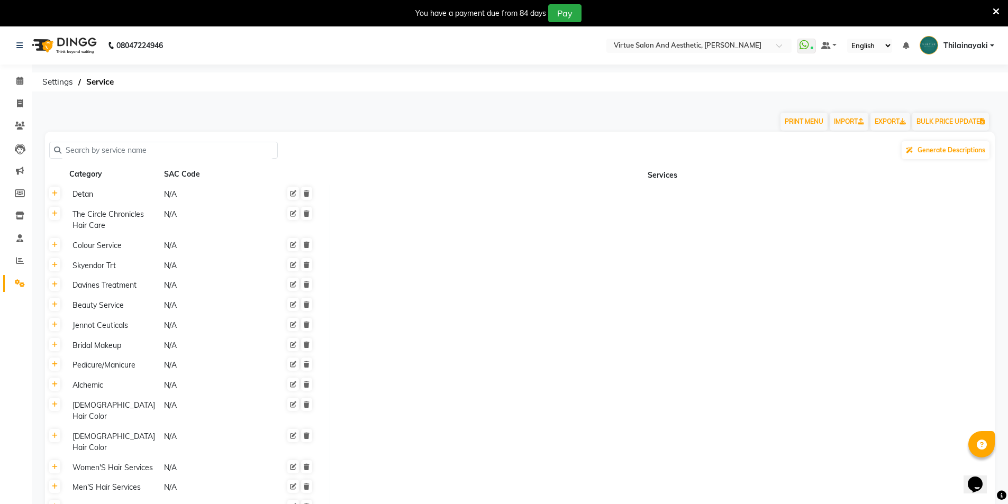
click at [88, 146] on input "text" at bounding box center [167, 150] width 212 height 16
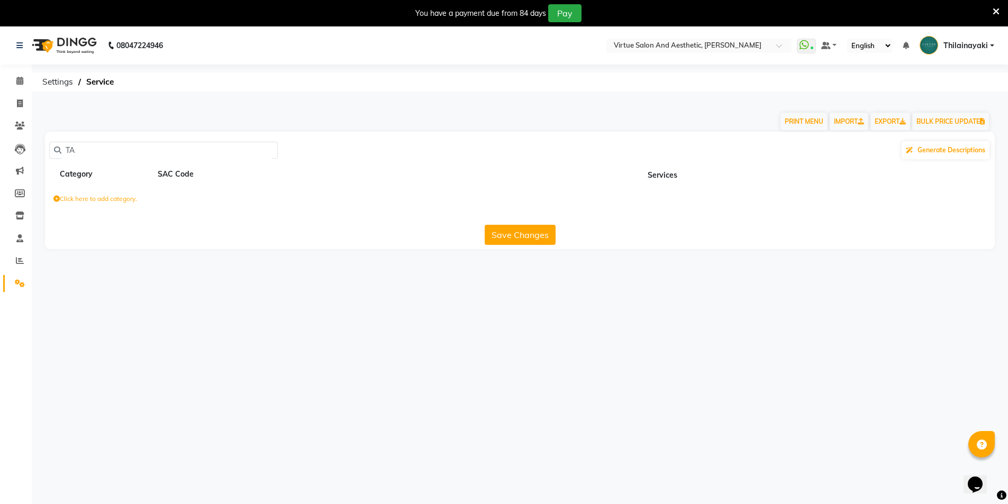
type input "T"
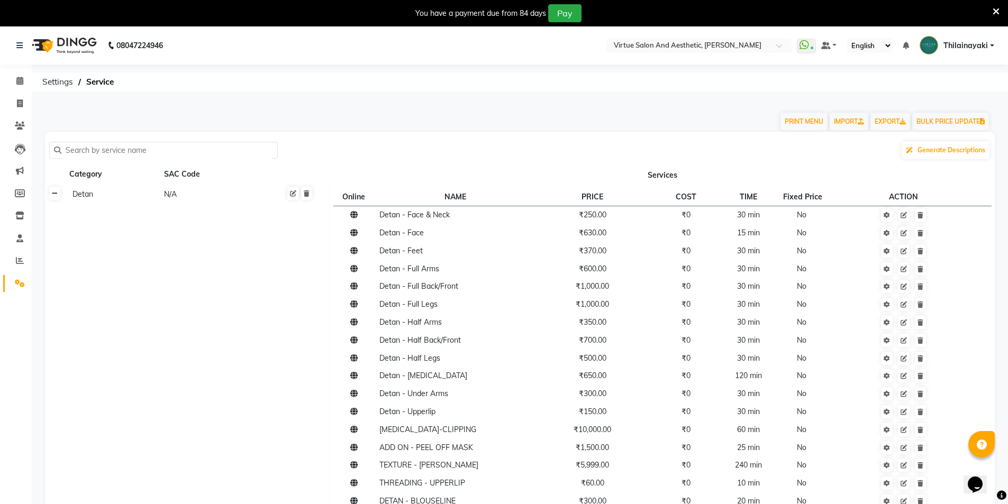
click at [52, 196] on icon at bounding box center [55, 193] width 6 height 6
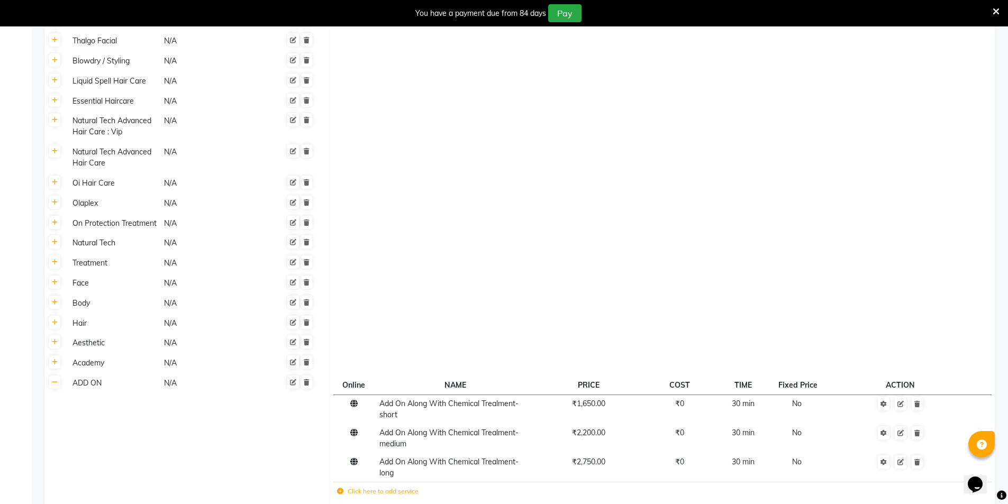
scroll to position [688, 0]
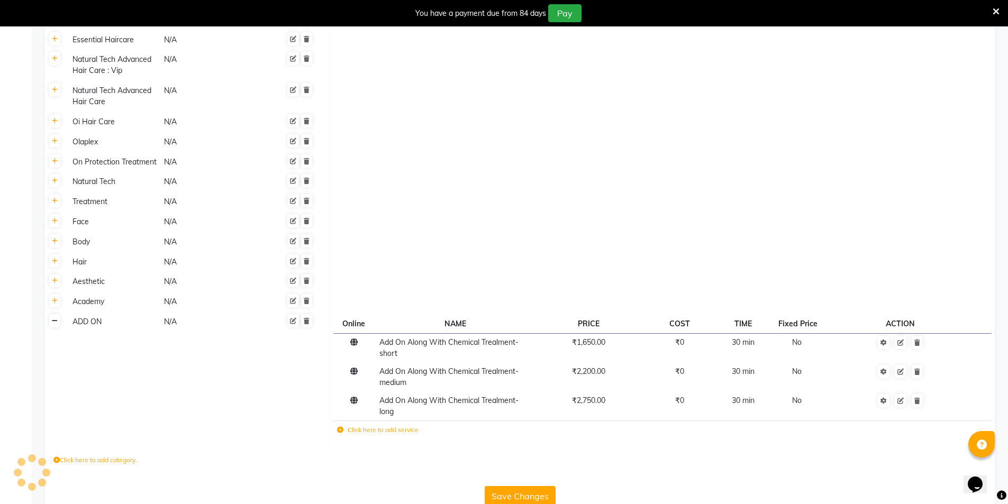
click at [58, 314] on link at bounding box center [54, 320] width 11 height 13
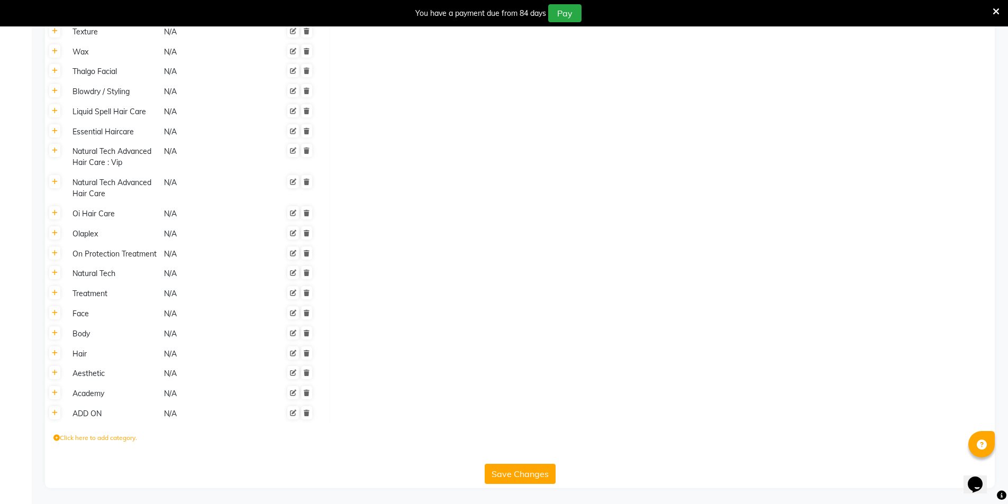
scroll to position [573, 0]
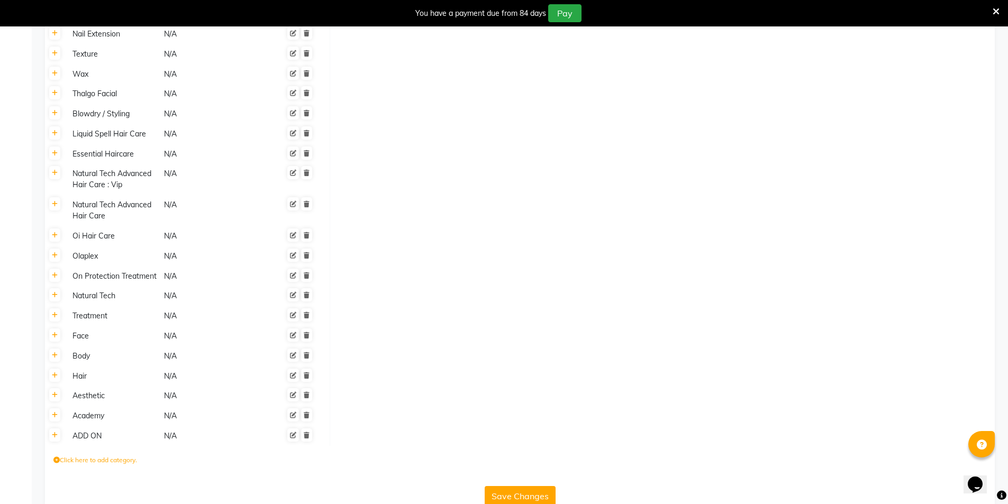
click at [55, 457] on icon at bounding box center [56, 460] width 6 height 6
click at [111, 453] on input at bounding box center [99, 461] width 93 height 16
type input "TANINO"
click at [257, 458] on icon "submit" at bounding box center [254, 461] width 6 height 6
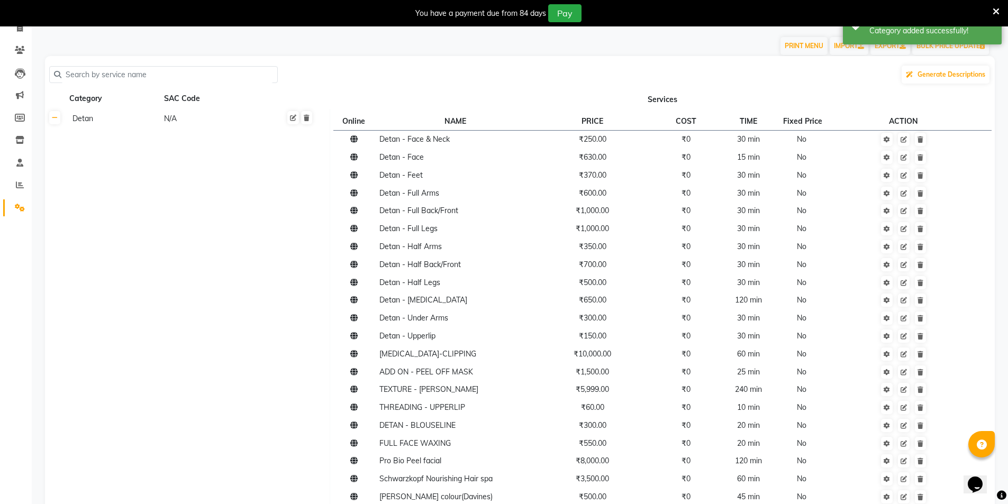
scroll to position [0, 0]
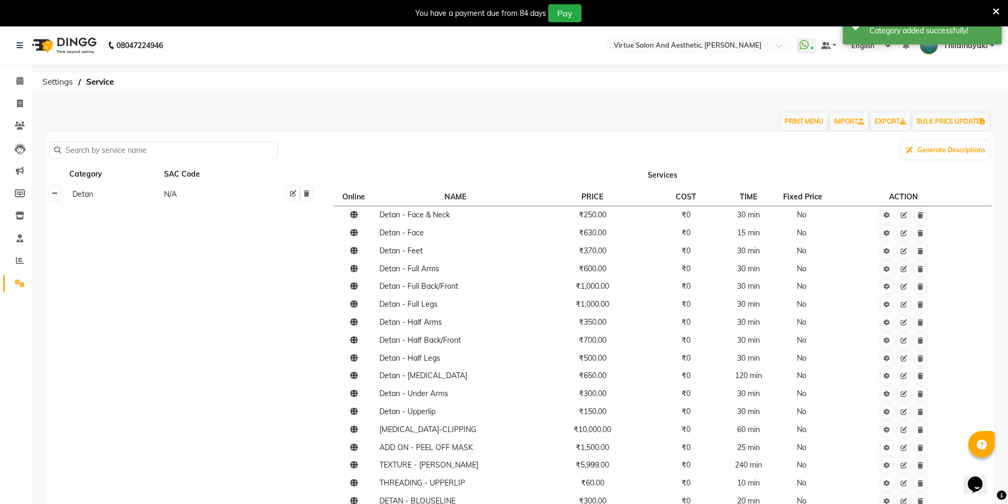
click at [55, 195] on icon at bounding box center [55, 193] width 6 height 6
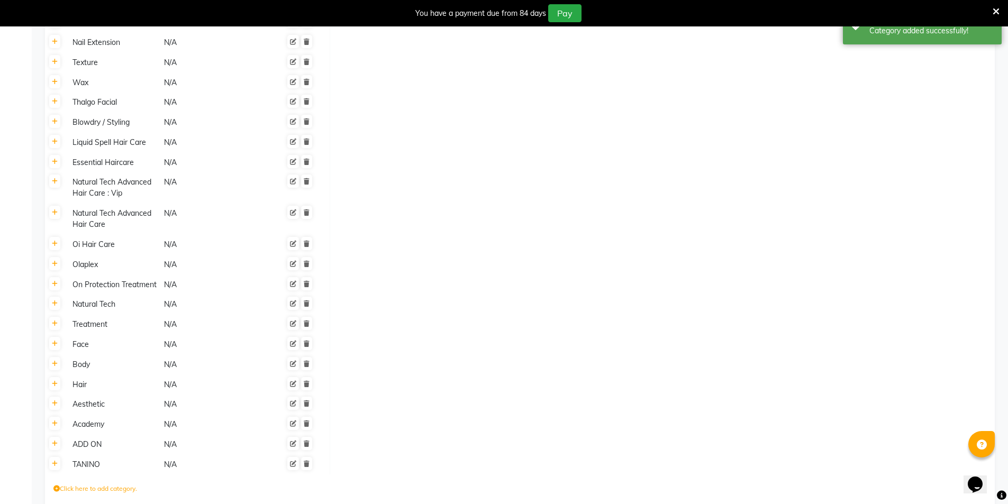
scroll to position [593, 0]
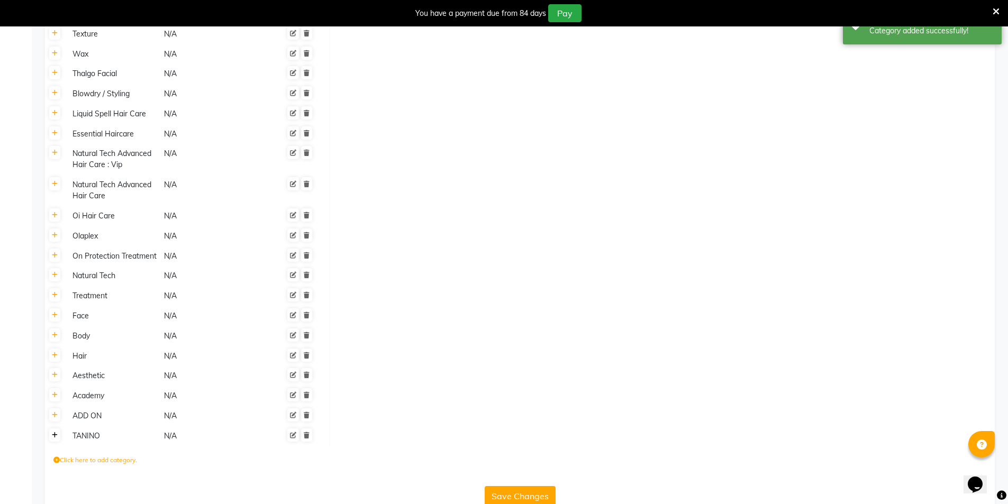
click at [56, 432] on icon at bounding box center [55, 435] width 6 height 6
click at [341, 436] on icon at bounding box center [340, 439] width 6 height 6
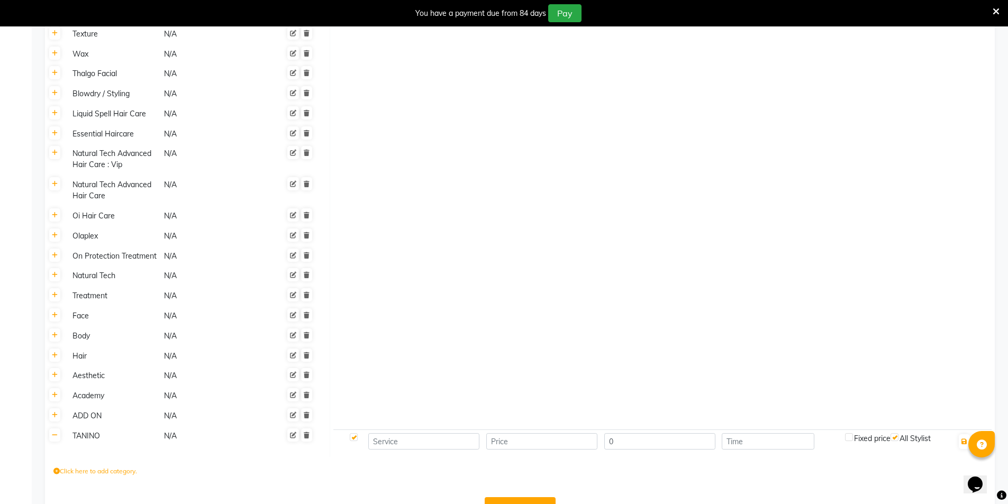
click at [404, 429] on td at bounding box center [423, 441] width 118 height 24
click at [399, 433] on input at bounding box center [423, 441] width 111 height 16
paste input "Tanino [MEDICAL_DATA]-[DEMOGRAPHIC_DATA]"
type input "Tanino [MEDICAL_DATA]-[DEMOGRAPHIC_DATA]"
click at [501, 433] on input "number" at bounding box center [541, 441] width 111 height 16
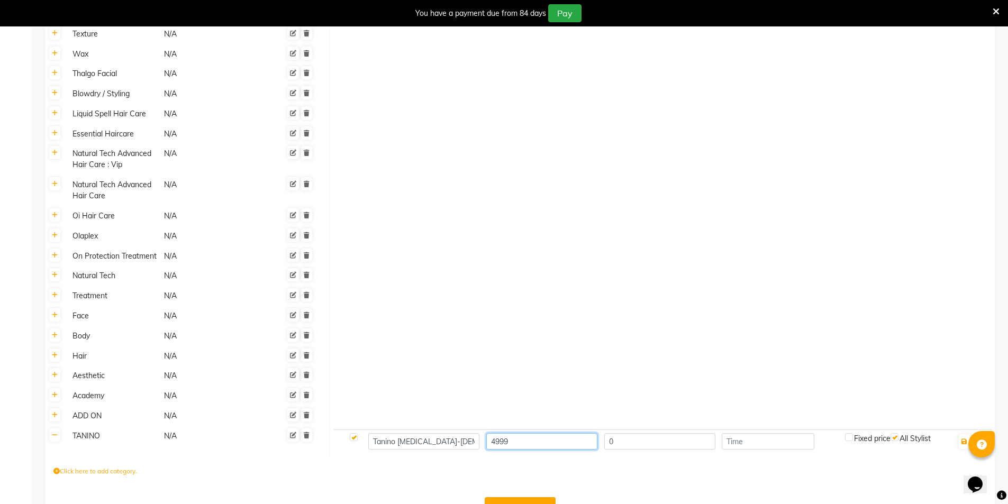
type input "4999"
type input "30"
click at [965, 438] on icon "button" at bounding box center [964, 441] width 6 height 6
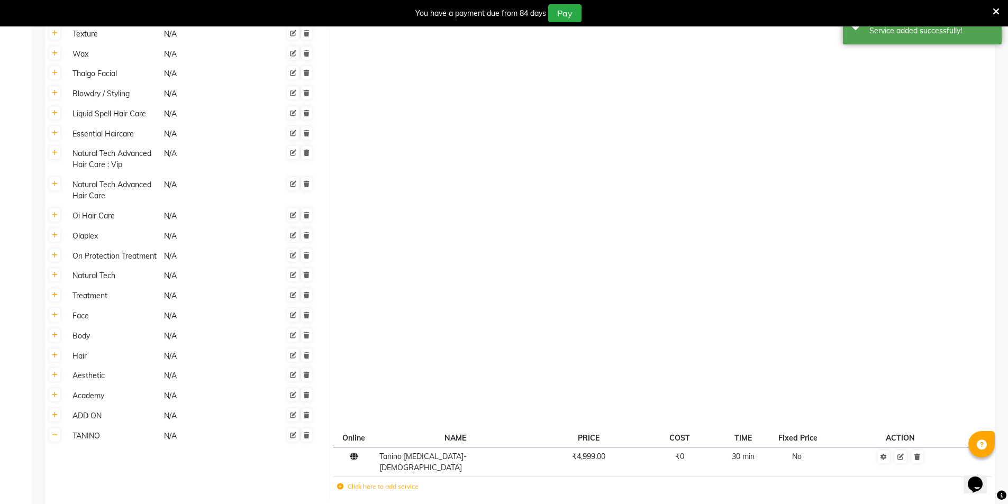
click at [341, 483] on icon at bounding box center [340, 486] width 6 height 6
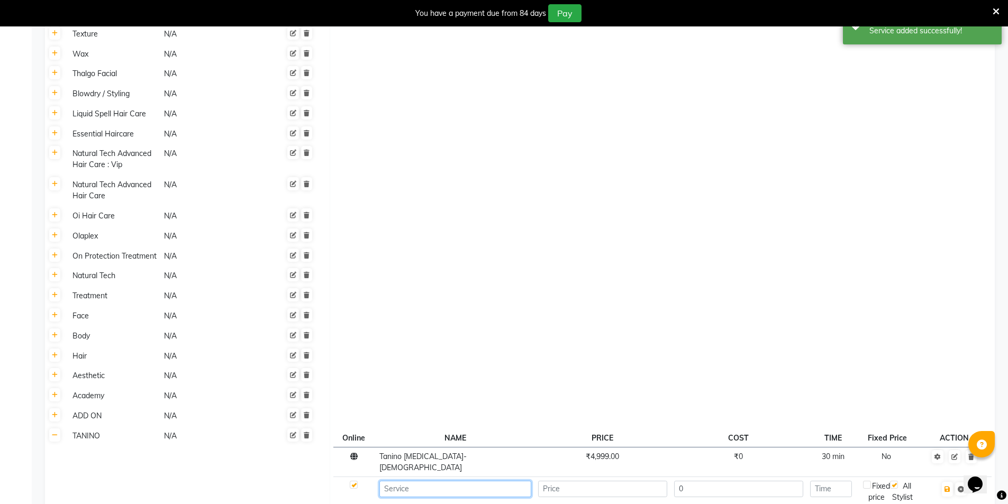
click at [422, 481] on input at bounding box center [455, 489] width 152 height 16
paste input "Smoothening Treatment [DEMOGRAPHIC_DATA] (onwards)"
type input "Smoothening Treatment [DEMOGRAPHIC_DATA] (onwards)"
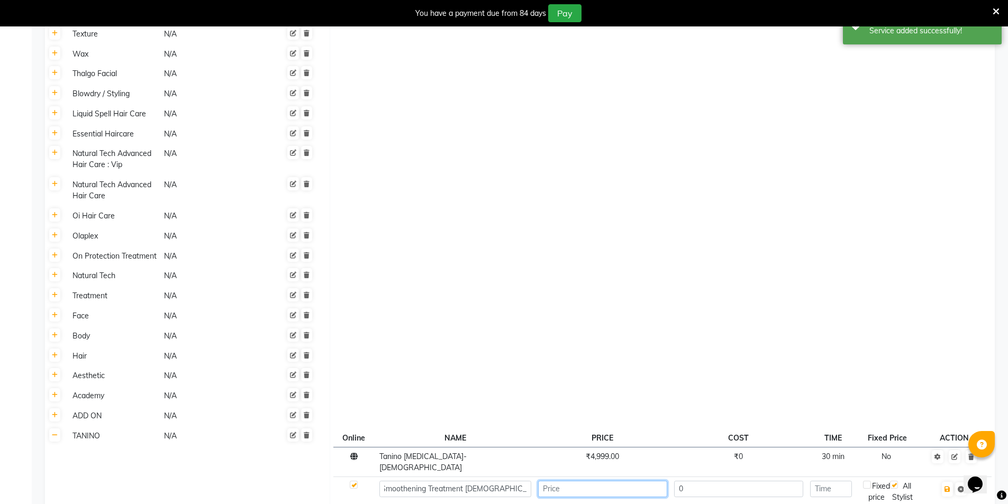
click at [624, 481] on input "number" at bounding box center [602, 489] width 129 height 16
type input "4999"
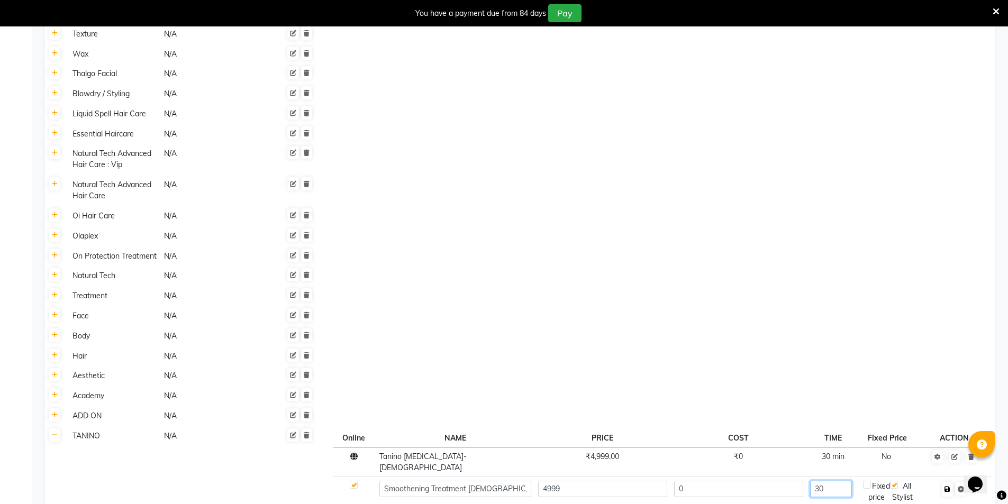
type input "30"
click at [950, 486] on icon "button" at bounding box center [947, 489] width 6 height 6
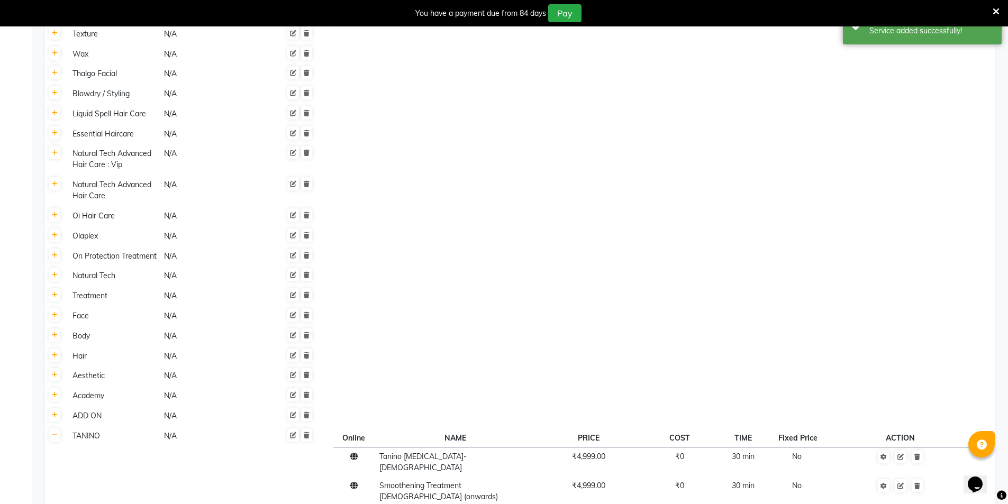
paste input "Virtue's Keradoux [DEMOGRAPHIC_DATA](onwards)"
type input "Virtue's Keradoux [DEMOGRAPHIC_DATA](onwards)"
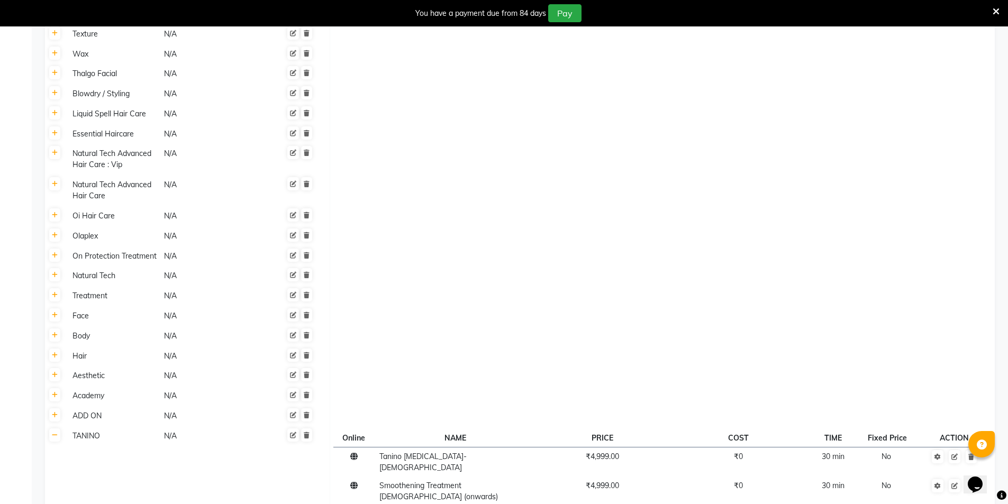
type input "4999"
type input "30"
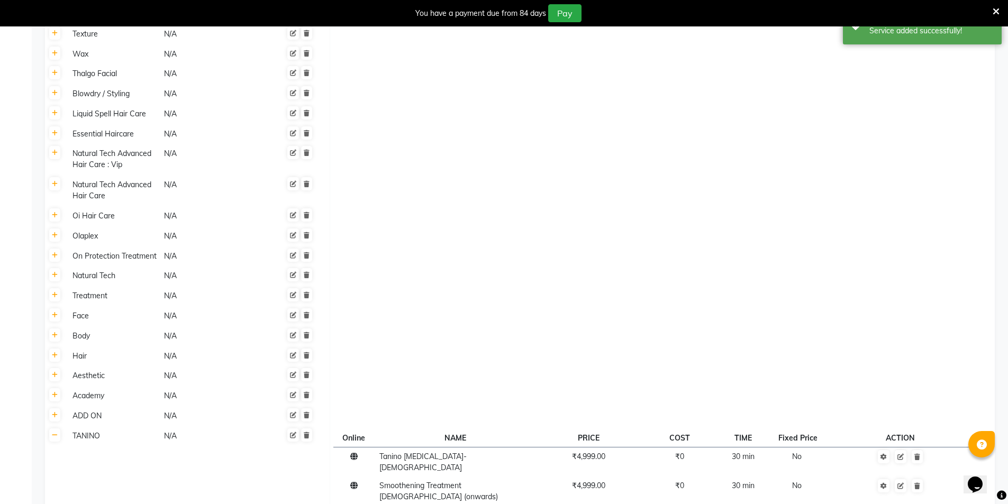
paste input "Tanino [MEDICAL_DATA] [DEMOGRAPHIC_DATA] (onwards)"
type input "Tanino [MEDICAL_DATA] [DEMOGRAPHIC_DATA] (onwards)"
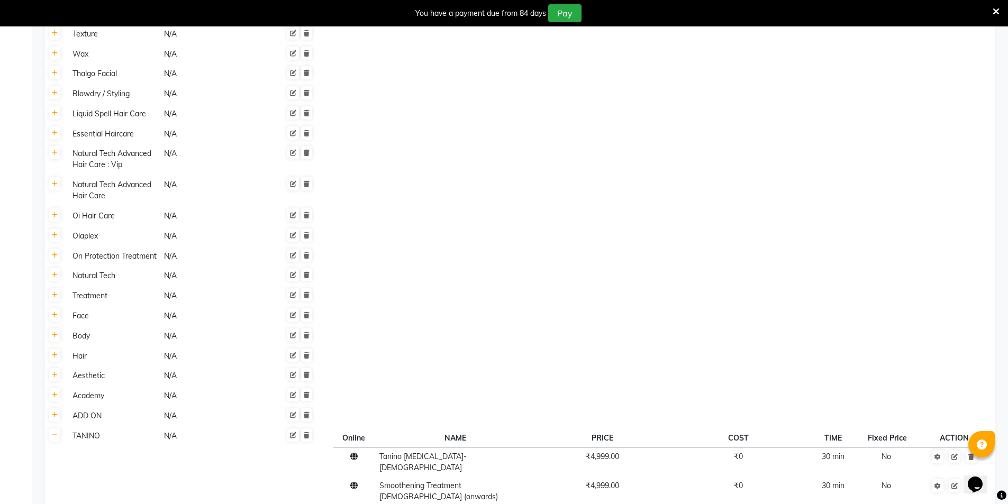
type input "6999"
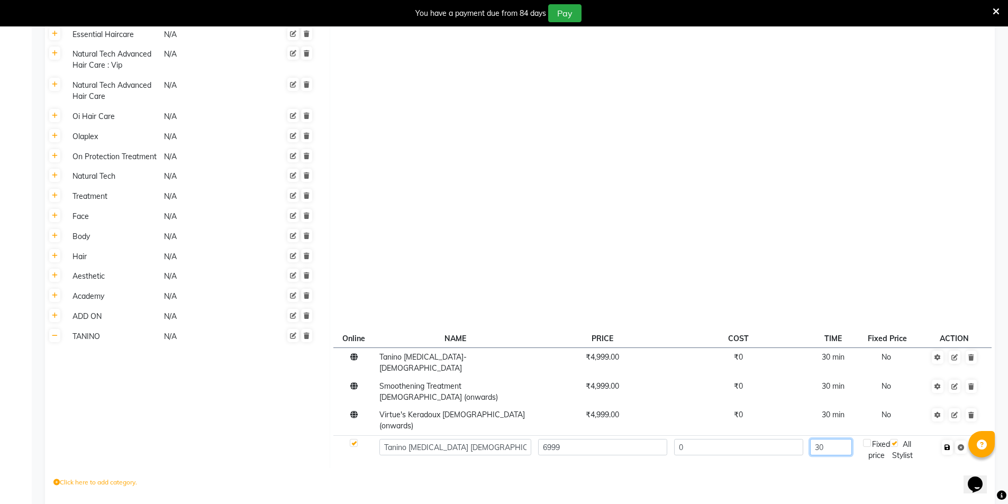
type input "30"
click at [948, 444] on icon "button" at bounding box center [947, 447] width 6 height 6
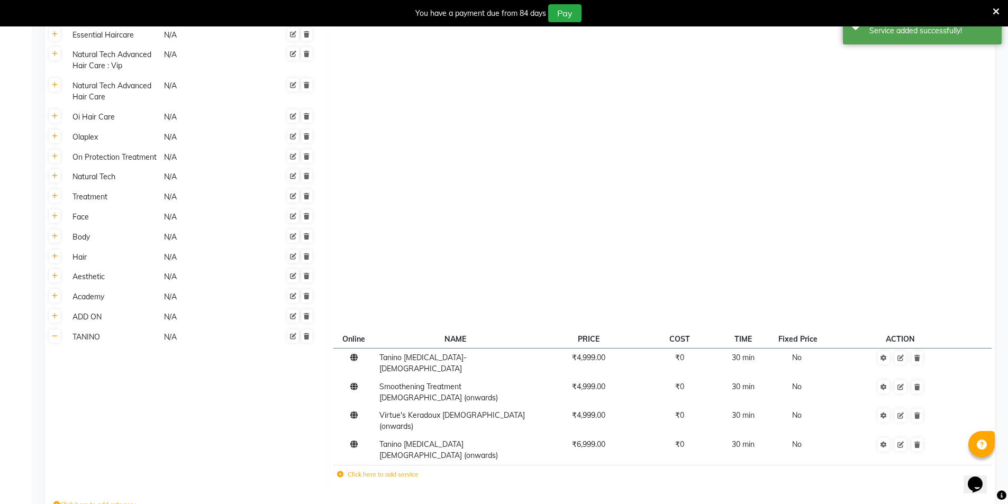
click at [57, 330] on link at bounding box center [54, 336] width 11 height 13
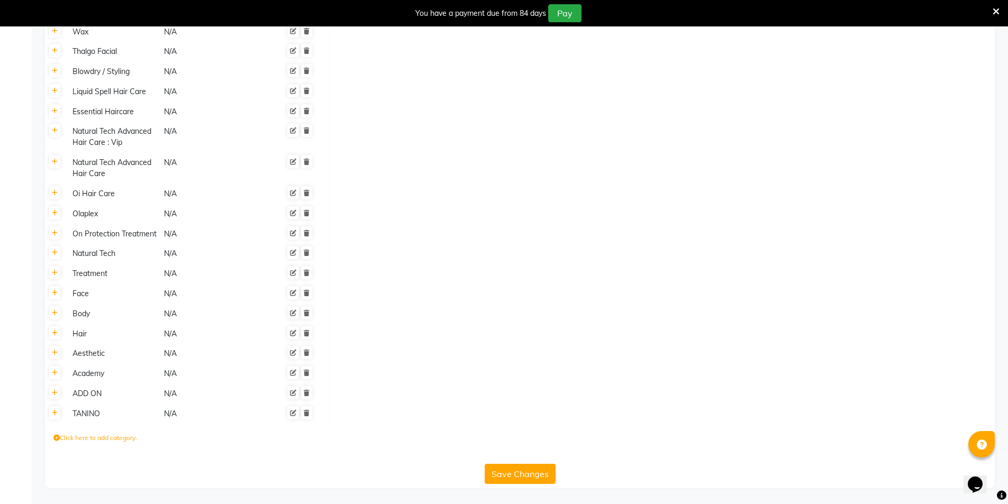
scroll to position [593, 0]
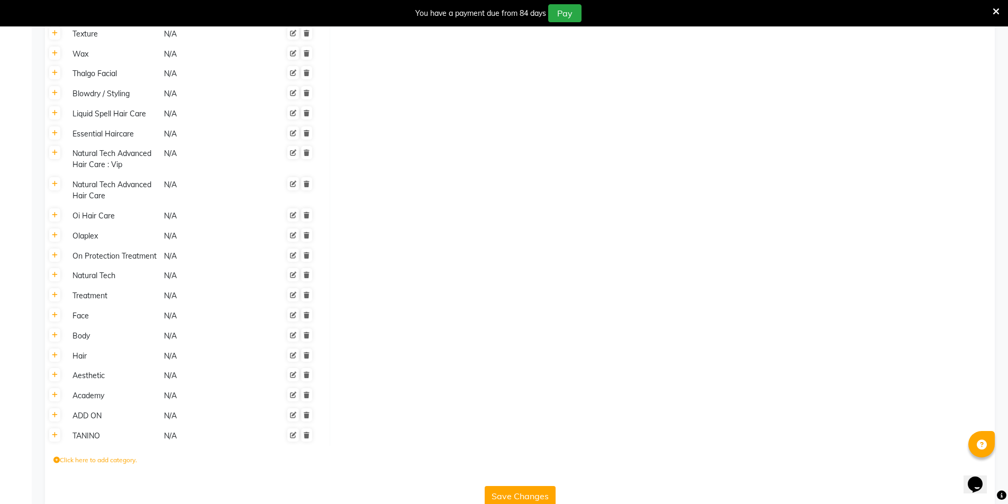
click at [58, 457] on icon at bounding box center [56, 460] width 6 height 6
click at [76, 453] on input at bounding box center [99, 461] width 93 height 16
type input "TRI - BOND"
click at [258, 453] on button "submit" at bounding box center [253, 460] width 11 height 15
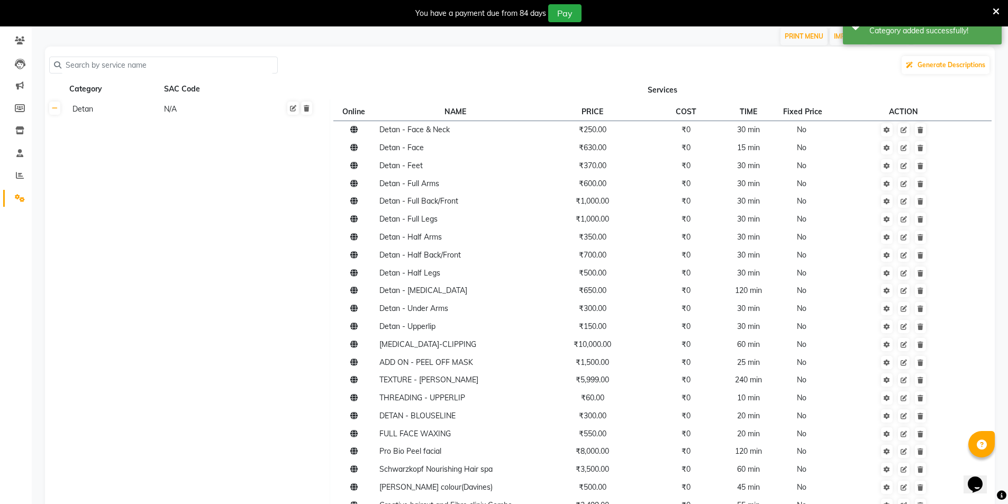
scroll to position [14, 0]
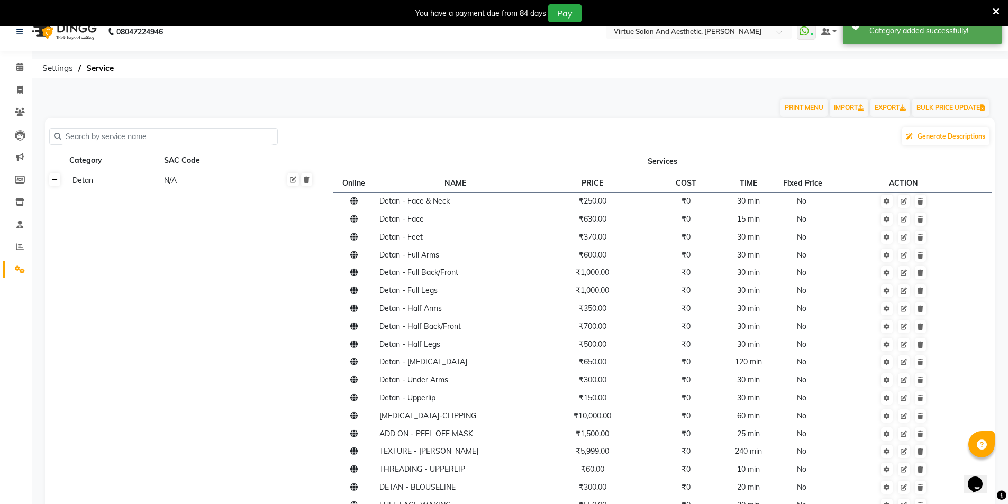
click at [57, 180] on icon at bounding box center [55, 180] width 6 height 6
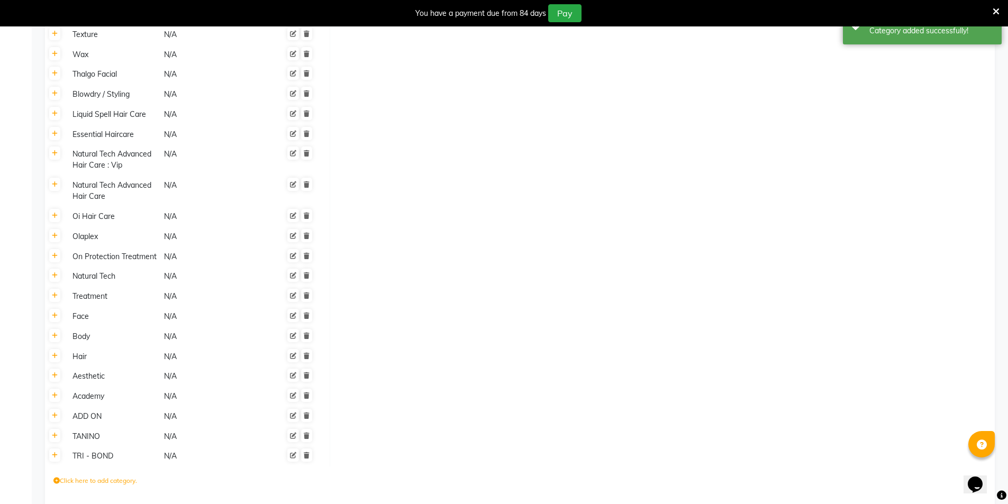
scroll to position [614, 0]
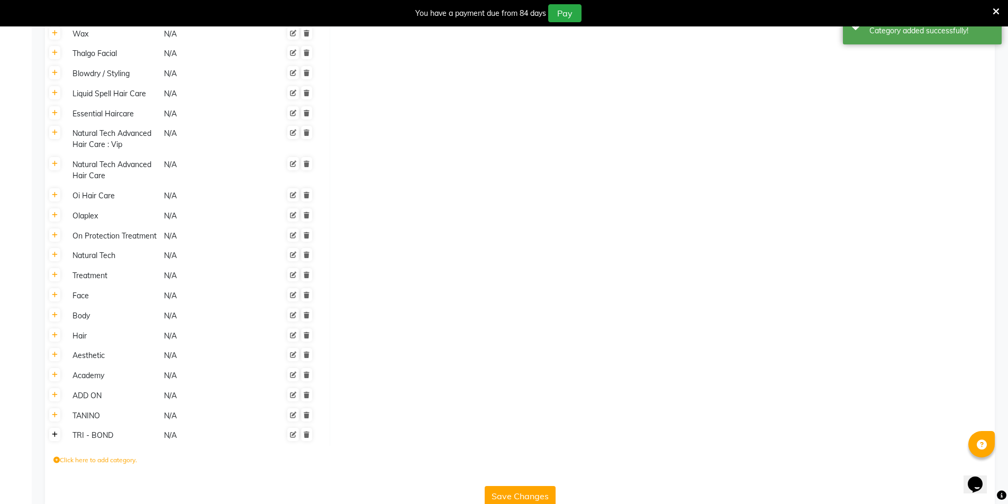
click at [52, 432] on icon at bounding box center [55, 435] width 6 height 6
click at [374, 429] on td "Click here to add service" at bounding box center [585, 440] width 504 height 22
click at [341, 436] on icon at bounding box center [340, 439] width 6 height 6
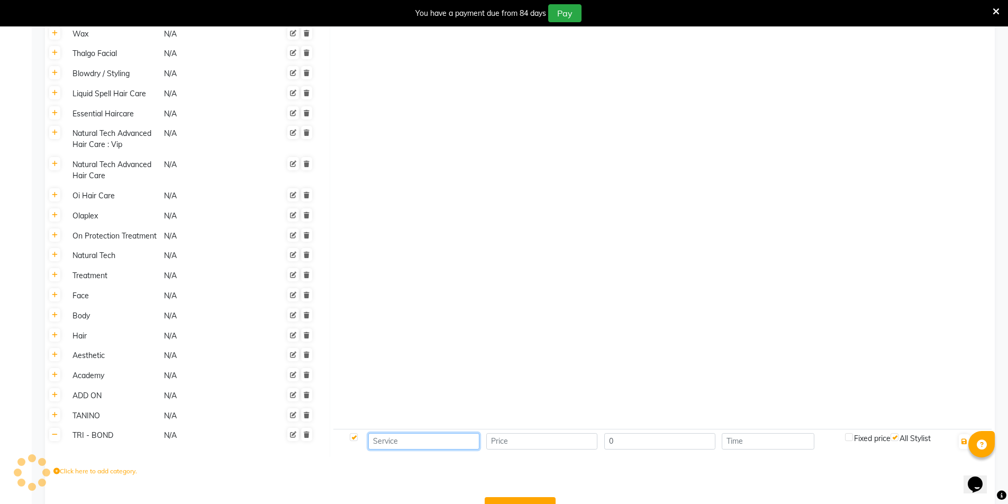
click at [424, 433] on input at bounding box center [423, 441] width 111 height 16
paste input "Tri-bond Treatment-short"
type input "Tri-bond Treatment-short"
type input "2625"
type input "30"
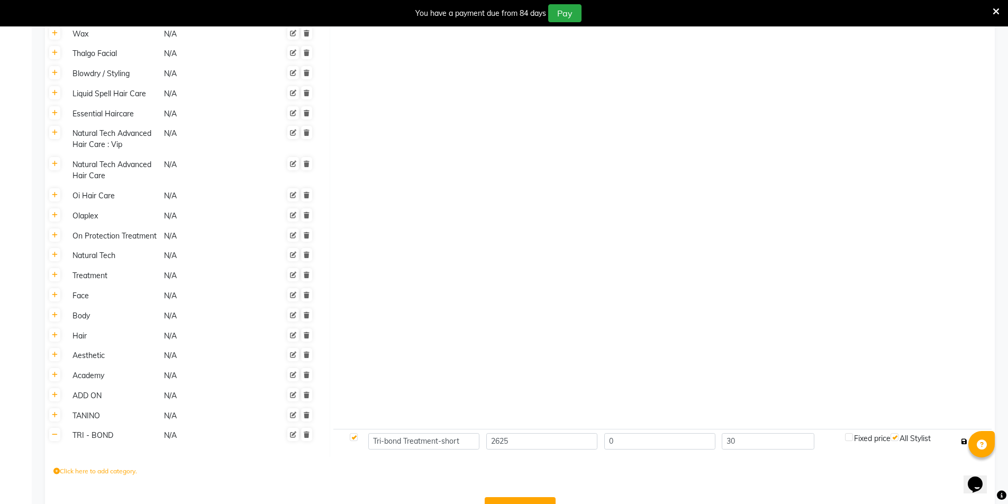
click at [965, 438] on icon "button" at bounding box center [964, 441] width 6 height 6
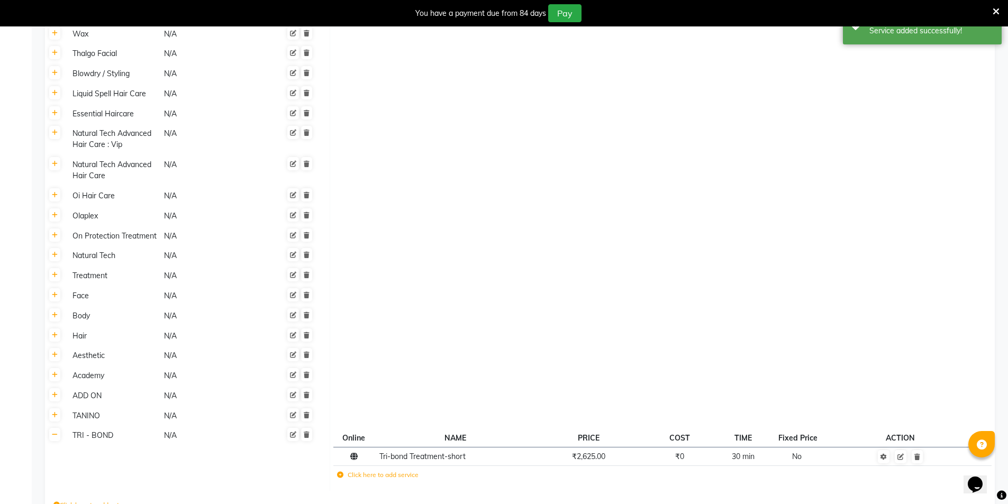
click at [340, 472] on icon at bounding box center [340, 475] width 6 height 6
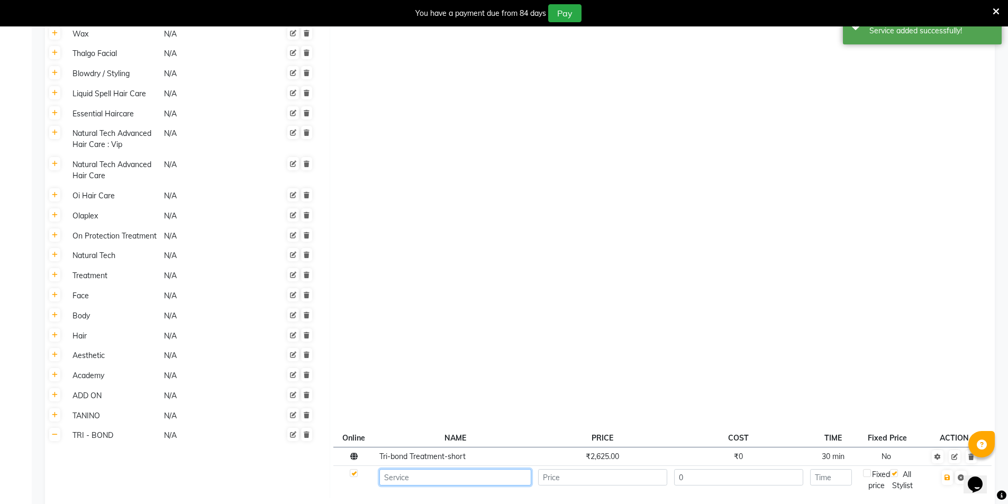
click at [389, 469] on input at bounding box center [455, 477] width 152 height 16
paste input "Tri-bond Treatment-medium"
type input "Tri-bond Treatment-medium"
click at [565, 469] on input "number" at bounding box center [602, 477] width 129 height 16
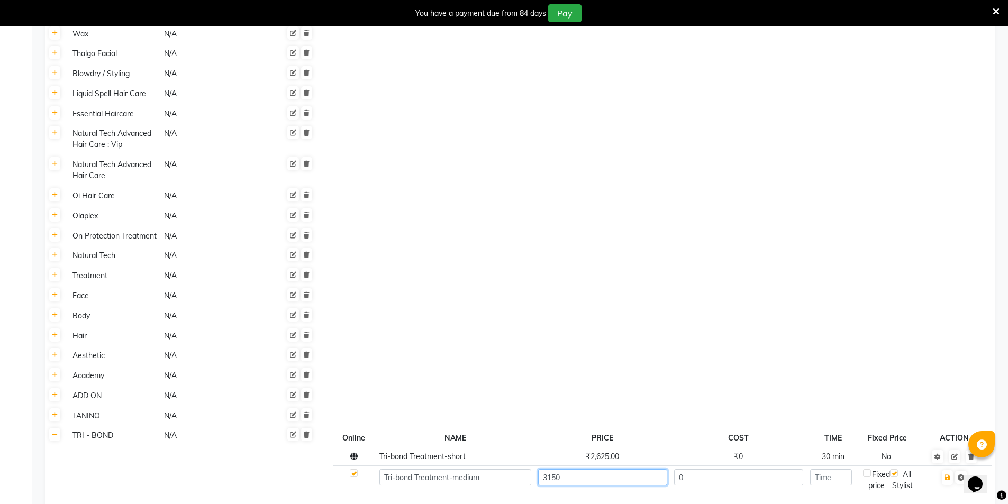
type input "3150"
type input "30"
click at [949, 474] on icon "button" at bounding box center [947, 477] width 6 height 6
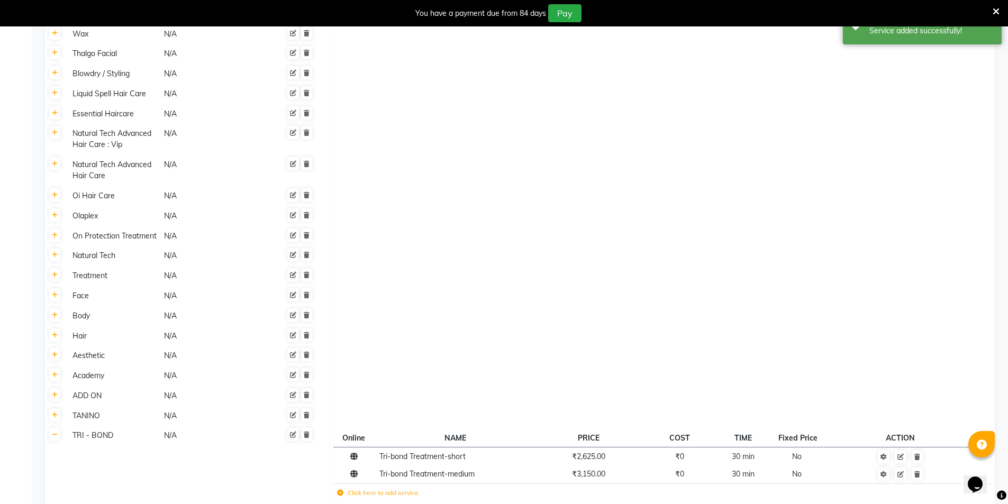
click at [338, 490] on icon at bounding box center [340, 493] width 6 height 6
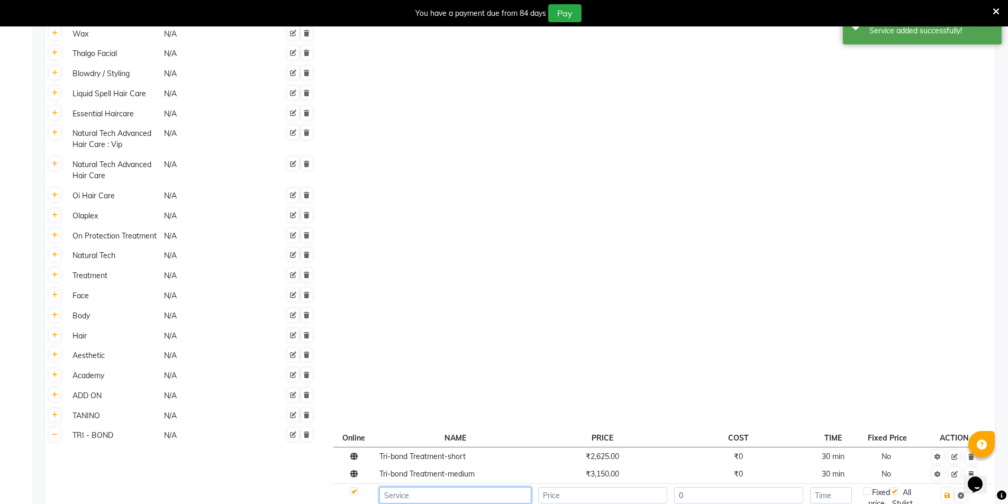
click at [397, 487] on input at bounding box center [455, 495] width 152 height 16
paste input "Tri-bond Treatment-long"
type input "Tri-bond Treatment-long"
click at [620, 487] on input "number" at bounding box center [602, 495] width 129 height 16
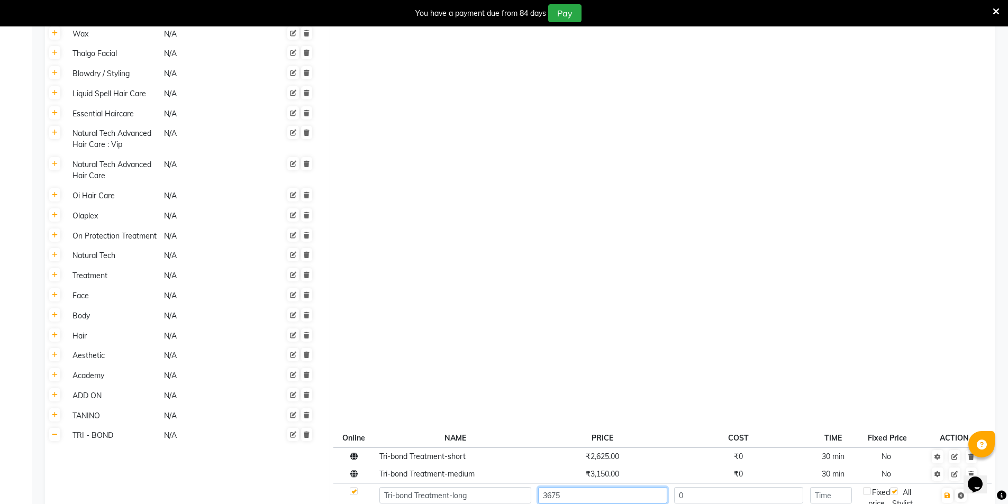
type input "3675"
type input "30"
click at [950, 492] on icon "button" at bounding box center [947, 495] width 6 height 6
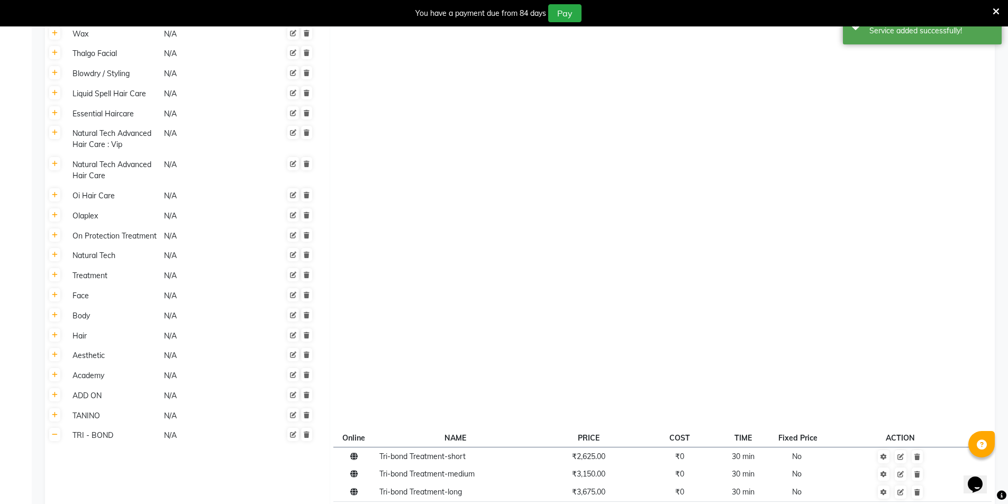
scroll to position [694, 0]
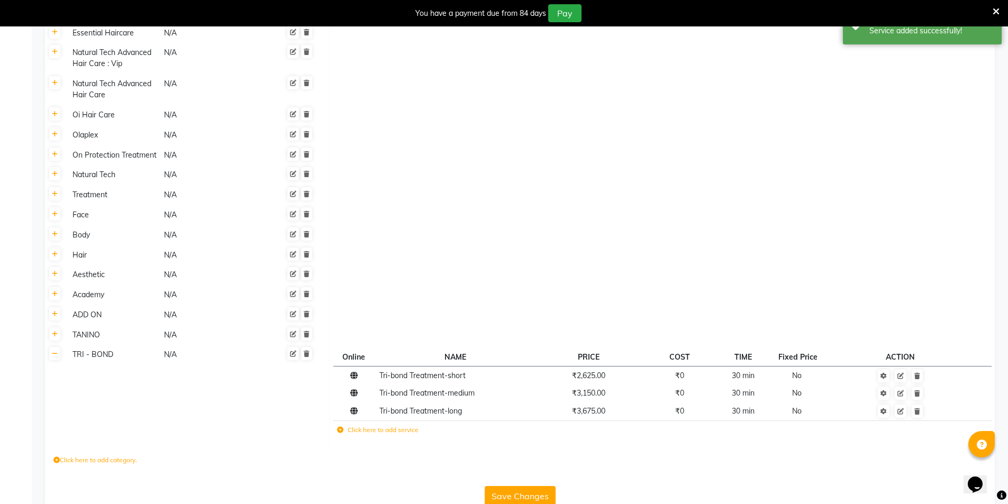
click at [342, 427] on icon at bounding box center [340, 430] width 6 height 6
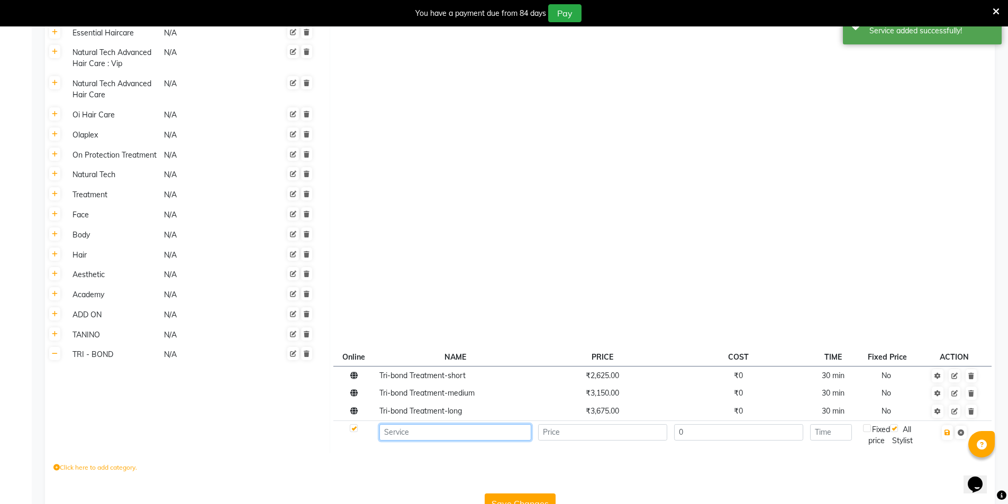
click at [433, 424] on input at bounding box center [455, 432] width 152 height 16
paste input "Filler Therapy"
type input "Filler Therapy"
click at [601, 424] on input "number" at bounding box center [602, 432] width 129 height 16
type input "2000"
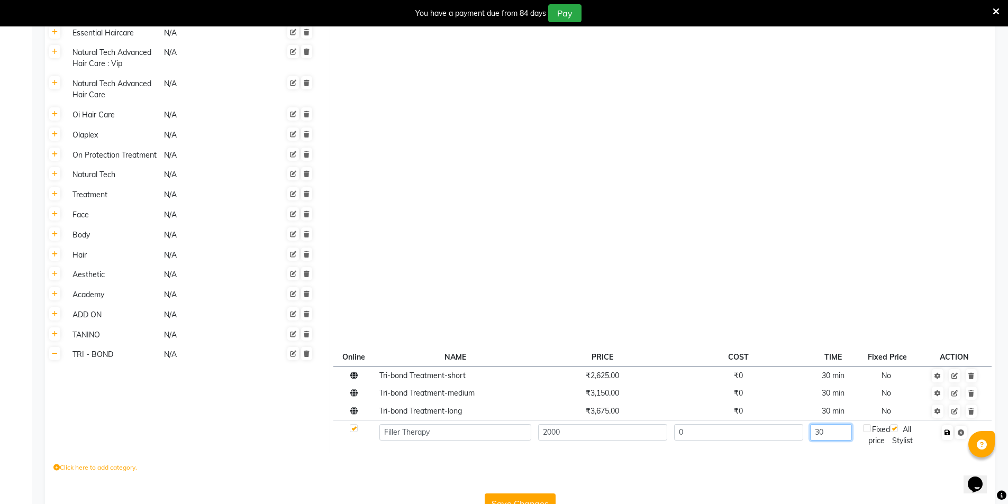
type input "30"
click at [946, 429] on icon "button" at bounding box center [947, 432] width 6 height 6
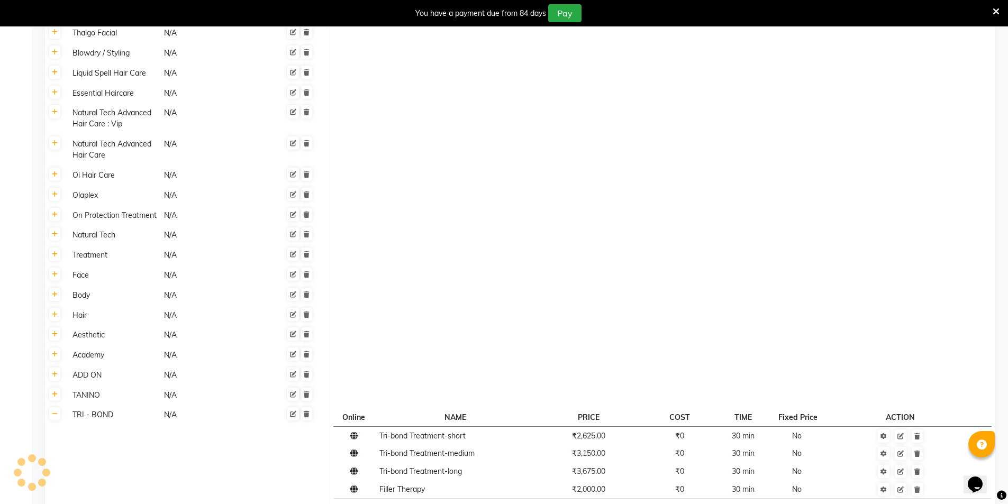
scroll to position [712, 0]
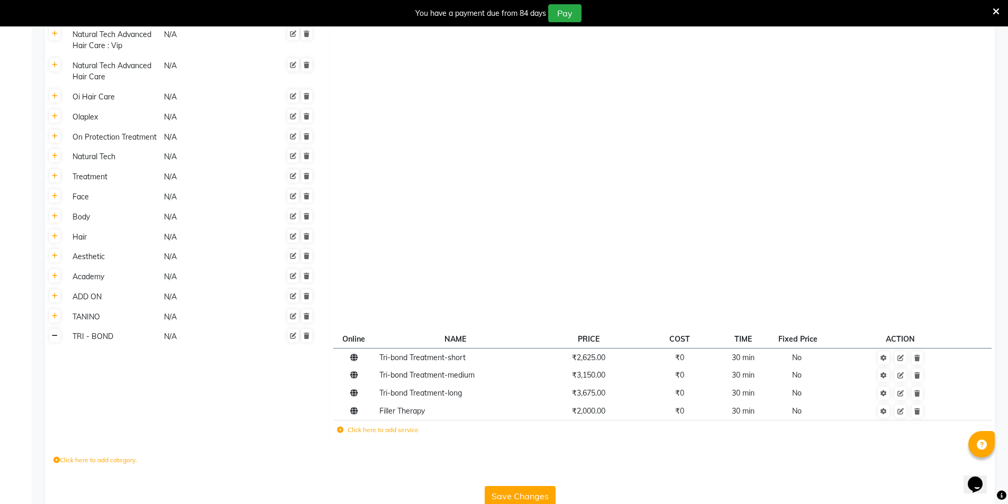
click at [57, 333] on icon at bounding box center [55, 336] width 6 height 6
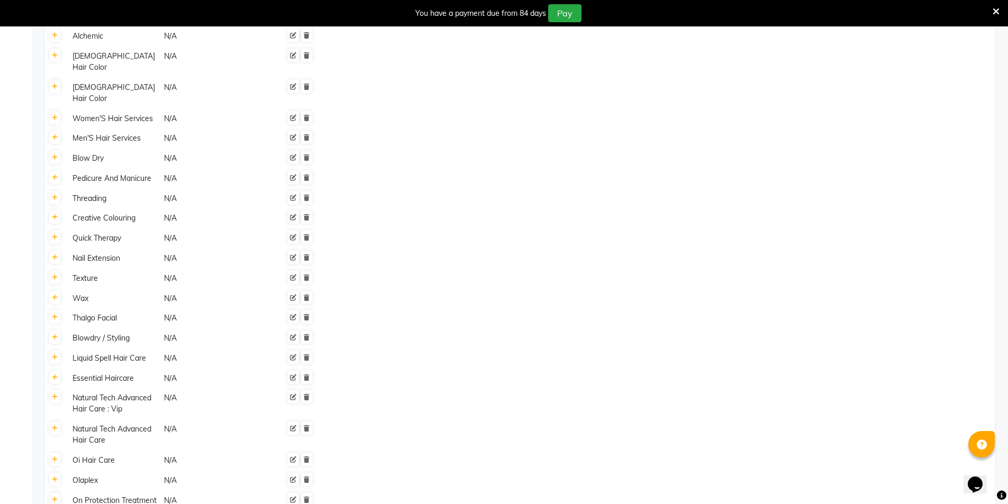
scroll to position [138, 0]
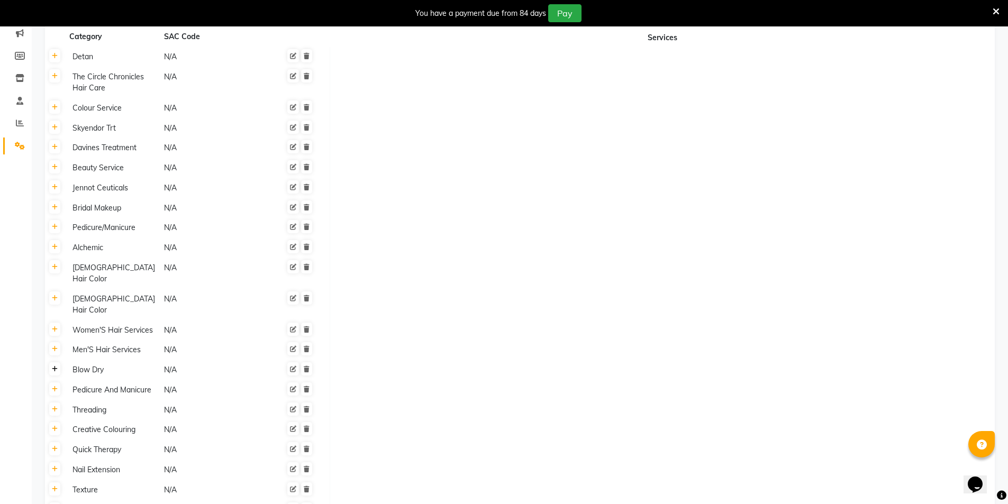
click at [59, 362] on link at bounding box center [54, 368] width 11 height 13
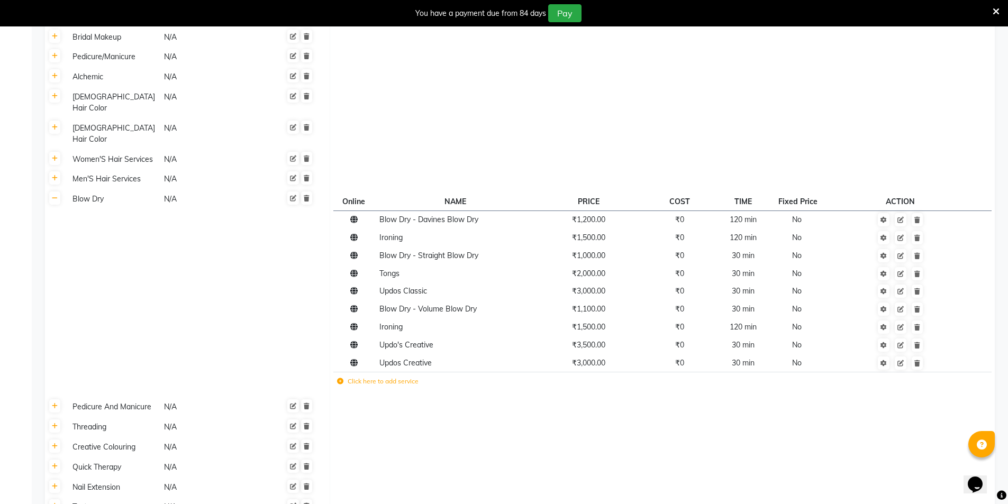
scroll to position [402, 0]
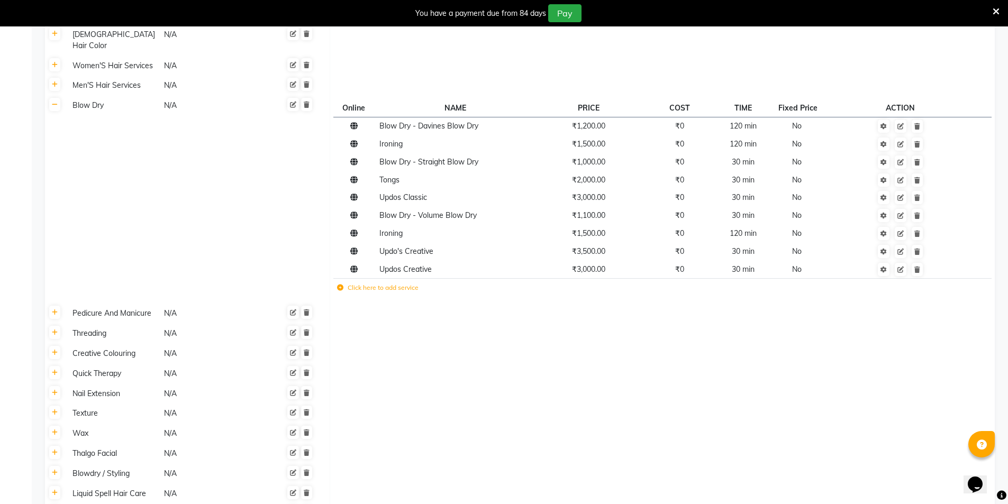
click at [343, 283] on label "Click here to add service" at bounding box center [377, 288] width 81 height 10
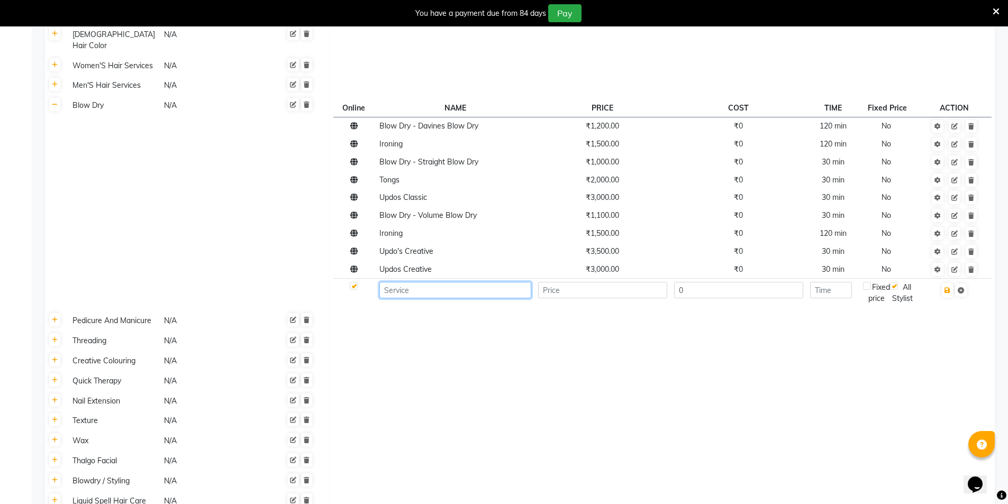
click at [397, 282] on input at bounding box center [455, 290] width 152 height 16
paste input "Straight Blow Dry-short"
type input "Straight Blow Dry-short"
click at [602, 282] on input "number" at bounding box center [602, 290] width 129 height 16
type input "600"
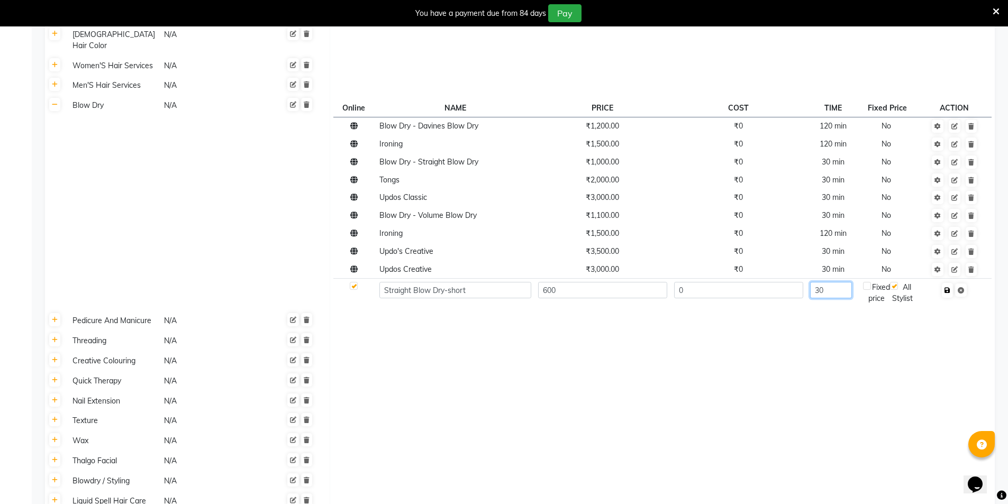
type input "30"
click at [949, 287] on icon "button" at bounding box center [947, 290] width 6 height 6
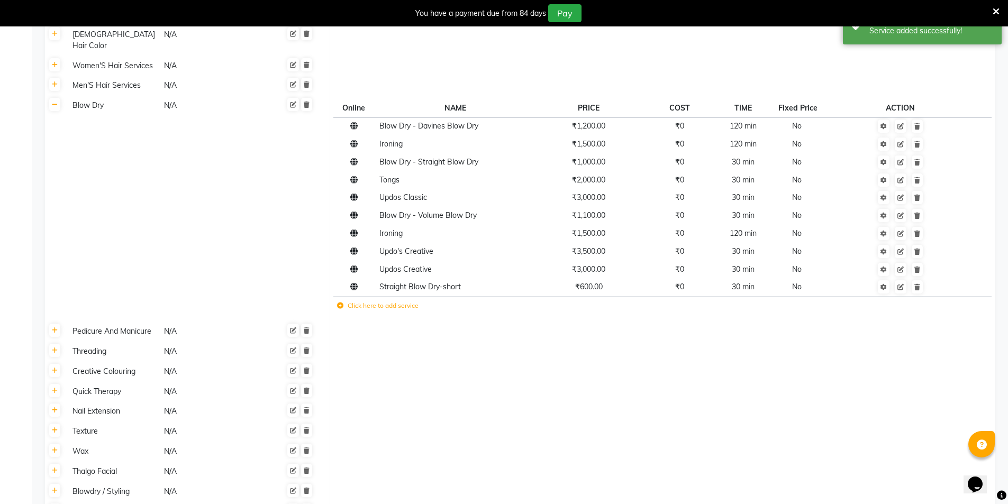
click at [340, 303] on icon at bounding box center [340, 306] width 6 height 6
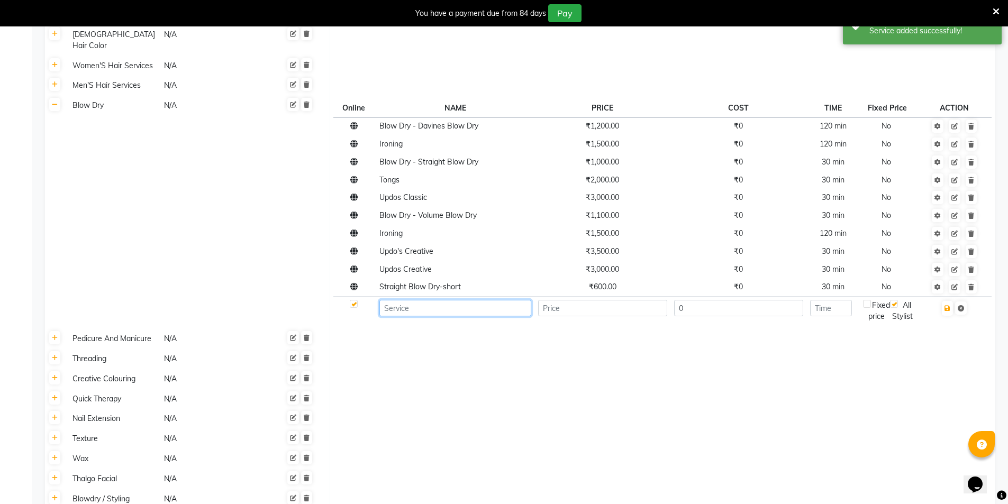
click at [409, 300] on input at bounding box center [455, 308] width 152 height 16
paste input "Straight Blow Dry-medium"
type input "Straight Blow Dry-medium"
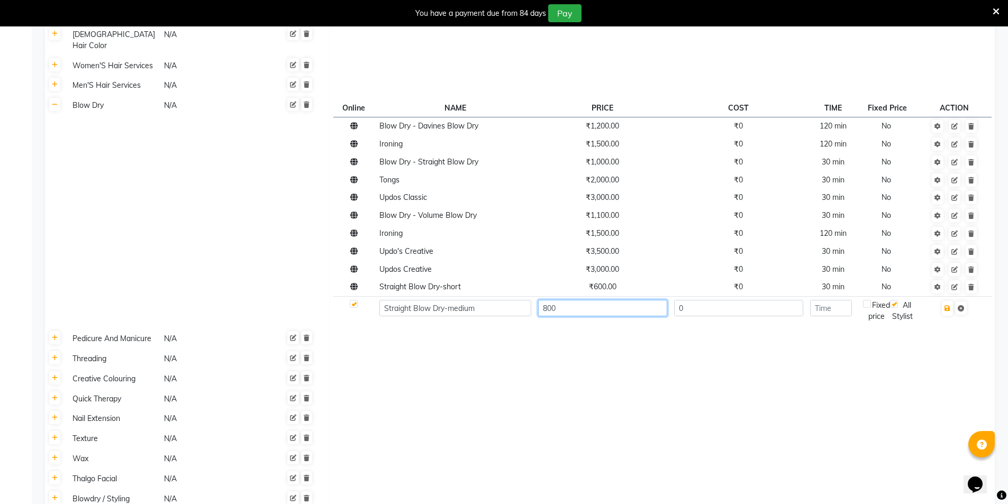
type input "800"
type input "30"
click at [950, 305] on icon "button" at bounding box center [947, 308] width 6 height 6
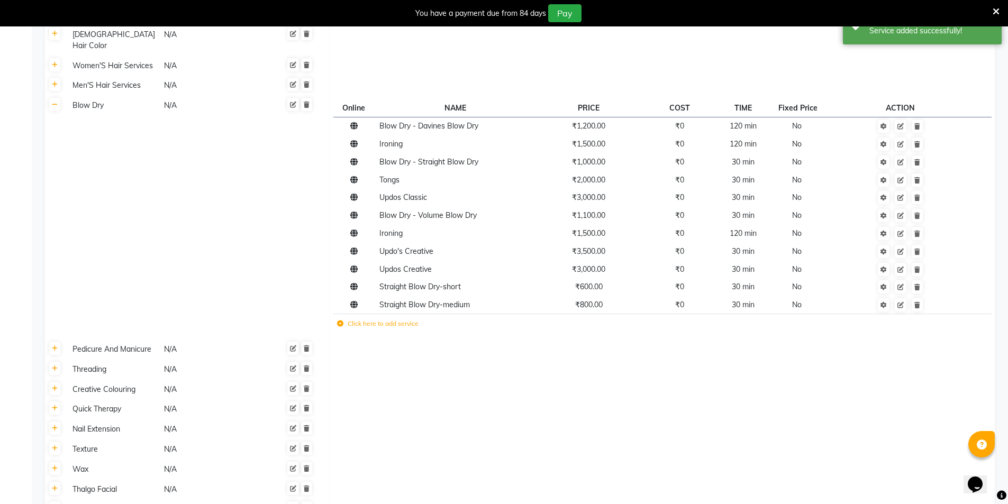
click at [341, 321] on icon at bounding box center [340, 324] width 6 height 6
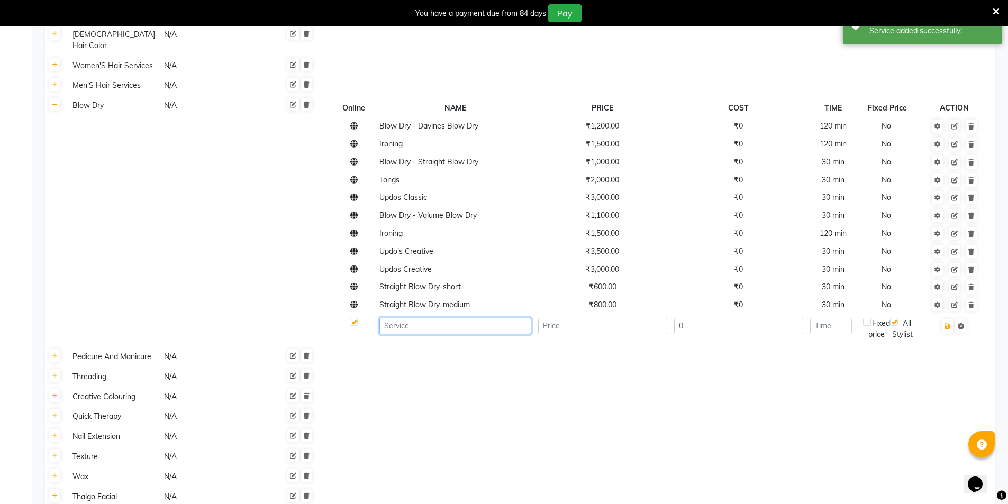
click at [419, 318] on input at bounding box center [455, 326] width 152 height 16
paste input "Straight Blow Dry-long"
type input "Straight Blow Dry-long"
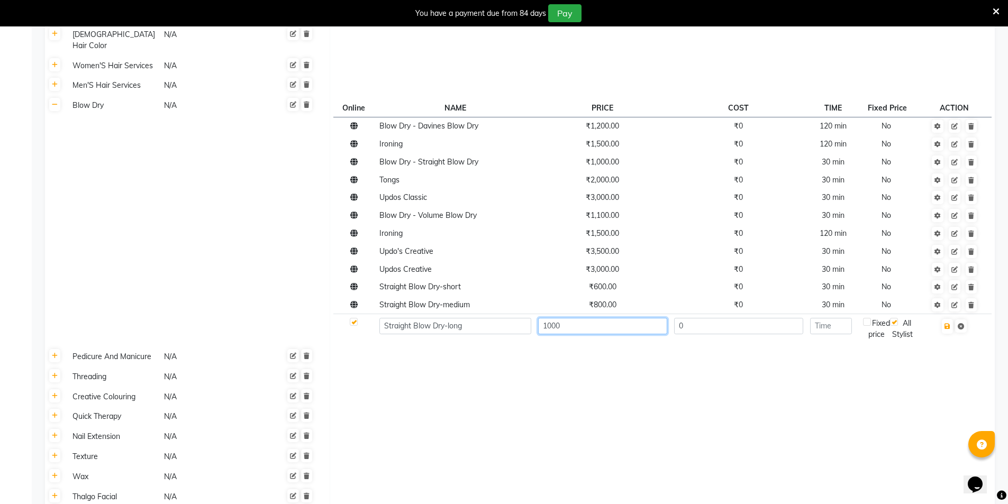
type input "1000"
type input "30"
click at [950, 323] on icon "button" at bounding box center [947, 326] width 6 height 6
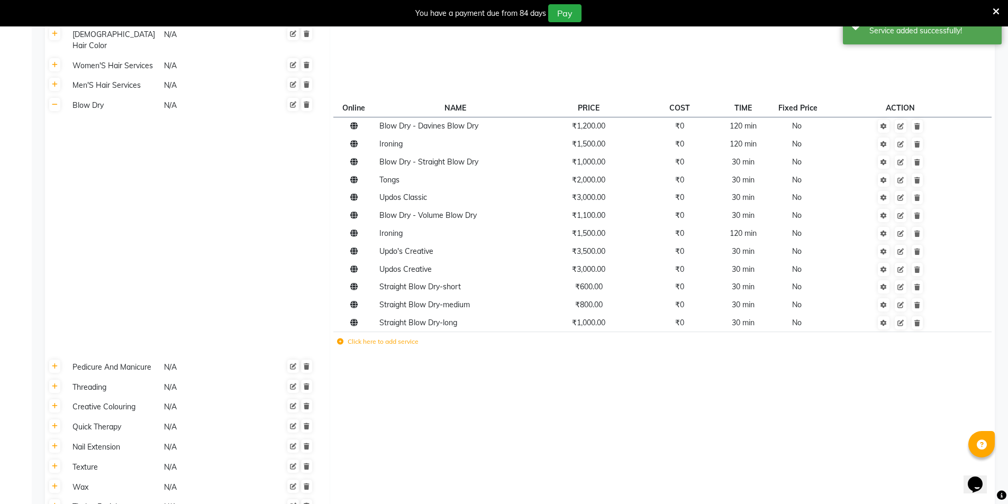
click at [342, 338] on icon at bounding box center [340, 341] width 6 height 6
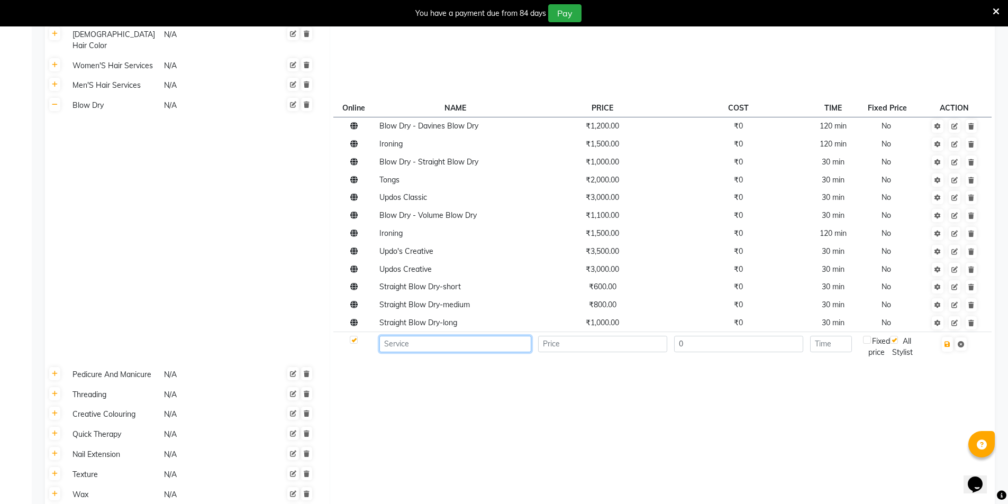
click at [418, 336] on input at bounding box center [455, 344] width 152 height 16
paste input "Volume Blow Dry-short"
type input "Volume Blow Dry-short"
type input "600"
type input "30"
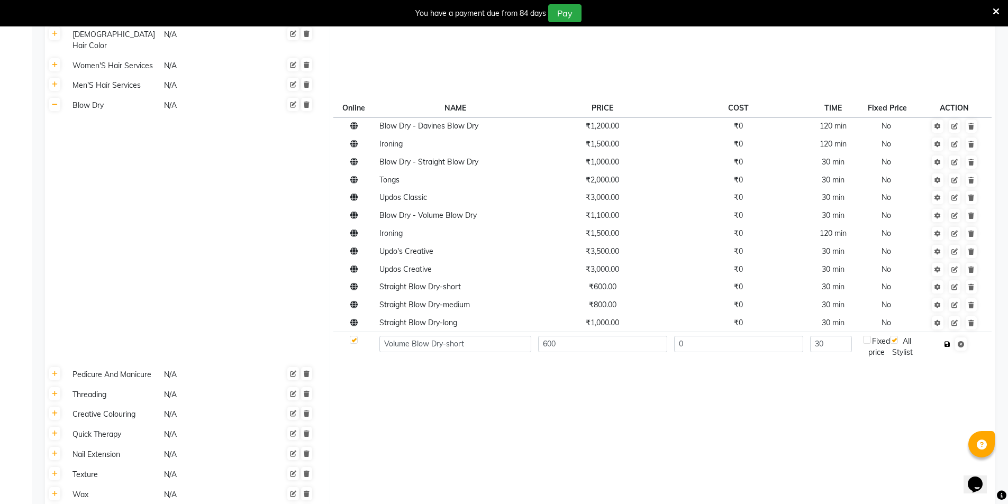
click at [947, 341] on icon "button" at bounding box center [947, 344] width 6 height 6
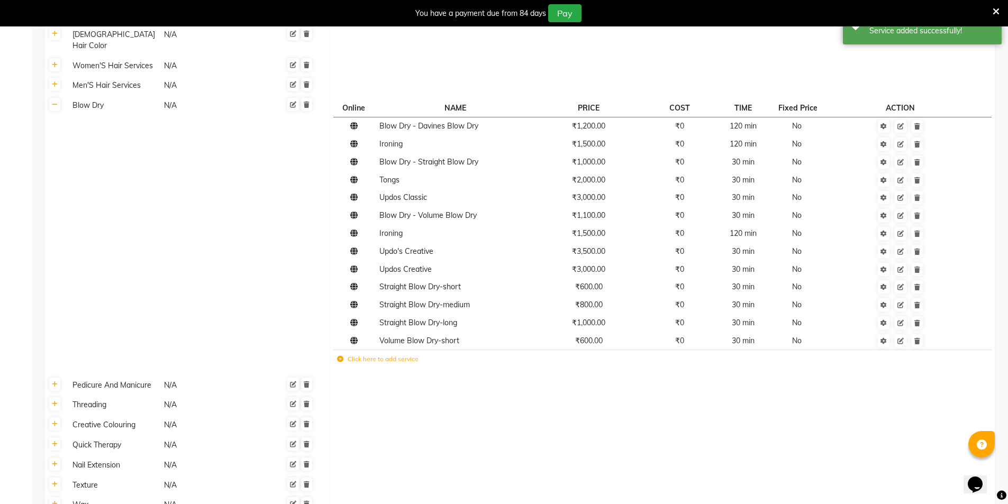
click at [342, 356] on icon at bounding box center [340, 359] width 6 height 6
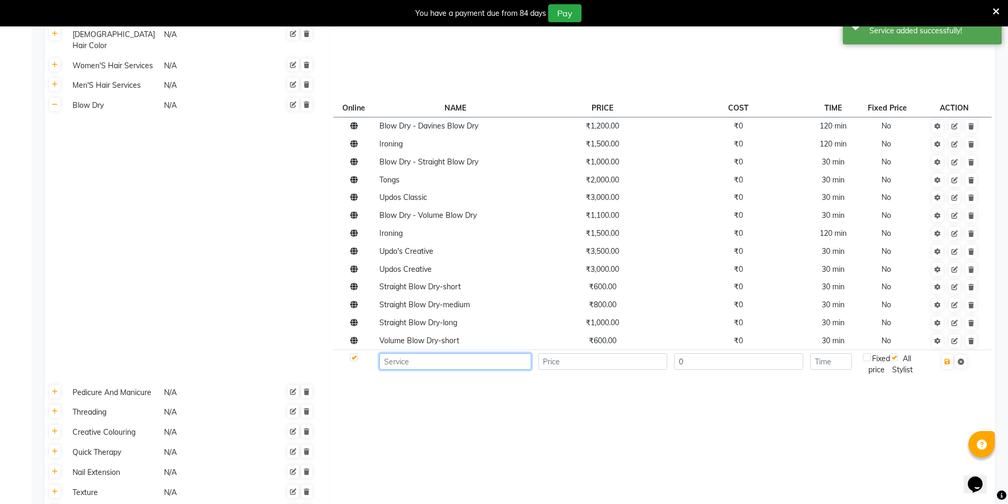
click at [489, 353] on input at bounding box center [455, 361] width 152 height 16
paste input "Volume Blow Dry-medium"
type input "Volume Blow Dry-medium"
type input "1000"
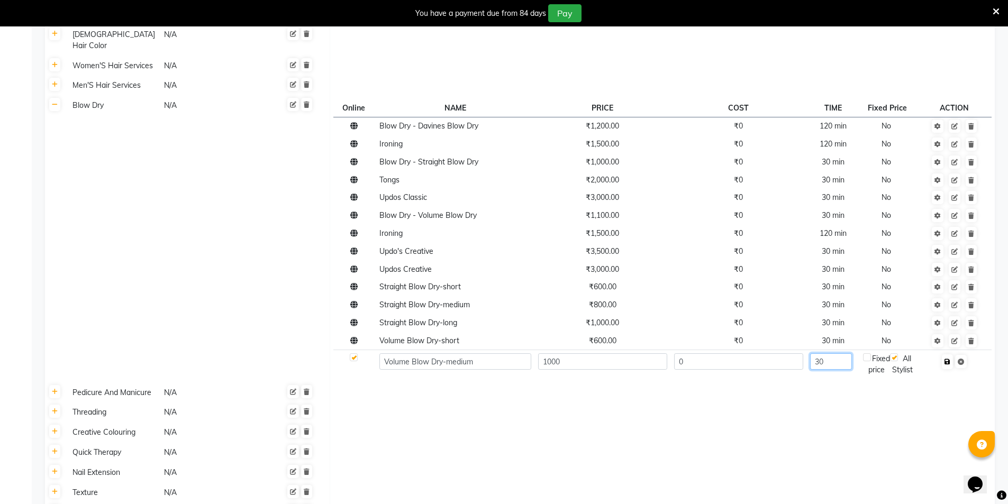
type input "30"
click at [949, 354] on button "button" at bounding box center [946, 361] width 11 height 15
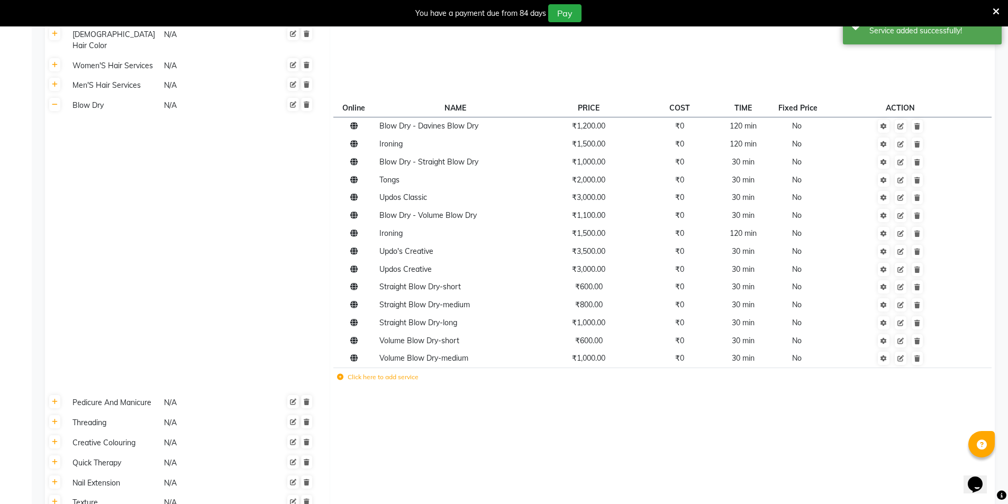
click at [343, 368] on td "Click here to add service" at bounding box center [524, 379] width 383 height 22
click at [339, 374] on icon at bounding box center [340, 377] width 6 height 6
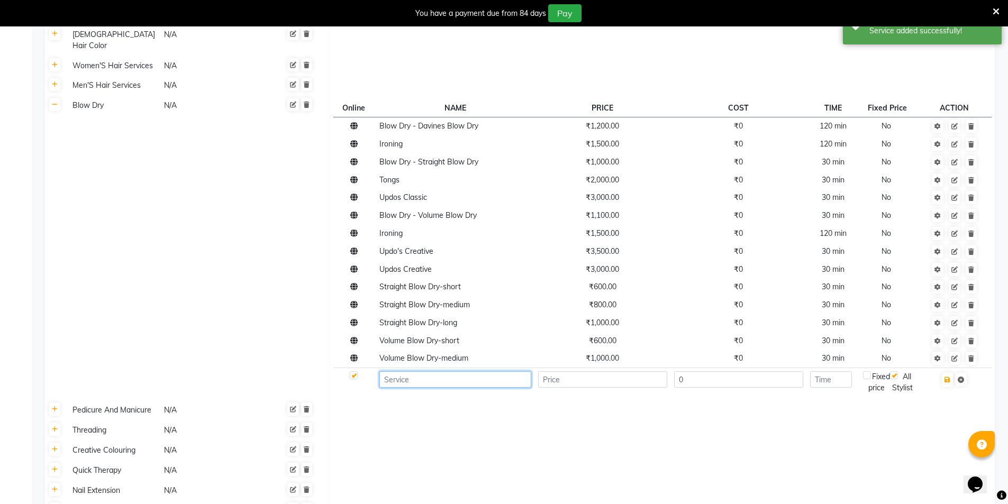
click at [411, 371] on input at bounding box center [455, 379] width 152 height 16
paste input "Volume Blow Dry-long"
type input "Volume Blow Dry-long"
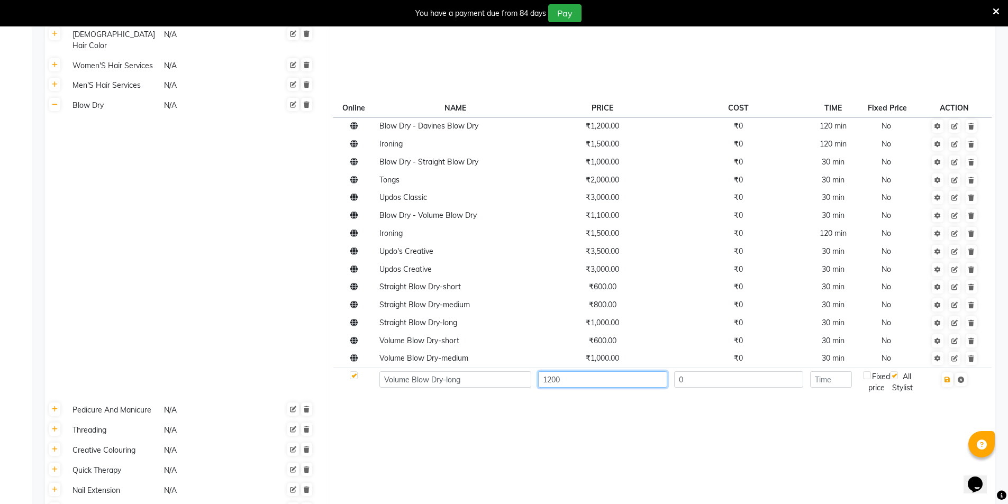
type input "1200"
type input "30"
click at [946, 377] on icon "button" at bounding box center [947, 380] width 6 height 6
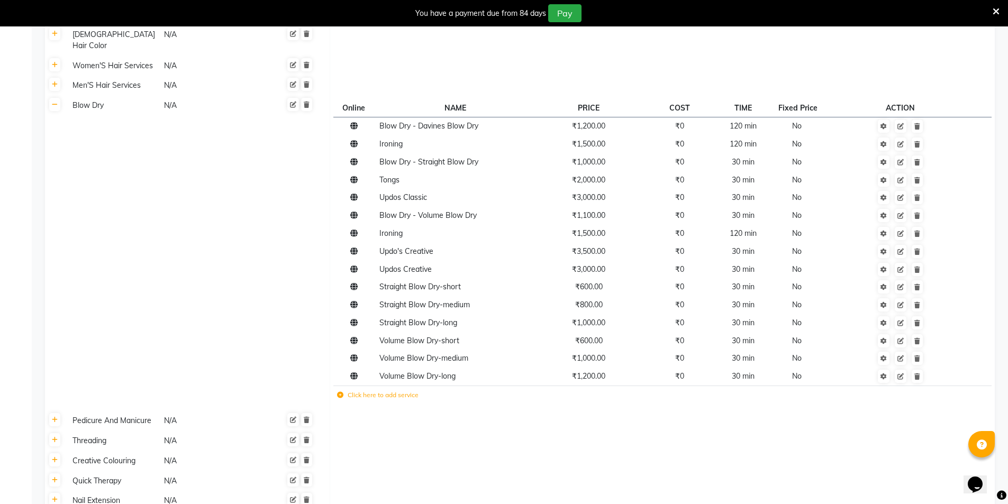
click at [342, 392] on icon at bounding box center [340, 395] width 6 height 6
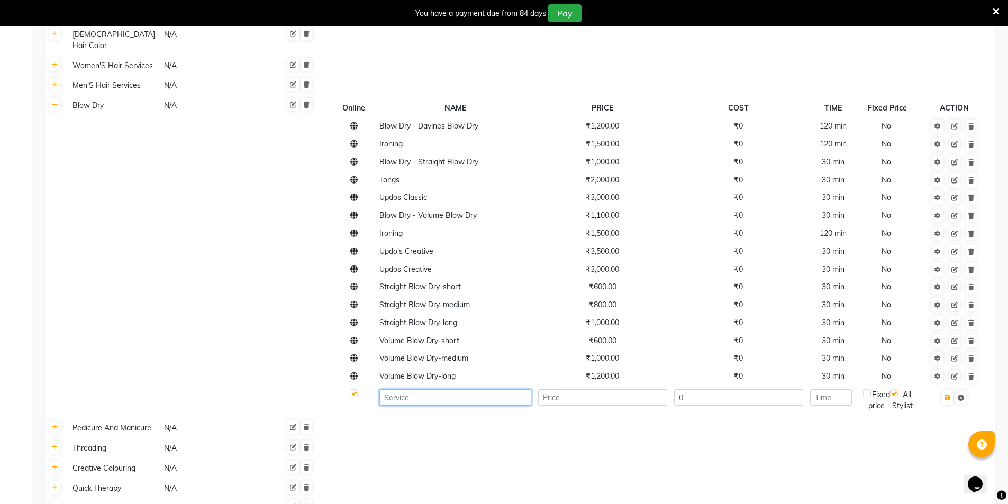
click at [423, 389] on input at bounding box center [455, 397] width 152 height 16
paste input "Ironing- short (extra lengh - Extra 500)"
type input "Ironing- short (extra lengh - Extra 500)"
type input "1000"
type input "30"
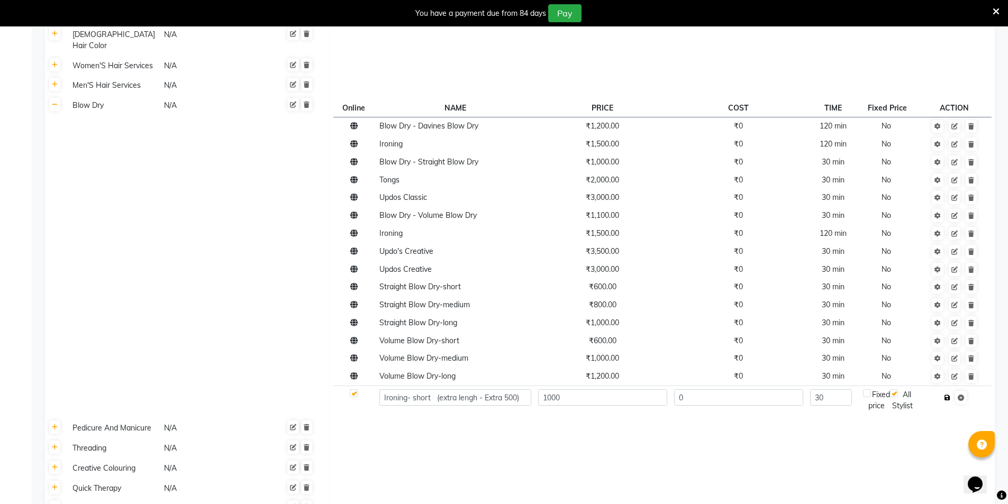
click at [948, 395] on icon "button" at bounding box center [947, 398] width 6 height 6
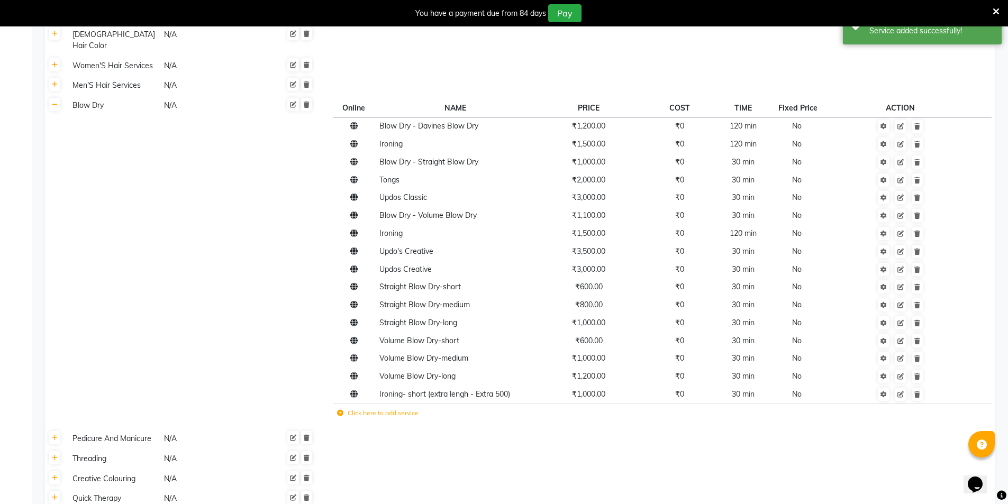
click at [338, 410] on icon at bounding box center [340, 413] width 6 height 6
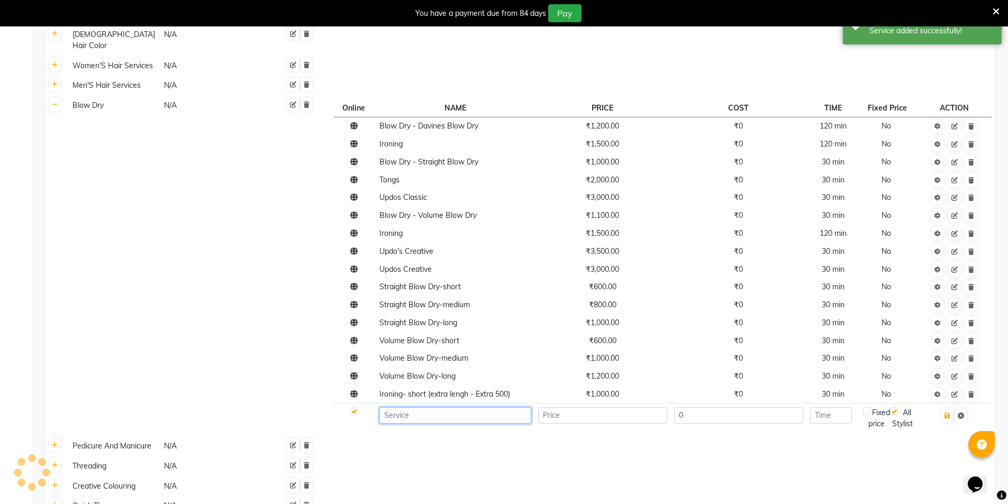
click at [460, 407] on input at bounding box center [455, 415] width 152 height 16
paste input "Ironing- medium (extra lengh - Extra 500)"
type input "Ironing- medium (extra lengh - Extra 500)"
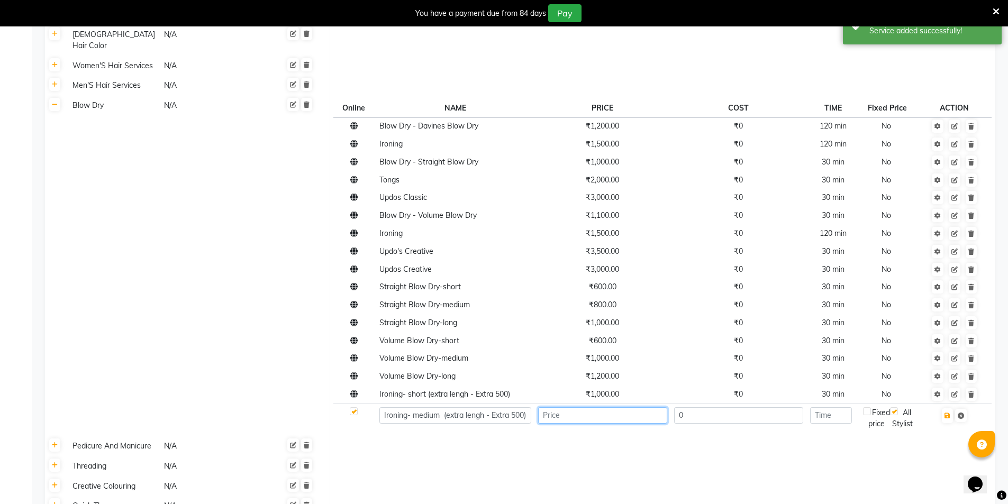
scroll to position [0, 0]
type input "1200"
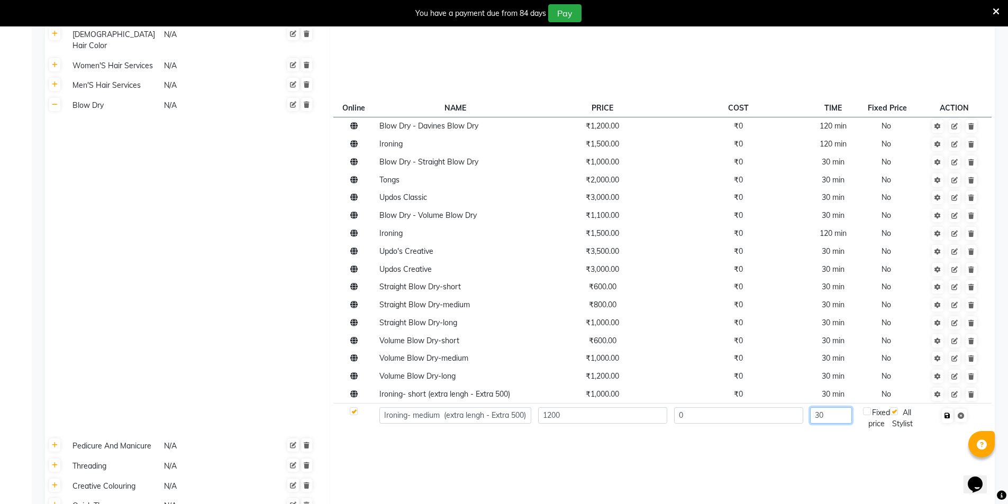
type input "30"
click at [949, 413] on icon "button" at bounding box center [947, 416] width 6 height 6
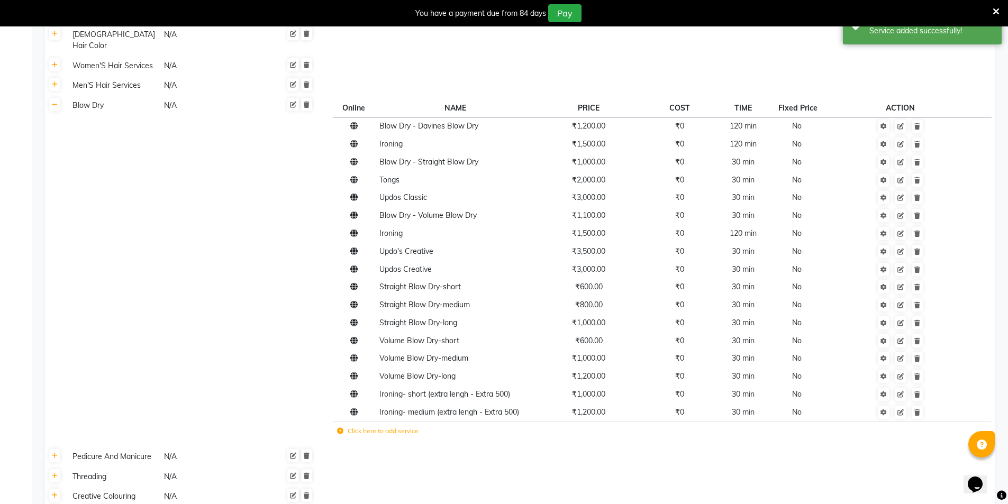
click at [340, 428] on icon at bounding box center [340, 431] width 6 height 6
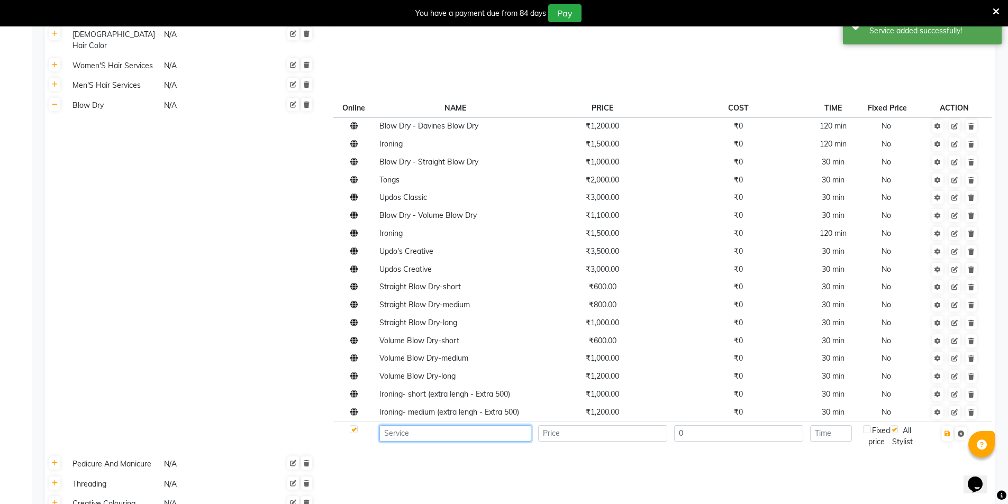
click at [407, 425] on input at bounding box center [455, 433] width 152 height 16
paste input "Ironing- long (extra lengh - Extra 500)"
type input "Ironing- long (extra lengh - Extra 500)"
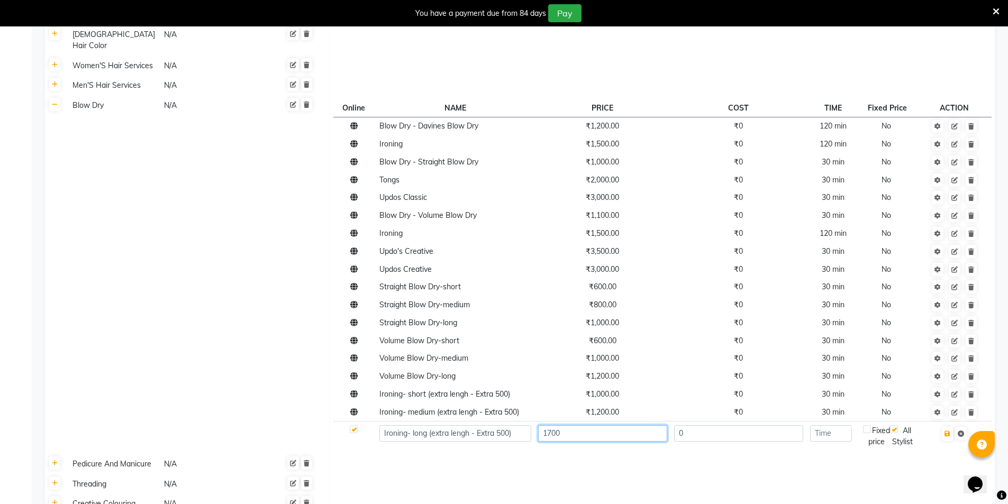
type input "1700"
type input "30"
click at [947, 431] on icon "button" at bounding box center [947, 434] width 6 height 6
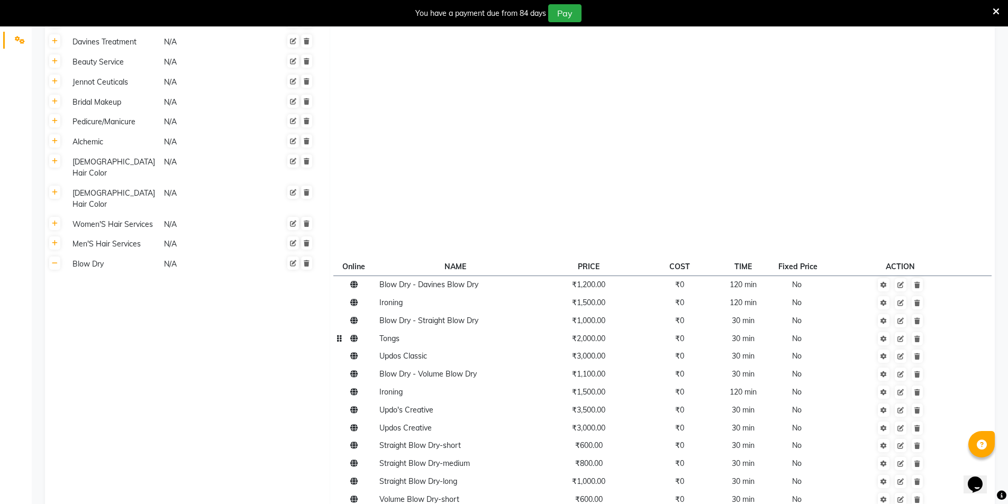
scroll to position [402, 0]
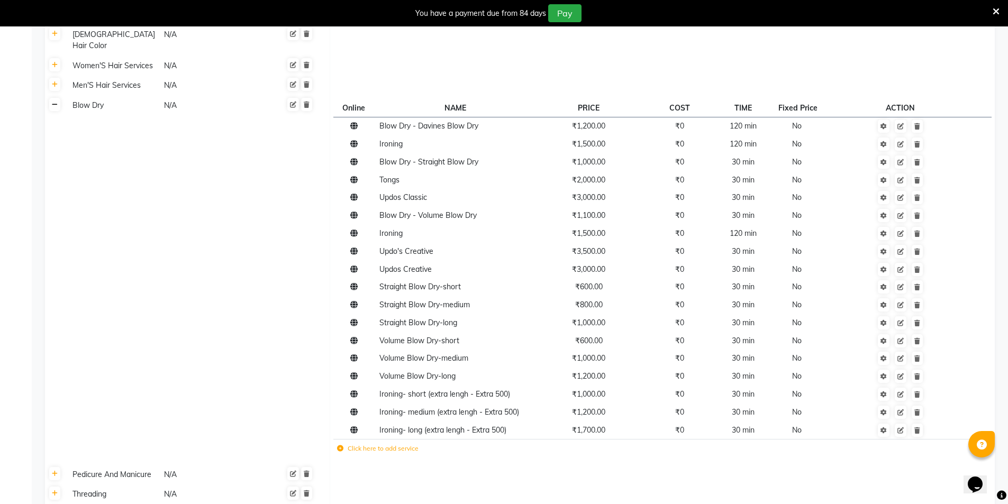
click at [54, 98] on link at bounding box center [54, 104] width 11 height 13
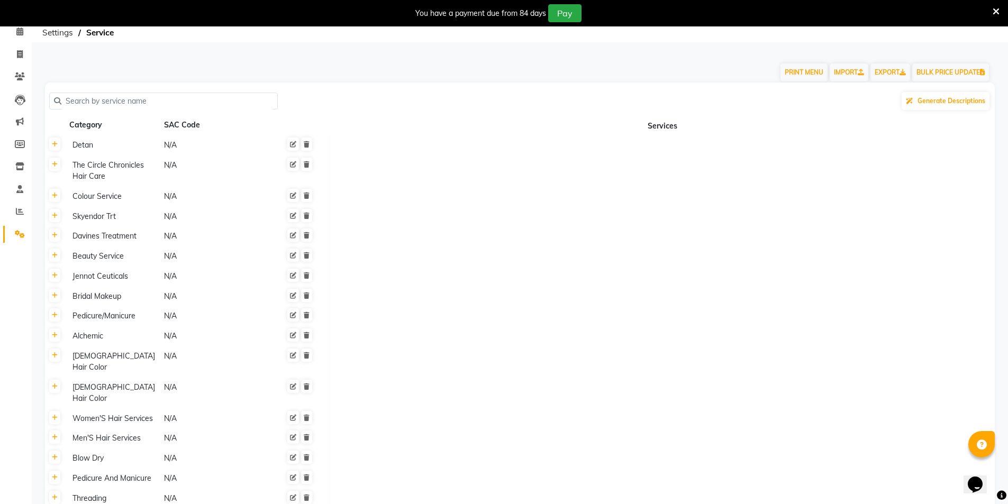
scroll to position [0, 0]
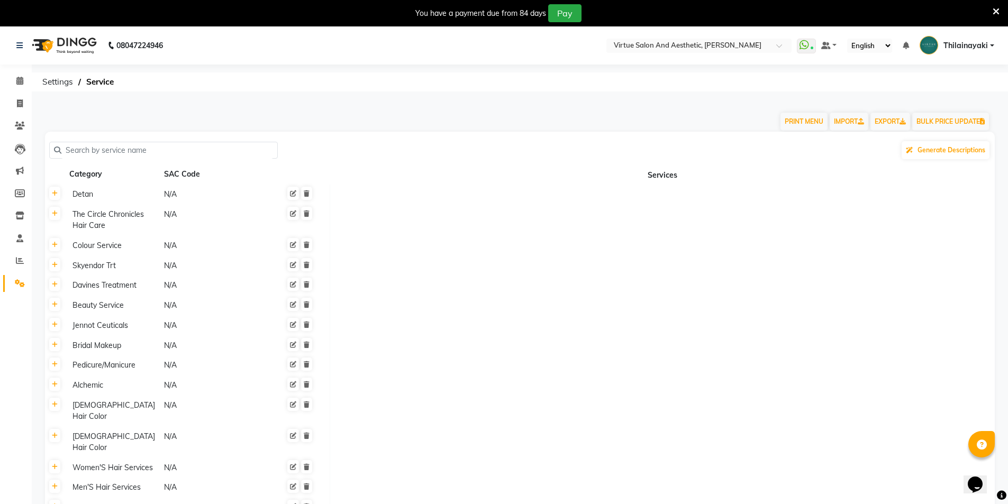
click at [90, 151] on input "text" at bounding box center [167, 150] width 212 height 16
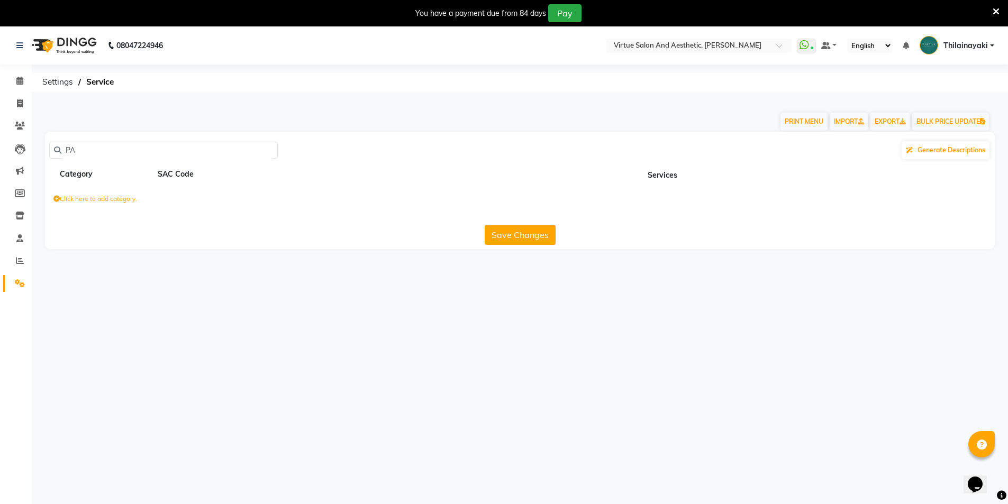
type input "P"
